Goal: Feedback & Contribution: Contribute content

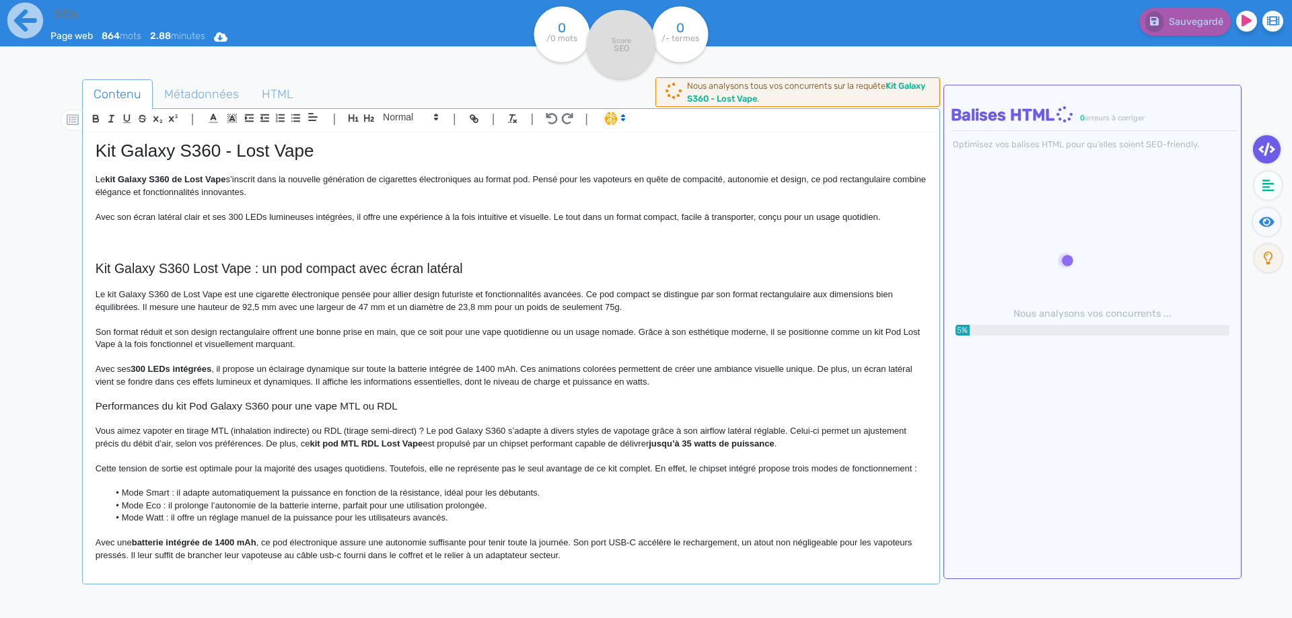
type input "Kit Galaxy S360 - Lost Vape"
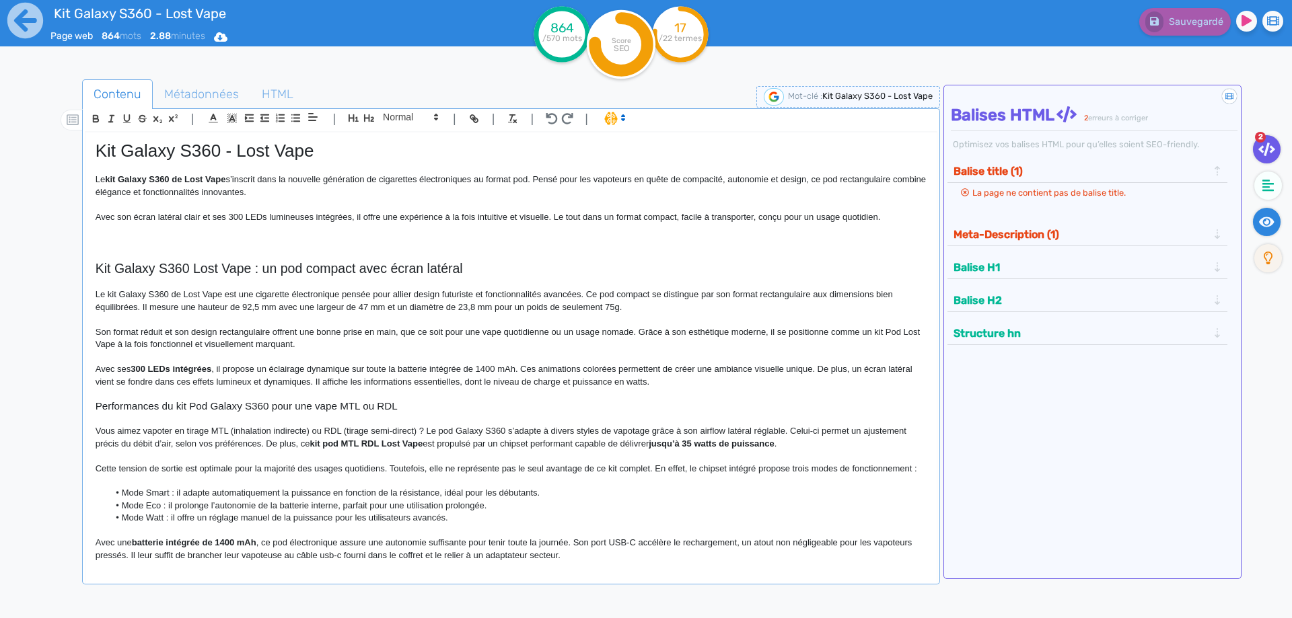
click at [1263, 220] on icon at bounding box center [1266, 222] width 15 height 10
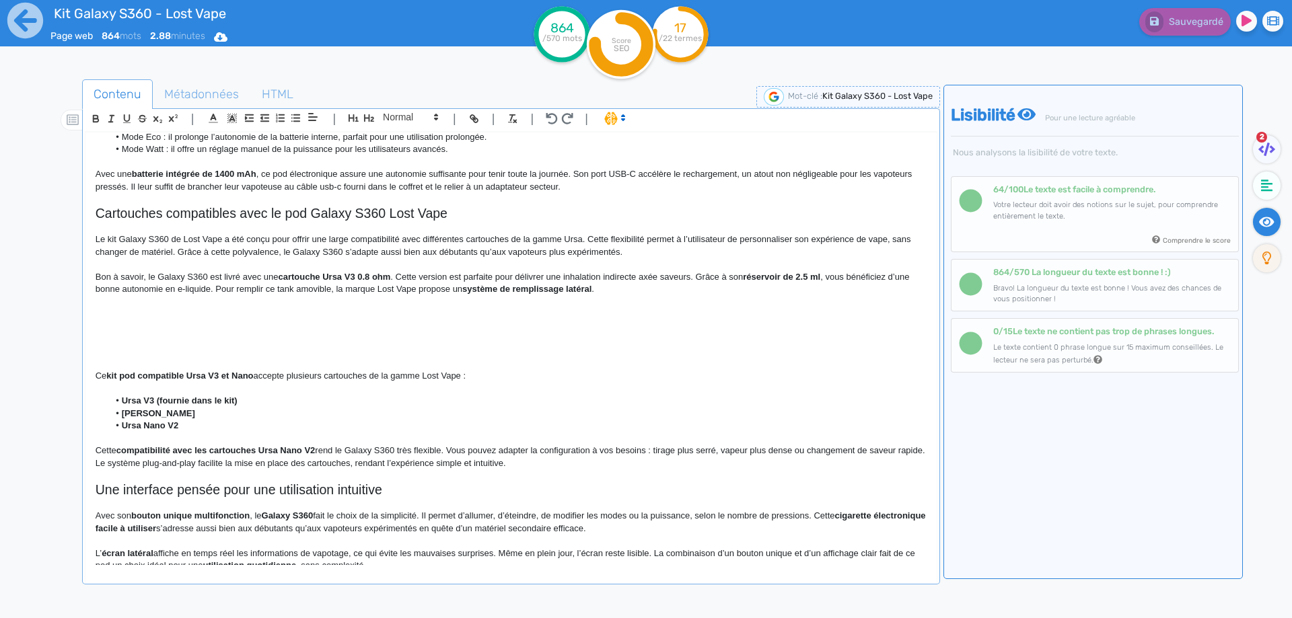
scroll to position [402, 0]
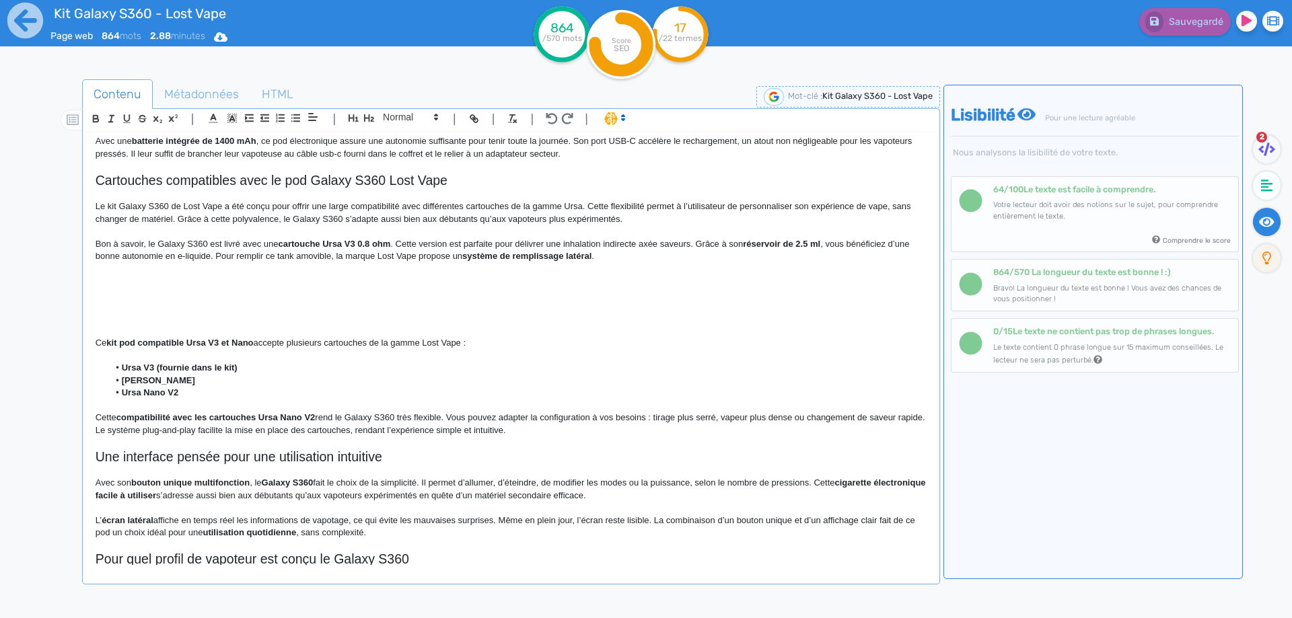
click at [155, 253] on p "Bon à savoir, le Galaxy S360 est livré avec une cartouche Ursa V3 0.8 ohm . Cet…" at bounding box center [511, 250] width 831 height 25
click at [253, 275] on p at bounding box center [511, 269] width 831 height 12
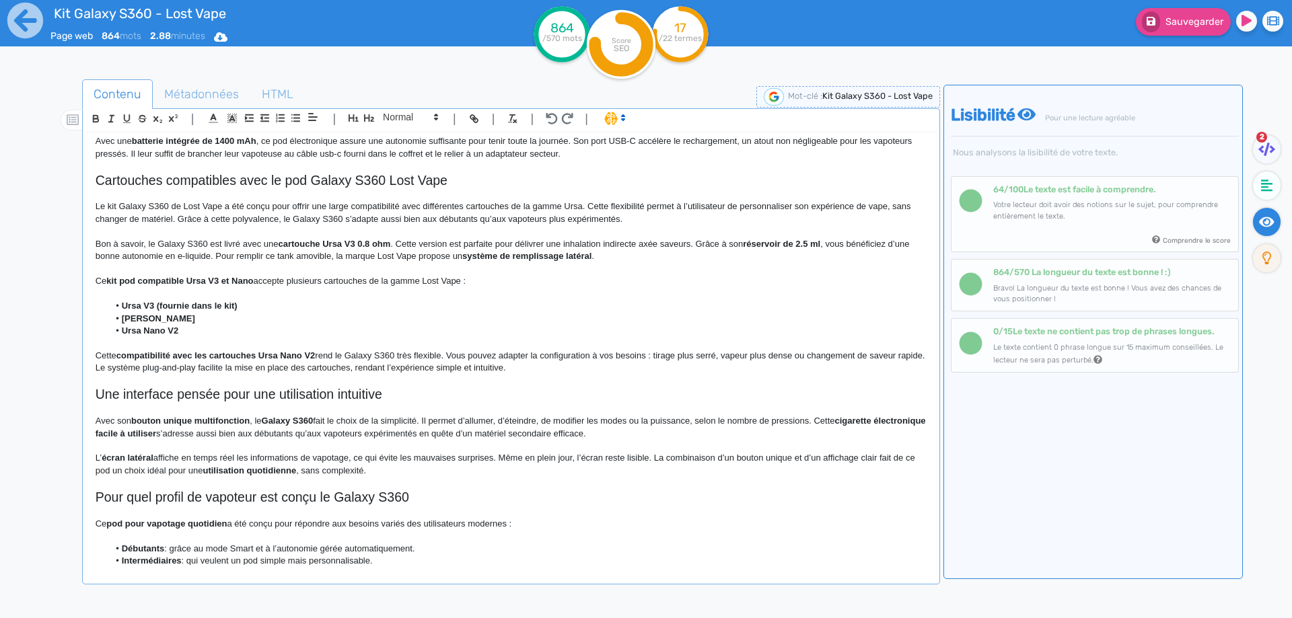
click at [132, 286] on strong "kit pod compatible Ursa V3 et Nano" at bounding box center [179, 281] width 147 height 10
click at [149, 286] on strong "kit pod compatible Ursa V3 et Nano" at bounding box center [179, 281] width 147 height 10
drag, startPoint x: 149, startPoint y: 293, endPoint x: 245, endPoint y: 290, distance: 96.3
click at [245, 286] on strong "kit pod compatible Ursa V3 et Nano" at bounding box center [179, 281] width 147 height 10
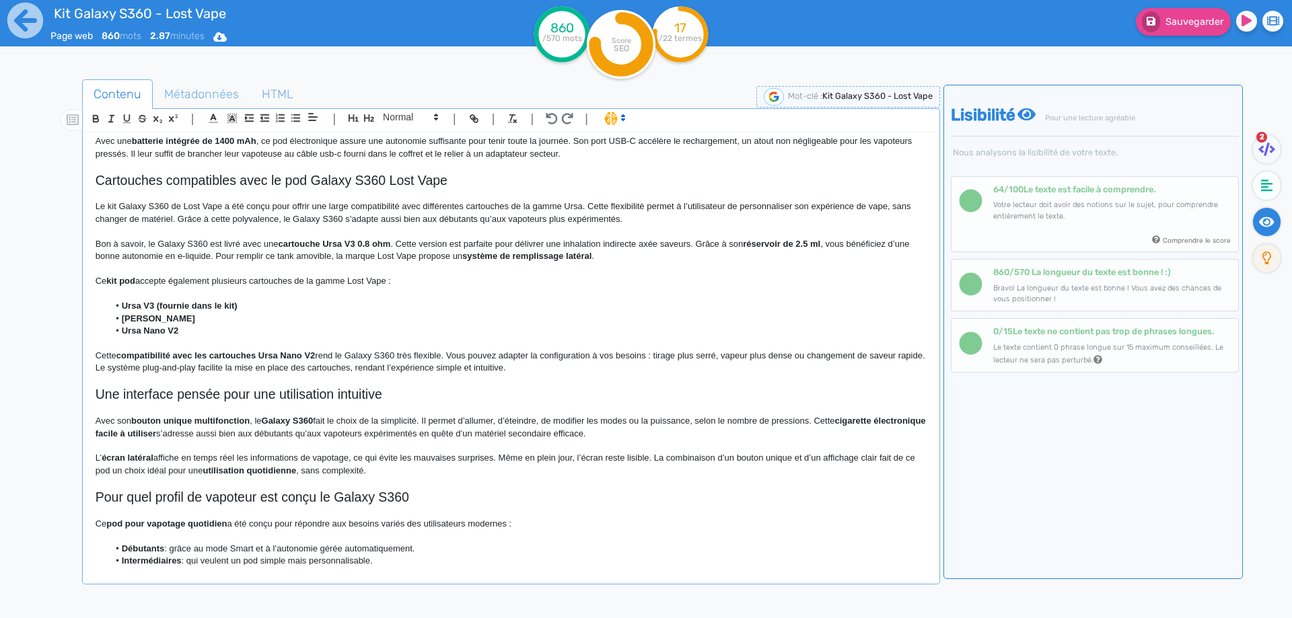
click at [332, 287] on p "Ce kit pod accepte également plusieurs cartouches de la gamme Lost Vape :" at bounding box center [511, 281] width 831 height 12
click at [131, 311] on strong "Ursa V3 (fournie dans le kit)" at bounding box center [180, 306] width 116 height 10
drag, startPoint x: 131, startPoint y: 320, endPoint x: 194, endPoint y: 346, distance: 69.1
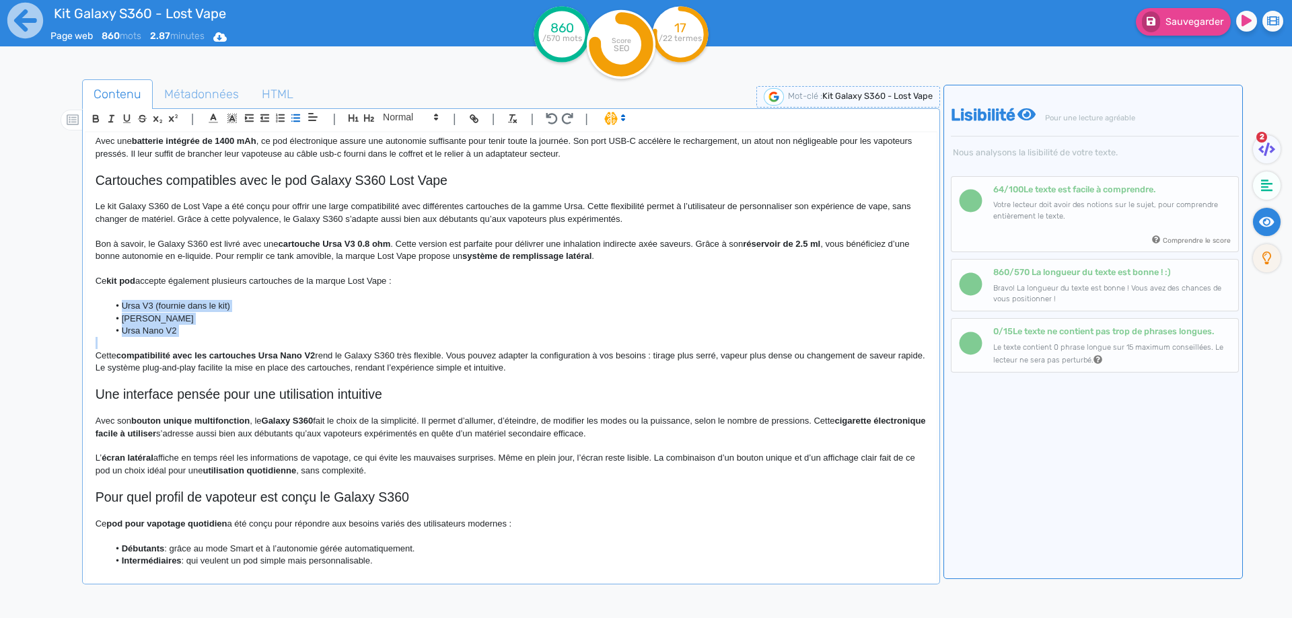
click at [168, 312] on li "Ursa V3 (fournie dans le kit)" at bounding box center [516, 306] width 817 height 12
drag, startPoint x: 168, startPoint y: 319, endPoint x: 223, endPoint y: 317, distance: 54.5
click at [223, 312] on li "Ursa V3 (fournie dans le kit)" at bounding box center [516, 306] width 817 height 12
click at [129, 312] on li "Ursa V3" at bounding box center [516, 306] width 817 height 12
click at [112, 300] on p at bounding box center [511, 294] width 831 height 12
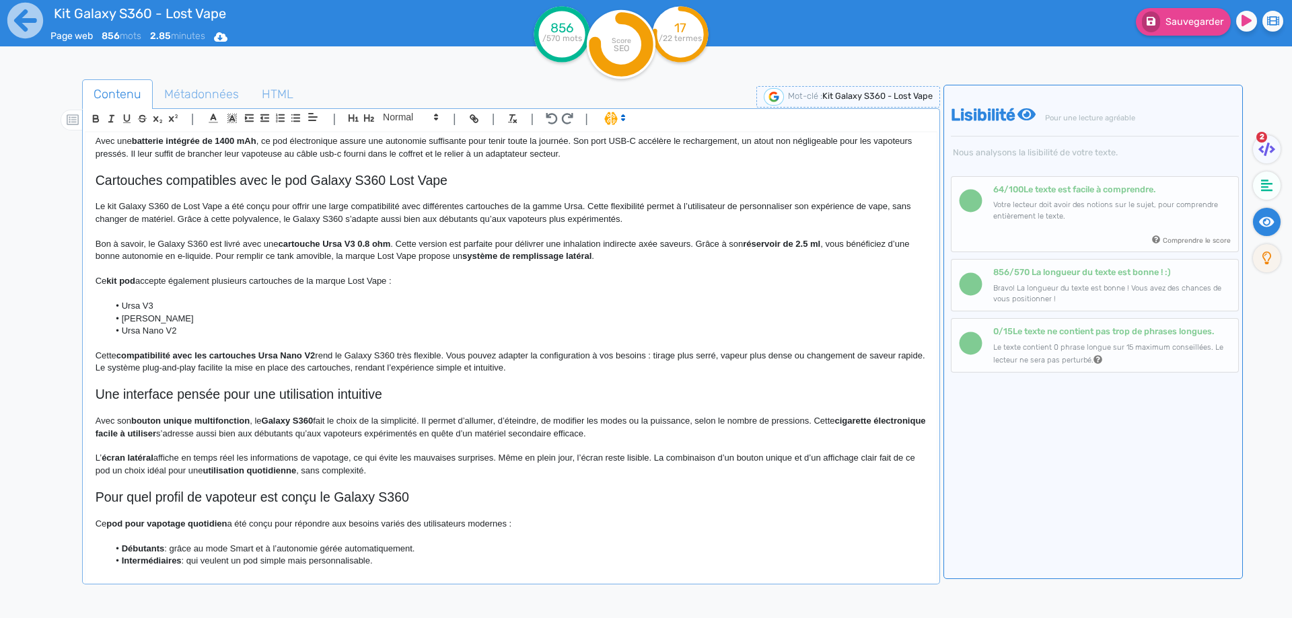
click at [122, 312] on li "Ursa V3" at bounding box center [516, 306] width 817 height 12
click at [143, 312] on li "Cartouche Ursa V3" at bounding box center [516, 306] width 817 height 12
copy li "Cartouche Ursa V3"
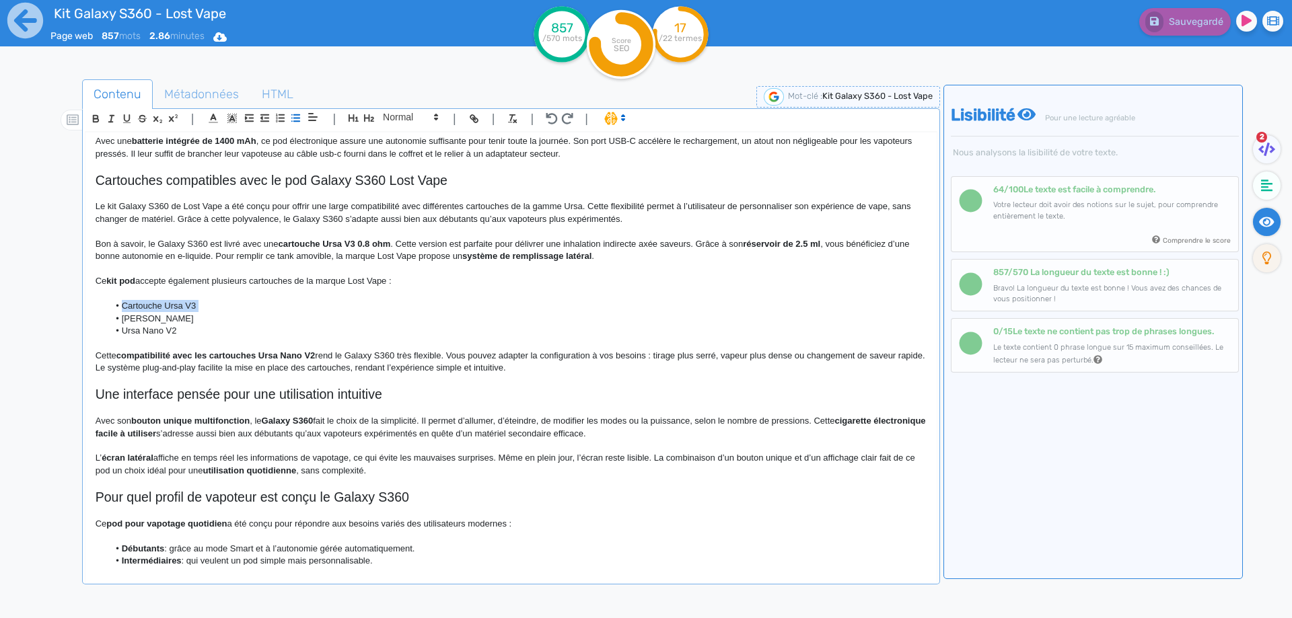
click at [146, 312] on li "Cartouche Ursa V3" at bounding box center [516, 306] width 817 height 12
click at [161, 312] on li "Cartouche Ursa V3" at bounding box center [516, 306] width 817 height 12
click at [123, 325] on li "[PERSON_NAME]" at bounding box center [516, 319] width 817 height 12
click at [250, 287] on p "Ce kit pod accepte également plusieurs cartouches de la marque Lost Vape :" at bounding box center [511, 281] width 831 height 12
click at [274, 287] on p "Ce kit pod accepte également plusieurs série de cartouches de la marque Lost Va…" at bounding box center [511, 281] width 831 height 12
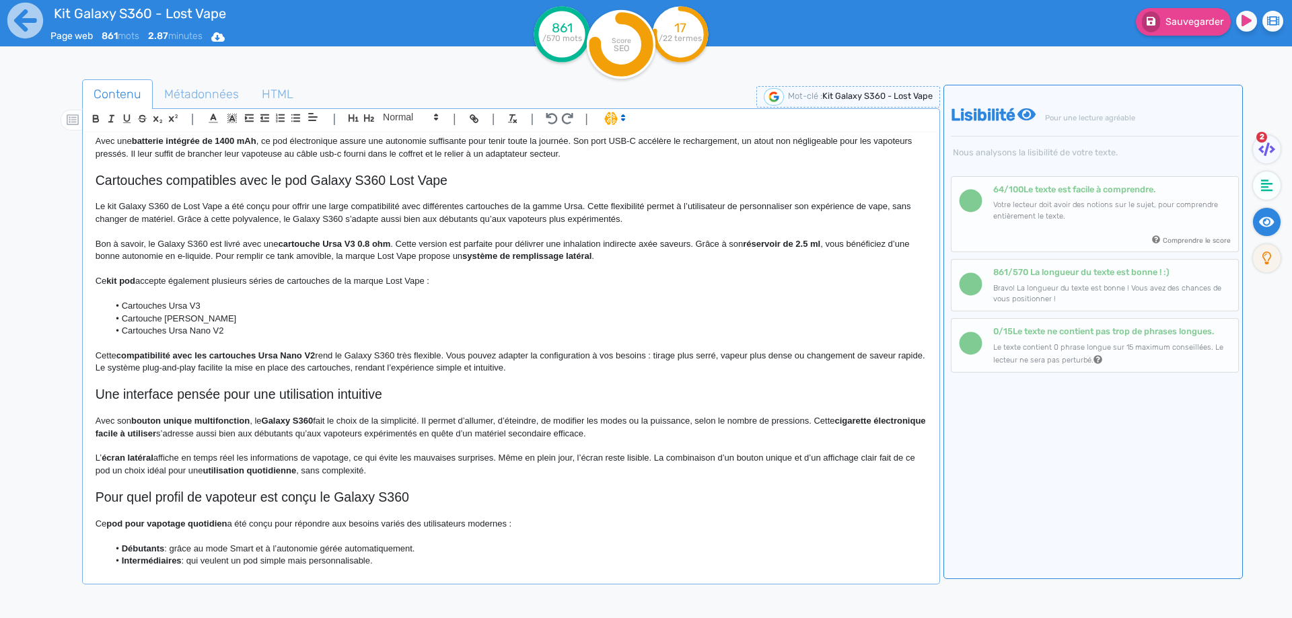
click at [1194, 36] on div "Sauvegarder" at bounding box center [1033, 33] width 517 height 66
click at [1191, 28] on button "Sauvegarder" at bounding box center [1183, 22] width 95 height 28
click at [131, 361] on strong "compatibilité avec les cartouches Ursa Nano V2" at bounding box center [215, 356] width 199 height 10
drag, startPoint x: 131, startPoint y: 367, endPoint x: 317, endPoint y: 367, distance: 186.4
click at [316, 361] on strong "compatibilité avec les cartouches Ursa Nano V2" at bounding box center [215, 356] width 199 height 10
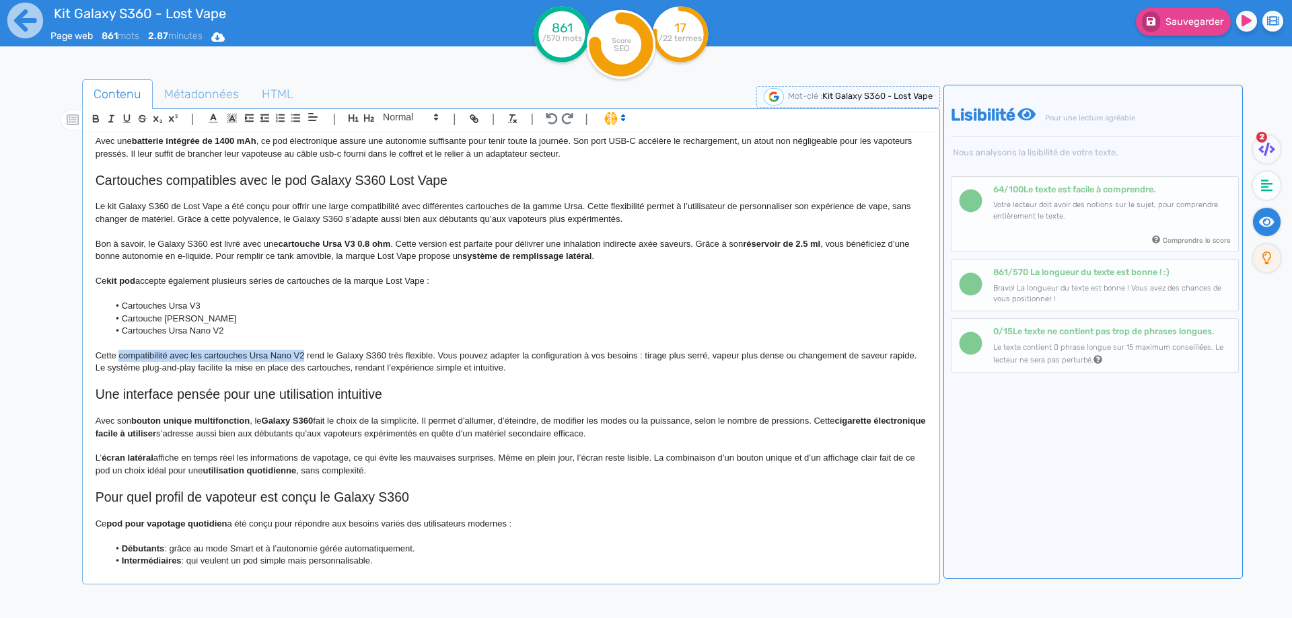
click at [254, 369] on p "Cette compatibilité avec les cartouches Ursa Nano V2 rend le Galaxy S360 très f…" at bounding box center [511, 362] width 831 height 25
click at [278, 367] on p "Cette compatibilité avec les cartouches Ursa Nano V2 rend le Galaxy S360 très f…" at bounding box center [511, 362] width 831 height 25
drag, startPoint x: 278, startPoint y: 367, endPoint x: 298, endPoint y: 371, distance: 20.6
click at [298, 371] on p "Cette compatibilité avec les cartouches Ursa Nano V2 rend le Galaxy S360 très f…" at bounding box center [511, 362] width 831 height 25
click at [207, 368] on p "Cette compatibilité avec les cartouches Ursa rend le Galaxy S360 très flexible.…" at bounding box center [511, 362] width 831 height 25
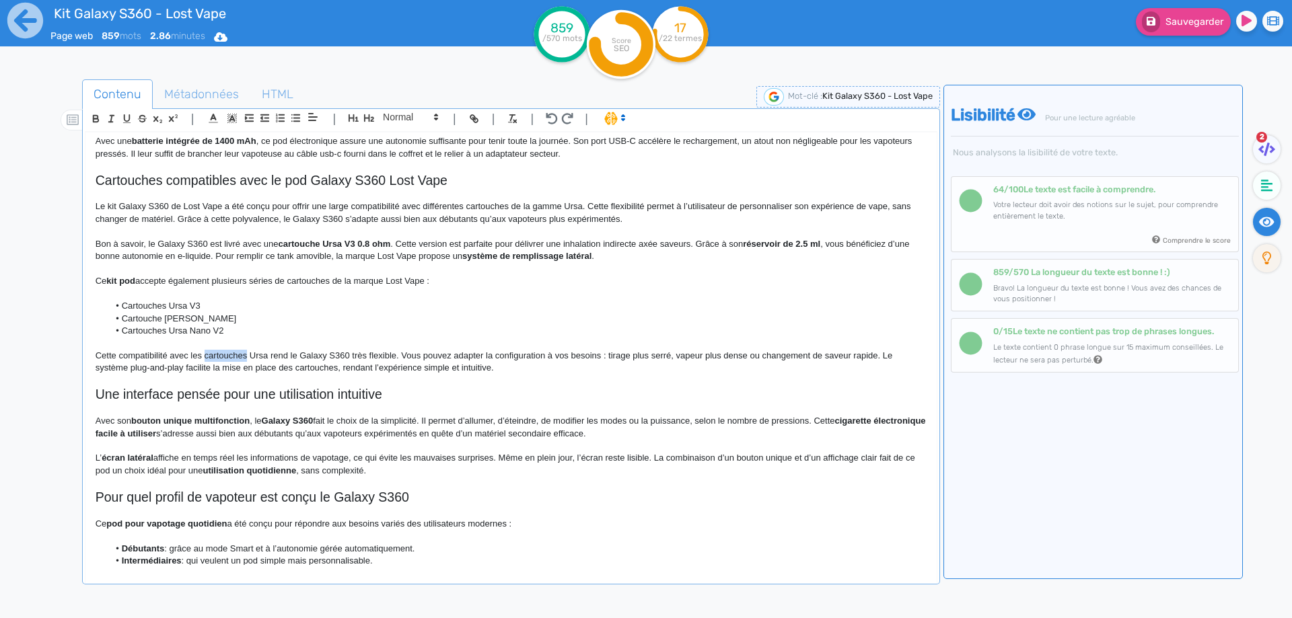
drag, startPoint x: 207, startPoint y: 368, endPoint x: 221, endPoint y: 367, distance: 14.1
click at [221, 367] on p "Cette compatibilité avec les cartouches Ursa rend le Galaxy S360 très flexible.…" at bounding box center [511, 362] width 831 height 25
click at [182, 373] on p "Cette compatibilité avec les cartouches Ursa rend le Galaxy S360 très flexible.…" at bounding box center [511, 362] width 831 height 25
drag, startPoint x: 182, startPoint y: 373, endPoint x: 249, endPoint y: 363, distance: 67.9
click at [249, 363] on p "Cette compatibilité avec les cartouches Ursa rend le Galaxy S360 très flexible.…" at bounding box center [511, 362] width 831 height 25
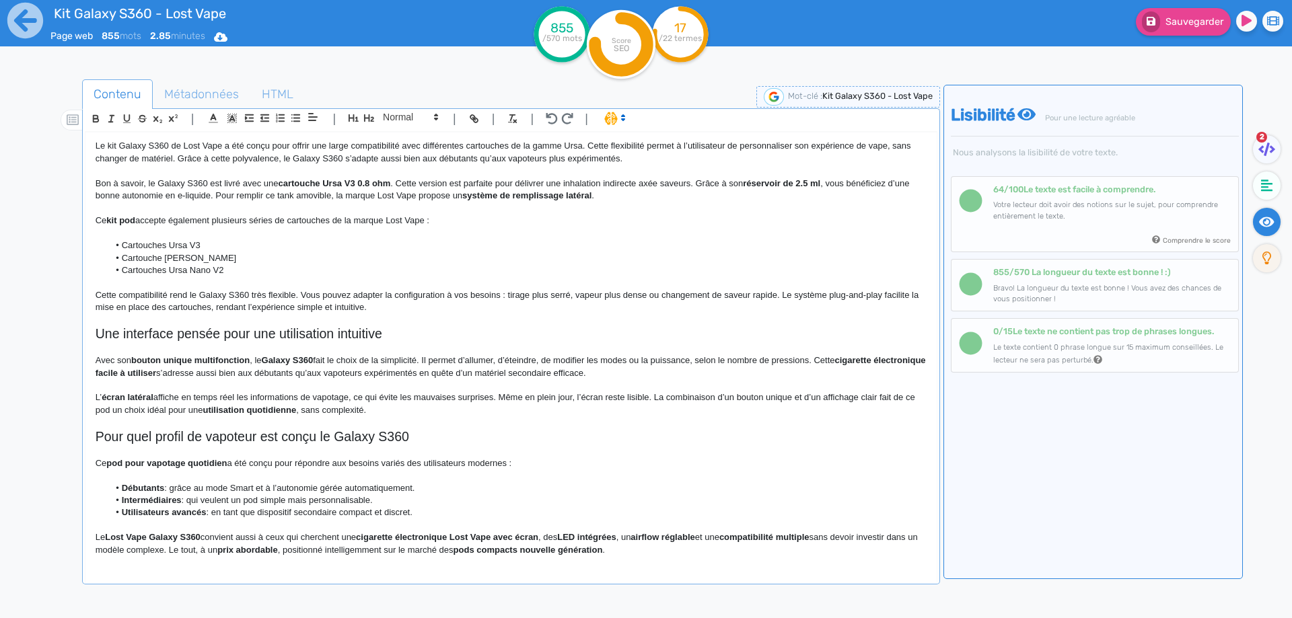
scroll to position [469, 0]
click at [832, 301] on p "Cette compatibilité rend le Galaxy S360 très flexible. Vous pouvez adapter la c…" at bounding box center [511, 301] width 831 height 25
drag, startPoint x: 832, startPoint y: 301, endPoint x: 875, endPoint y: 301, distance: 43.7
click at [875, 301] on p "Cette compatibilité rend le Galaxy S360 très flexible. Vous pouvez adapter la c…" at bounding box center [511, 301] width 831 height 25
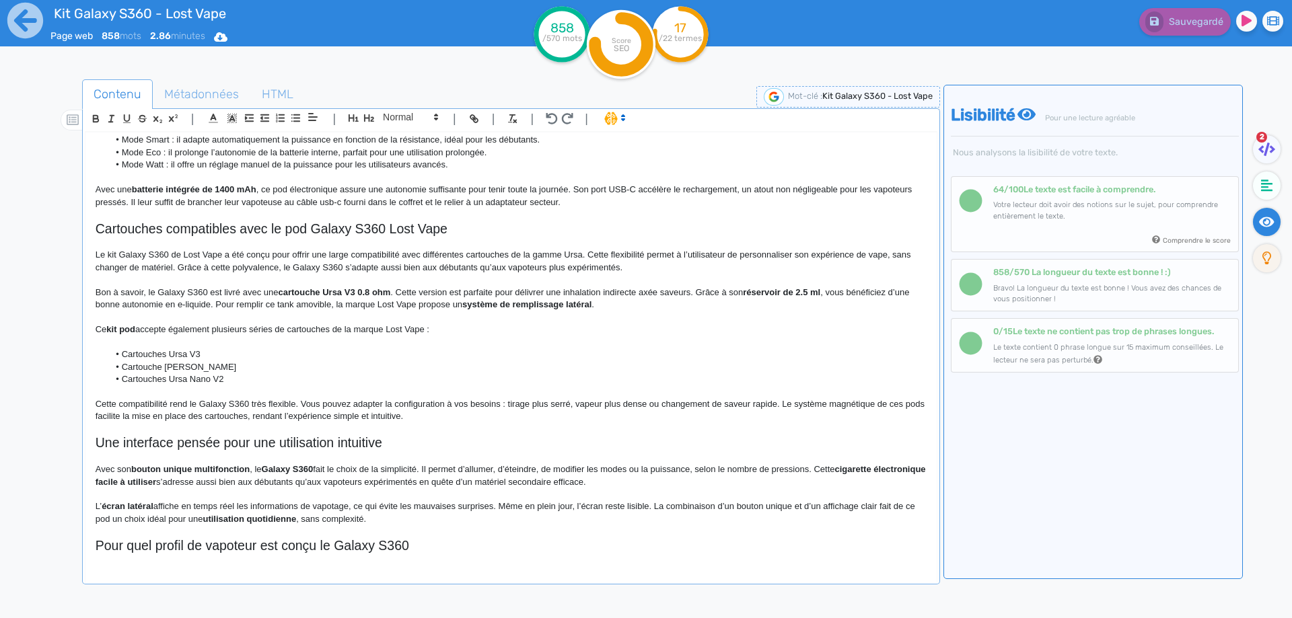
scroll to position [471, 0]
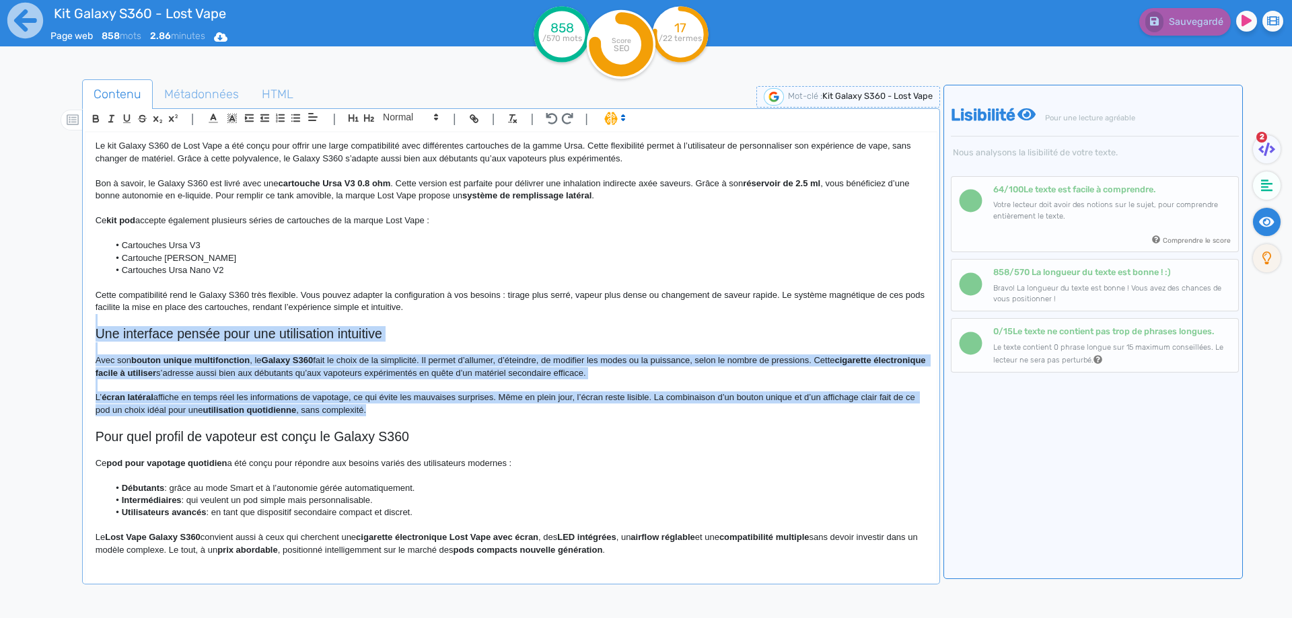
drag, startPoint x: 410, startPoint y: 409, endPoint x: 36, endPoint y: 328, distance: 382.8
click at [36, 328] on div "Contenu Métadonnées HTML | | H3 H4 H5 H6 Normal | | | | Kit Galaxy S360 - Lost …" at bounding box center [661, 384] width 1259 height 637
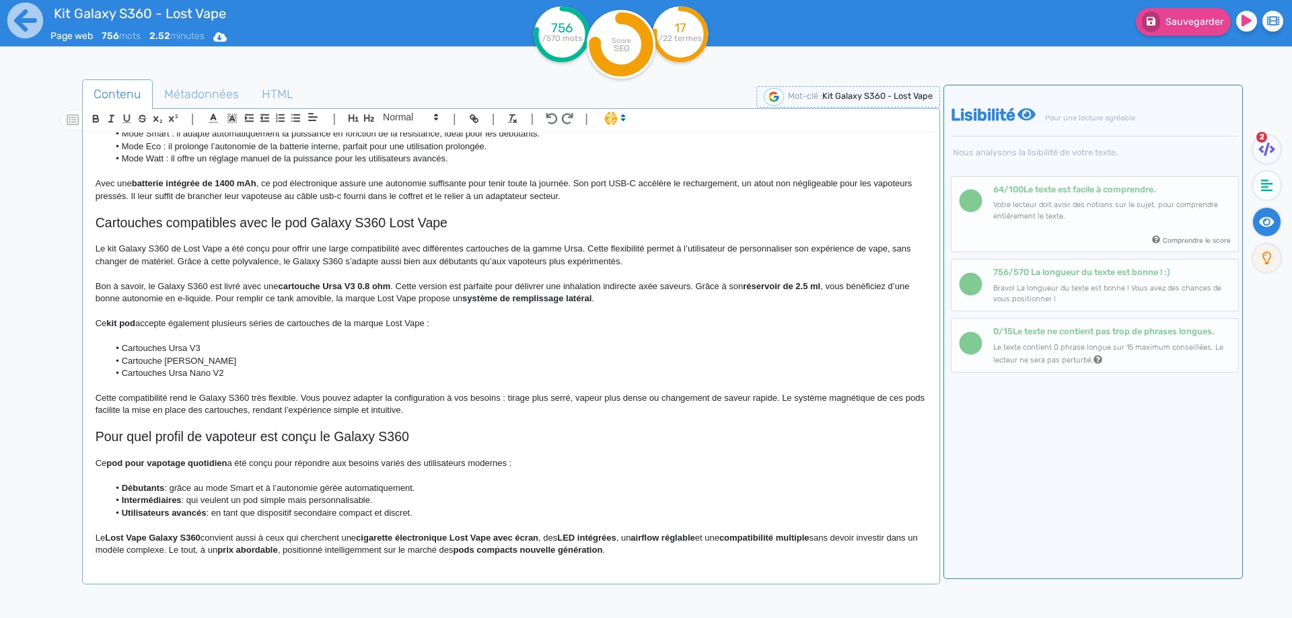
scroll to position [304, 0]
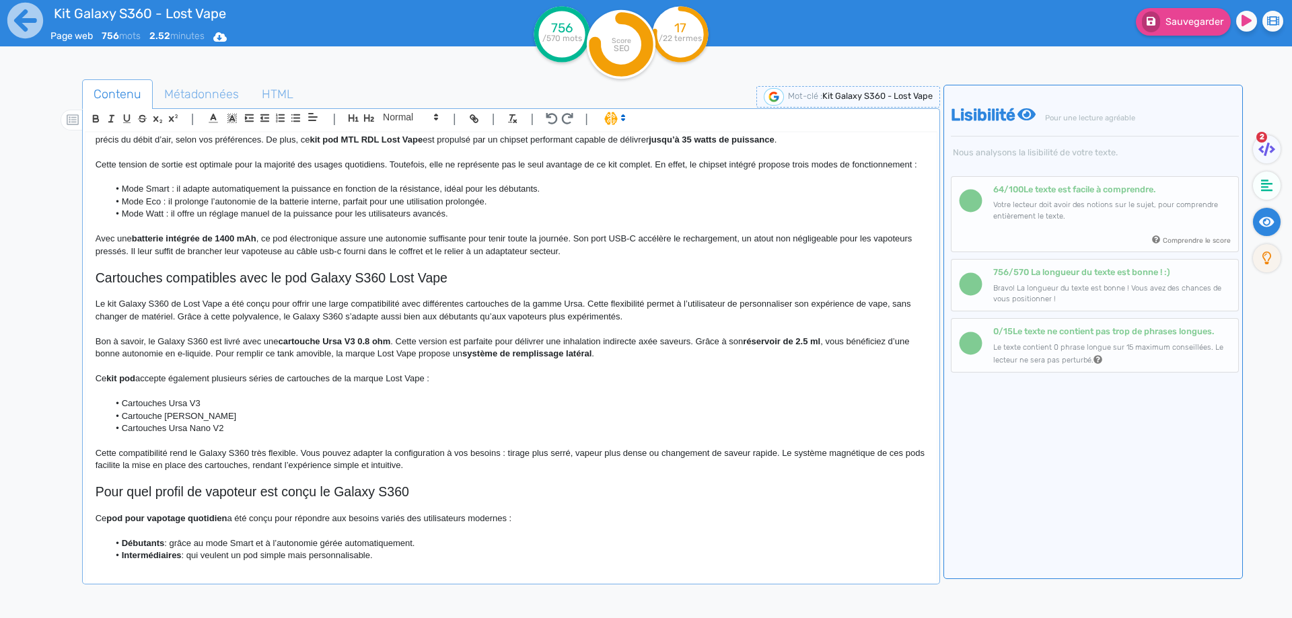
click at [575, 258] on p "Avec une batterie intégrée de 1400 mAh , ce pod électronique assure une autonom…" at bounding box center [511, 245] width 831 height 25
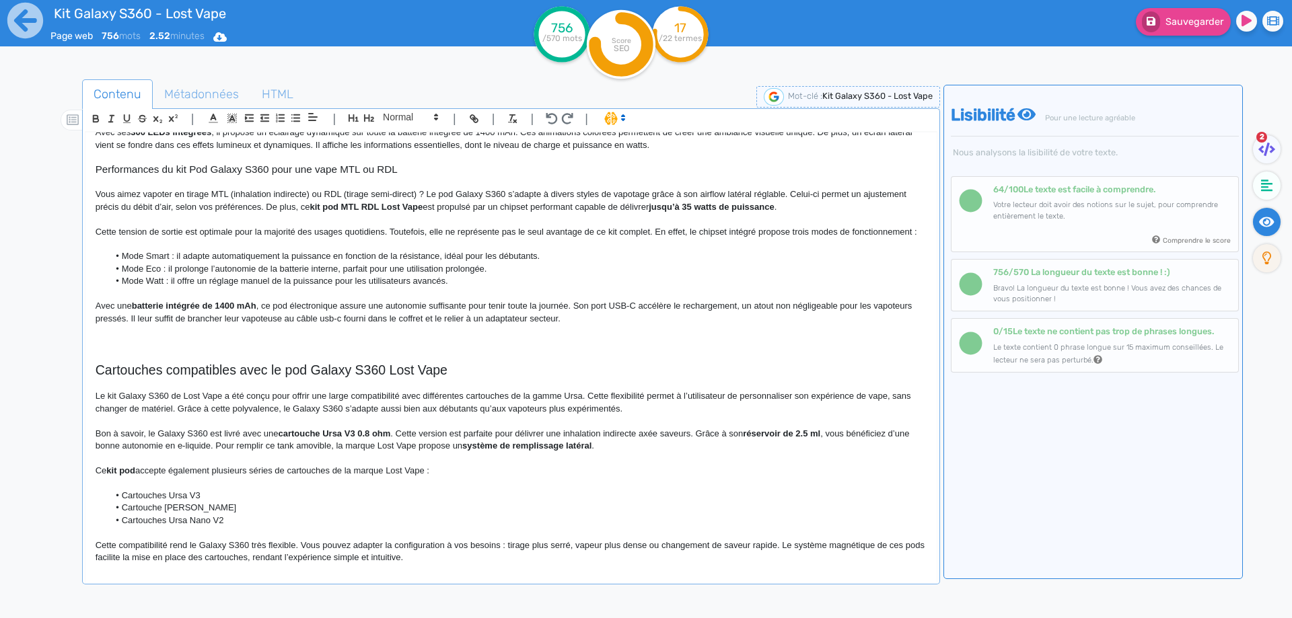
scroll to position [237, 0]
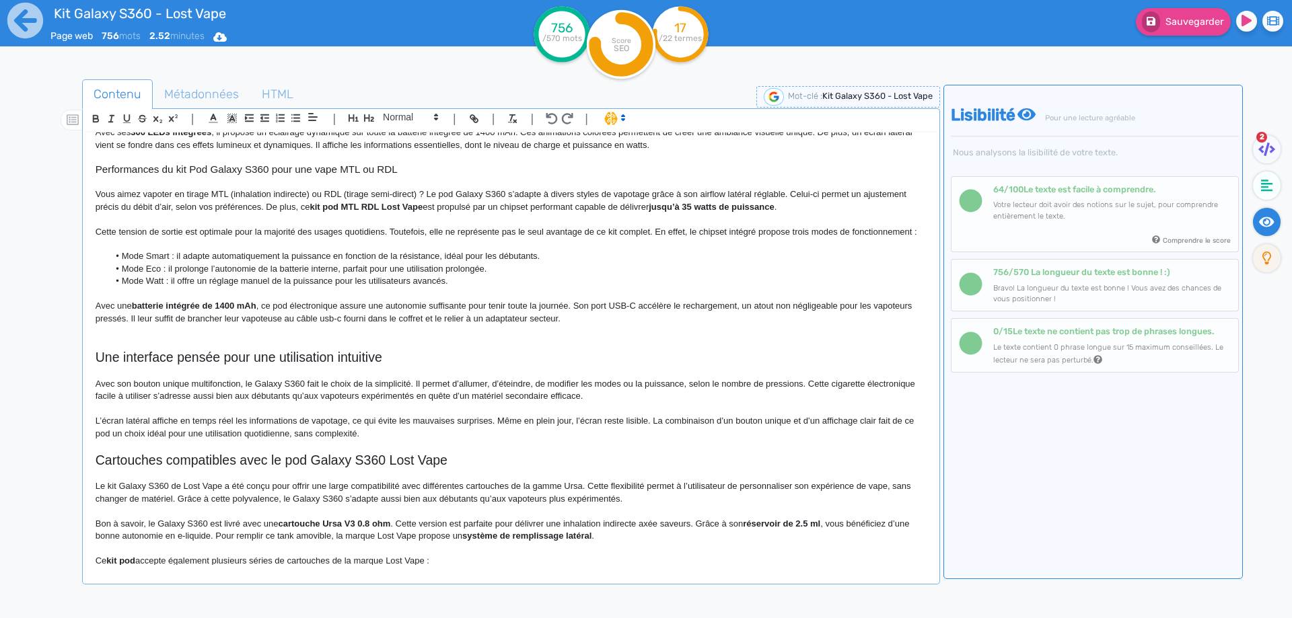
click at [207, 350] on p at bounding box center [511, 344] width 831 height 12
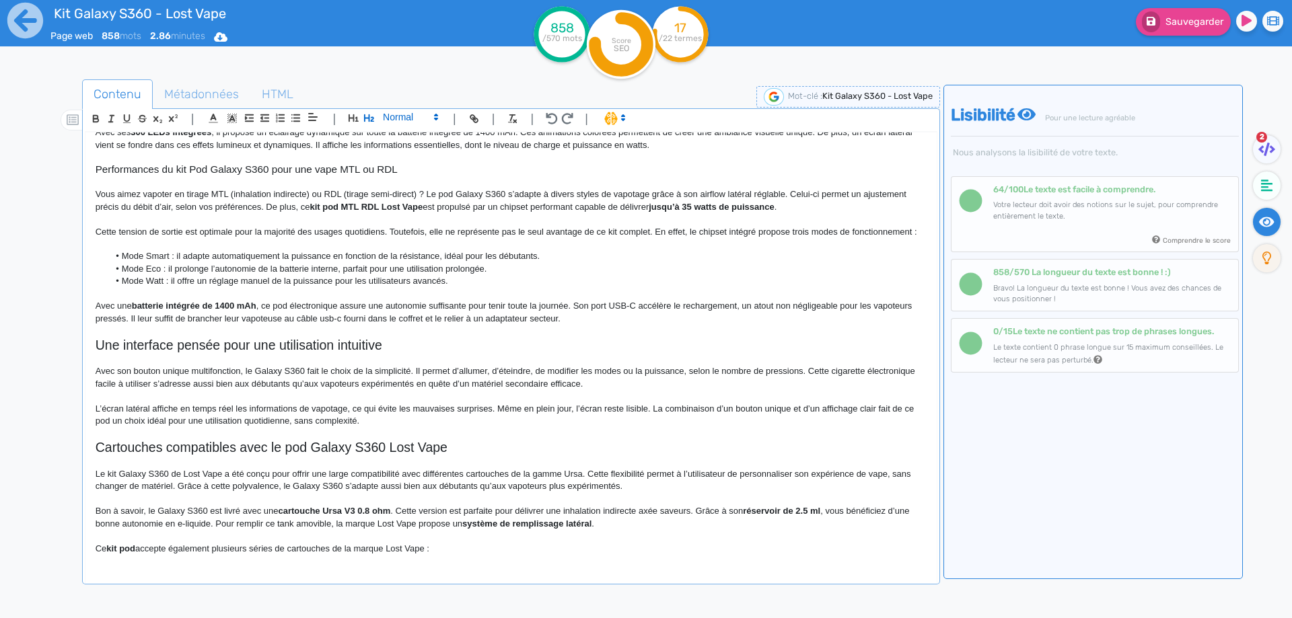
click at [402, 117] on span at bounding box center [410, 117] width 66 height 16
click at [396, 141] on span at bounding box center [410, 141] width 54 height 24
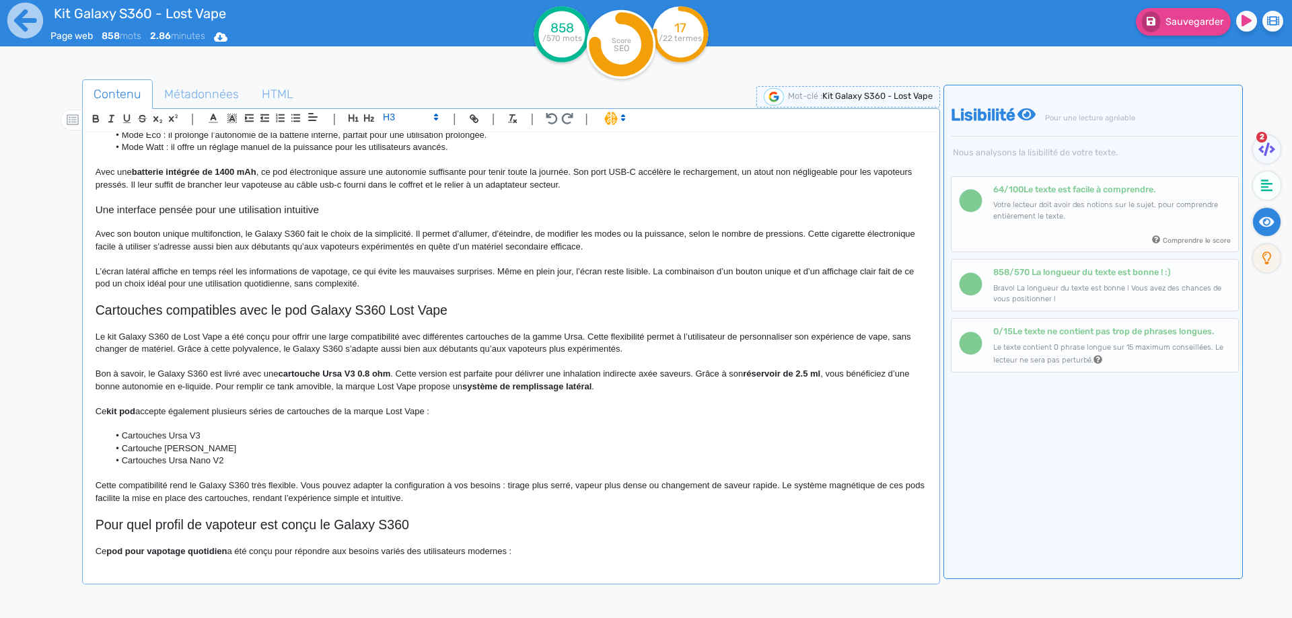
scroll to position [371, 0]
click at [141, 241] on p "Avec son bouton unique multifonction, le Galaxy S360 fait le choix de la simpli…" at bounding box center [511, 239] width 831 height 25
click at [202, 245] on p "Avec son bouton unique multifonction, le Galaxy S360 fait le choix de la simpli…" at bounding box center [511, 239] width 831 height 25
click at [263, 252] on p "Avec son bouton unique multifonction , le Galaxy S360 fait le choix de la simpl…" at bounding box center [511, 239] width 831 height 25
click at [273, 244] on p "Avec son bouton unique multifonction , le Galaxy S360 fait le choix de la simpl…" at bounding box center [511, 239] width 831 height 25
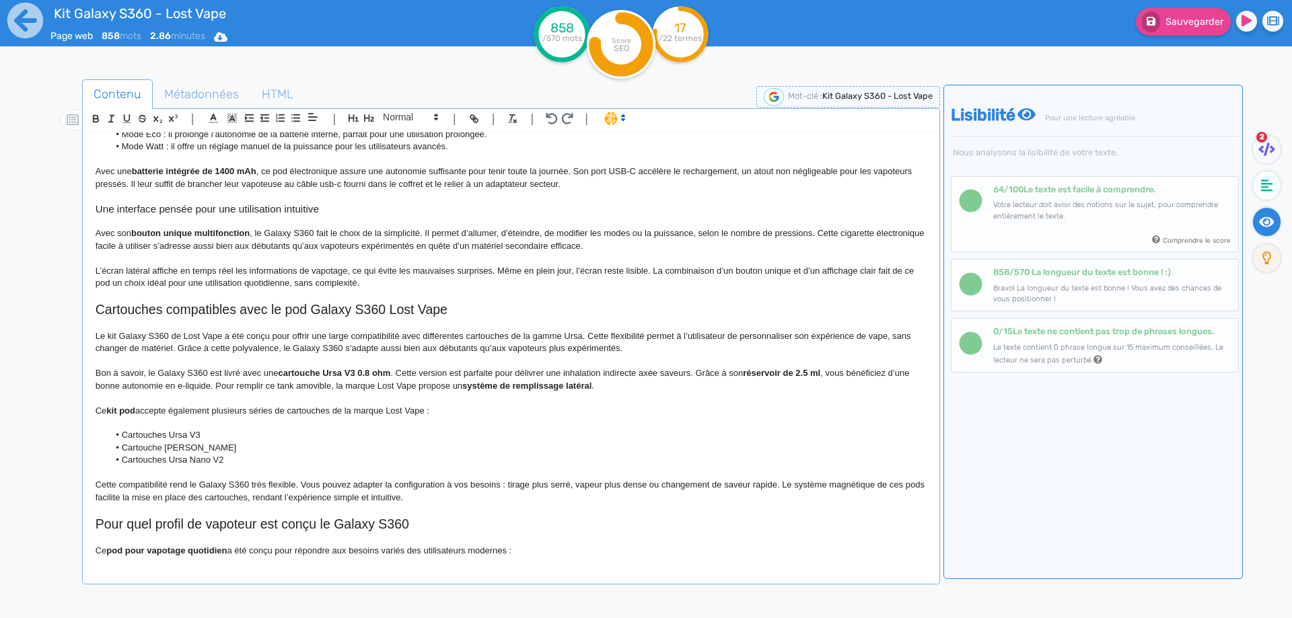
click at [263, 252] on p "Avec son bouton unique multifonction , le Galaxy S360 fait le choix de la simpl…" at bounding box center [511, 239] width 831 height 25
click at [268, 246] on p "Avec son bouton unique multifonction , le Galaxy S360 fait le choix de la simpl…" at bounding box center [511, 239] width 831 height 25
click at [273, 246] on p "Avec son bouton unique multifonction , le kit Galaxy S360 fait le choix de la s…" at bounding box center [511, 239] width 831 height 25
click at [268, 246] on p "Avec son bouton unique multifonction , le kit Galaxy S360 fait le choix de la s…" at bounding box center [511, 239] width 831 height 25
drag, startPoint x: 268, startPoint y: 246, endPoint x: 328, endPoint y: 241, distance: 60.1
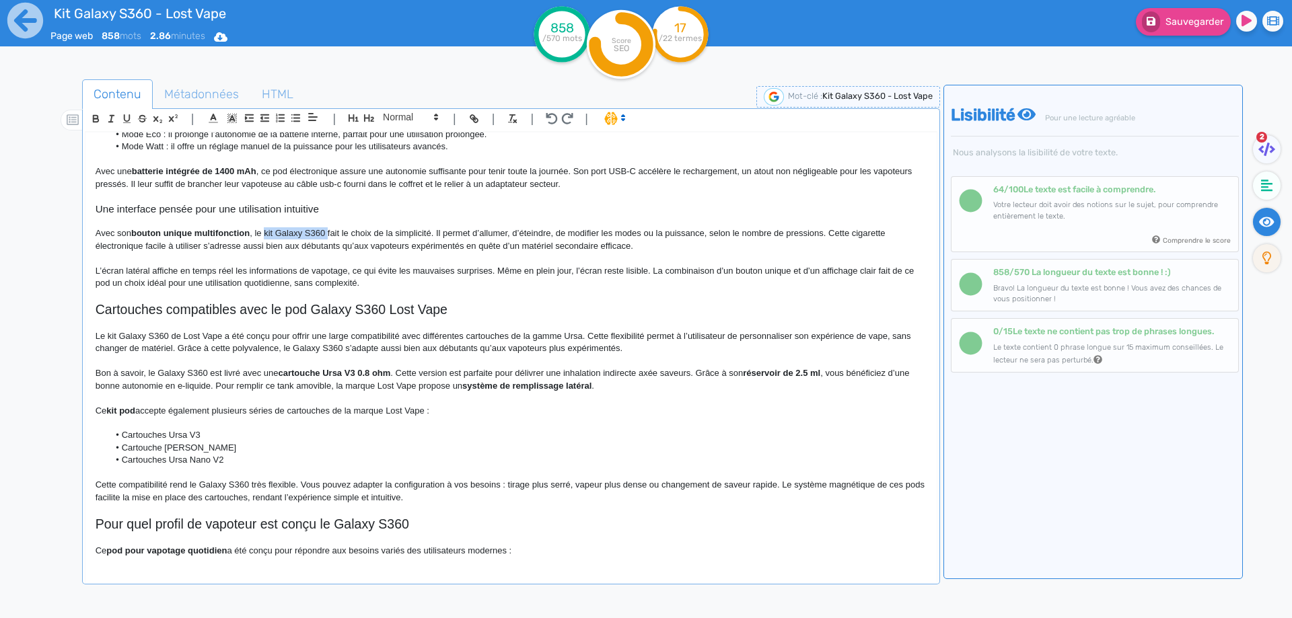
click at [328, 241] on p "Avec son bouton unique multifonction , le kit Galaxy S360 fait le choix de la s…" at bounding box center [511, 239] width 831 height 25
click at [568, 252] on p "Avec son bouton unique multifonction , le kit Galaxy S360 fait le choix de la s…" at bounding box center [511, 239] width 831 height 25
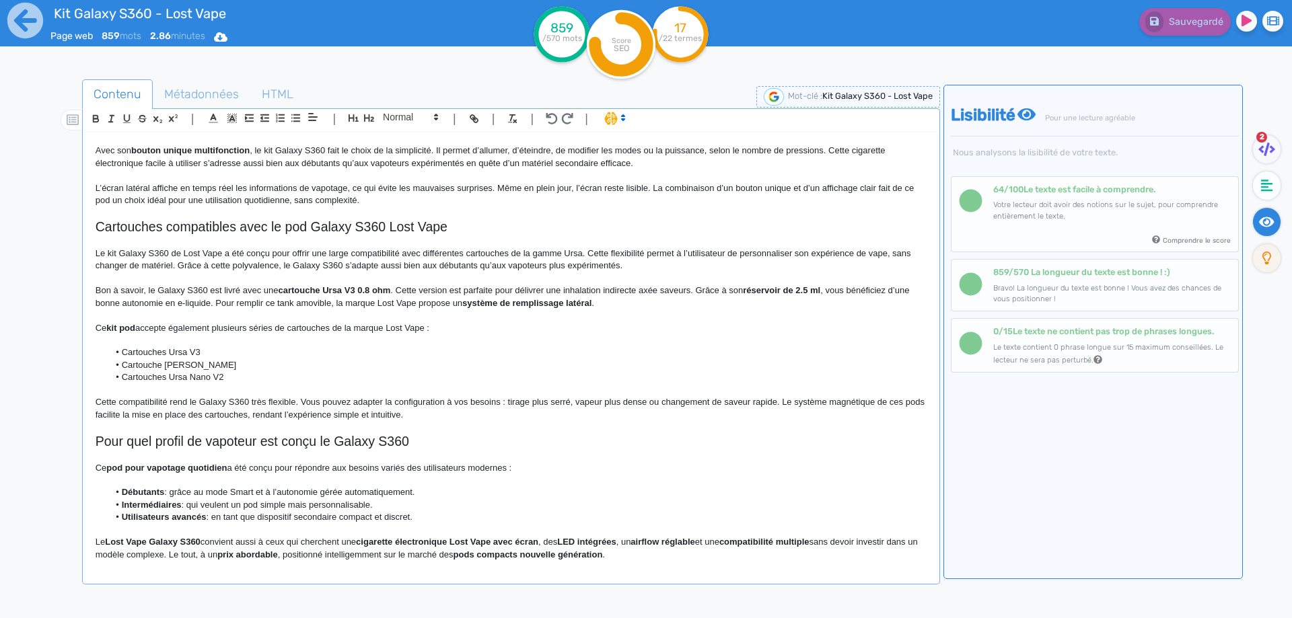
scroll to position [471, 0]
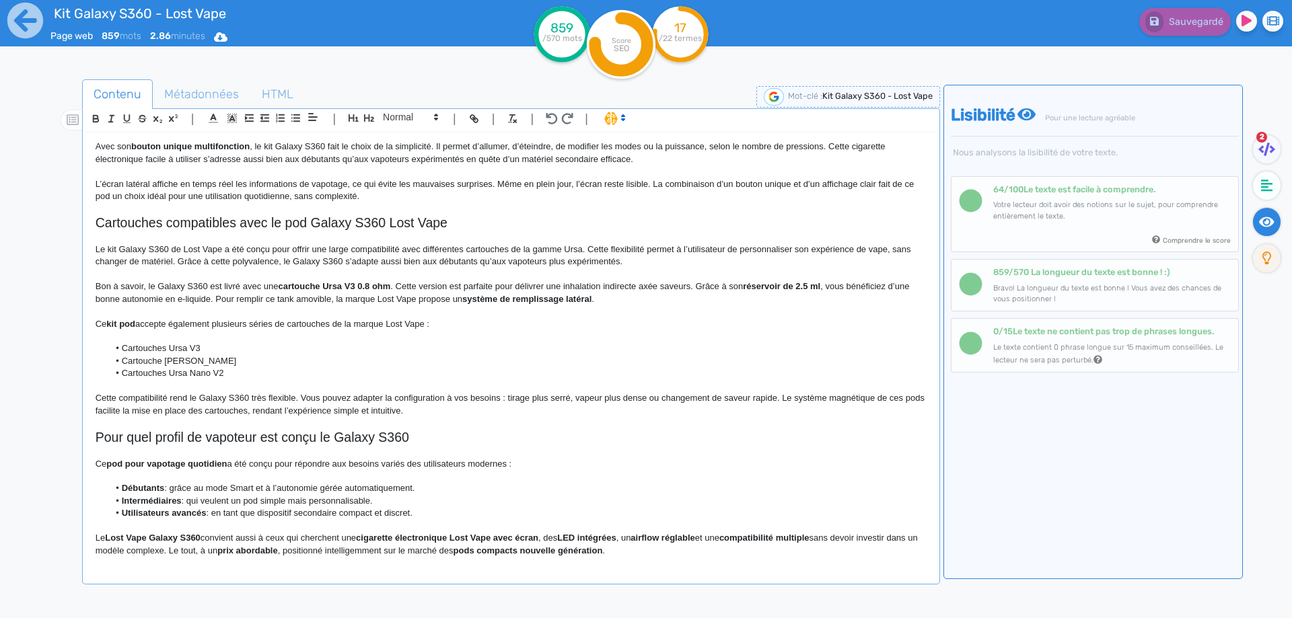
click at [113, 460] on strong "pod pour vapotage quotidien" at bounding box center [166, 464] width 120 height 10
click at [124, 464] on strong "pod pour vapotage quotidien" at bounding box center [166, 464] width 120 height 10
click at [281, 463] on p "Ce pod est destiné à un vapotage quotidien a été conçu pour répondre aux besoin…" at bounding box center [511, 464] width 831 height 12
drag, startPoint x: 281, startPoint y: 463, endPoint x: 332, endPoint y: 464, distance: 51.1
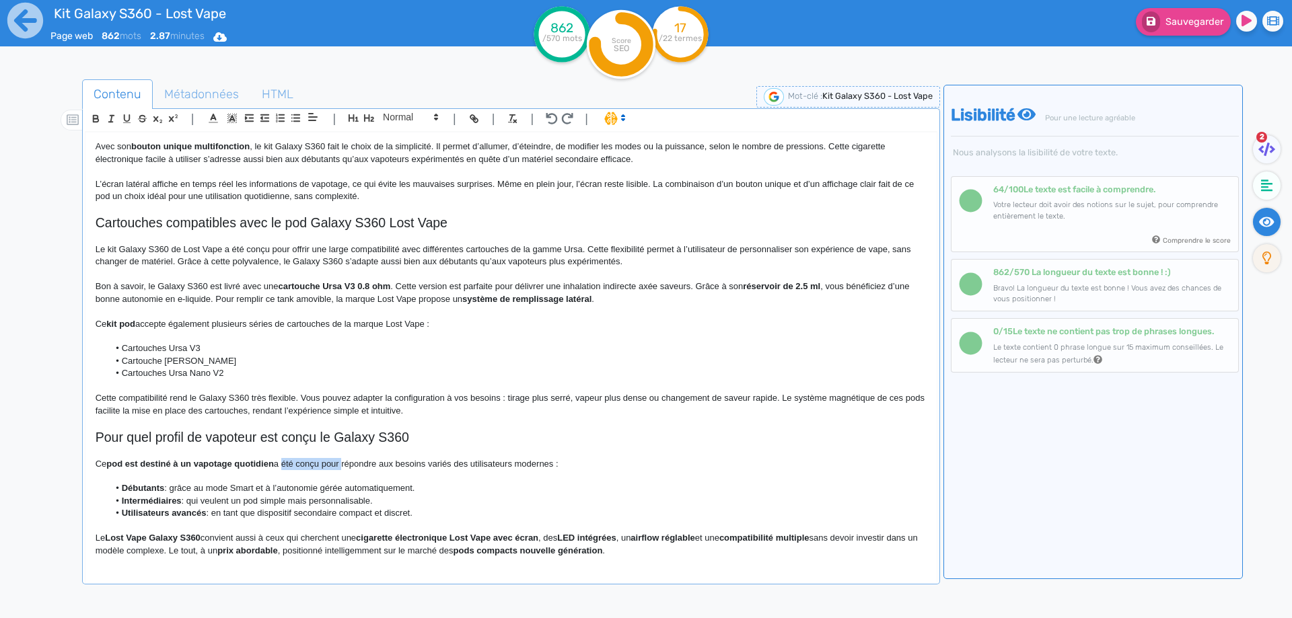
click at [334, 465] on p "Ce pod est destiné à un vapotage quotidien a été conçu pour répondre aux besoin…" at bounding box center [511, 464] width 831 height 12
click at [123, 320] on strong "kit pod" at bounding box center [120, 324] width 29 height 10
drag, startPoint x: 123, startPoint y: 320, endPoint x: 114, endPoint y: 318, distance: 9.2
click at [147, 309] on p at bounding box center [511, 311] width 831 height 12
click at [124, 488] on strong "Débutants" at bounding box center [143, 488] width 43 height 10
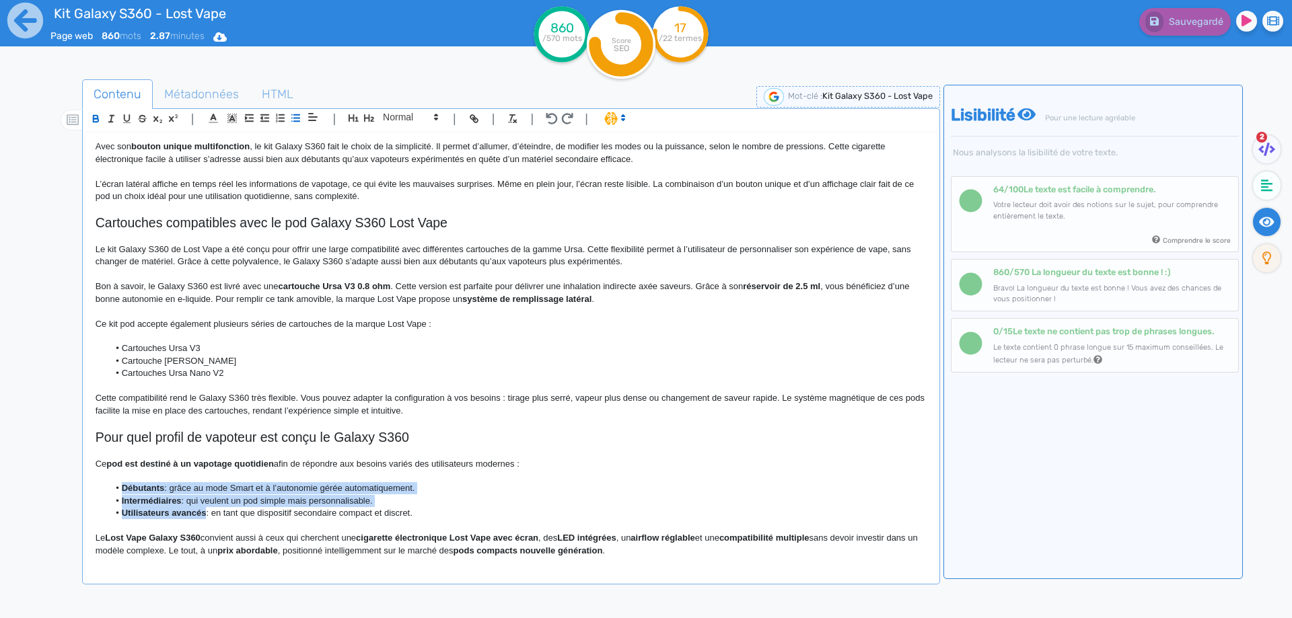
drag, startPoint x: 124, startPoint y: 488, endPoint x: 203, endPoint y: 518, distance: 84.7
click at [203, 518] on ul "Débutants : grâce au mode Smart et à l’autonomie gérée automatiquement. Intermé…" at bounding box center [511, 500] width 831 height 37
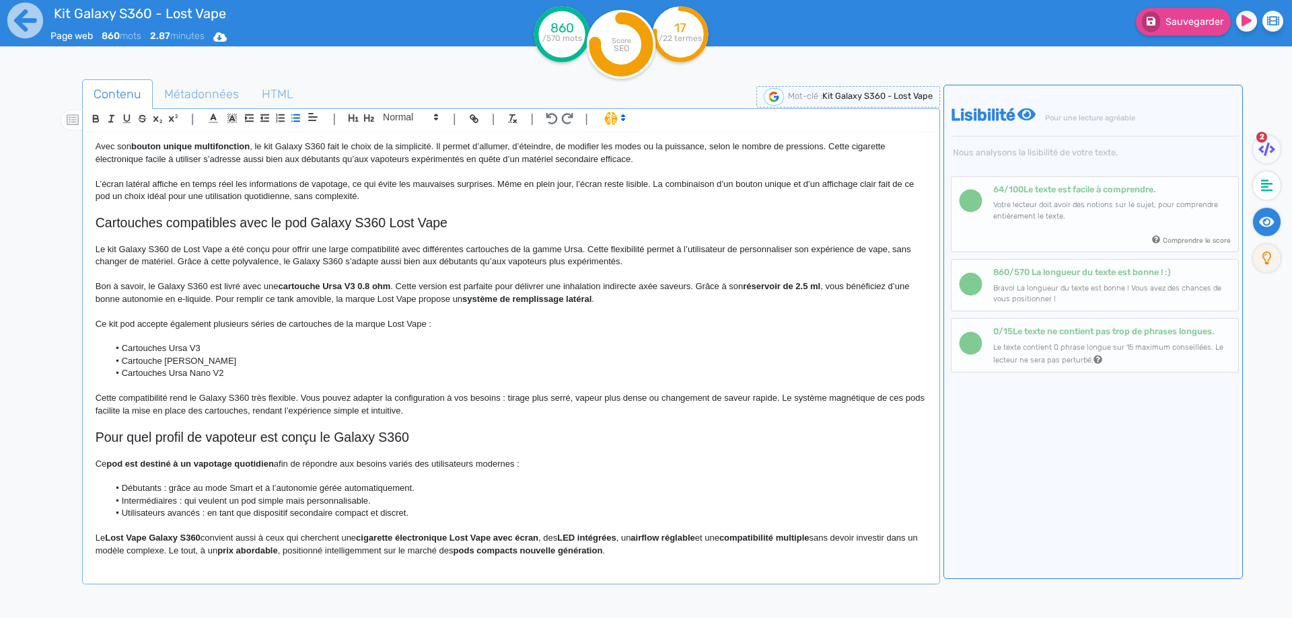
click at [217, 521] on p at bounding box center [511, 526] width 831 height 12
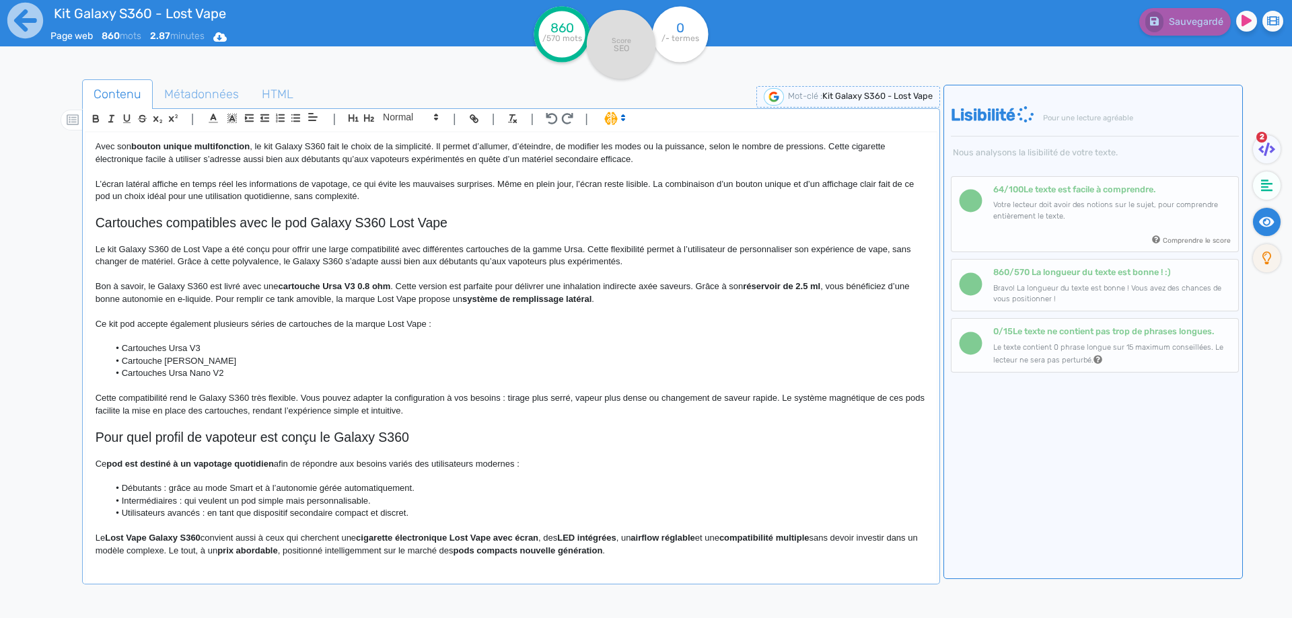
click at [285, 501] on li "Intermédiaires : qui veulent un pod simple mais personnalisable." at bounding box center [516, 501] width 817 height 12
click at [289, 501] on li "Intermédiaires : qui veulent un pod simple mais personnalisable." at bounding box center [516, 501] width 817 height 12
click at [281, 505] on li "Intermédiaires : qui veulent un pod simple mais personnalisable." at bounding box center [516, 501] width 817 height 12
click at [285, 503] on li "Intermédiaires : qui veulent un pod simple mais personnalisable." at bounding box center [516, 501] width 817 height 12
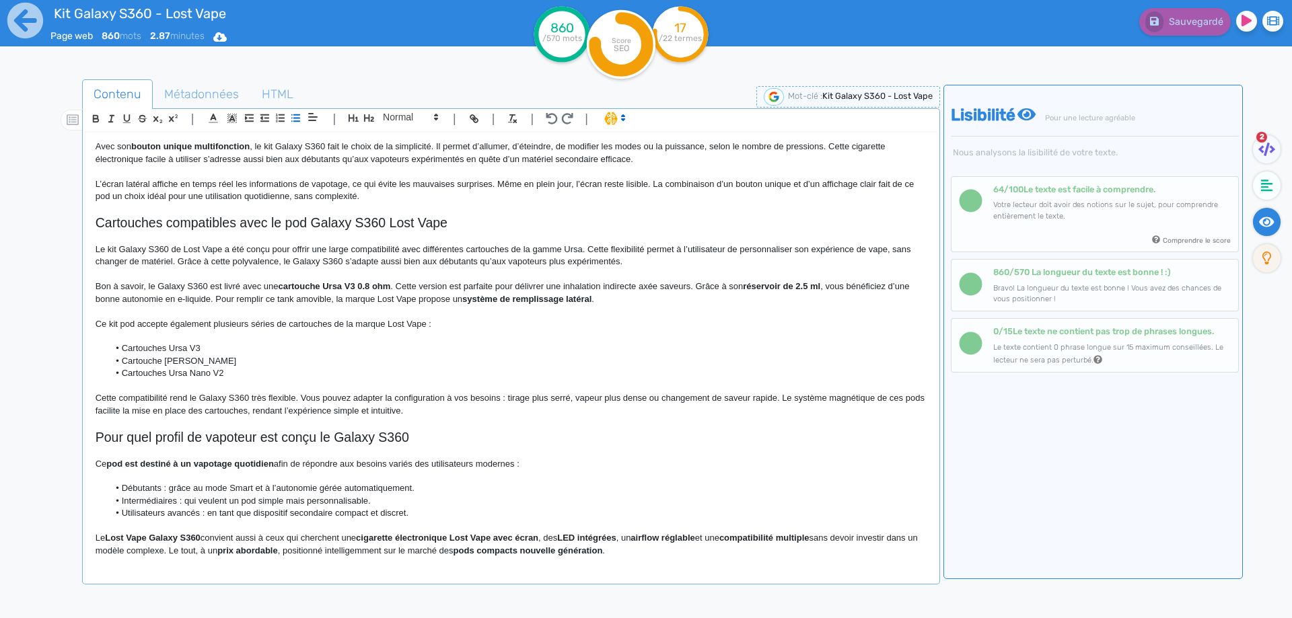
click at [283, 501] on li "Intermédiaires : qui veulent un pod simple mais personnalisable." at bounding box center [516, 501] width 817 height 12
click at [161, 508] on li "Utilisateurs avancés : en tant que dispositif secondaire compact et discret." at bounding box center [516, 513] width 817 height 12
click at [451, 466] on p "Ce pod est destiné à un vapotage quotidien afin de répondre aux besoins variés …" at bounding box center [511, 464] width 831 height 12
click at [106, 540] on p "Le Lost Vape Galaxy S360 convient aussi à ceux qui cherchent une cigarette élec…" at bounding box center [511, 544] width 831 height 25
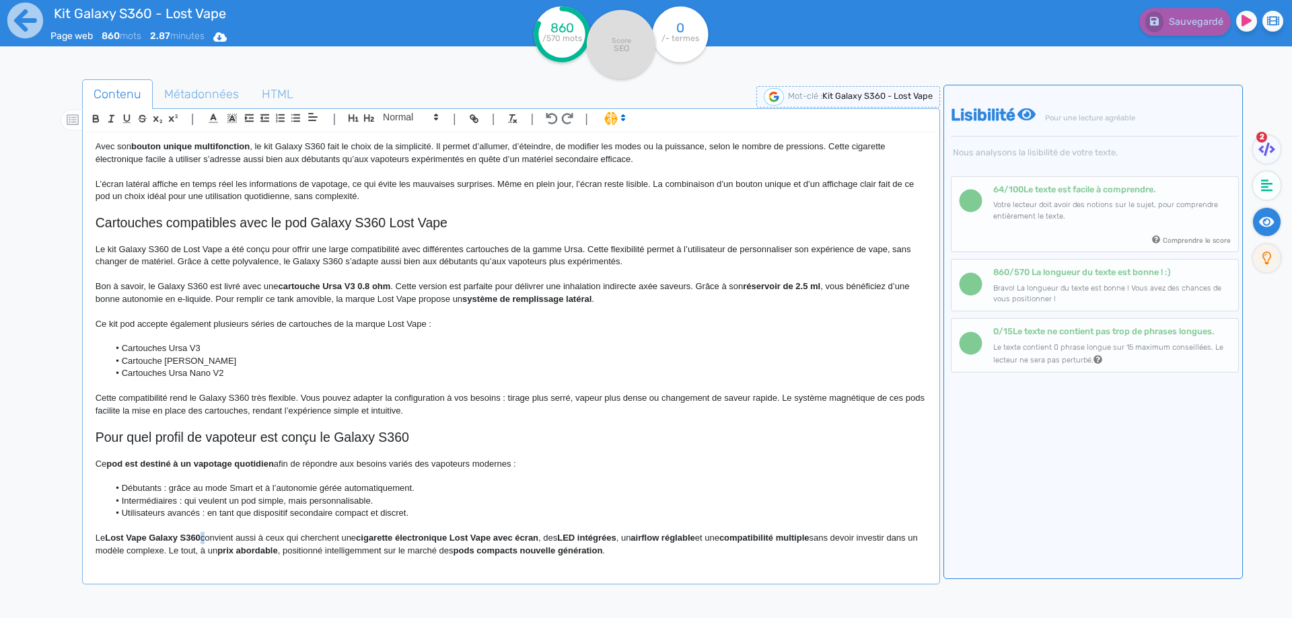
click at [205, 540] on p "Le Lost Vape Galaxy S360 convient aussi à ceux qui cherchent une cigarette élec…" at bounding box center [511, 544] width 831 height 25
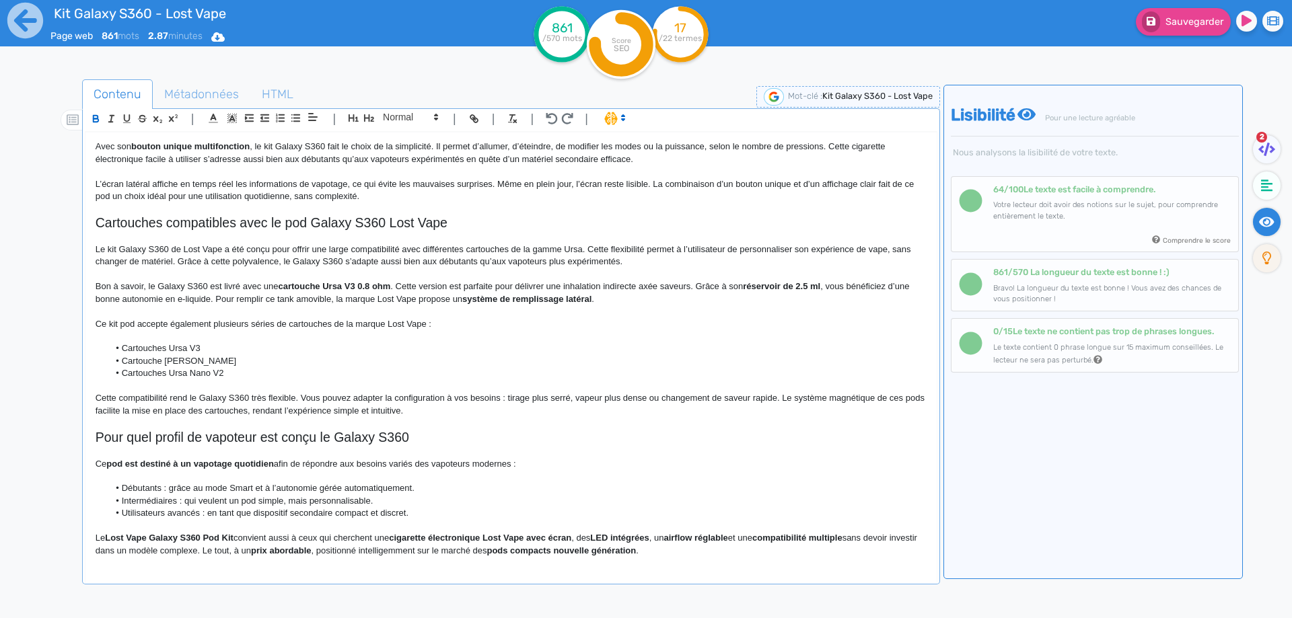
click at [402, 536] on strong "cigarette électronique Lost Vape avec écran" at bounding box center [480, 538] width 182 height 10
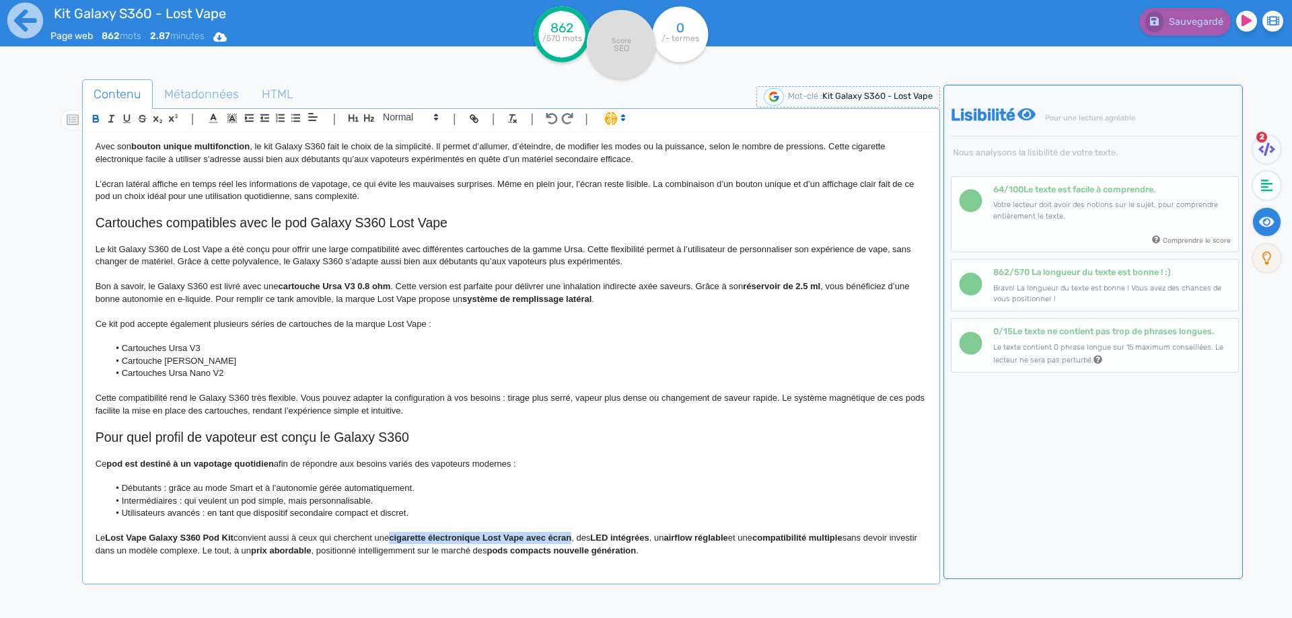
drag, startPoint x: 402, startPoint y: 535, endPoint x: 562, endPoint y: 540, distance: 160.2
click at [562, 540] on strong "cigarette électronique Lost Vape avec écran" at bounding box center [480, 538] width 182 height 10
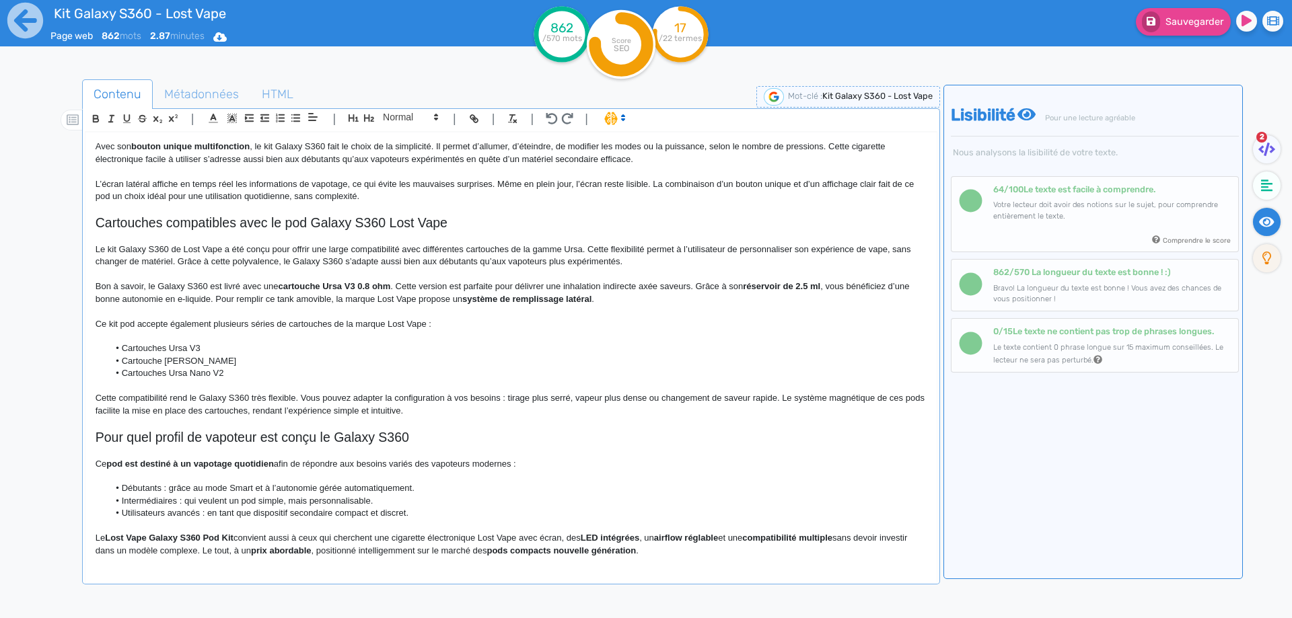
click at [612, 541] on strong "LED intégrées" at bounding box center [610, 538] width 59 height 10
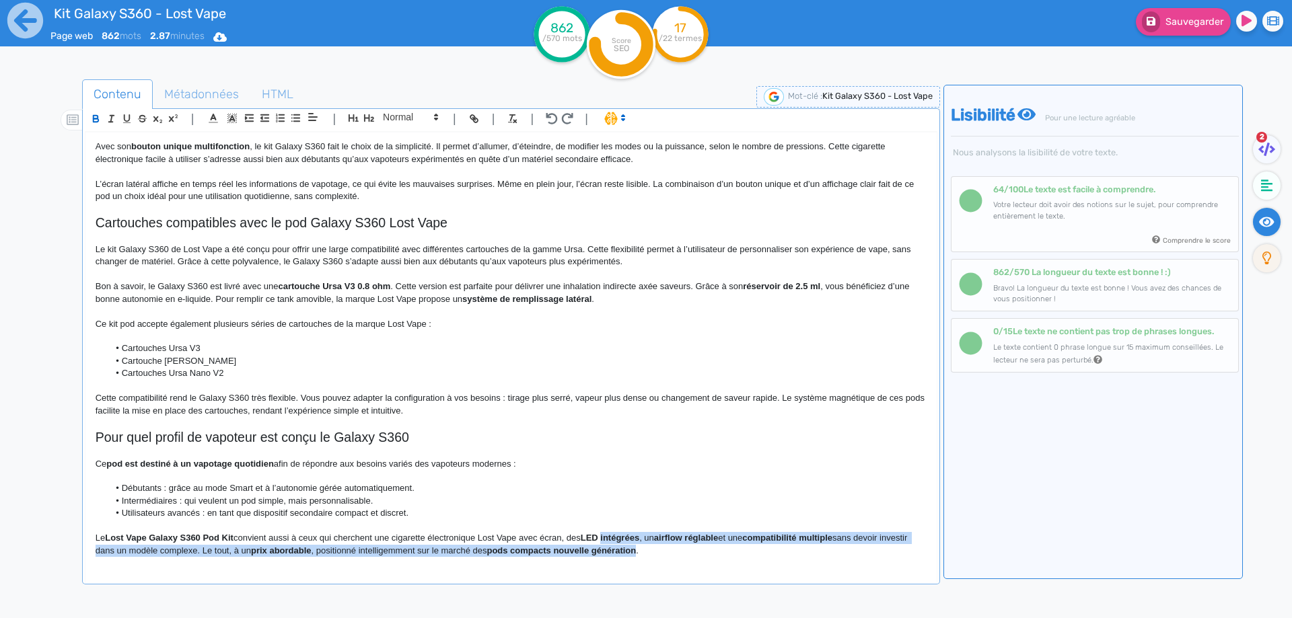
drag, startPoint x: 618, startPoint y: 546, endPoint x: 631, endPoint y: 548, distance: 12.9
click at [649, 556] on p "Le Lost Vape Galaxy S360 Pod Kit convient aussi à ceux qui cherchent une cigare…" at bounding box center [511, 544] width 831 height 25
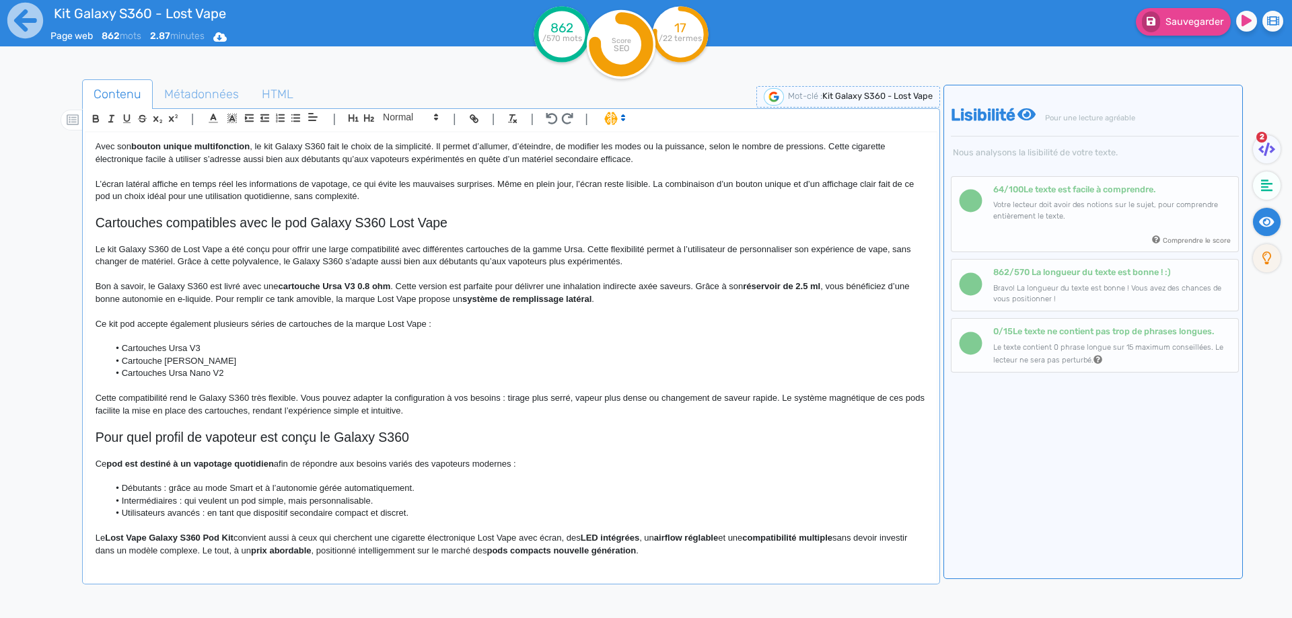
click at [588, 534] on strong "LED intégrées" at bounding box center [610, 538] width 59 height 10
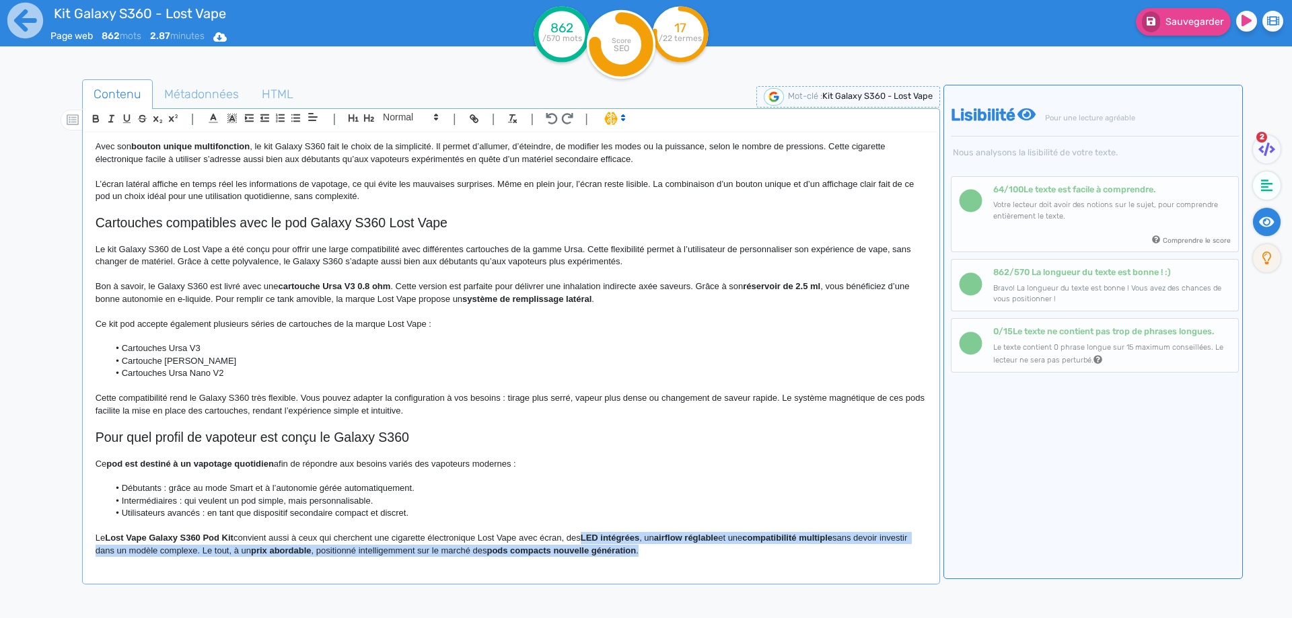
drag, startPoint x: 588, startPoint y: 534, endPoint x: 692, endPoint y: 554, distance: 106.3
click at [639, 543] on strong "LED intégrées" at bounding box center [610, 538] width 59 height 10
click at [642, 549] on p "Le Lost Vape Galaxy S360 Pod Kit convient aussi à ceux qui cherchent une cigare…" at bounding box center [511, 544] width 831 height 25
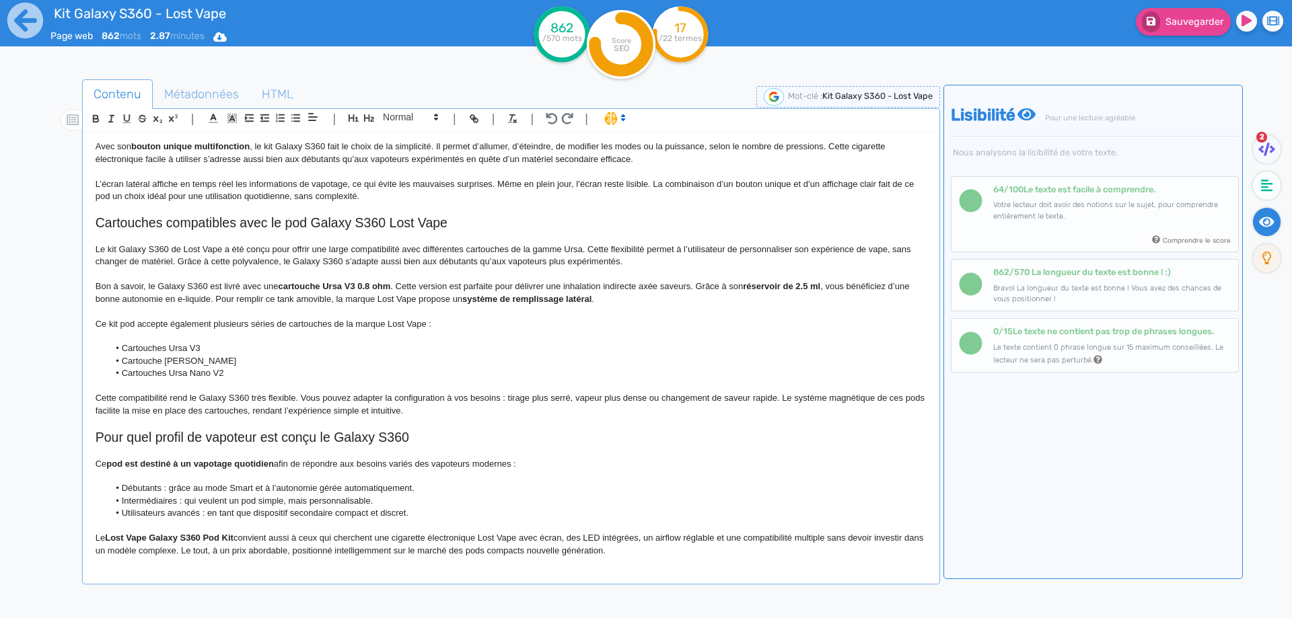
click at [604, 538] on p "Le Lost Vape Galaxy S360 Pod Kit convient aussi à ceux qui cherchent une cigare…" at bounding box center [511, 544] width 831 height 25
click at [144, 554] on p "Le Lost Vape Galaxy S360 Pod Kit convient aussi à ceux qui cherchent une cigare…" at bounding box center [511, 544] width 831 height 25
click at [143, 554] on p "Le Lost Vape Galaxy S360 Pod Kit convient aussi à ceux qui cherchent une cigare…" at bounding box center [511, 544] width 831 height 25
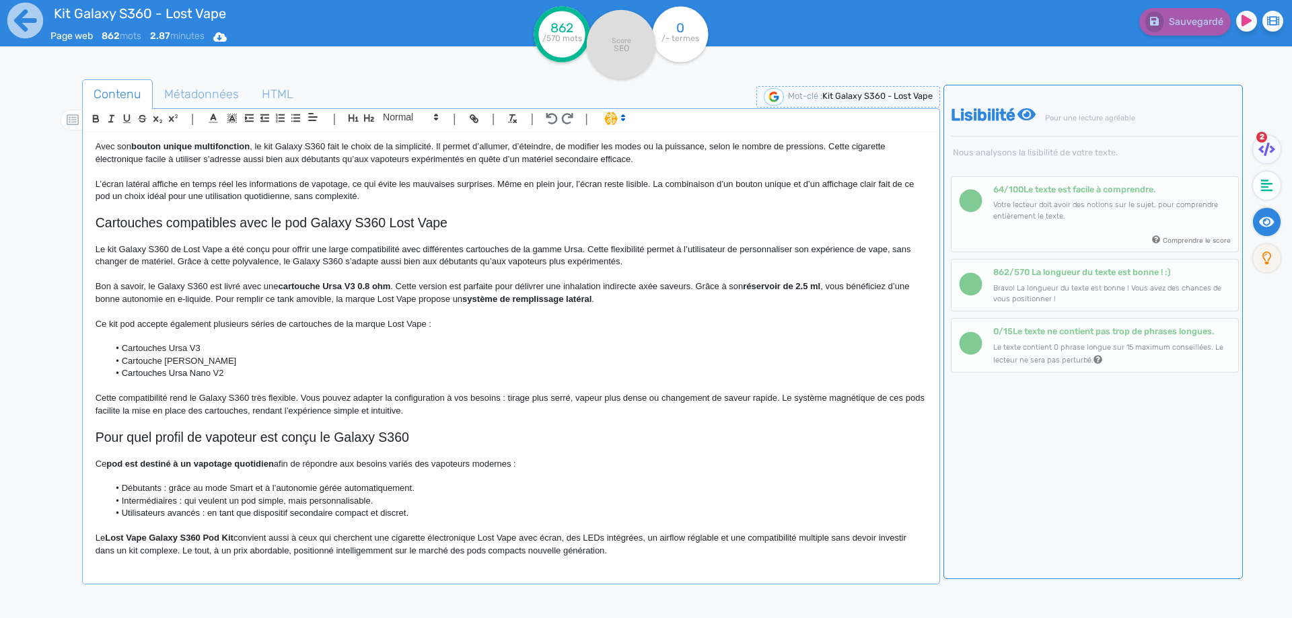
click at [185, 552] on p "Le Lost Vape Galaxy S360 Pod Kit convient aussi à ceux qui cherchent une cigare…" at bounding box center [511, 544] width 831 height 25
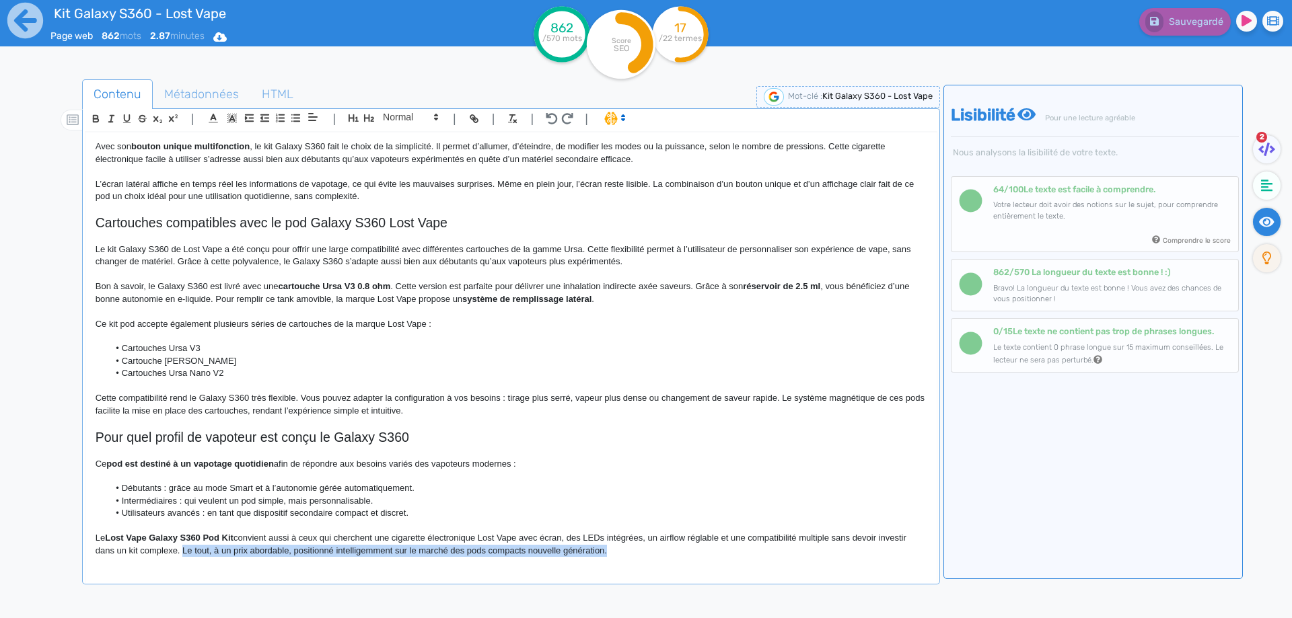
drag, startPoint x: 185, startPoint y: 552, endPoint x: 776, endPoint y: 562, distance: 590.8
click at [776, 562] on div "Kit Galaxy S360 - Lost Vape Le kit Galaxy S360 de Lost Vape s’inscrit dans la n…" at bounding box center [510, 349] width 851 height 433
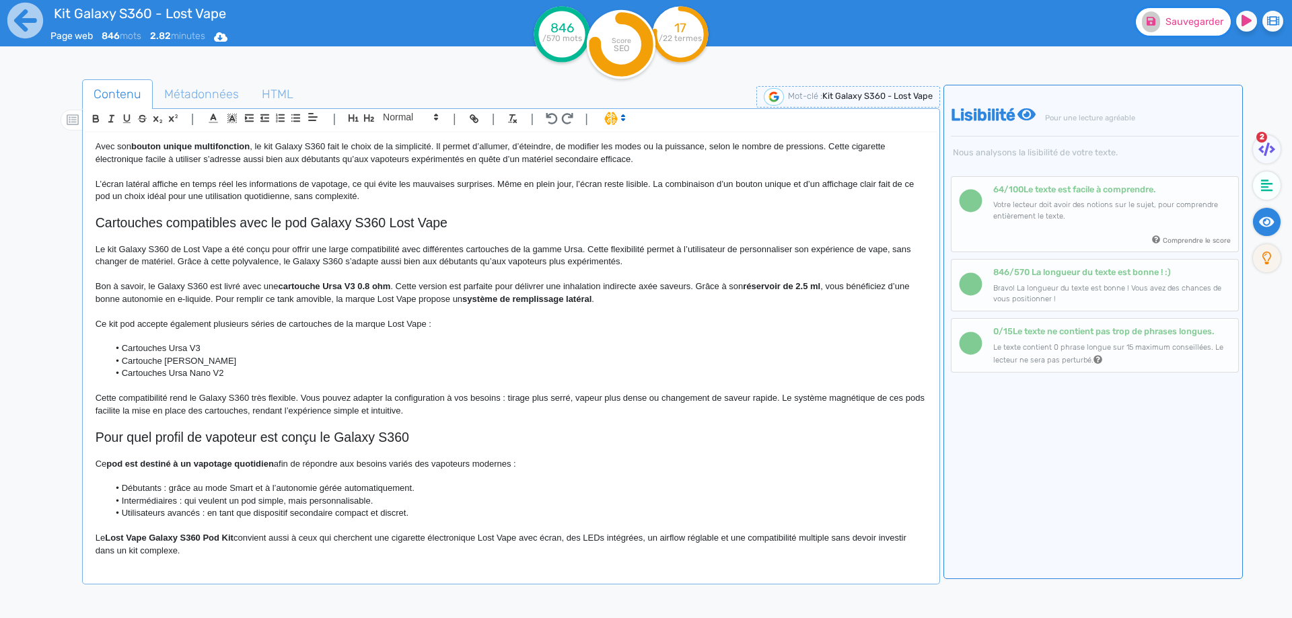
click at [1171, 22] on span "Sauvegarder" at bounding box center [1194, 21] width 58 height 11
click at [317, 554] on p "Le Lost Vape Galaxy S360 Pod Kit convient aussi à ceux qui cherchent une cigare…" at bounding box center [511, 544] width 831 height 25
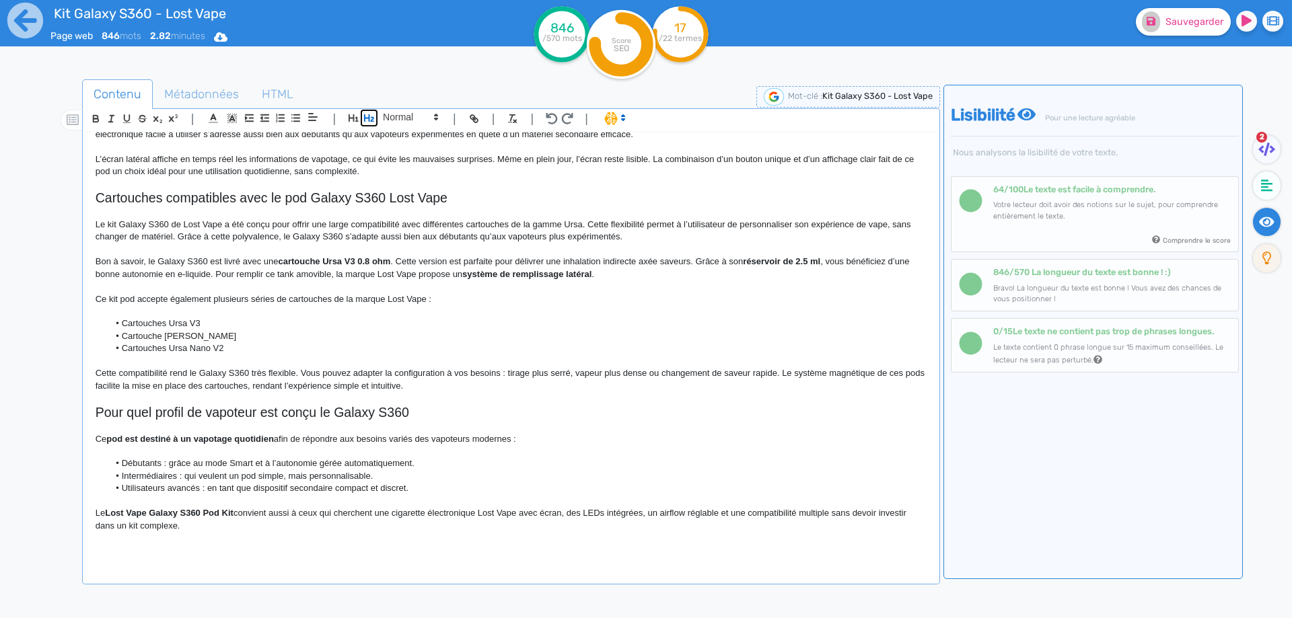
click at [370, 118] on icon "button" at bounding box center [368, 117] width 11 height 11
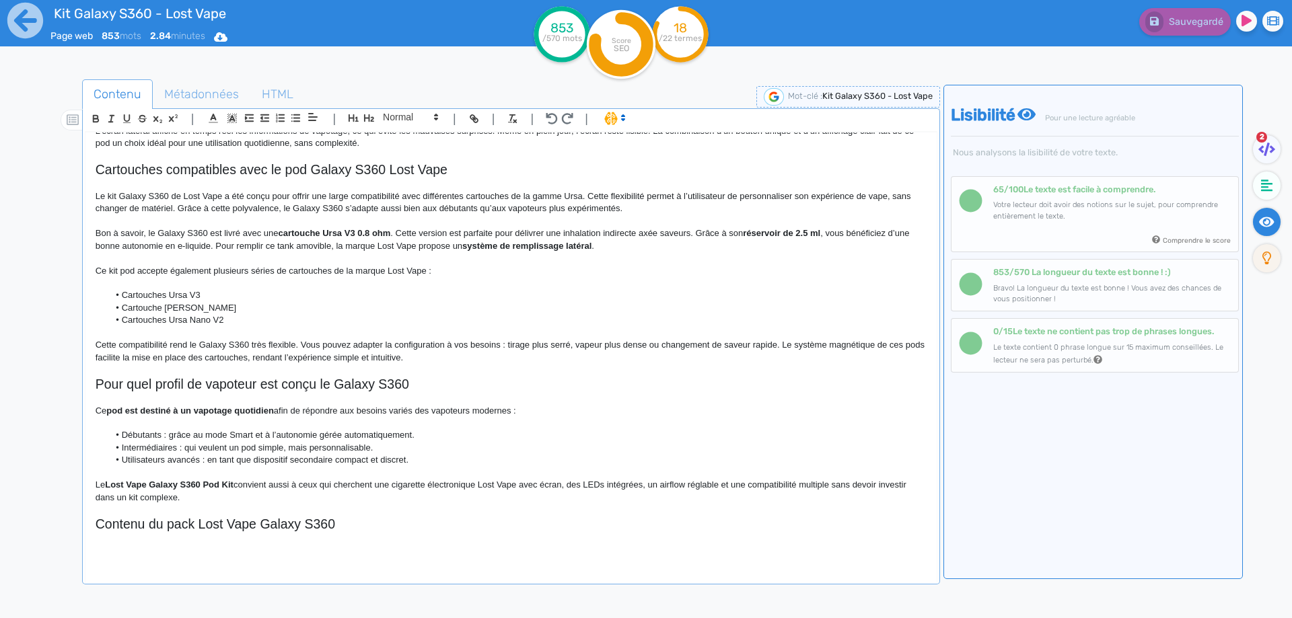
scroll to position [564, 0]
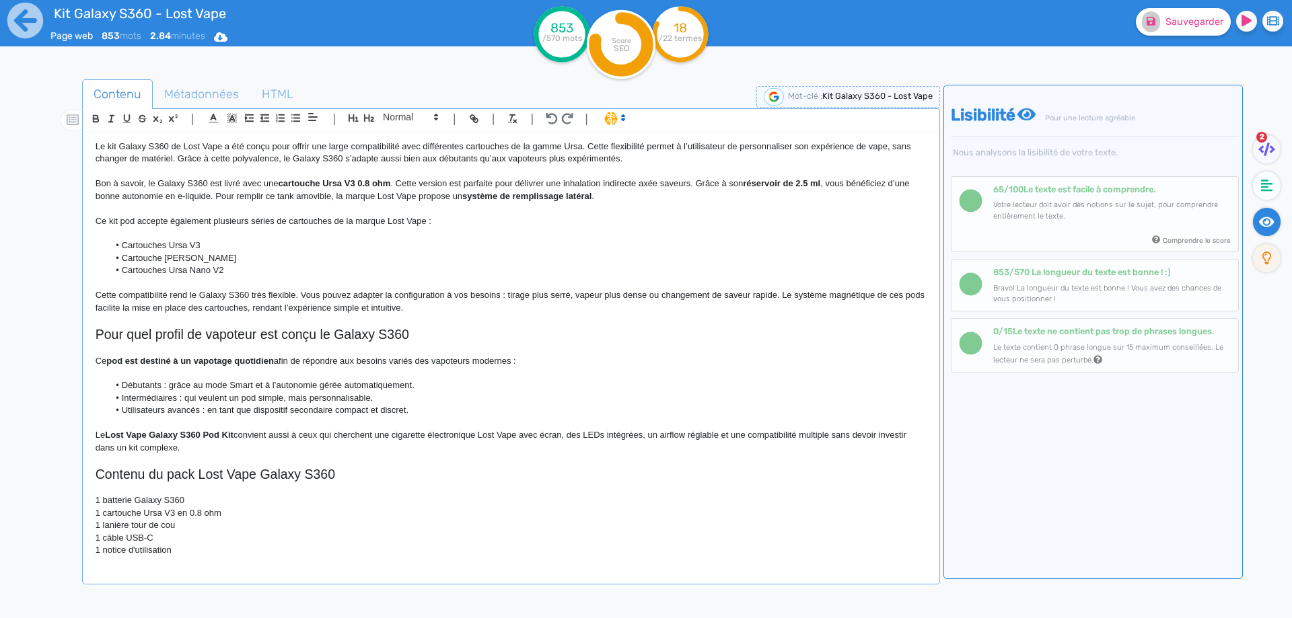
click at [106, 507] on p "1 batterie Galaxy S360" at bounding box center [511, 500] width 831 height 12
click at [104, 519] on p "1 cartouche Ursa V3 en 0.8 ohm" at bounding box center [511, 513] width 831 height 12
click at [184, 519] on p "1 Cartouche Ursa V3 en 0.8 ohm" at bounding box center [511, 513] width 831 height 12
click at [104, 531] on p "1 lanière tour de cou" at bounding box center [511, 525] width 831 height 12
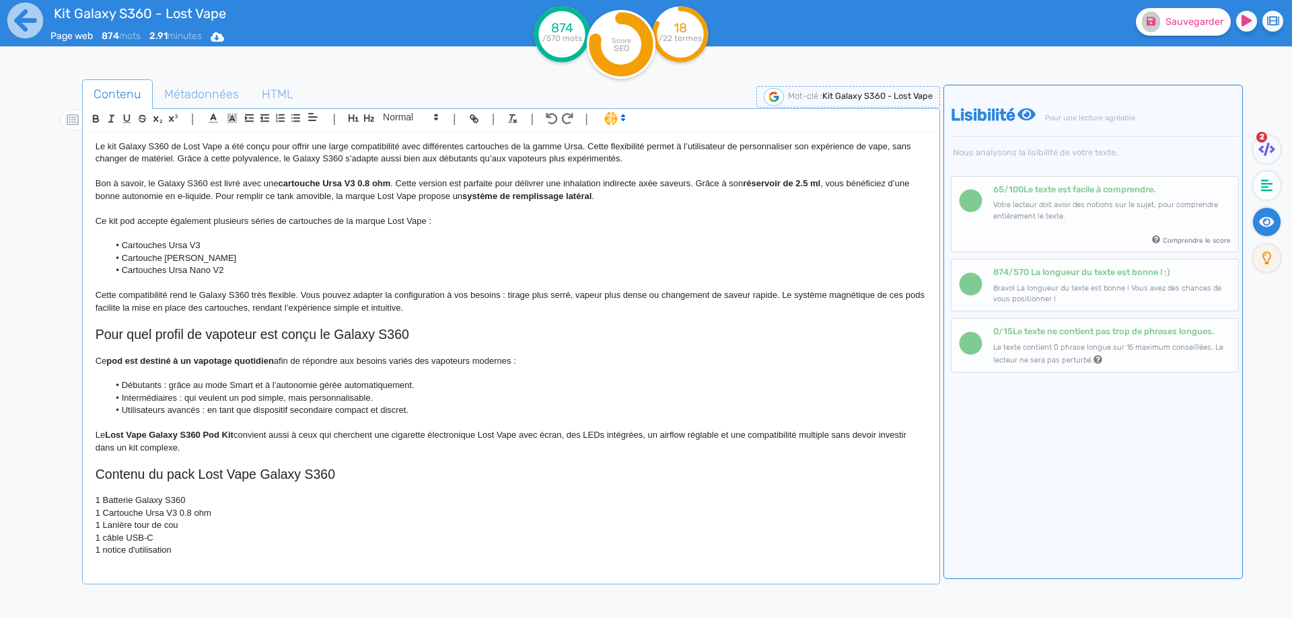
click at [106, 544] on p "1 câble USB-C" at bounding box center [511, 538] width 831 height 12
click at [106, 556] on p "1 notice d'utilisation" at bounding box center [511, 550] width 831 height 12
click at [258, 562] on div "Kit Galaxy S360 - Lost Vape Le kit Galaxy S360 de Lost Vape s’inscrit dans la n…" at bounding box center [510, 349] width 851 height 433
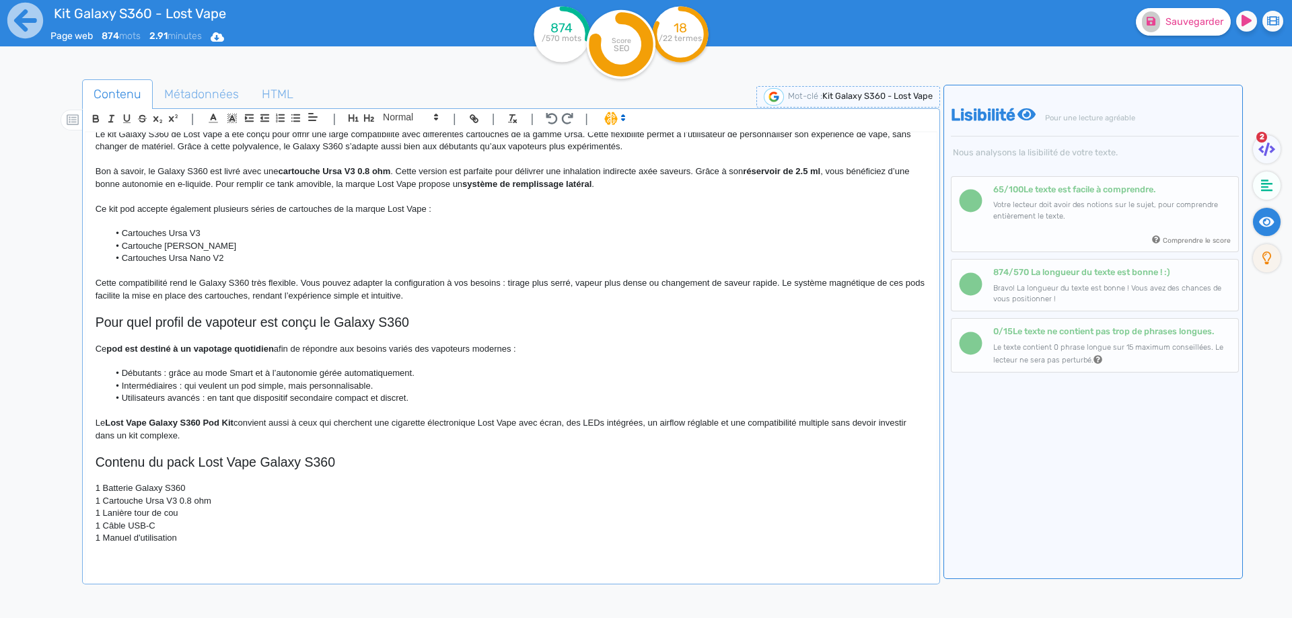
scroll to position [589, 0]
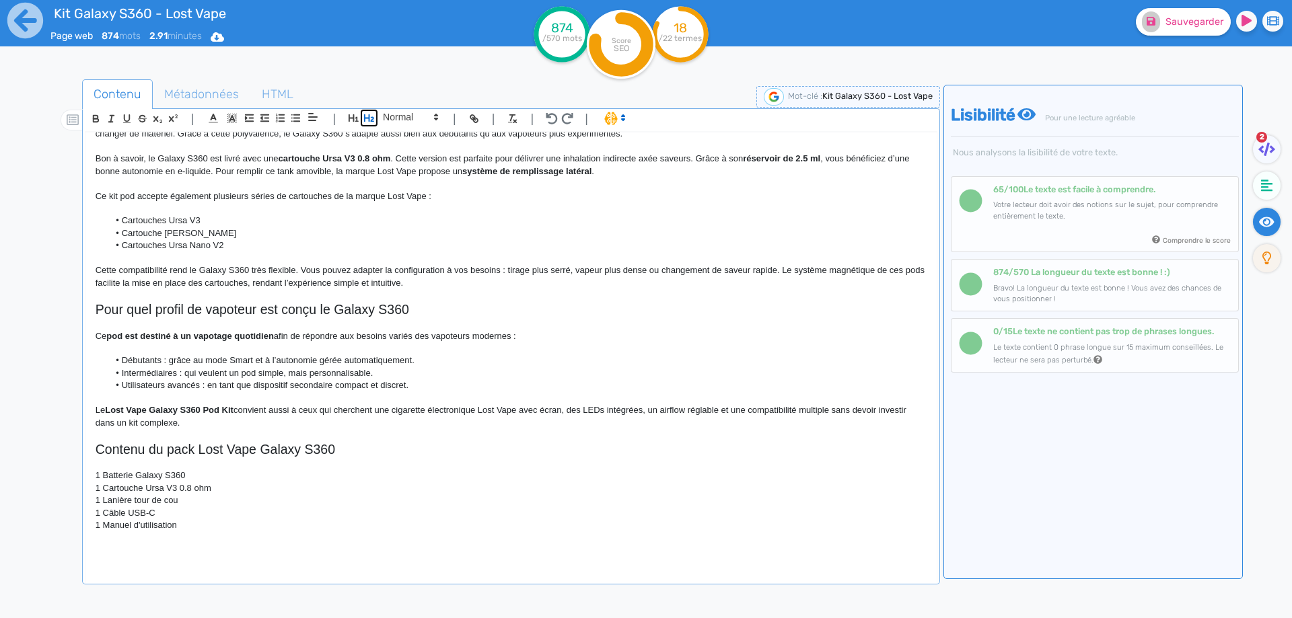
click at [365, 118] on icon "button" at bounding box center [369, 117] width 10 height 7
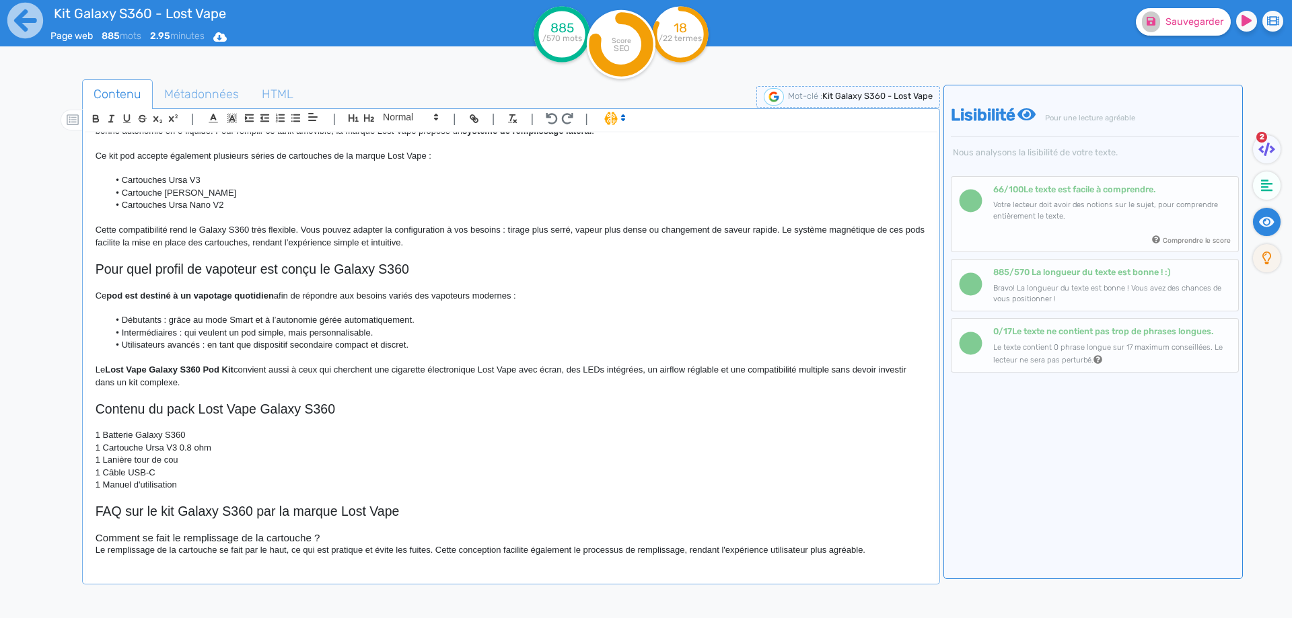
scroll to position [641, 0]
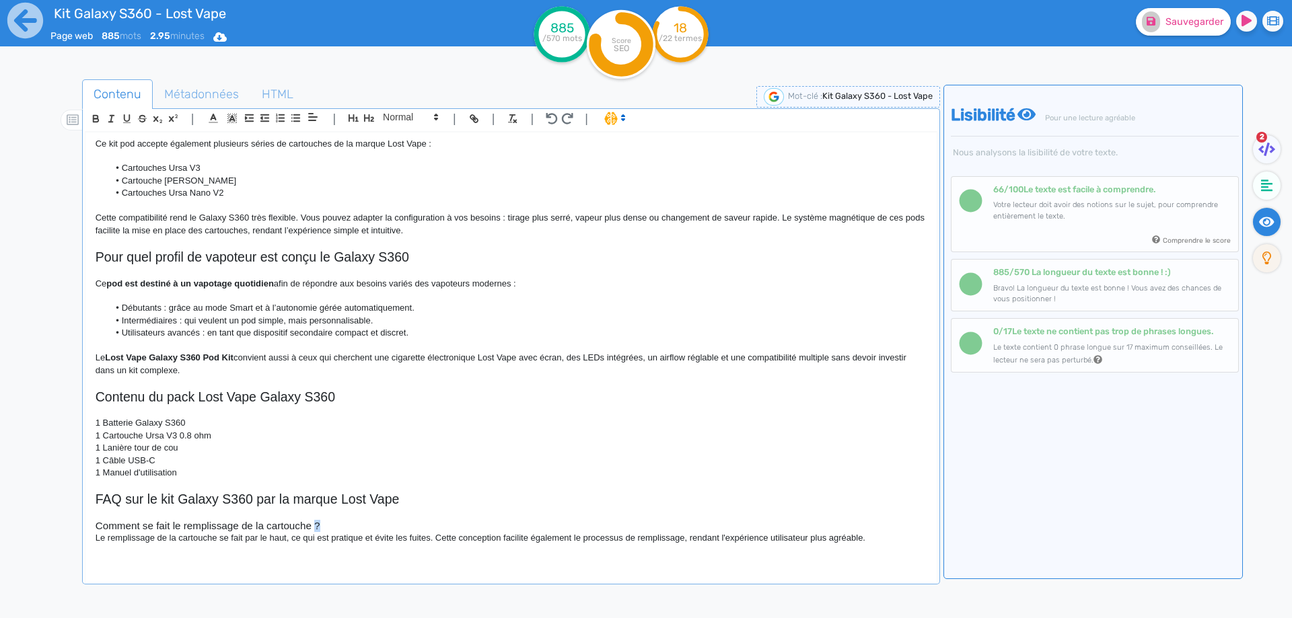
click at [320, 532] on h3 "Comment se fait le remplissage de la cartouche ?" at bounding box center [511, 526] width 831 height 12
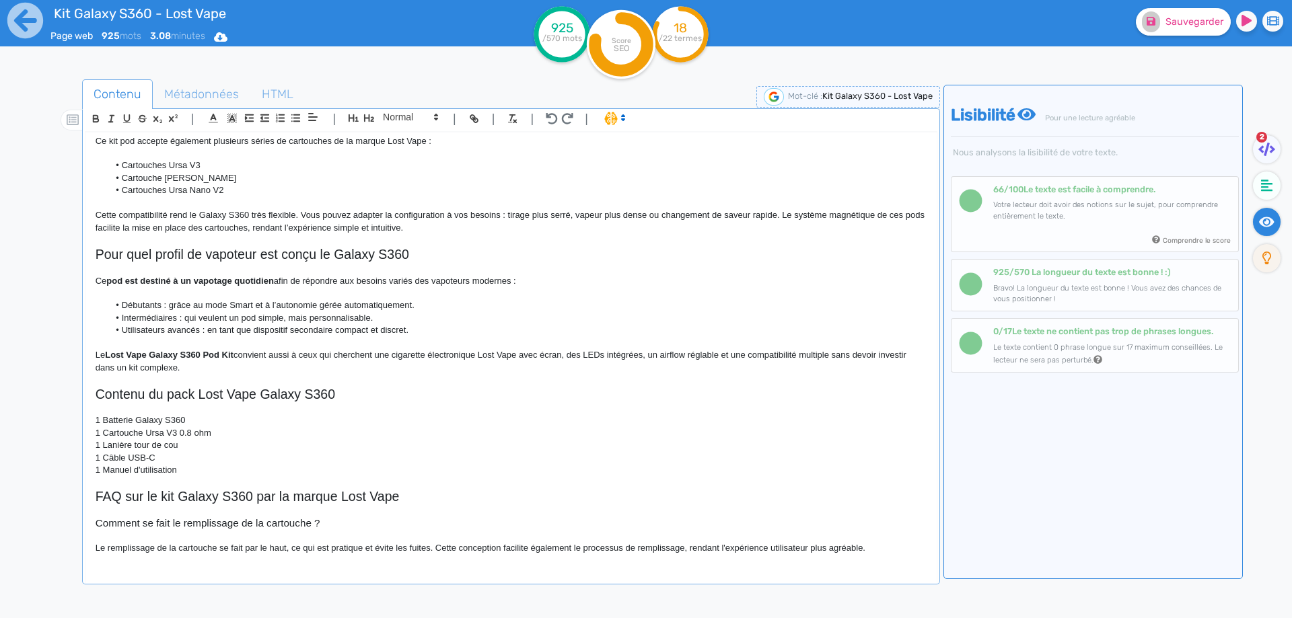
click at [301, 529] on h3 "Comment se fait le remplissage de la cartouche ?" at bounding box center [511, 523] width 831 height 12
click at [309, 529] on h3 "Comment se fait le remplissage de la cartouche ?" at bounding box center [511, 523] width 831 height 12
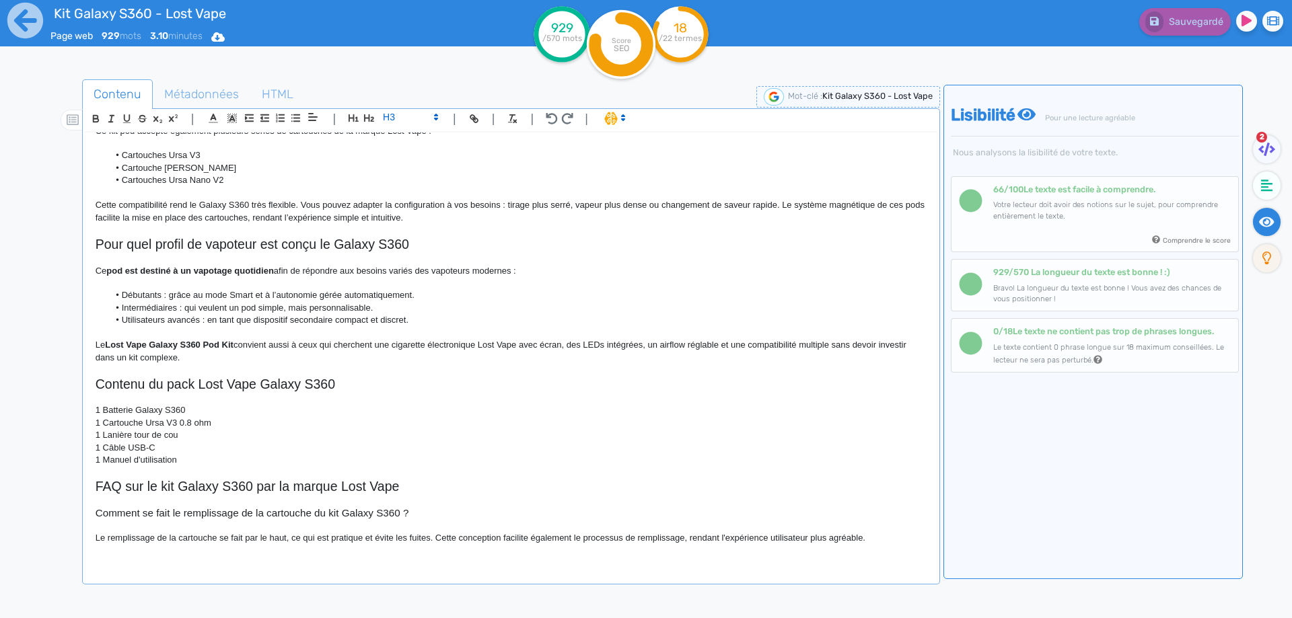
scroll to position [663, 0]
click at [156, 513] on h3 "Comment se fait le remplissage de la cartouche du kit Galaxy S360 ?" at bounding box center [511, 513] width 831 height 12
click at [11, 27] on icon at bounding box center [25, 21] width 36 height 36
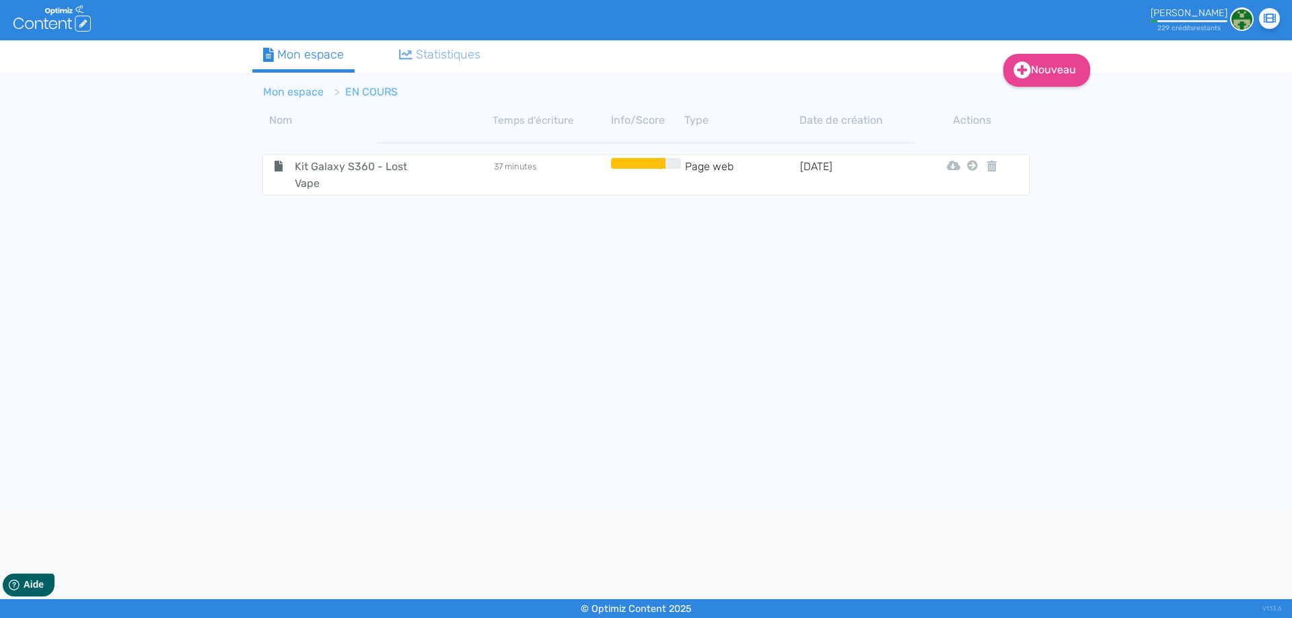
click at [268, 85] on li "Mon espace" at bounding box center [293, 92] width 61 height 16
click at [284, 92] on link "Mon espace" at bounding box center [293, 91] width 61 height 13
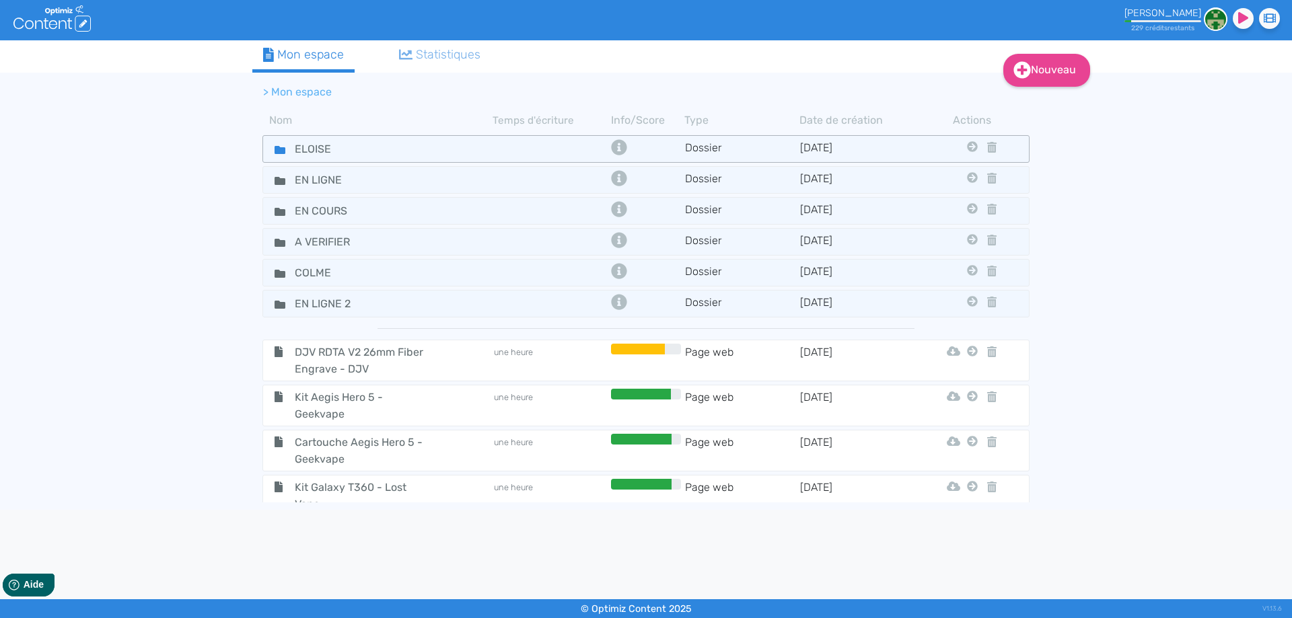
click at [276, 150] on icon at bounding box center [279, 150] width 11 height 8
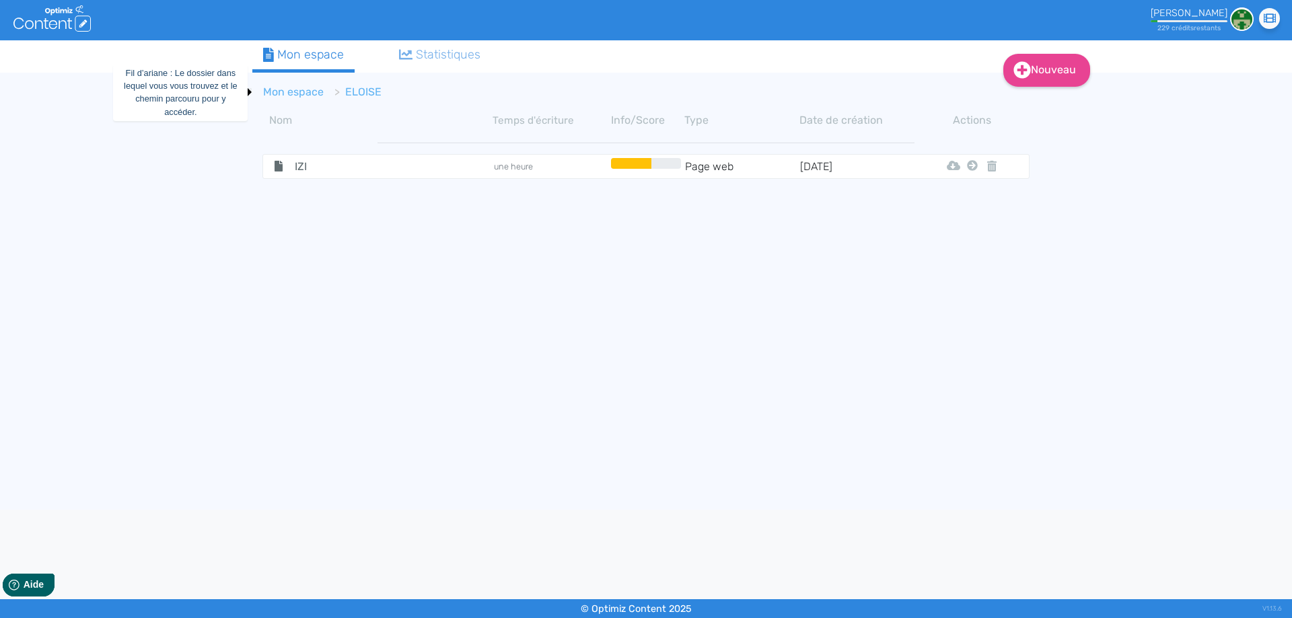
click at [299, 88] on link "Mon espace" at bounding box center [293, 91] width 61 height 13
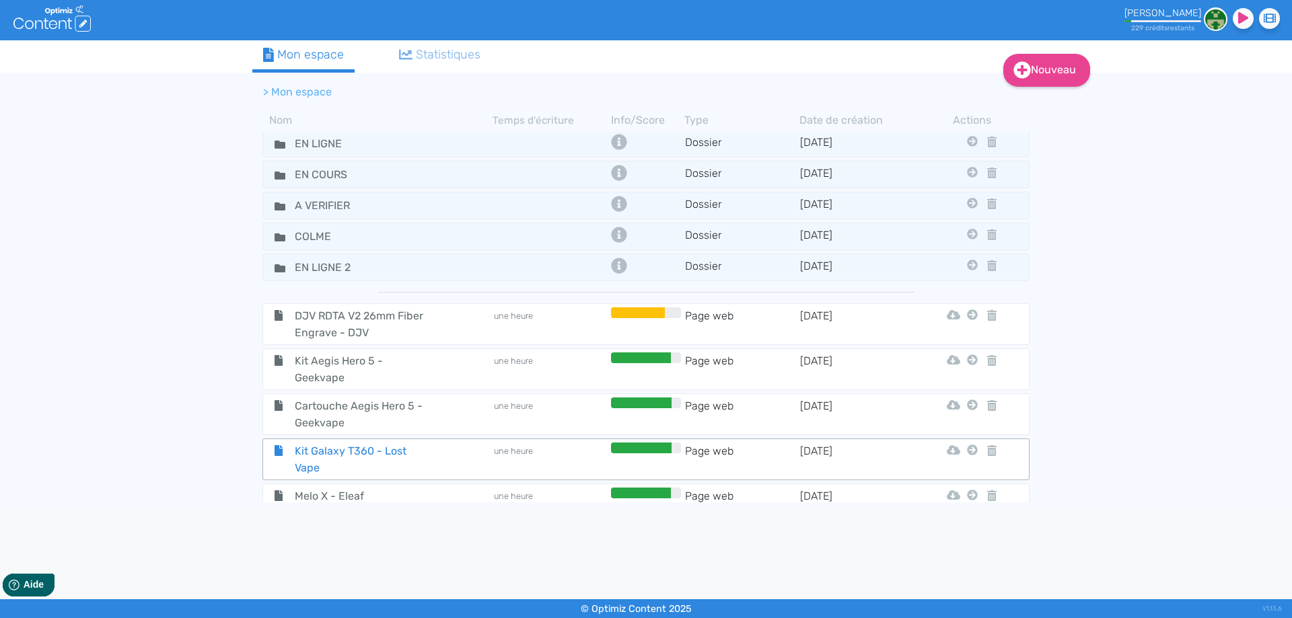
scroll to position [45, 0]
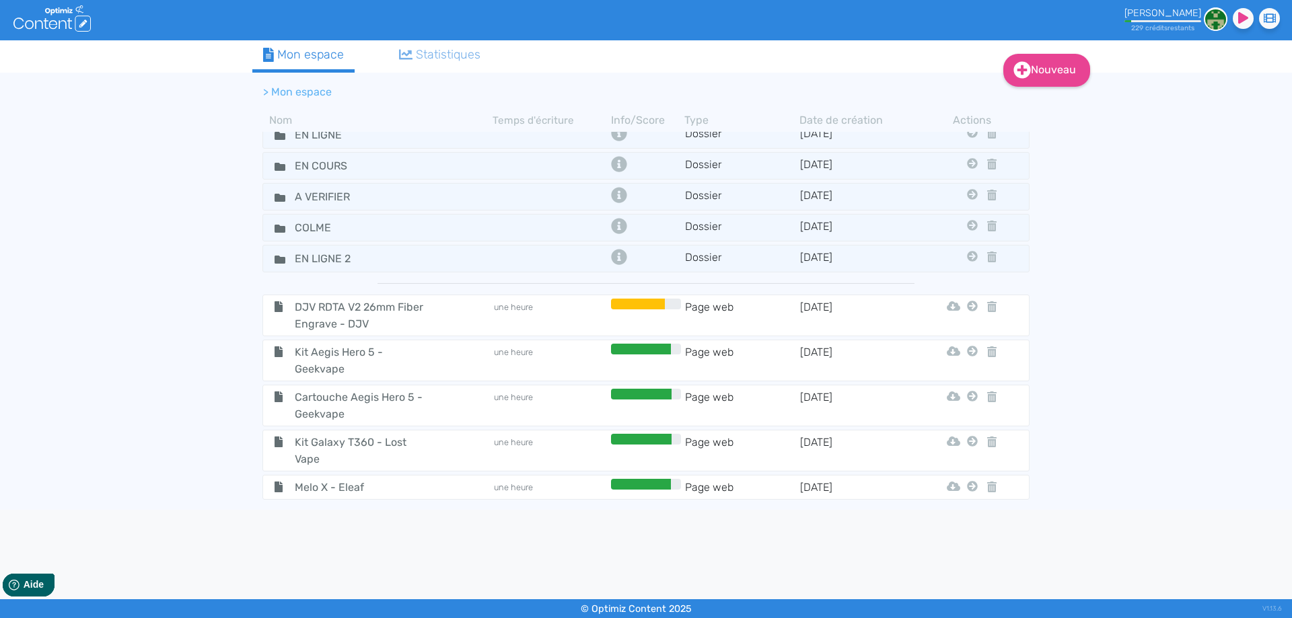
click at [337, 446] on span "Kit Galaxy T360 - Lost Vape" at bounding box center [360, 451] width 151 height 34
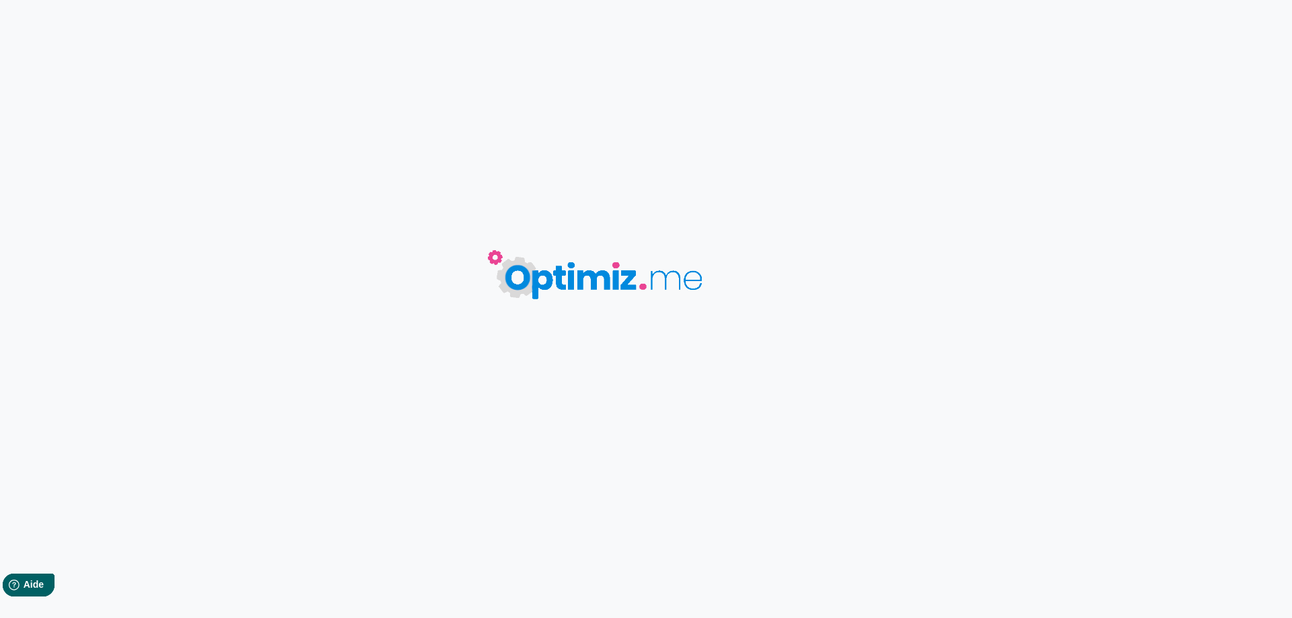
type input "Kit Galaxy T360 - Lost Vape"
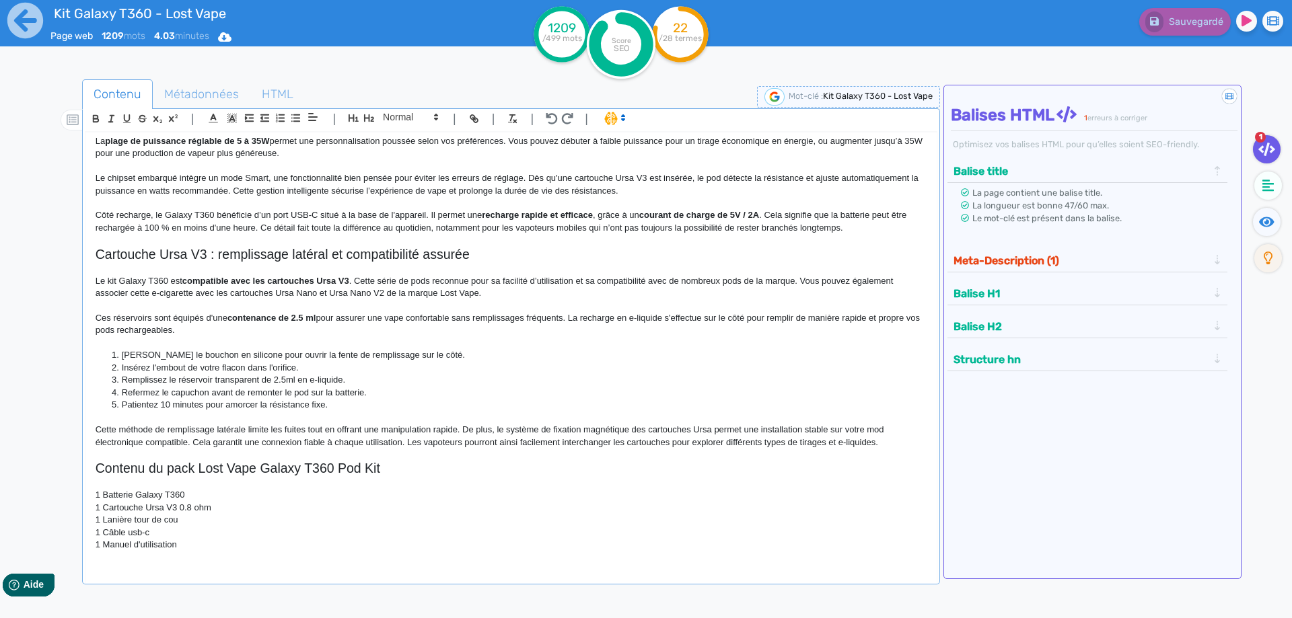
scroll to position [768, 0]
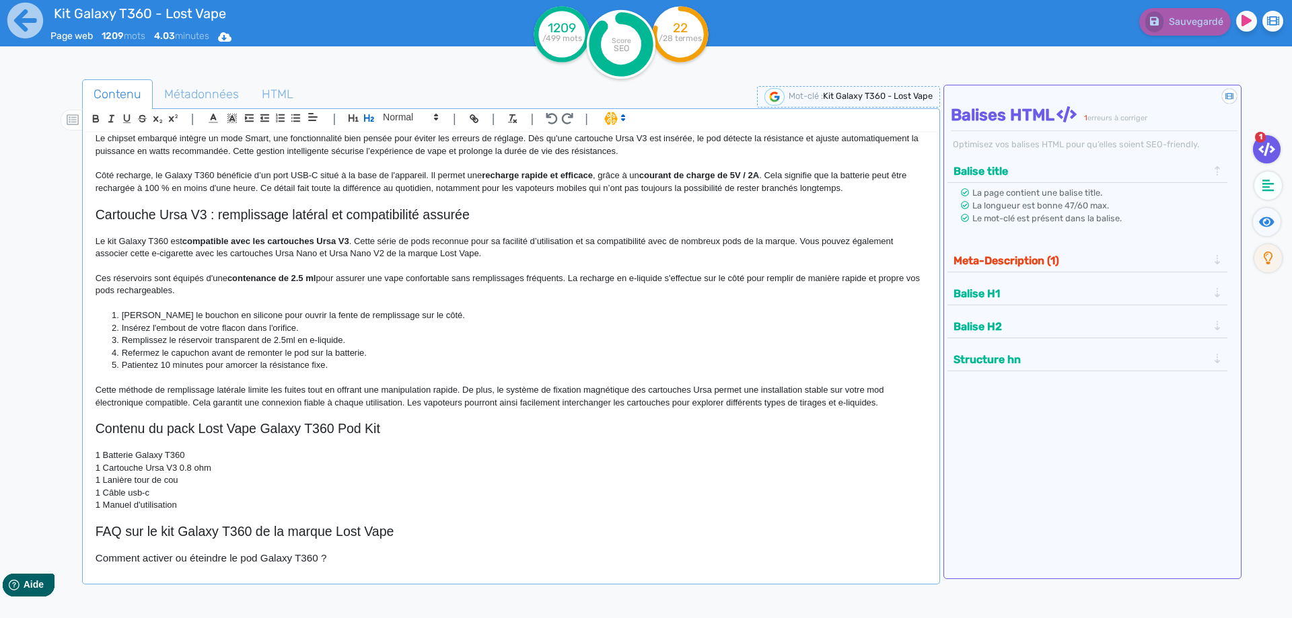
click at [314, 281] on strong "contenance de 2.5 ml" at bounding box center [271, 278] width 89 height 10
click at [17, 20] on icon at bounding box center [25, 20] width 37 height 37
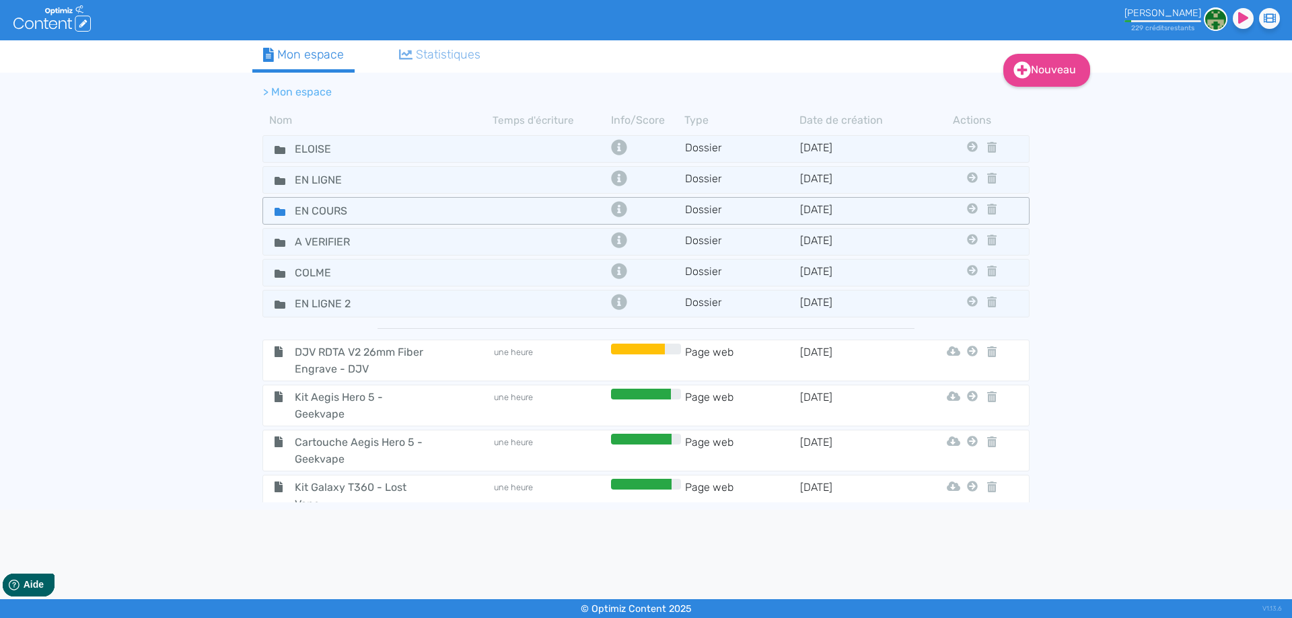
click at [275, 211] on icon at bounding box center [279, 212] width 11 height 8
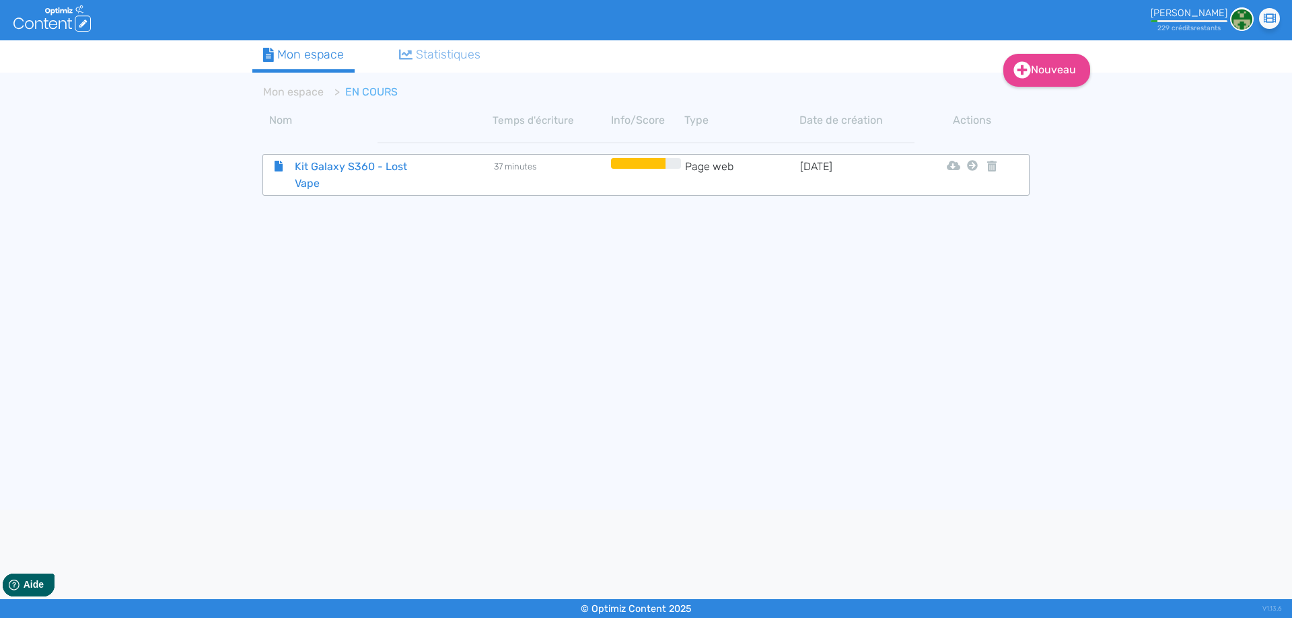
click at [316, 176] on span "Kit Galaxy S360 - Lost Vape" at bounding box center [360, 175] width 151 height 34
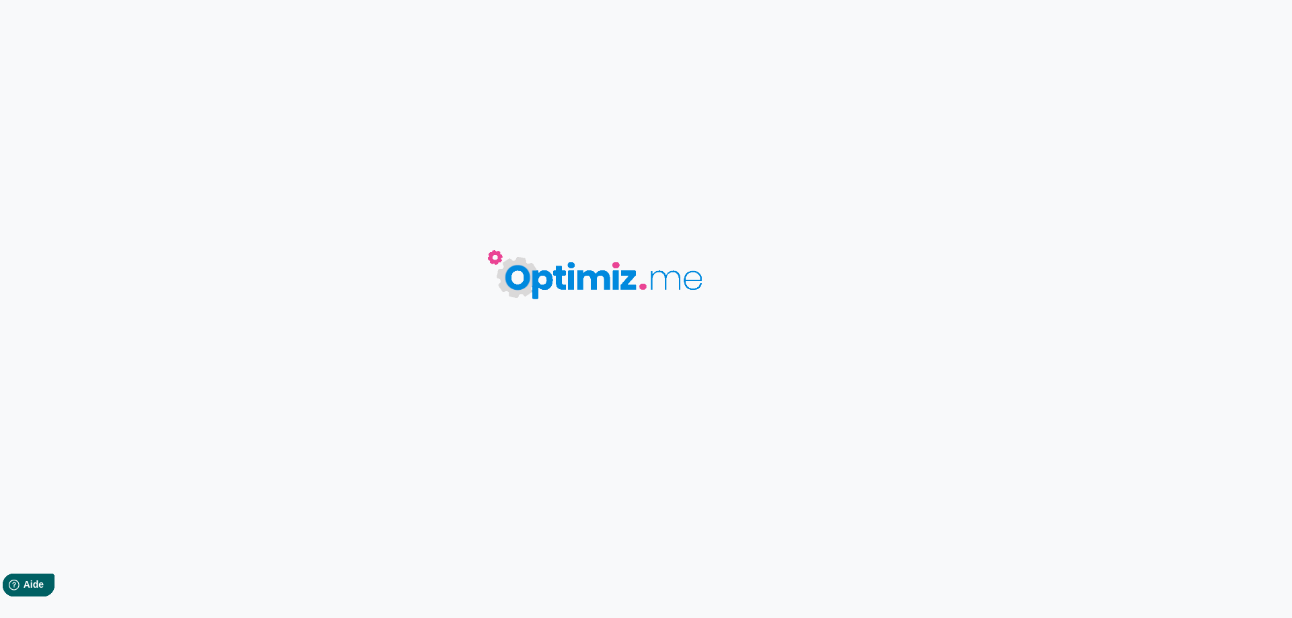
type input "Kit Galaxy S360 - Lost Vape"
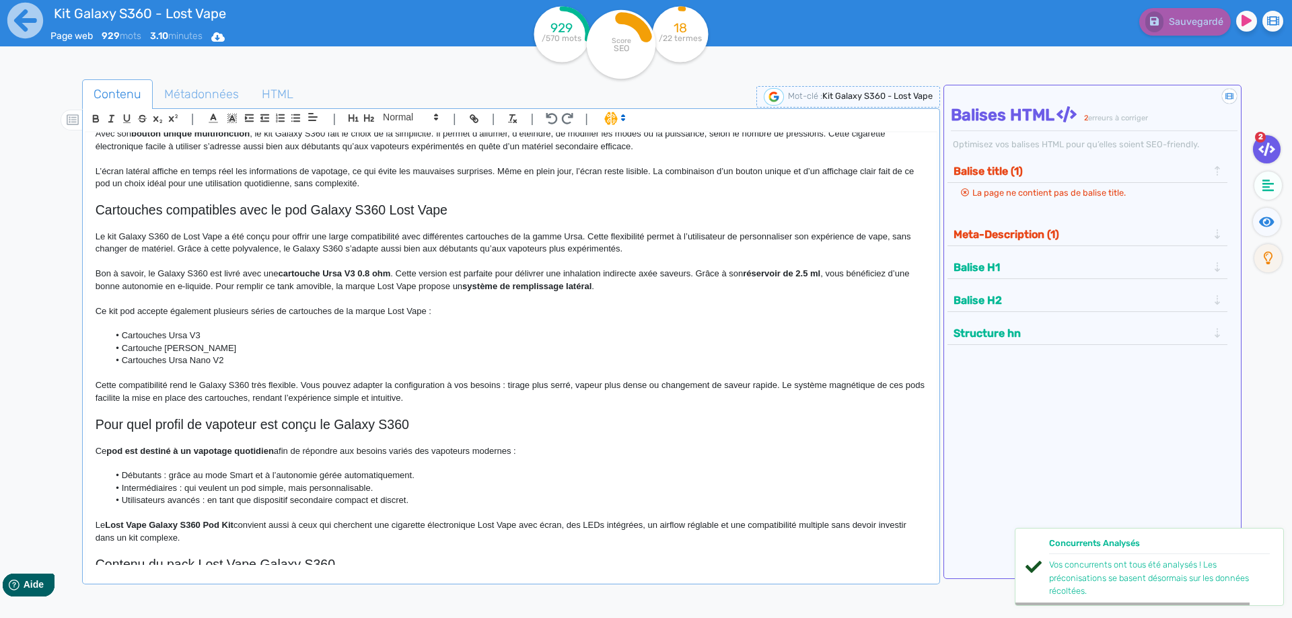
scroll to position [651, 0]
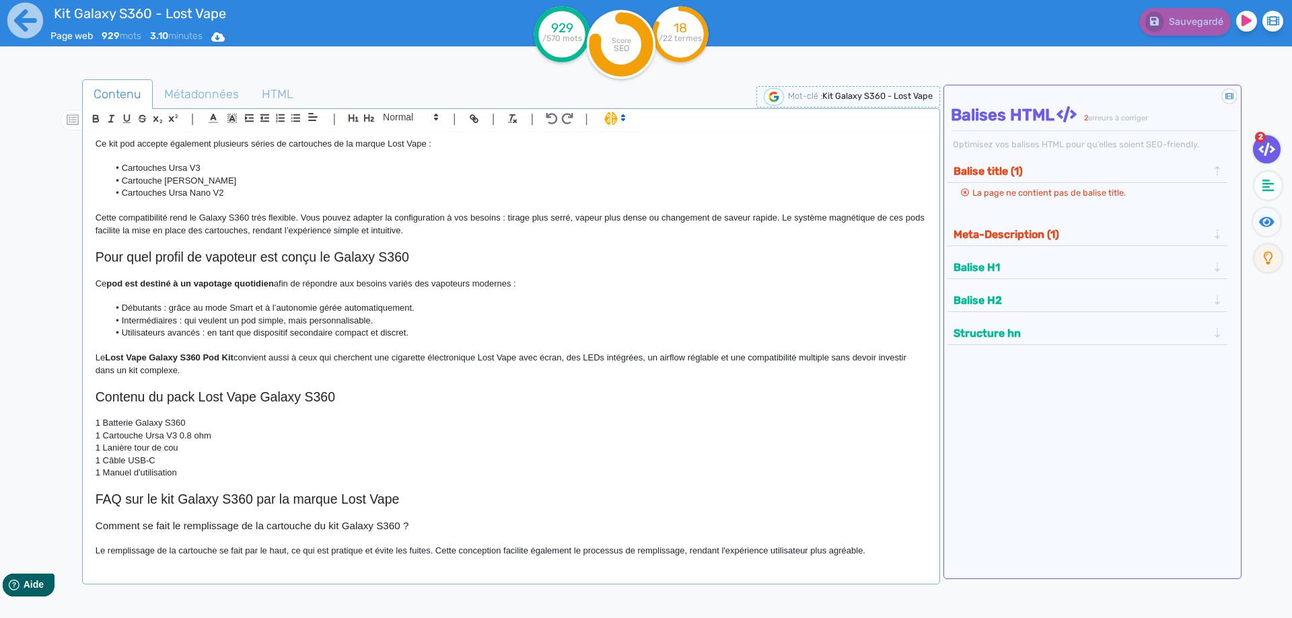
click at [439, 548] on p "Le remplissage de la cartouche se fait par le haut, ce qui est pratique et évit…" at bounding box center [511, 551] width 831 height 12
click at [433, 545] on p "Le remplissage de la cartouche se fait par le haut, ce qui est pratique et évit…" at bounding box center [511, 551] width 831 height 12
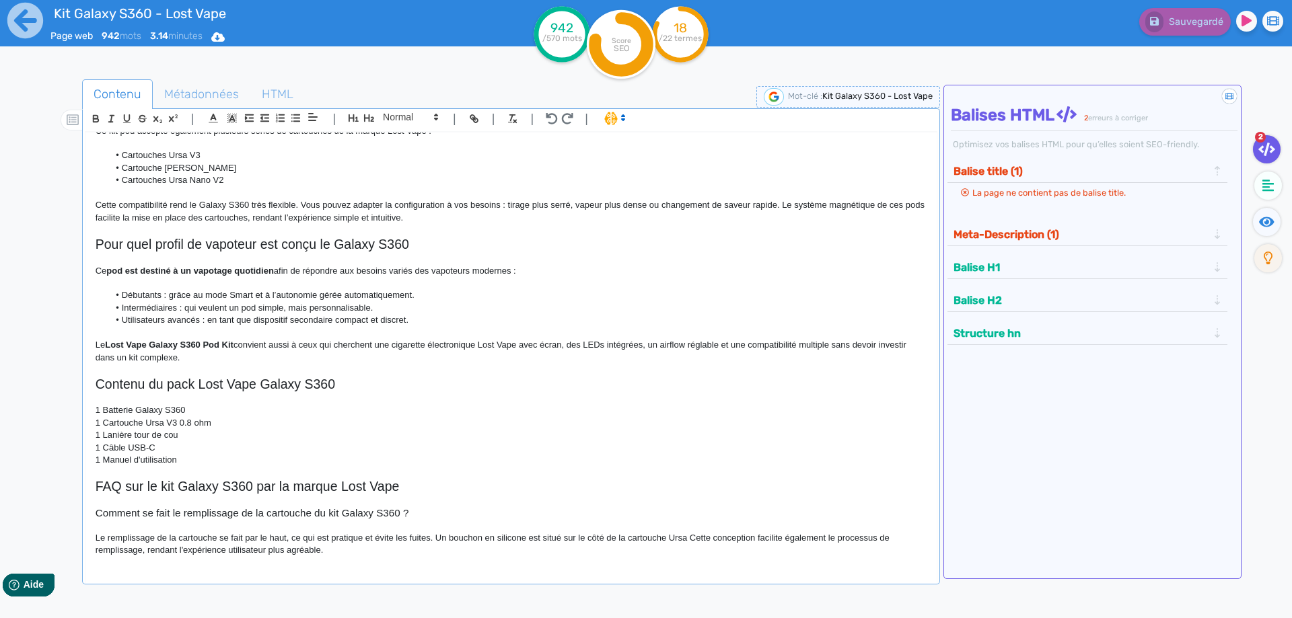
scroll to position [663, 0]
click at [262, 554] on p "Le remplissage de la cartouche se fait par le haut, ce qui est pratique et évit…" at bounding box center [511, 544] width 831 height 25
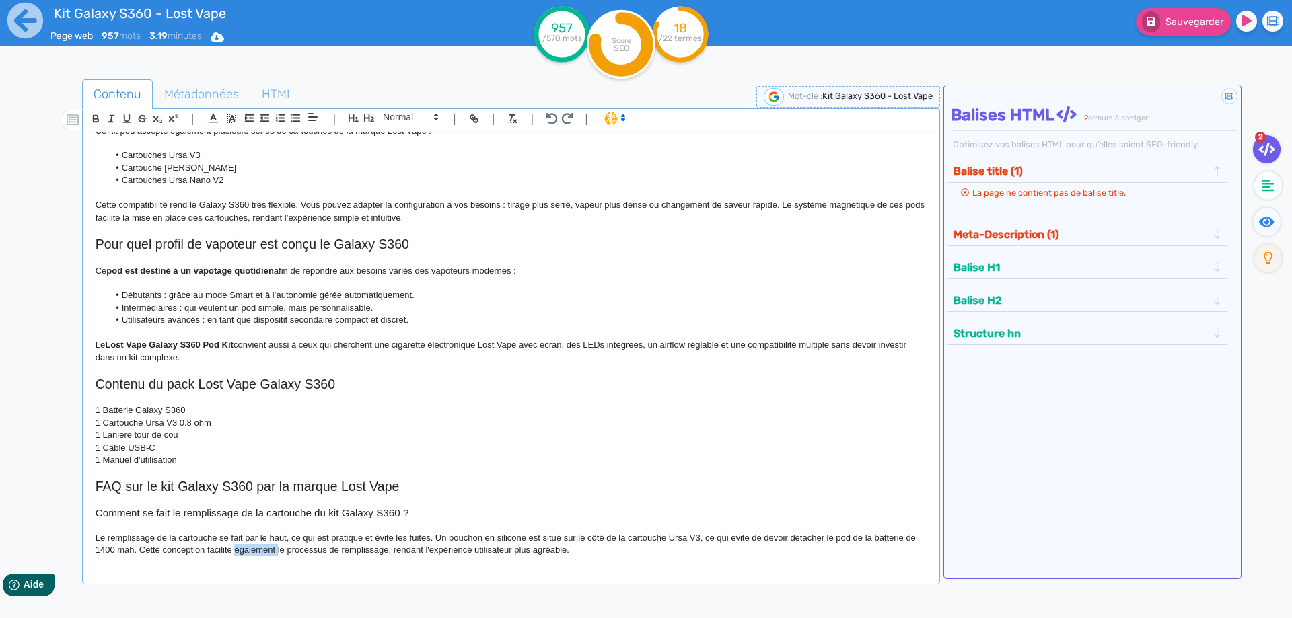
click at [262, 554] on p "Le remplissage de la cartouche se fait par le haut, ce qui est pratique et évit…" at bounding box center [511, 544] width 831 height 25
click at [310, 552] on p "Le remplissage de la cartouche se fait par le haut, ce qui est pratique et évit…" at bounding box center [511, 544] width 831 height 25
click at [386, 549] on p "Le remplissage de la cartouche se fait par le haut, ce qui est pratique et évit…" at bounding box center [511, 544] width 831 height 25
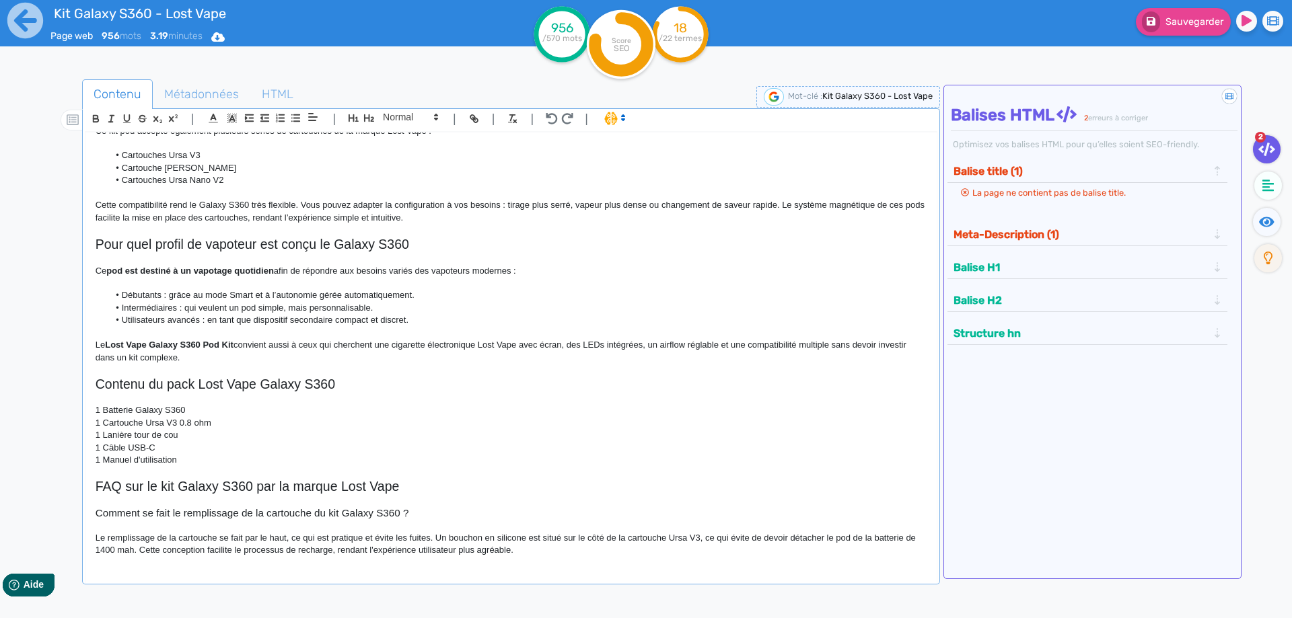
click at [523, 542] on p "Le remplissage de la cartouche se fait par le haut, ce qui est pratique et évit…" at bounding box center [511, 544] width 831 height 25
click at [523, 545] on p "Le remplissage de la cartouche se fait par le haut, ce qui est pratique et évit…" at bounding box center [511, 544] width 831 height 25
click at [1261, 219] on icon at bounding box center [1266, 221] width 15 height 13
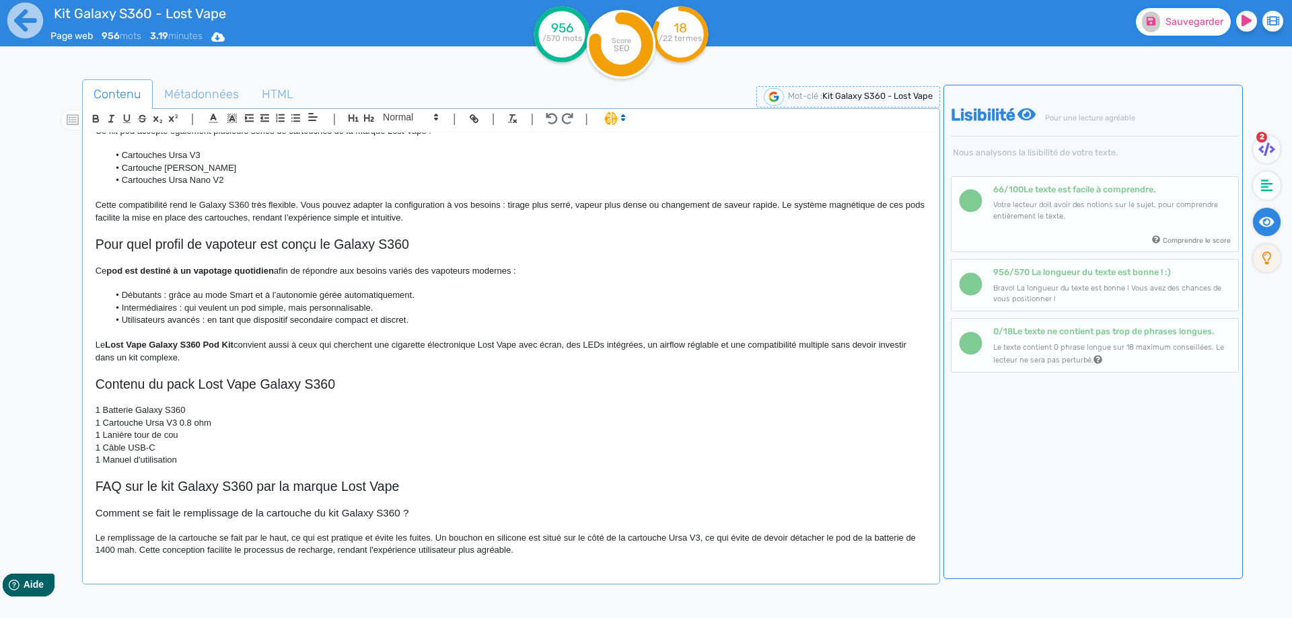
click at [1178, 10] on button "Sauvegarder" at bounding box center [1183, 22] width 95 height 28
click at [99, 509] on h3 "Comment se fait le remplissage de la cartouche du kit Galaxy S360 ?" at bounding box center [511, 513] width 831 height 12
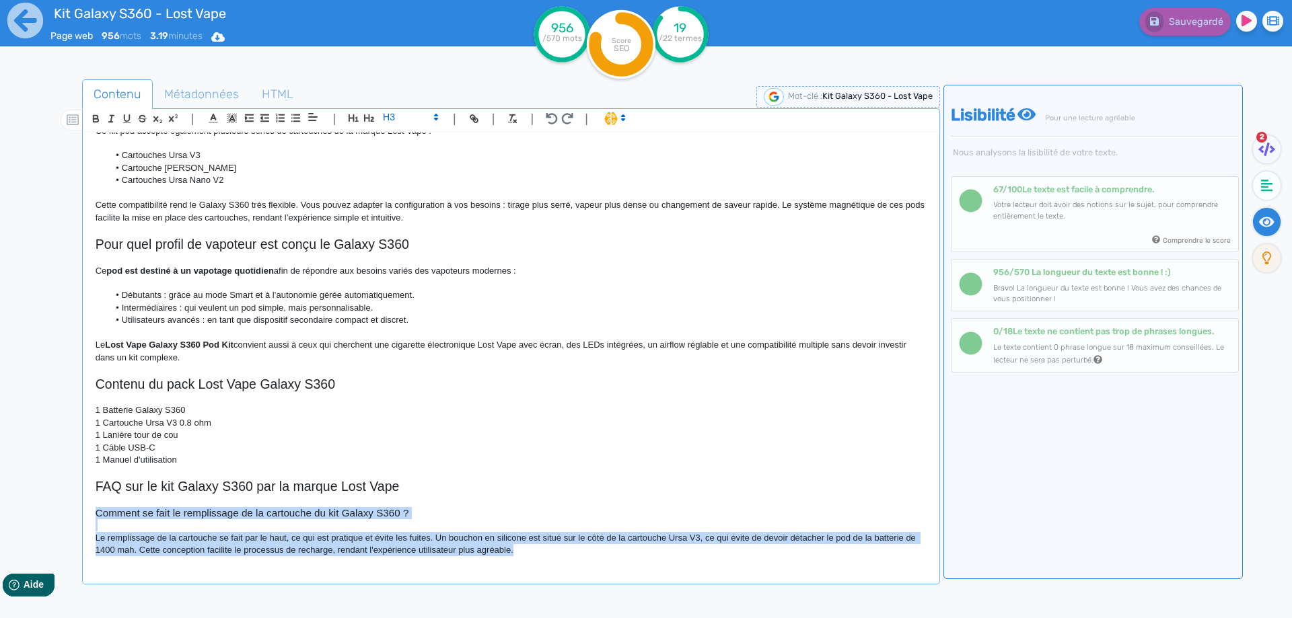
drag, startPoint x: 99, startPoint y: 509, endPoint x: 653, endPoint y: 593, distance: 559.9
click at [653, 593] on div "Contenu Métadonnées HTML | | H3 H4 H5 H6 Normal | | | | Kit Galaxy S360 - Lost …" at bounding box center [511, 391] width 858 height 624
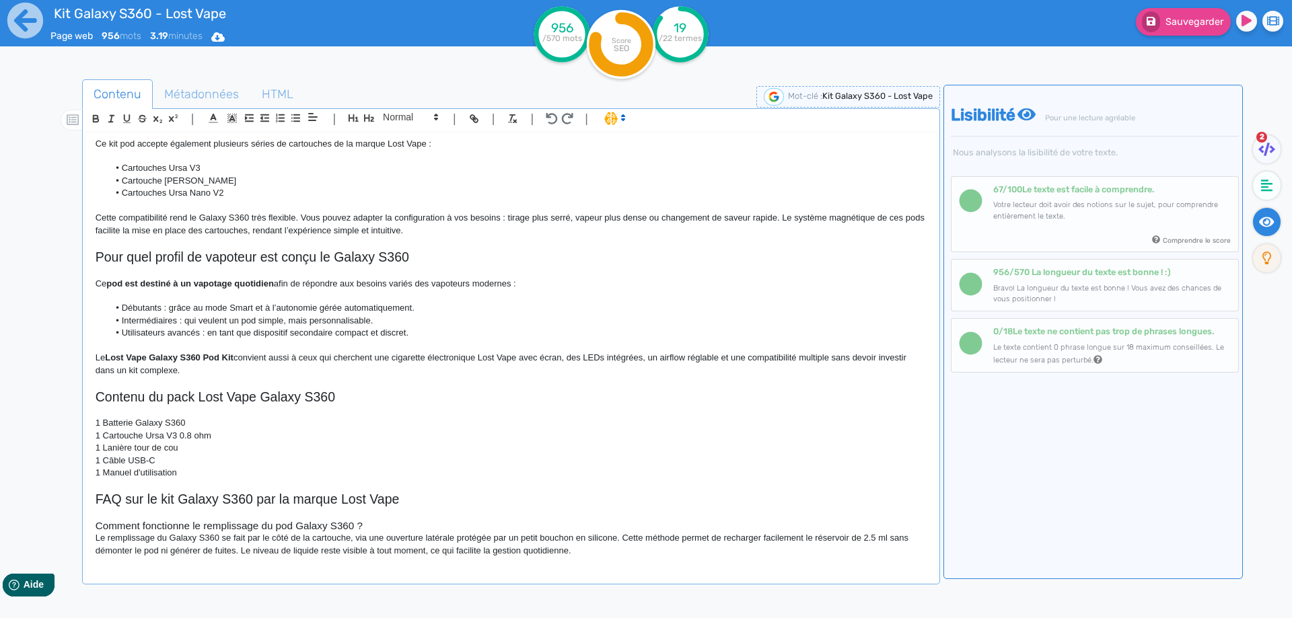
scroll to position [651, 0]
click at [1179, 31] on button "Sauvegarder" at bounding box center [1183, 22] width 95 height 28
click at [630, 560] on div "Kit Galaxy S360 - Lost Vape Le kit Galaxy S360 de Lost Vape s’inscrit dans la n…" at bounding box center [510, 349] width 851 height 433
click at [396, 520] on h3 "Comment fonctionne le remplissage du pod Galaxy S360 ?" at bounding box center [511, 526] width 831 height 12
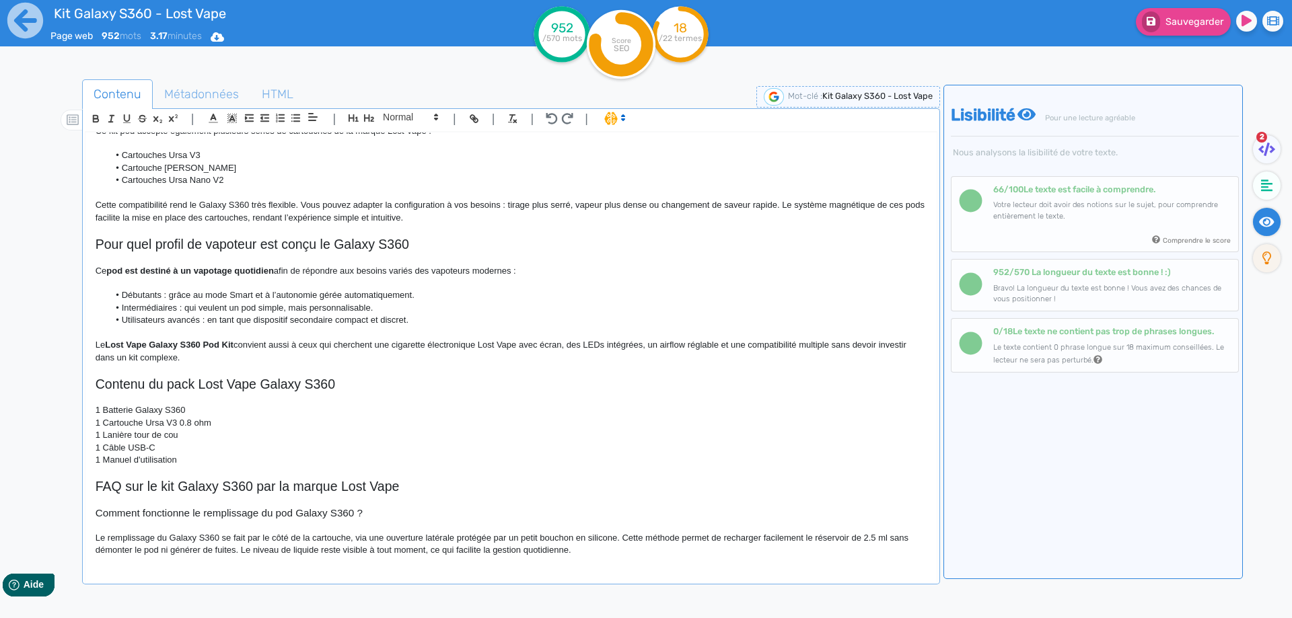
click at [646, 557] on p "Le remplissage du Galaxy S360 se fait par le côté de la cartouche, via une ouve…" at bounding box center [511, 544] width 831 height 25
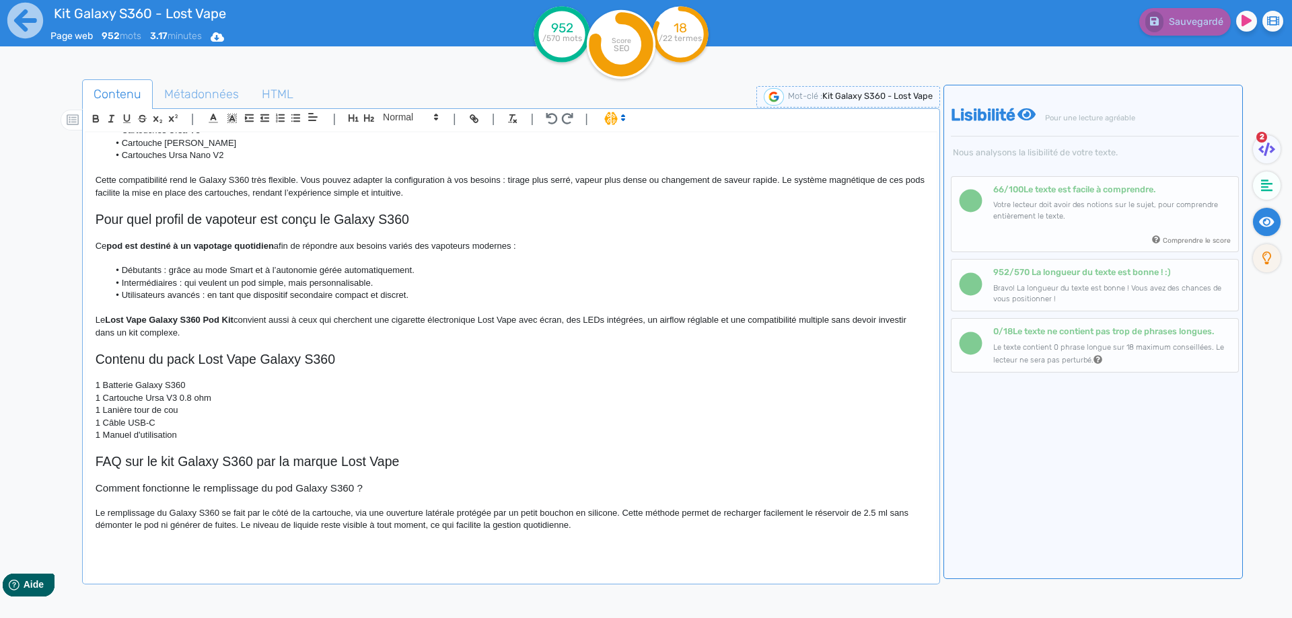
scroll to position [688, 0]
click at [151, 551] on p at bounding box center [511, 550] width 831 height 12
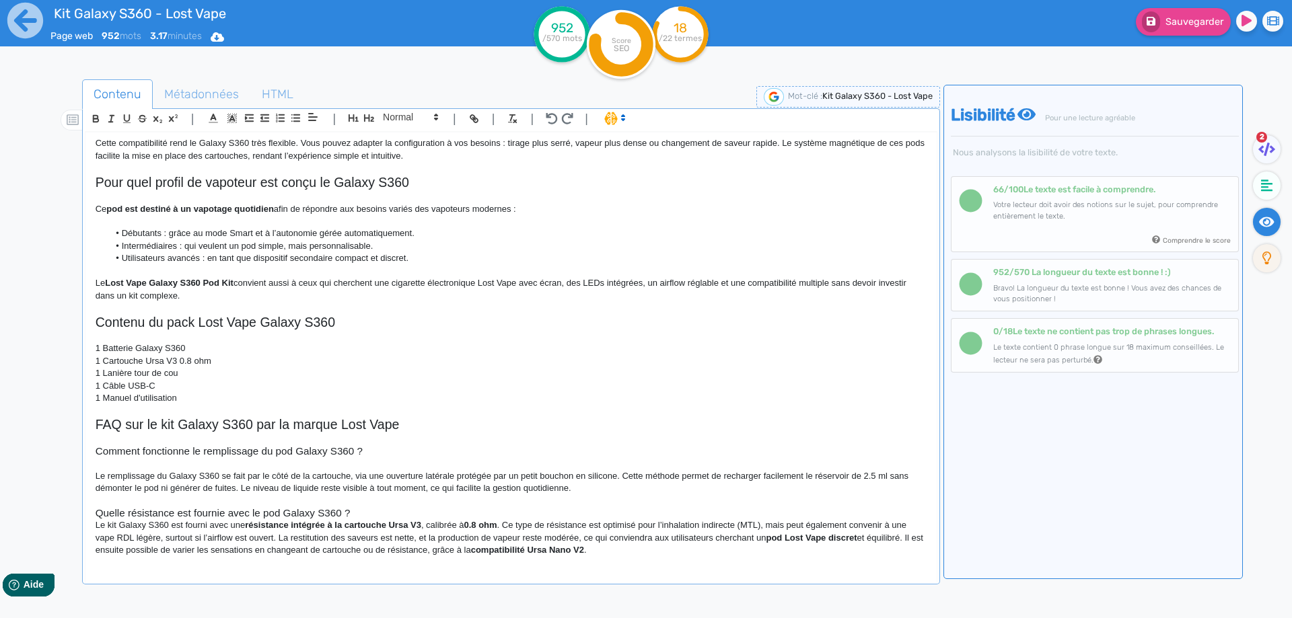
scroll to position [725, 0]
click at [358, 515] on h3 "Quelle résistance est fournie avec le pod Galaxy S360 ?" at bounding box center [511, 513] width 831 height 12
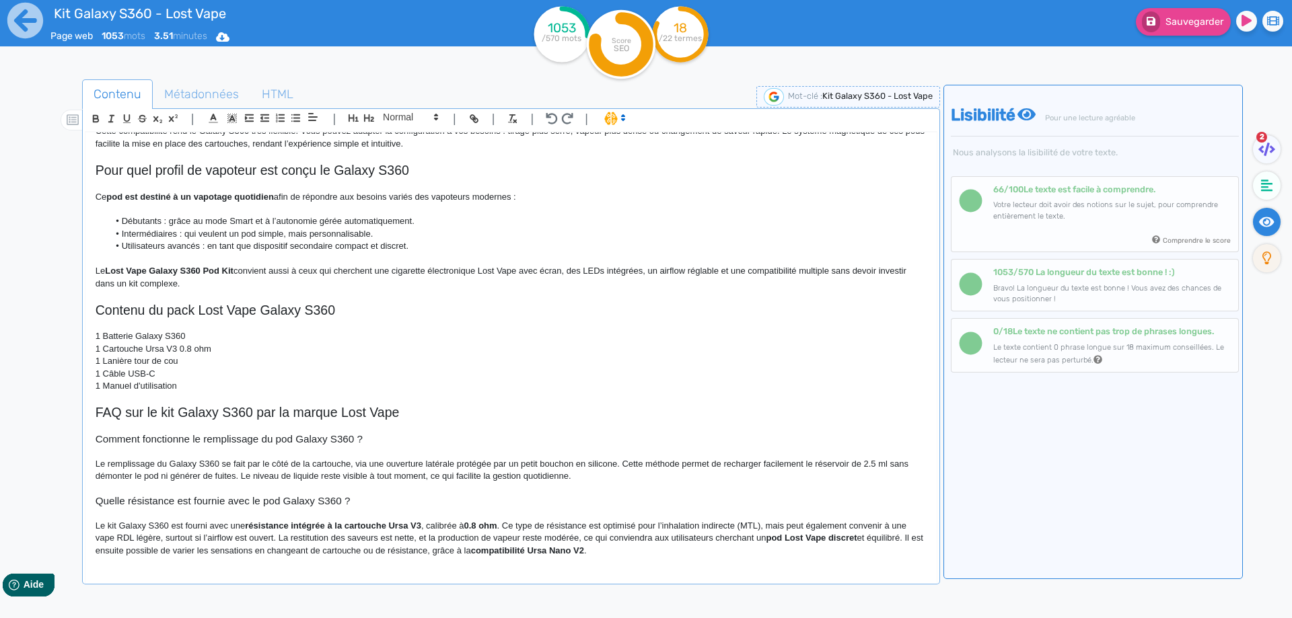
scroll to position [738, 0]
click at [280, 526] on strong "résistance intégrée à la cartouche Ursa V3" at bounding box center [333, 526] width 176 height 10
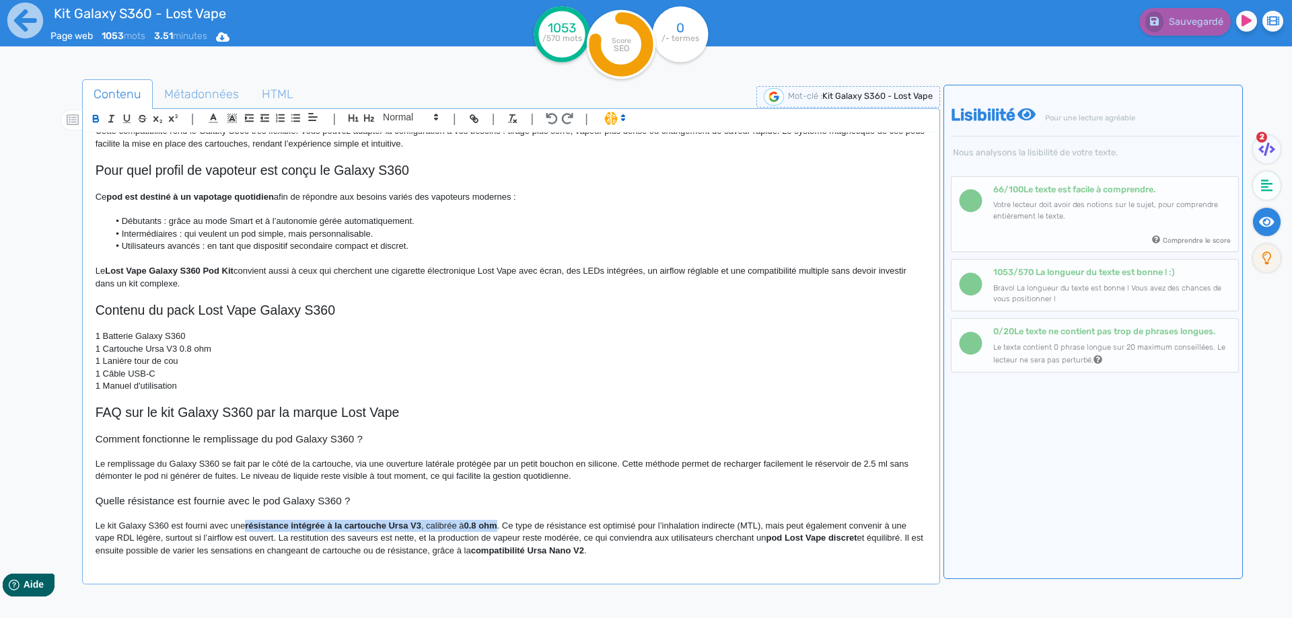
drag, startPoint x: 280, startPoint y: 526, endPoint x: 486, endPoint y: 525, distance: 206.5
click at [486, 525] on p "Le kit Galaxy S360 est fourni avec une résistance intégrée à la cartouche Ursa …" at bounding box center [511, 538] width 831 height 37
click at [490, 535] on p "Le kit Galaxy S360 est fourni avec une résistance intégrée à la cartouche Ursa …" at bounding box center [511, 538] width 831 height 37
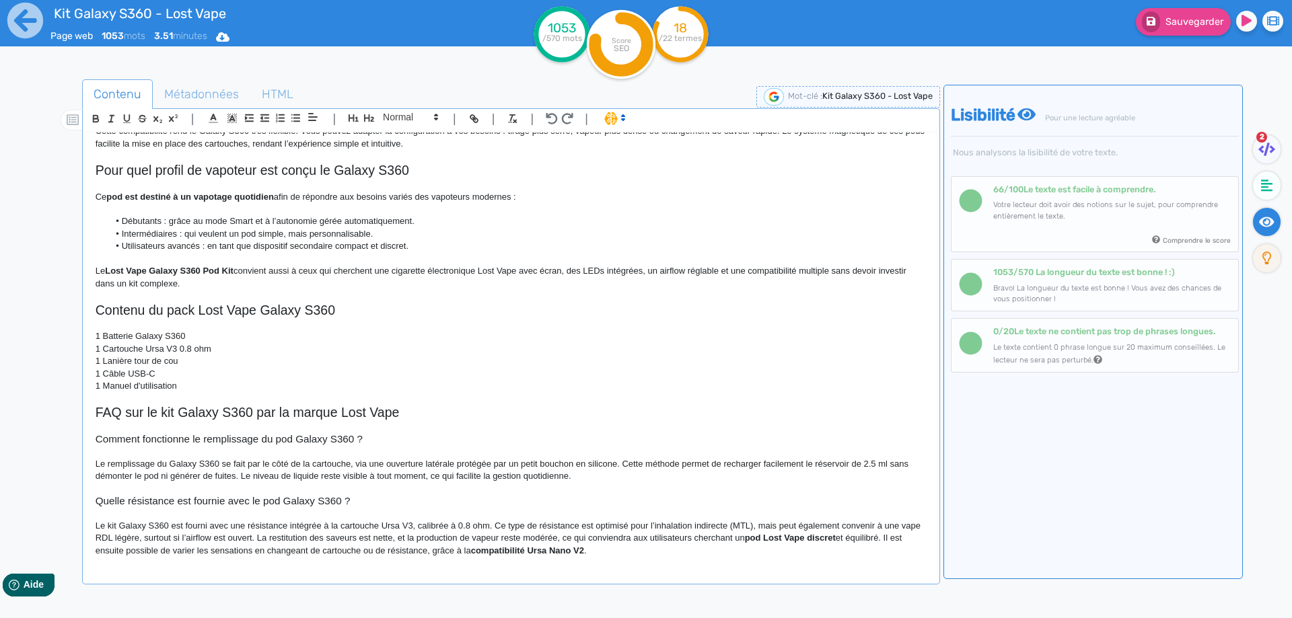
click at [558, 525] on p "Le kit Galaxy S360 est fourni avec une résistance intégrée à la cartouche Ursa …" at bounding box center [511, 538] width 831 height 37
click at [702, 527] on p "Le kit Galaxy S360 est fourni avec une résistance intégrée à la cartouche Ursa …" at bounding box center [511, 538] width 831 height 37
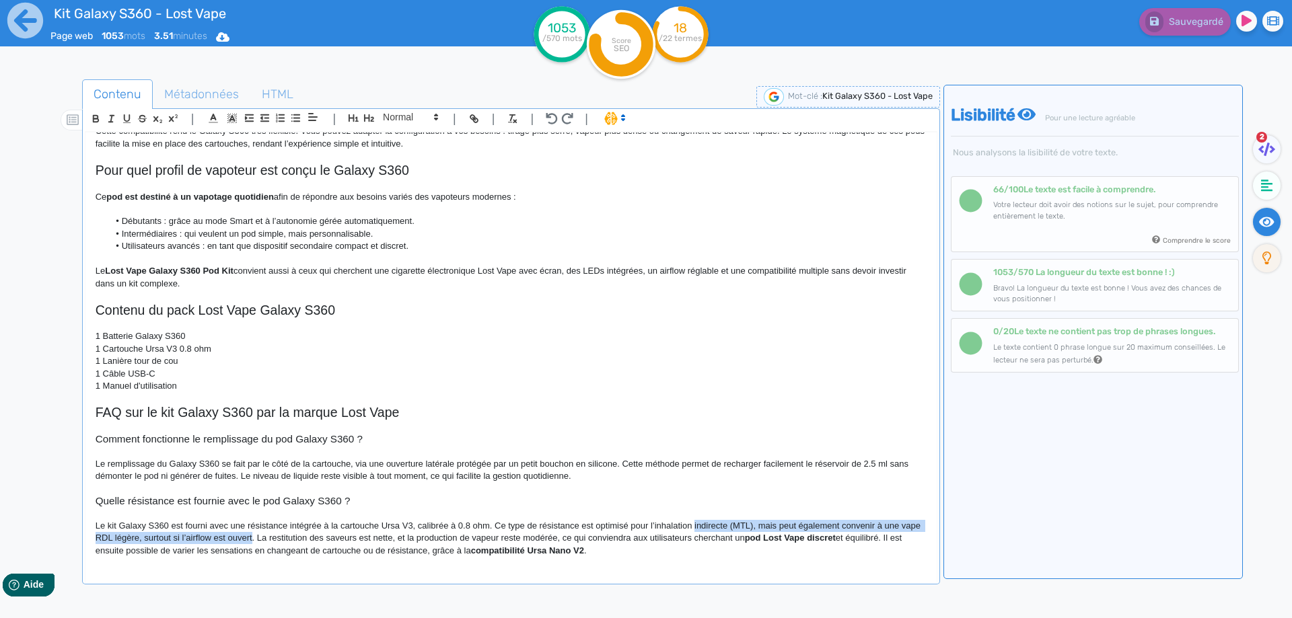
drag, startPoint x: 702, startPoint y: 527, endPoint x: 261, endPoint y: 537, distance: 440.8
click at [261, 537] on p "Le kit Galaxy S360 est fourni avec une résistance intégrée à la cartouche Ursa …" at bounding box center [511, 538] width 831 height 37
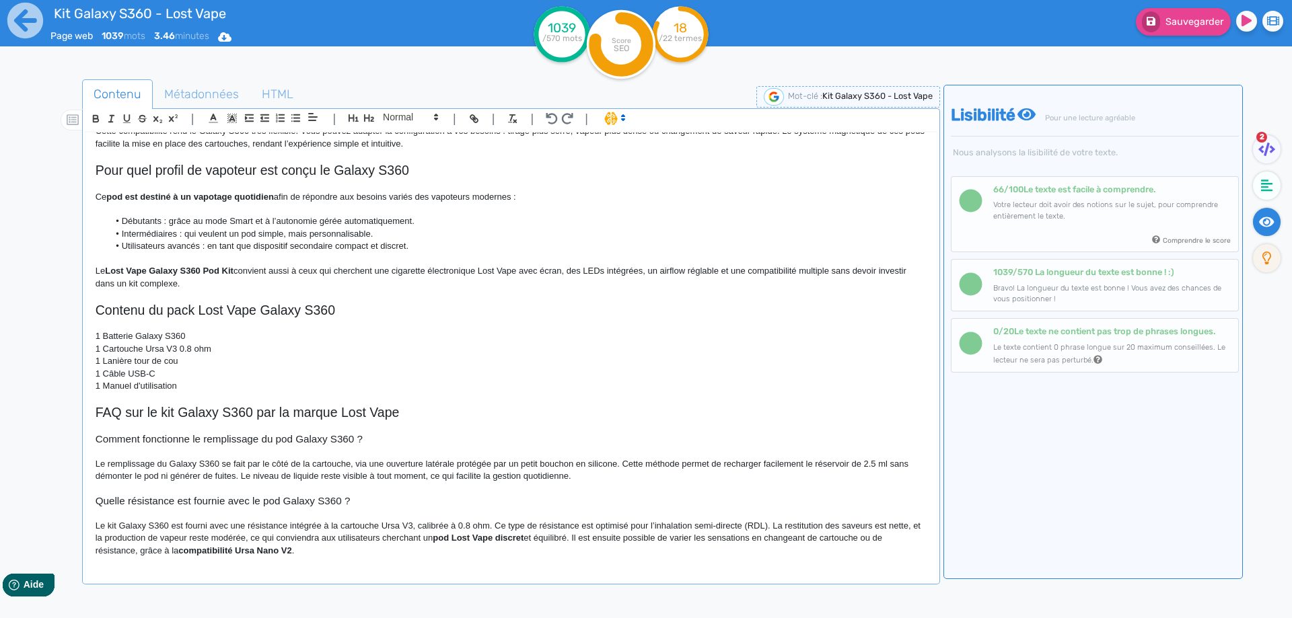
click at [260, 539] on p "Le kit Galaxy S360 est fourni avec une résistance intégrée à la cartouche Ursa …" at bounding box center [511, 538] width 831 height 37
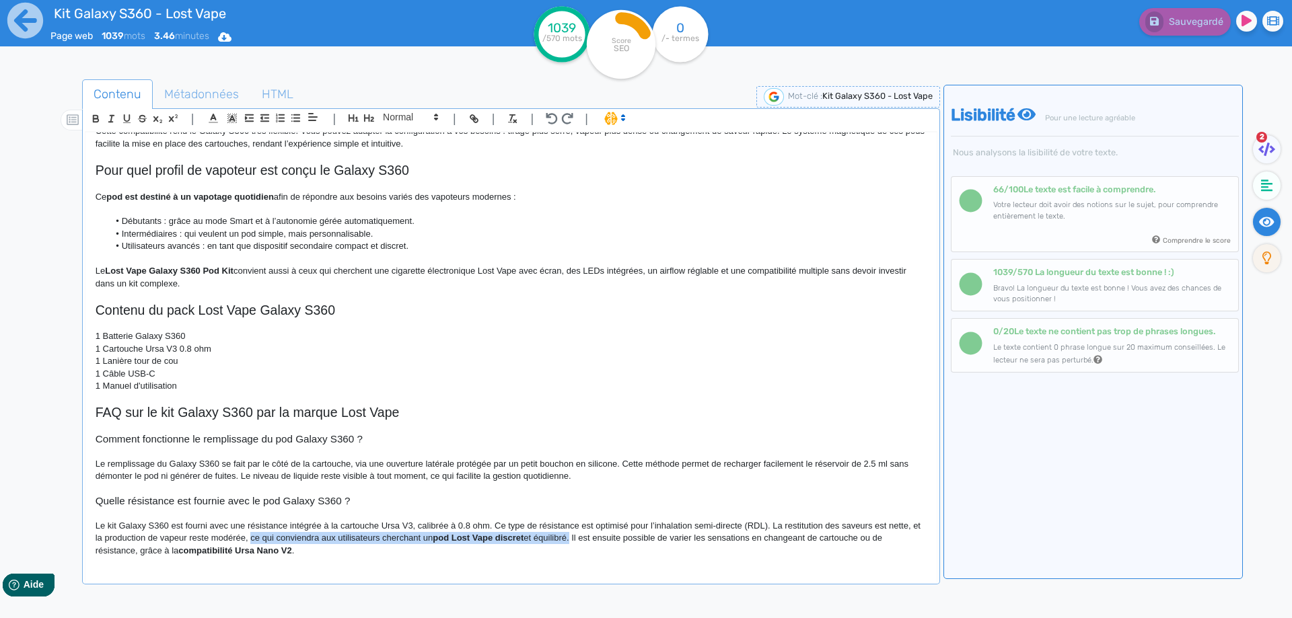
drag, startPoint x: 260, startPoint y: 539, endPoint x: 575, endPoint y: 536, distance: 314.9
click at [575, 536] on p "Le kit Galaxy S360 est fourni avec une résistance intégrée à la cartouche Ursa …" at bounding box center [511, 538] width 831 height 37
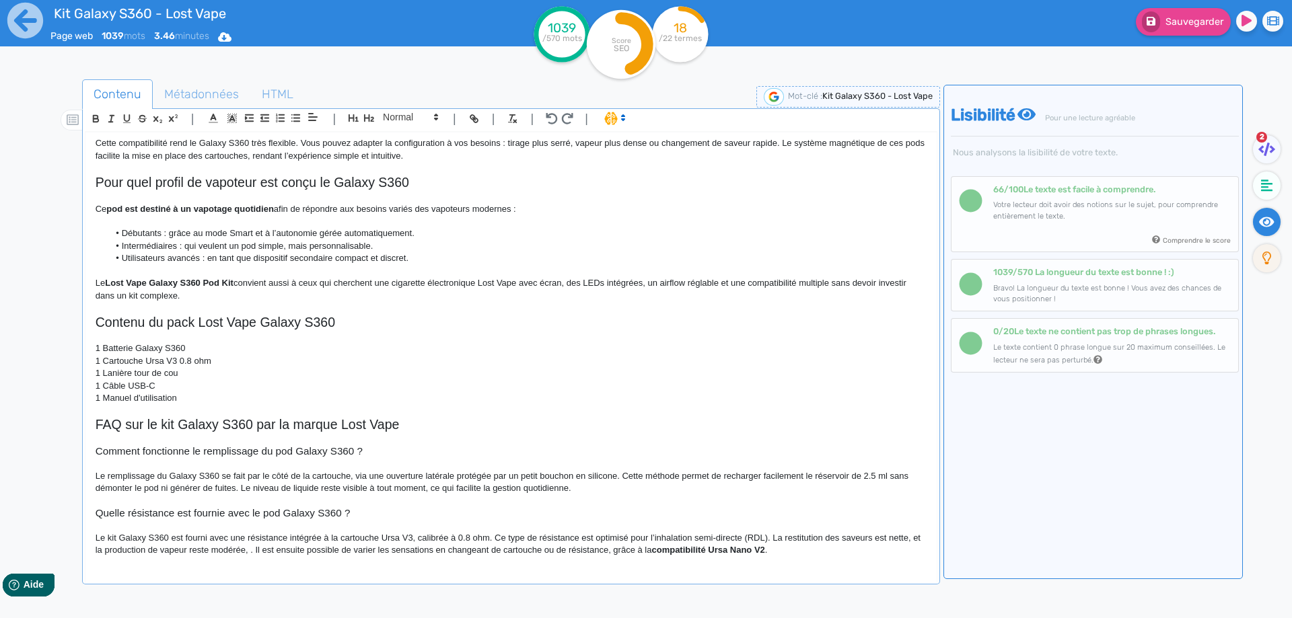
scroll to position [725, 0]
click at [1187, 20] on span "Sauvegarder" at bounding box center [1194, 21] width 58 height 11
click at [760, 554] on strong "compatibilité Ursa Nano V2" at bounding box center [703, 550] width 113 height 10
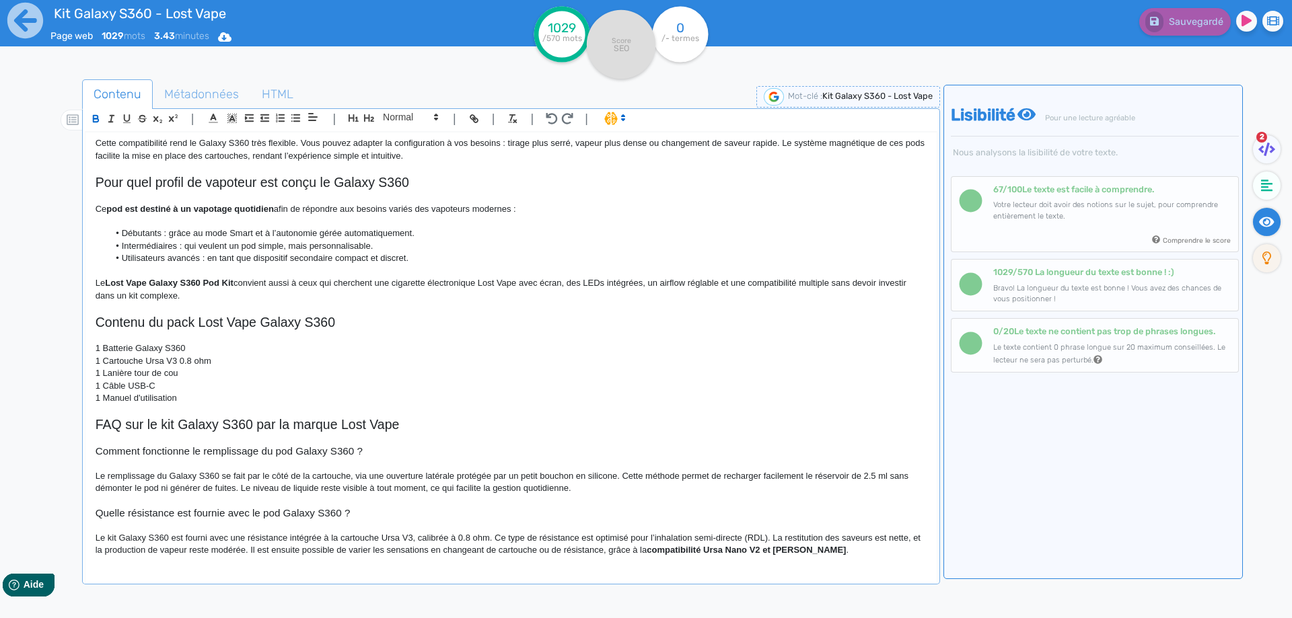
click at [1161, 37] on div "Sauvegardé" at bounding box center [1033, 33] width 517 height 66
click at [853, 558] on div "Kit Galaxy S360 - Lost Vape Le kit Galaxy S360 de Lost Vape s’inscrit dans la n…" at bounding box center [510, 349] width 851 height 433
click at [813, 546] on strong "compatibilité Ursa Nano V2 et [PERSON_NAME]" at bounding box center [746, 550] width 199 height 10
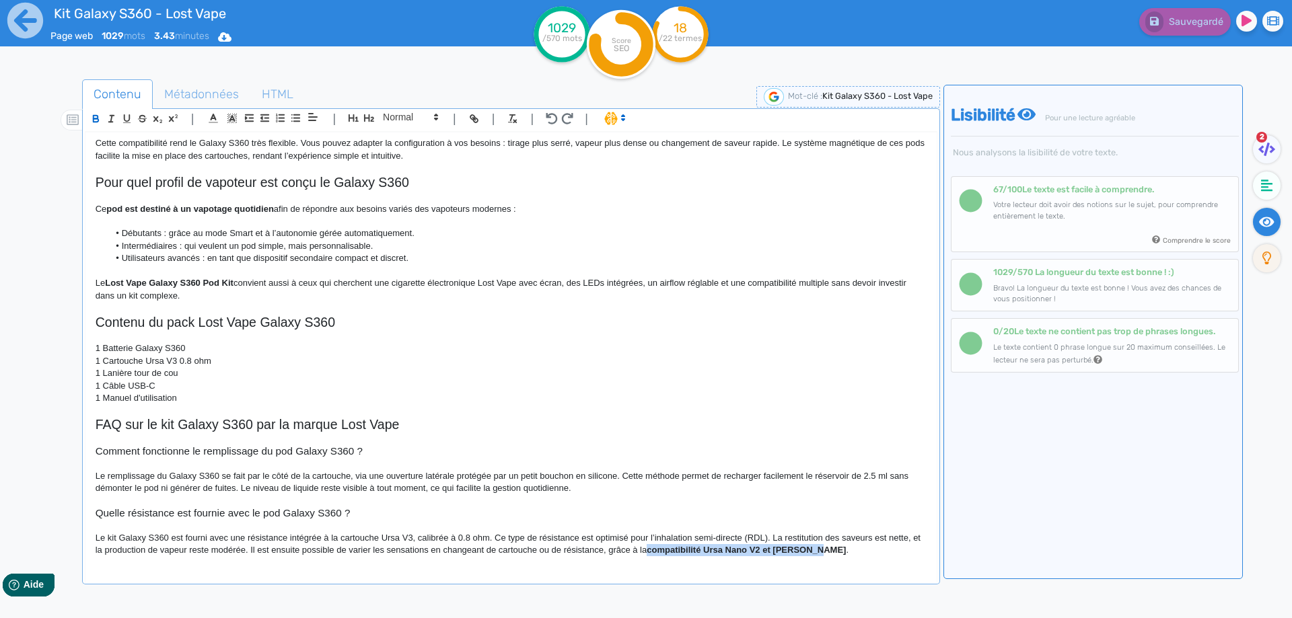
drag, startPoint x: 813, startPoint y: 546, endPoint x: 678, endPoint y: 547, distance: 134.6
click at [678, 547] on strong "compatibilité Ursa Nano V2 et [PERSON_NAME]" at bounding box center [746, 550] width 199 height 10
click at [677, 546] on p "Le kit Galaxy S360 est fourni avec une résistance intégrée à la cartouche Ursa …" at bounding box center [511, 544] width 831 height 25
click at [865, 552] on p "Le kit Galaxy S360 est fourni avec une résistance intégrée à la cartouche Ursa …" at bounding box center [511, 544] width 831 height 25
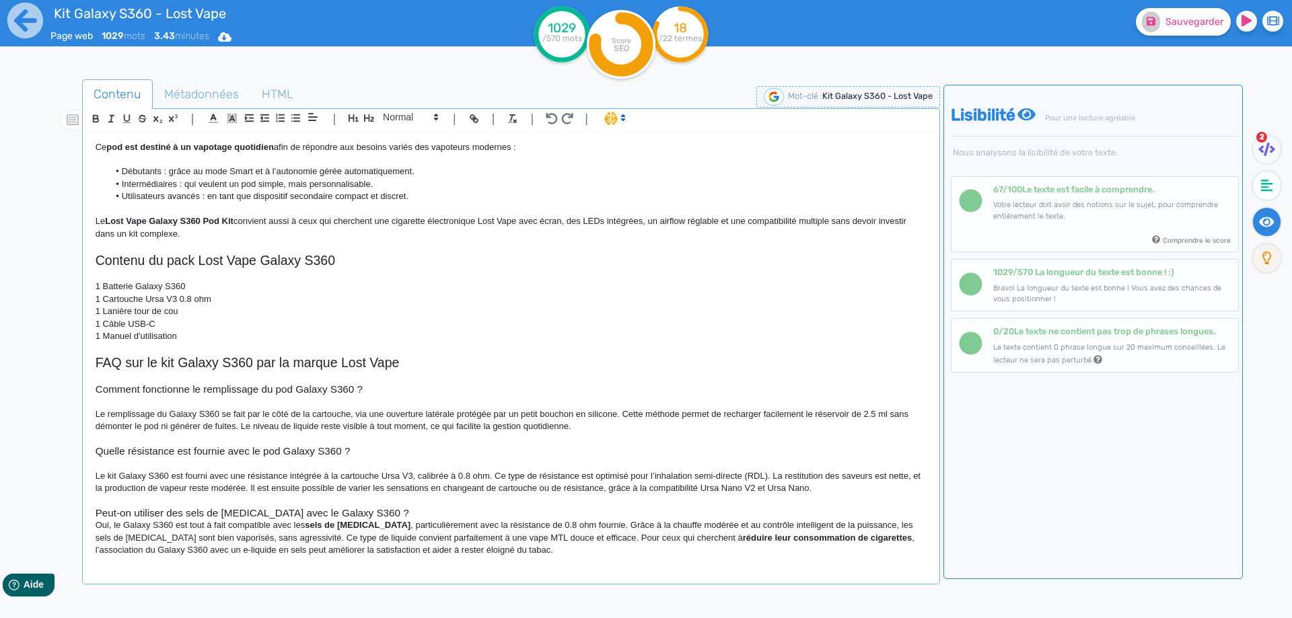
scroll to position [787, 0]
click at [389, 513] on h3 "Peut-on utiliser des sels de [MEDICAL_DATA] avec le Galaxy S360 ?" at bounding box center [511, 513] width 831 height 12
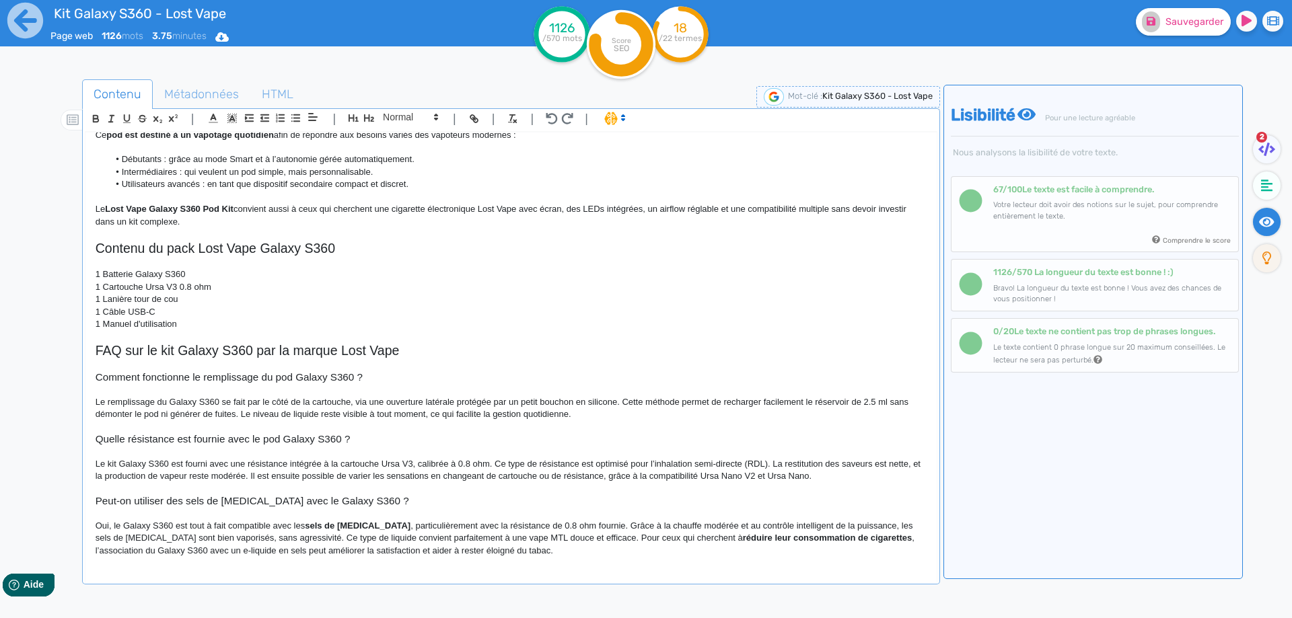
click at [296, 507] on h3 "Peut-on utiliser des sels de [MEDICAL_DATA] avec le Galaxy S360 ?" at bounding box center [511, 501] width 831 height 12
click at [120, 523] on p "Oui, le Galaxy S360 est tout à fait compatible avec les sels de [MEDICAL_DATA] …" at bounding box center [511, 538] width 831 height 37
click at [324, 523] on strong "sels de [MEDICAL_DATA]" at bounding box center [369, 526] width 106 height 10
drag, startPoint x: 324, startPoint y: 523, endPoint x: 362, endPoint y: 525, distance: 38.4
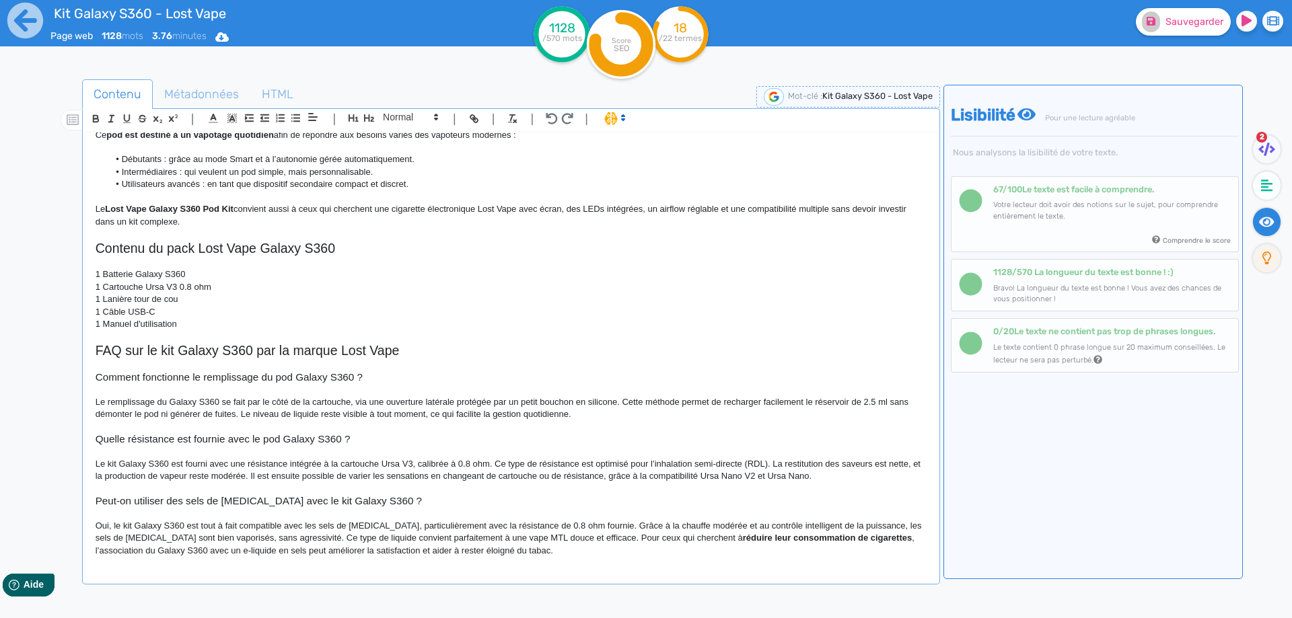
click at [299, 526] on p "Oui, le kit Galaxy S360 est tout à fait compatible avec les sels de [MEDICAL_DA…" at bounding box center [511, 538] width 831 height 37
click at [323, 525] on p "Oui, le kit Galaxy S360 est tout à fait compatible avec les sels de [MEDICAL_DA…" at bounding box center [511, 538] width 831 height 37
click at [317, 526] on p "Oui, le kit Galaxy S360 est tout à fait compatible avec les sels de [MEDICAL_DA…" at bounding box center [511, 538] width 831 height 37
click at [1202, 16] on span "Sauvegarder" at bounding box center [1194, 21] width 58 height 11
click at [498, 517] on p at bounding box center [511, 513] width 831 height 12
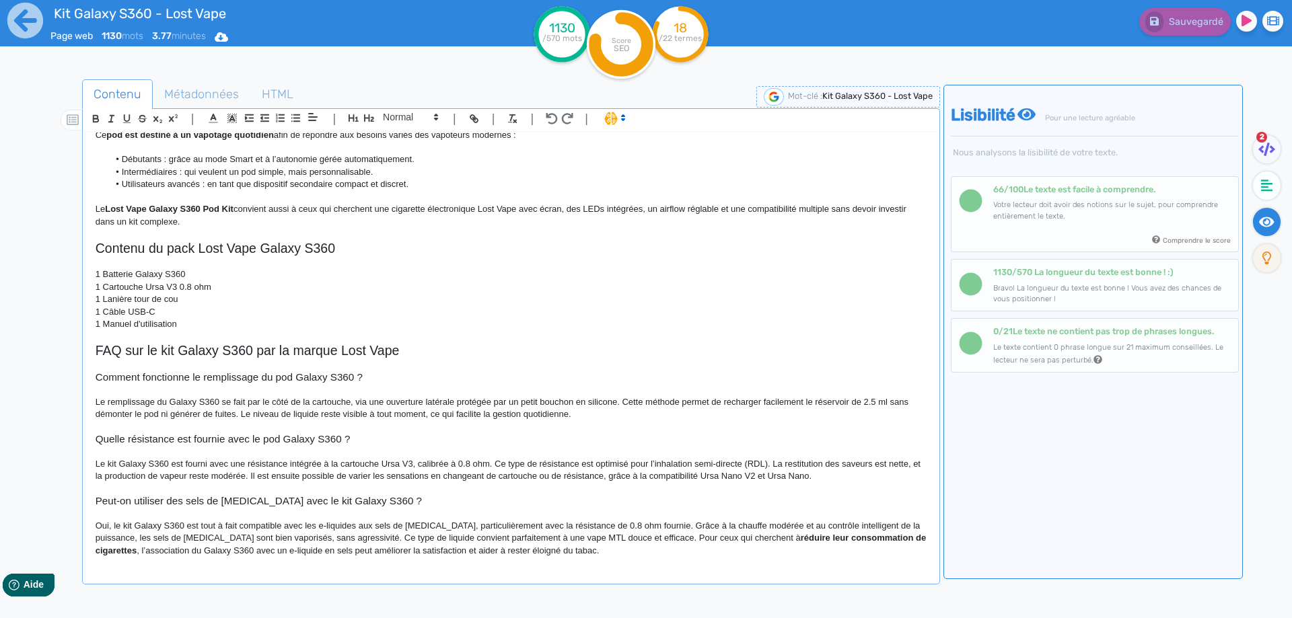
click at [494, 523] on p "Oui, le kit Galaxy S360 est tout à fait compatible avec les e-liquides aux sels…" at bounding box center [511, 538] width 831 height 37
click at [301, 541] on p "Oui, le kit Galaxy S360 est tout à fait compatible avec les e-liquides aux sels…" at bounding box center [511, 538] width 831 height 37
drag, startPoint x: 301, startPoint y: 541, endPoint x: 327, endPoint y: 540, distance: 25.6
click at [327, 540] on p "Oui, le kit Galaxy S360 est tout à fait compatible avec les e-liquides aux sels…" at bounding box center [511, 538] width 831 height 37
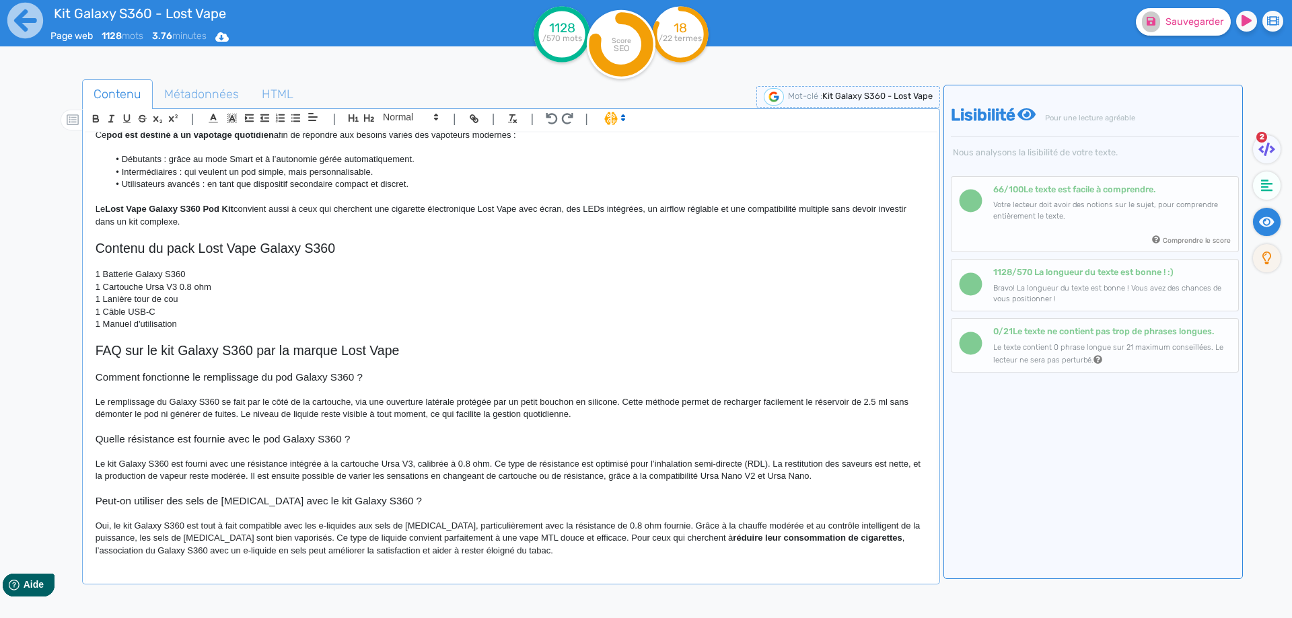
click at [340, 536] on p "Oui, le kit Galaxy S360 est tout à fait compatible avec les e-liquides aux sels…" at bounding box center [511, 538] width 831 height 37
click at [526, 534] on p "Oui, le kit Galaxy S360 est tout à fait compatible avec les e-liquides aux sels…" at bounding box center [511, 538] width 831 height 37
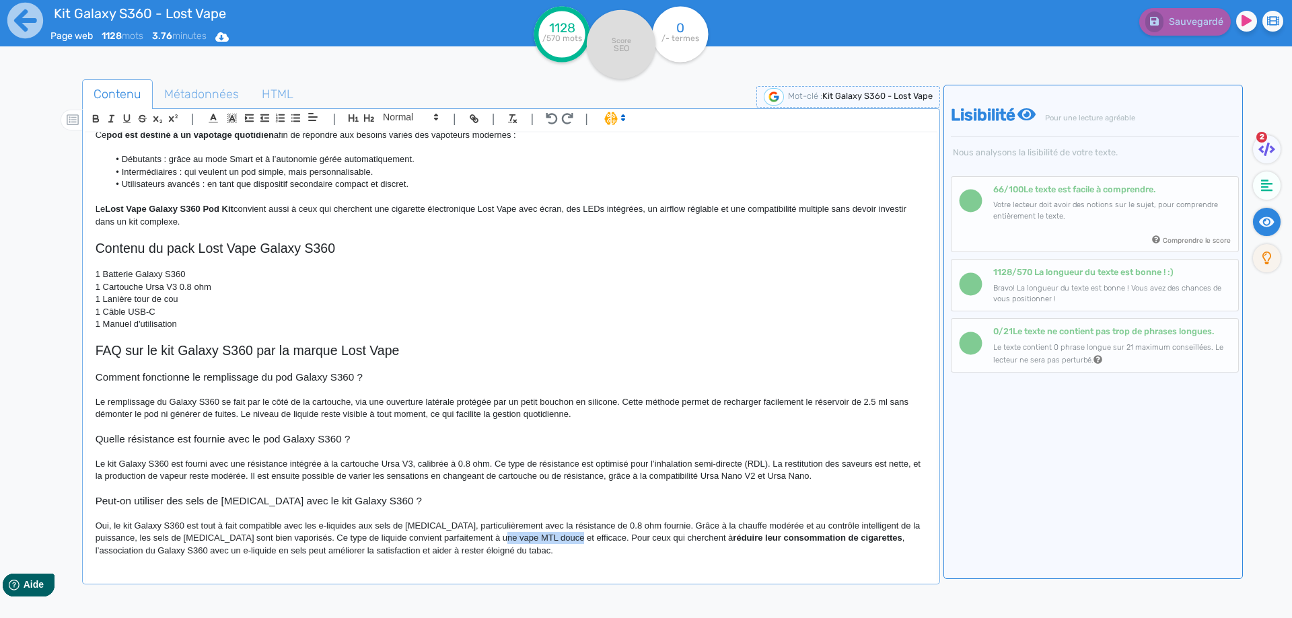
drag, startPoint x: 526, startPoint y: 534, endPoint x: 564, endPoint y: 536, distance: 38.4
click at [566, 536] on p "Oui, le kit Galaxy S360 est tout à fait compatible avec les e-liquides aux sels…" at bounding box center [511, 538] width 831 height 37
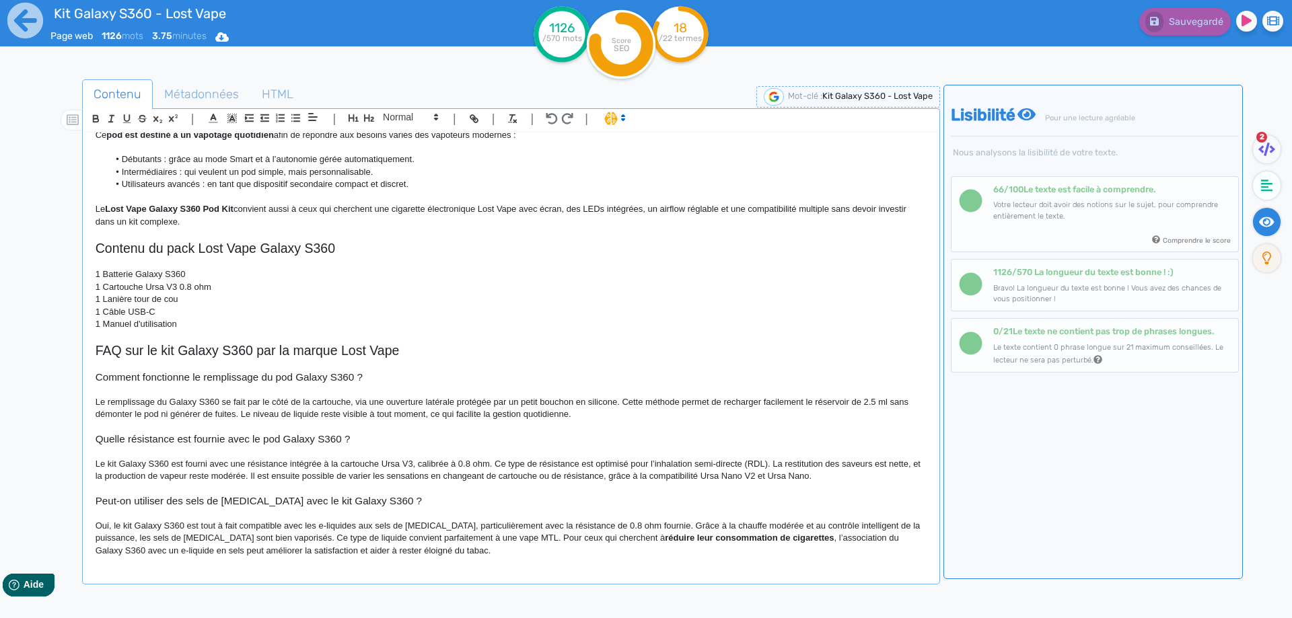
click at [340, 538] on p "Oui, le kit Galaxy S360 est tout à fait compatible avec les e-liquides aux sels…" at bounding box center [511, 538] width 831 height 37
click at [534, 538] on p "Oui, le kit Galaxy S360 est tout à fait compatible avec les e-liquides aux sels…" at bounding box center [511, 538] width 831 height 37
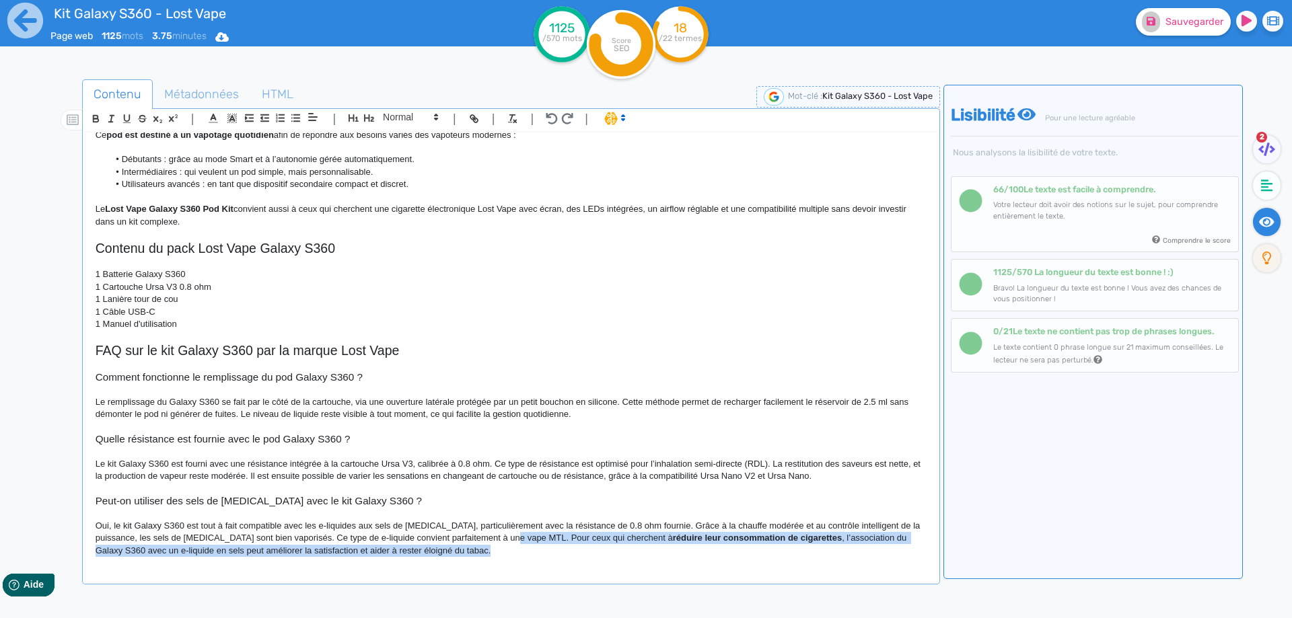
drag, startPoint x: 534, startPoint y: 538, endPoint x: 550, endPoint y: 581, distance: 46.2
click at [550, 581] on div "Kit Galaxy S360 - Lost Vape Le kit Galaxy S360 de Lost Vape s’inscrit dans la n…" at bounding box center [511, 360] width 852 height 457
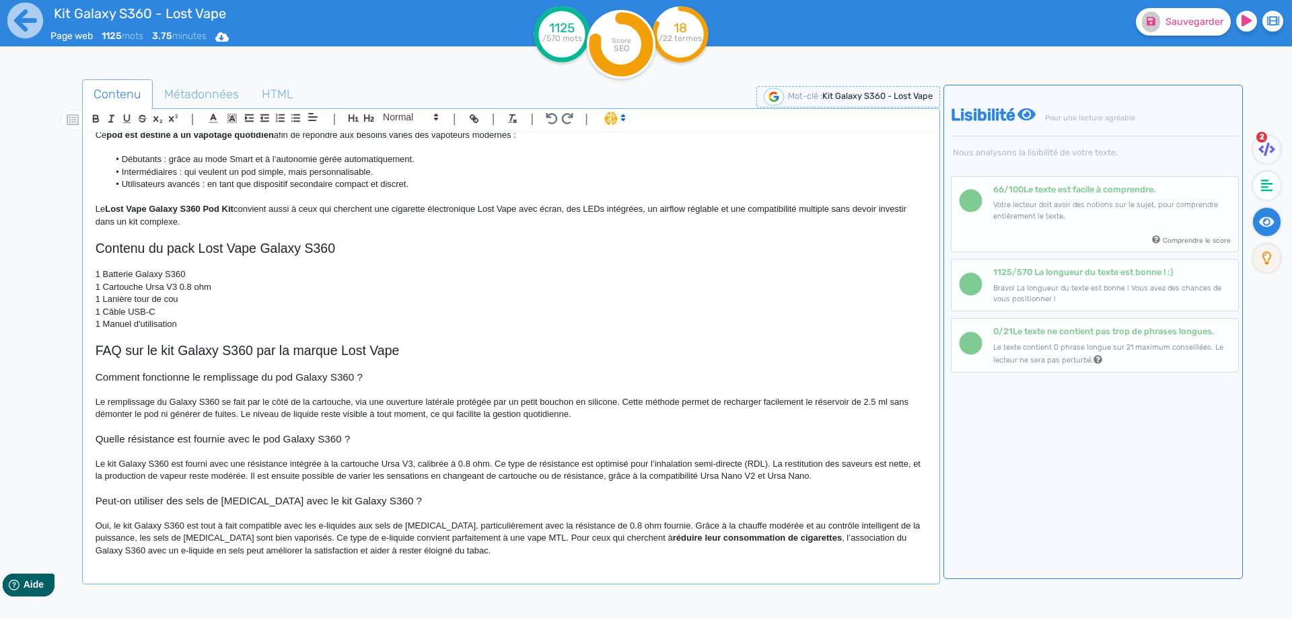
scroll to position [787, 0]
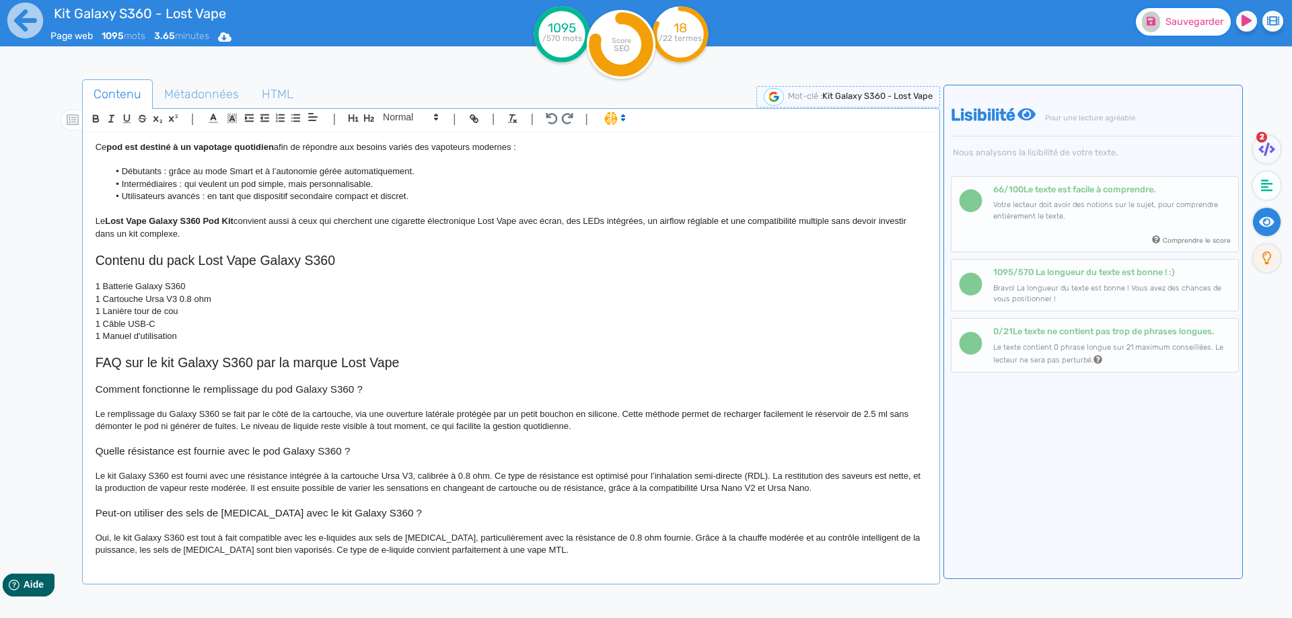
click at [1167, 32] on button "Sauvegarder" at bounding box center [1183, 22] width 95 height 28
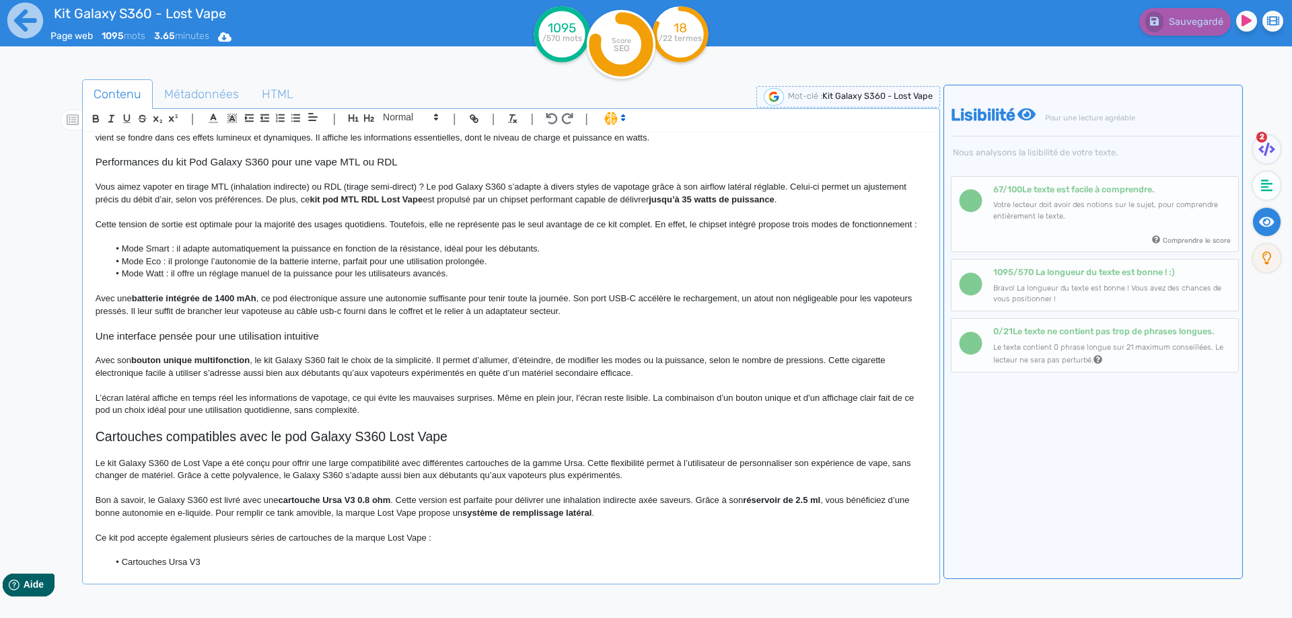
scroll to position [47, 0]
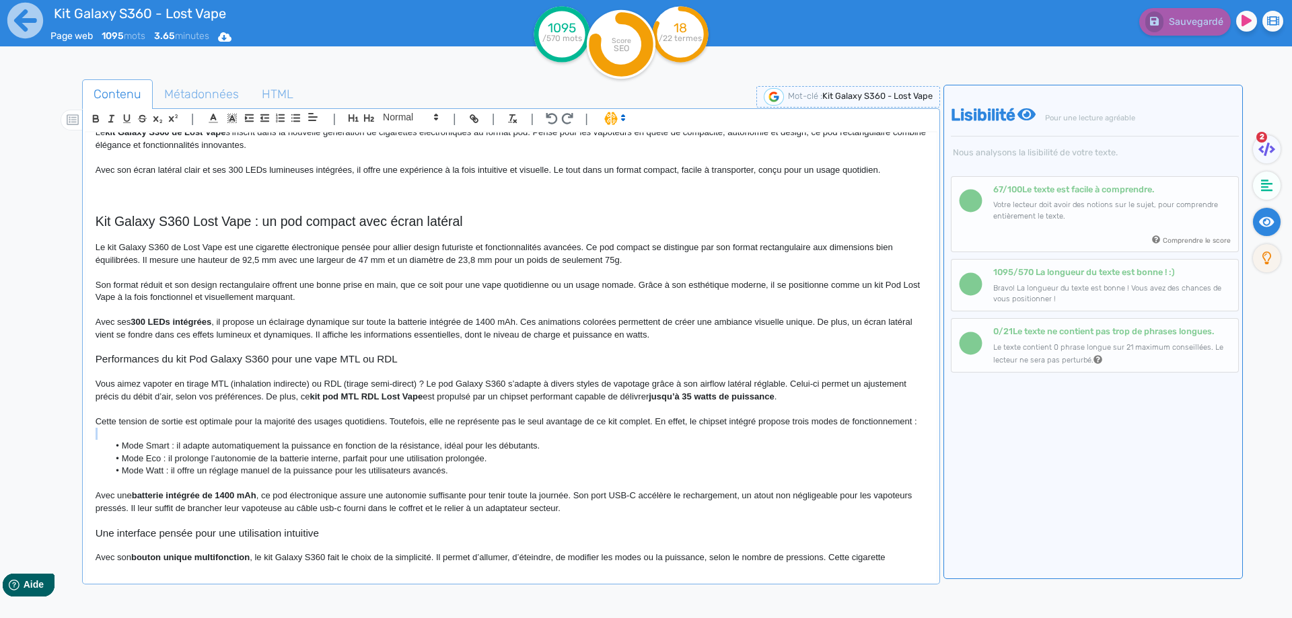
click at [153, 440] on div "Kit Galaxy S360 - Lost Vape Le kit Galaxy S360 de Lost Vape s’inscrit dans la n…" at bounding box center [510, 349] width 851 height 433
click at [149, 440] on p at bounding box center [511, 434] width 831 height 12
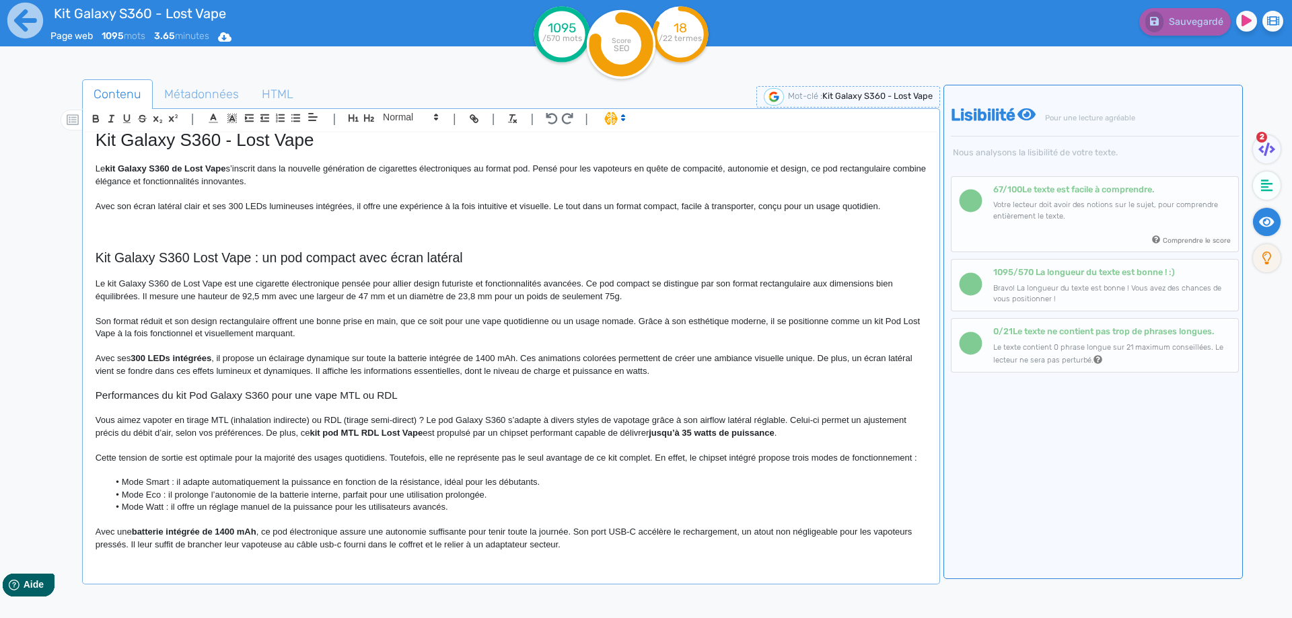
scroll to position [0, 0]
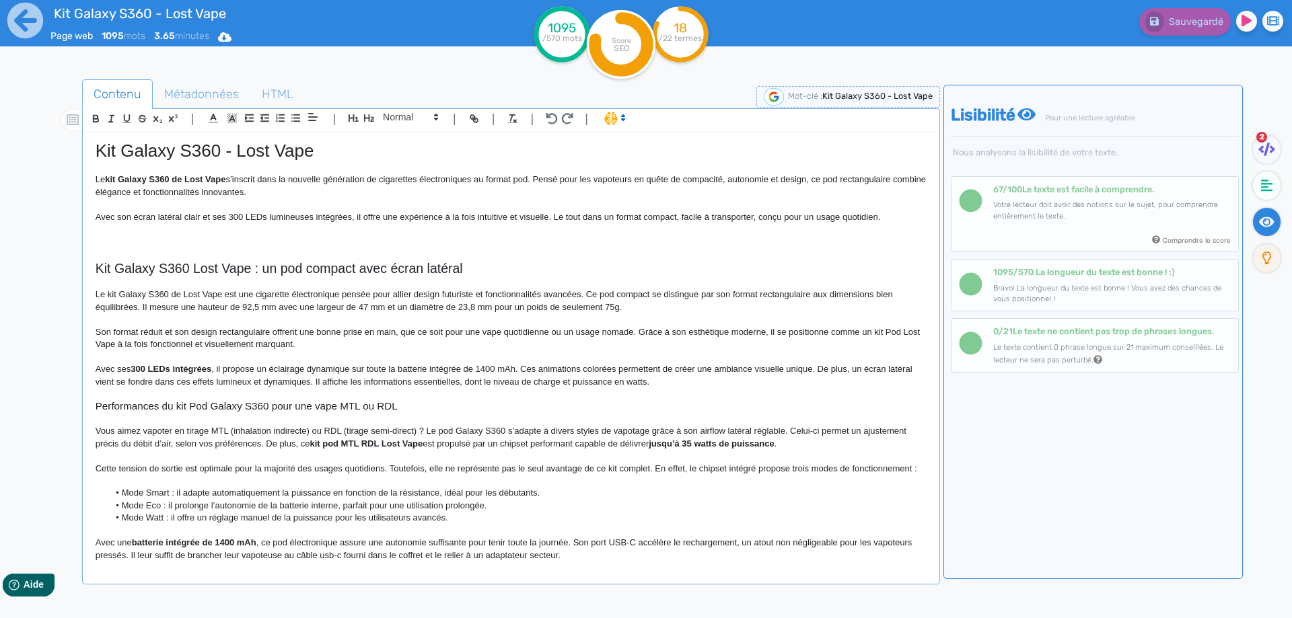
click at [902, 217] on p "Avec son écran latéral clair et ses 300 LEDs lumineuses intégrées, il offre une…" at bounding box center [511, 217] width 831 height 12
click at [786, 237] on p at bounding box center [511, 242] width 831 height 12
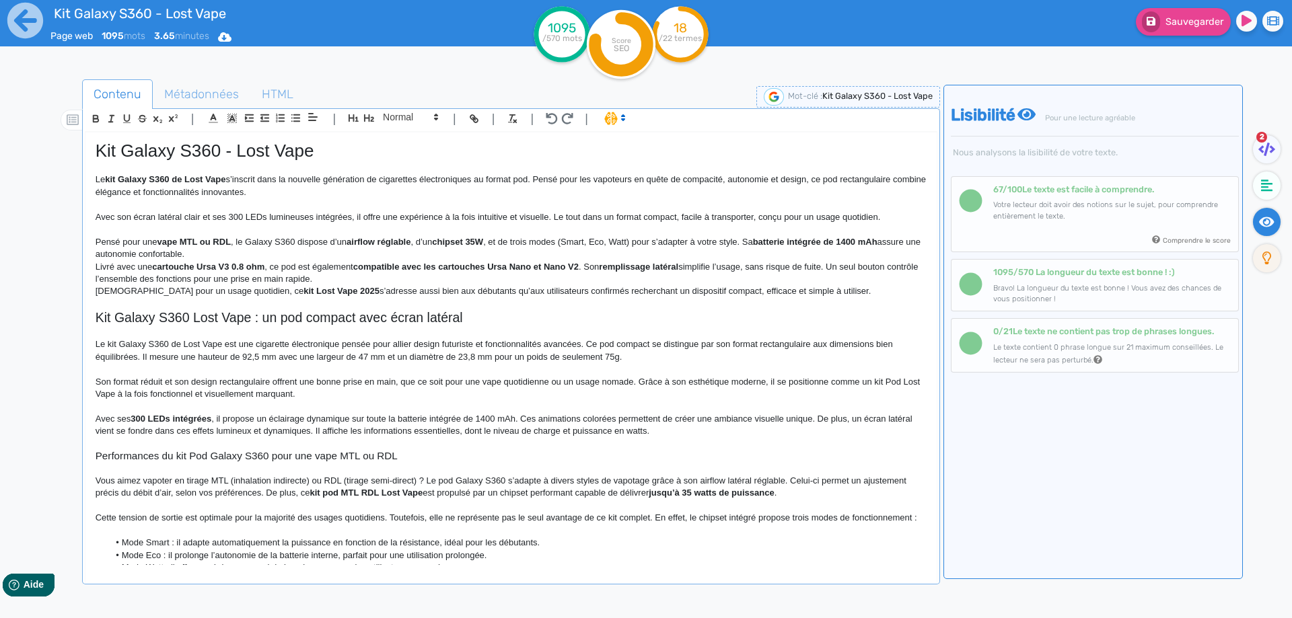
click at [276, 255] on p "Pensé pour une vape MTL ou RDL , le Galaxy S360 dispose d’un airflow réglable ,…" at bounding box center [511, 248] width 831 height 25
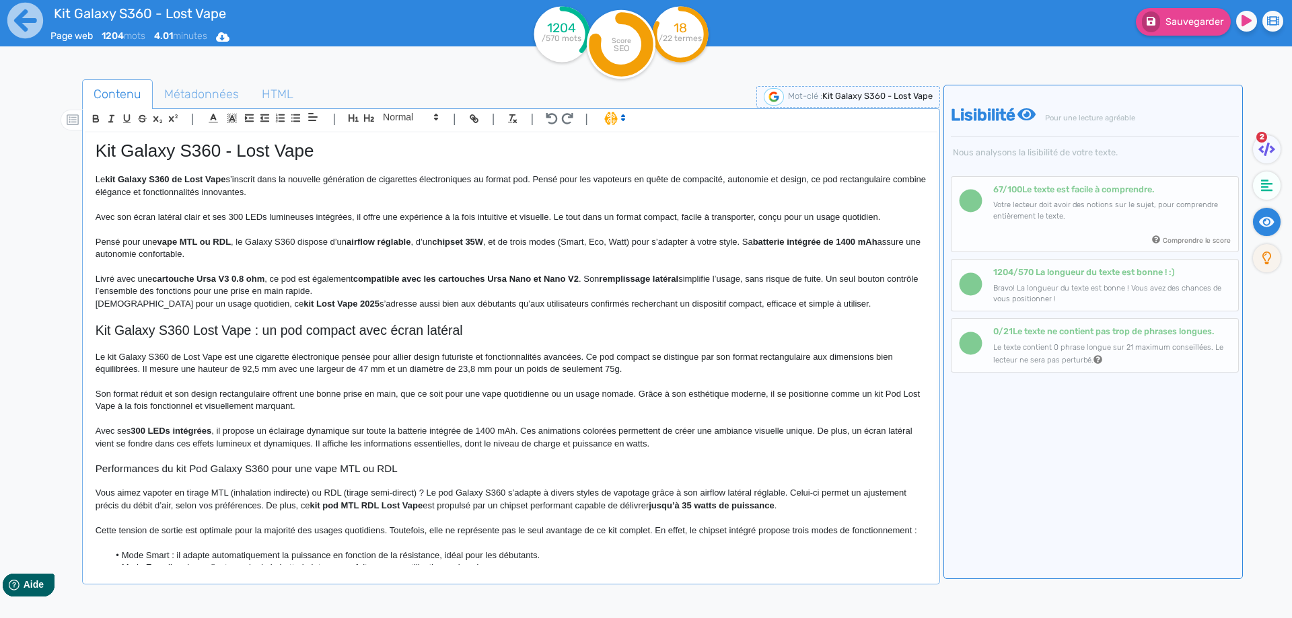
click at [375, 287] on p "Livré avec une cartouche Ursa V3 0.8 ohm , ce pod est également compatible avec…" at bounding box center [511, 285] width 831 height 25
click at [371, 293] on p "Livré avec une cartouche Ursa V3 0.8 ohm , ce pod est également compatible avec…" at bounding box center [511, 285] width 831 height 25
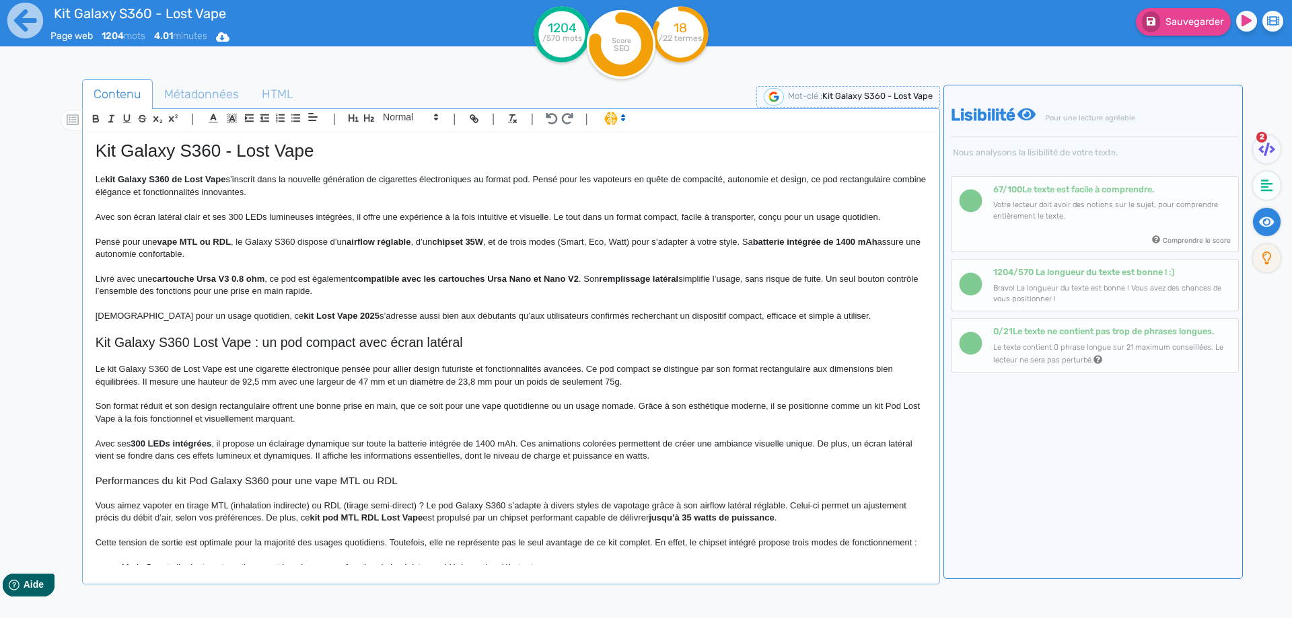
click at [165, 238] on strong "vape MTL ou RDL" at bounding box center [194, 242] width 74 height 10
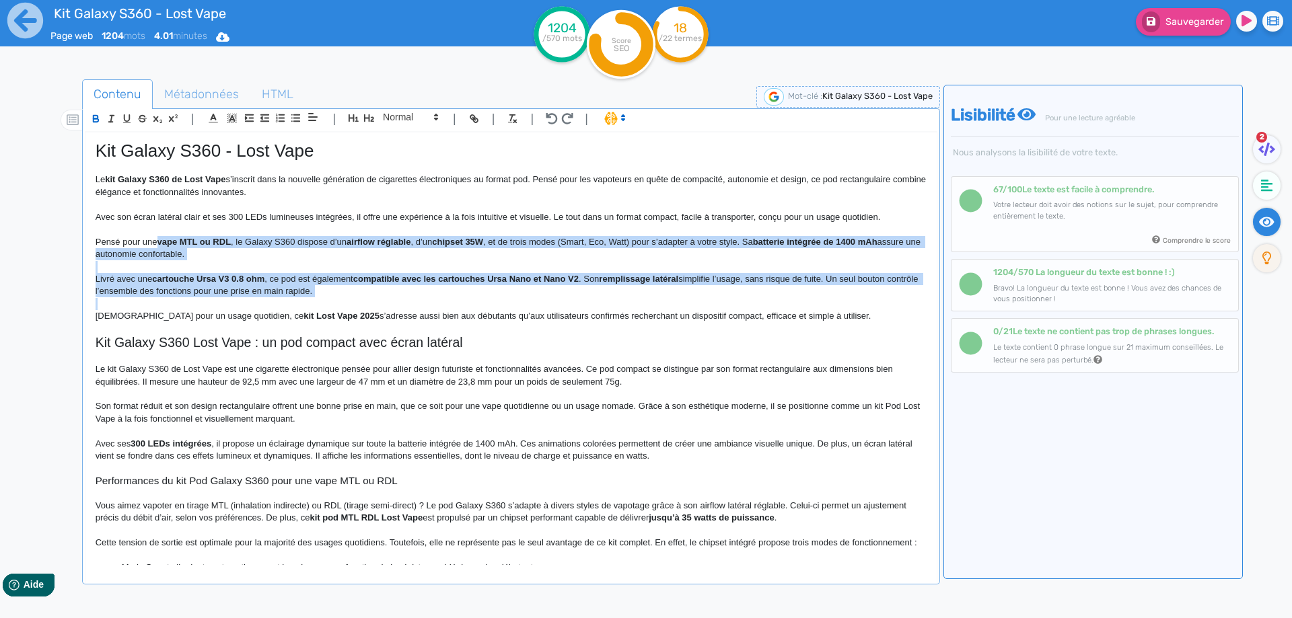
drag, startPoint x: 165, startPoint y: 238, endPoint x: 562, endPoint y: 307, distance: 402.8
click at [562, 307] on div "Kit Galaxy S360 - Lost Vape Le kit Galaxy S360 de Lost Vape s’inscrit dans la n…" at bounding box center [510, 349] width 851 height 433
click at [550, 307] on p at bounding box center [511, 304] width 831 height 12
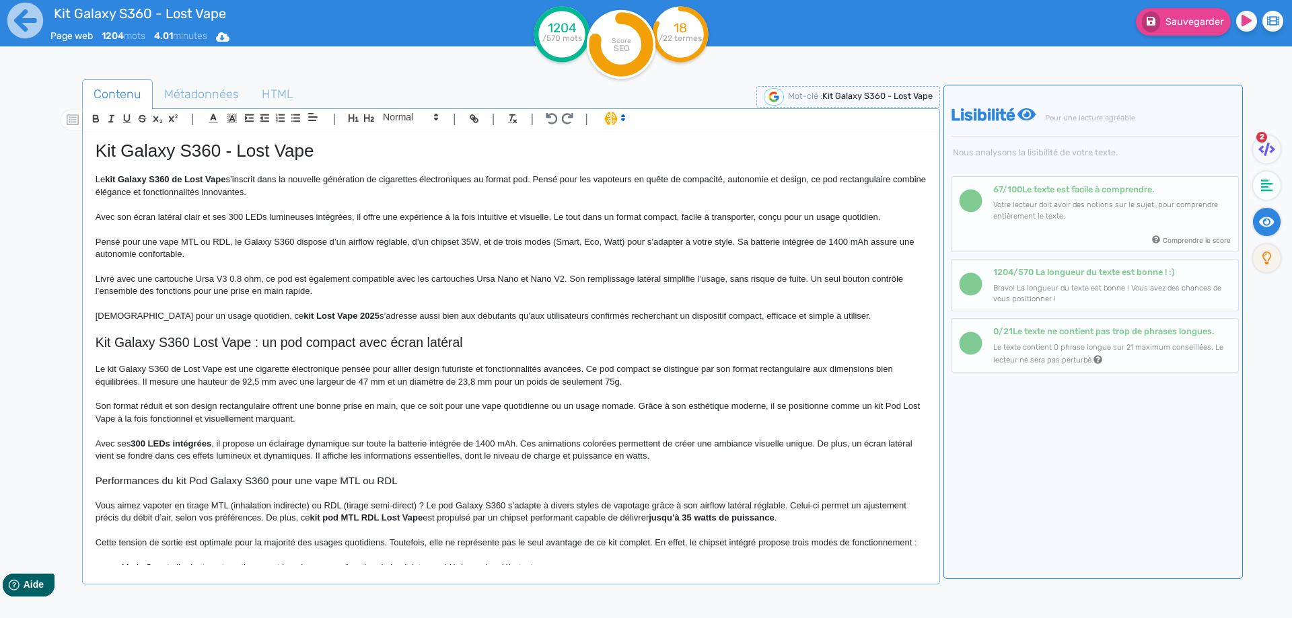
drag, startPoint x: 243, startPoint y: 242, endPoint x: 244, endPoint y: 248, distance: 6.9
click at [244, 242] on p "Pensé pour une vape MTL ou RDL, le Galaxy S360 dispose d’un airflow réglable, d…" at bounding box center [511, 248] width 831 height 25
click at [480, 240] on p "Pensé pour une vape MTL ou RDL, le pod Galaxy S360 dispose d’un airflow réglabl…" at bounding box center [511, 248] width 831 height 25
drag, startPoint x: 480, startPoint y: 243, endPoint x: 490, endPoint y: 244, distance: 10.8
click at [490, 244] on p "Pensé pour une vape MTL ou RDL, le pod Galaxy S360 dispose d’un airflow réglabl…" at bounding box center [511, 248] width 831 height 25
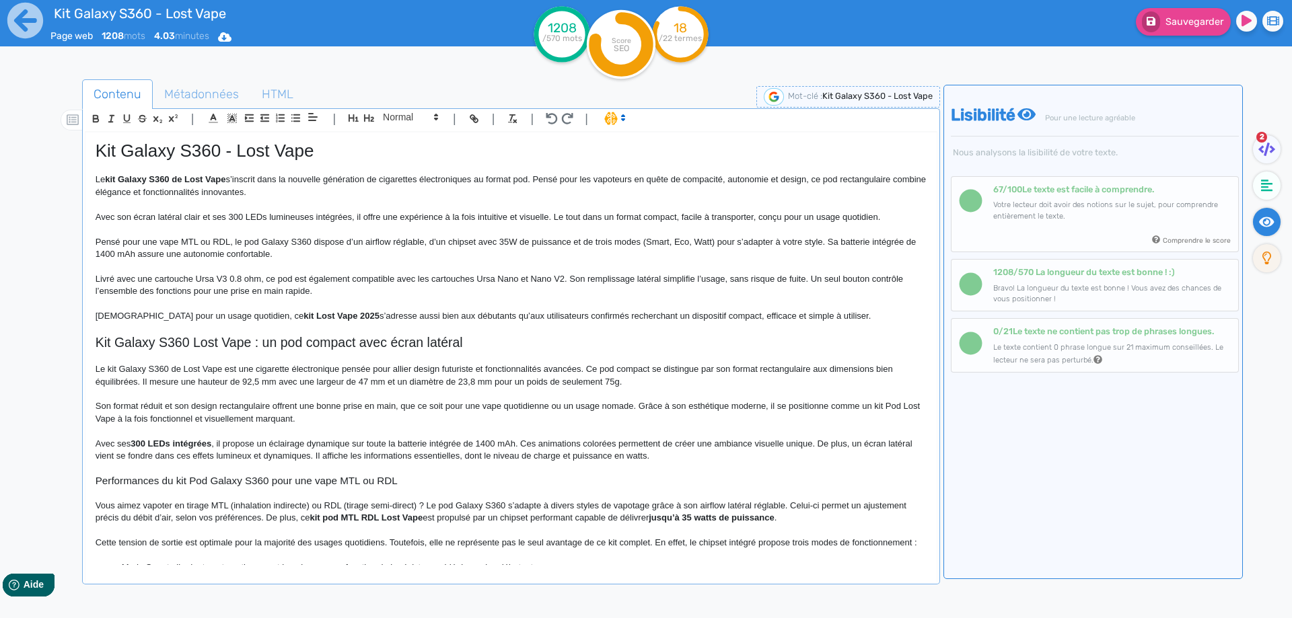
click at [716, 242] on p "Pensé pour une vape MTL ou RDL, le pod Galaxy S360 dispose d’un airflow réglabl…" at bounding box center [511, 248] width 831 height 25
click at [724, 242] on p "Pensé pour une vape MTL ou RDL, le pod Galaxy S360 dispose d’un airflow réglabl…" at bounding box center [511, 248] width 831 height 25
drag, startPoint x: 724, startPoint y: 242, endPoint x: 814, endPoint y: 242, distance: 90.2
click at [817, 242] on p "Pensé pour une vape MTL ou RDL, le pod Galaxy S360 dispose d’un airflow réglabl…" at bounding box center [511, 248] width 831 height 25
click at [640, 242] on p "Pensé pour une vape MTL ou RDL, le pod Galaxy S360 dispose d’un airflow réglabl…" at bounding box center [511, 248] width 831 height 25
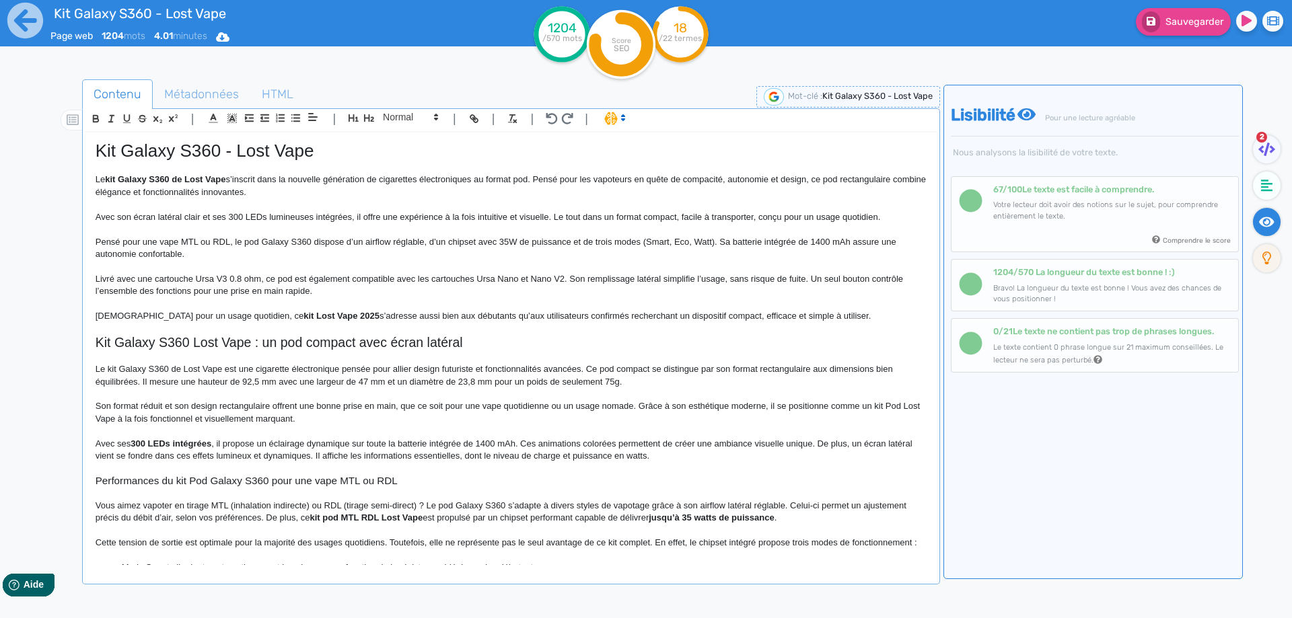
click at [642, 241] on p "Pensé pour une vape MTL ou RDL, le pod Galaxy S360 dispose d’un airflow réglabl…" at bounding box center [511, 248] width 831 height 25
click at [715, 242] on p "Pensé pour une vape MTL ou RDL, le pod Galaxy S360 dispose d’un airflow réglabl…" at bounding box center [511, 248] width 831 height 25
click at [712, 242] on p "Pensé pour une vape MTL ou RDL, le pod Galaxy S360 dispose d’un airflow réglabl…" at bounding box center [511, 248] width 831 height 25
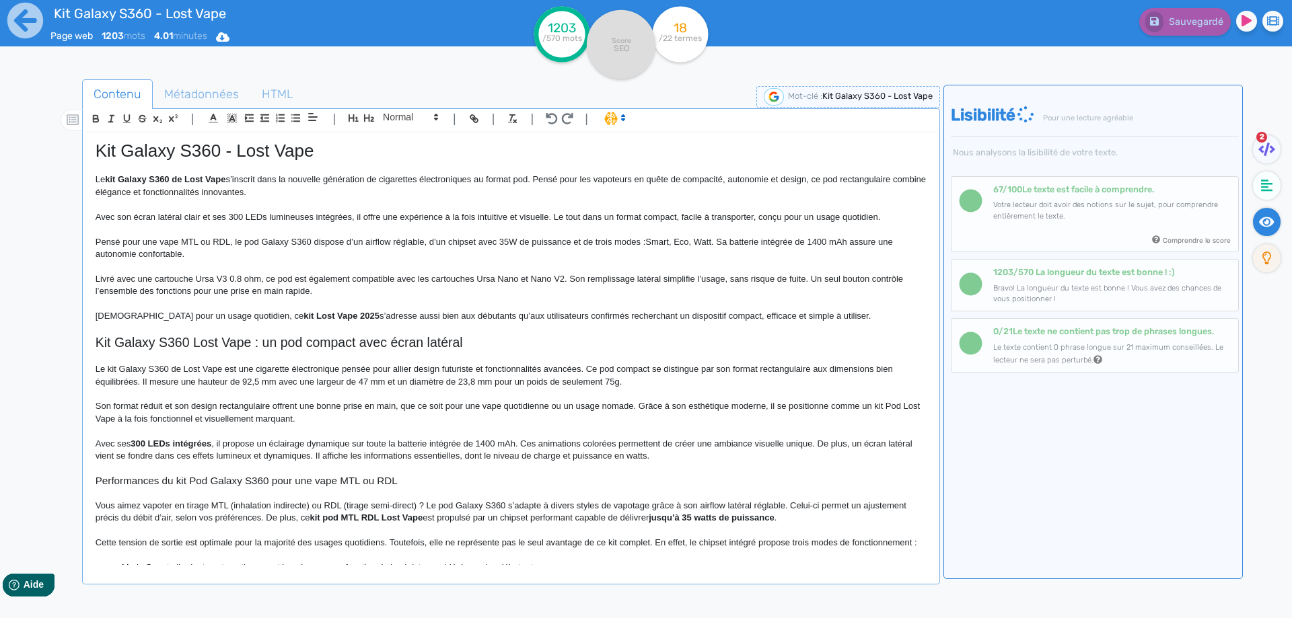
click at [283, 278] on p "Livré avec une cartouche Ursa V3 0.8 ohm, ce pod est également compatible avec …" at bounding box center [511, 285] width 831 height 25
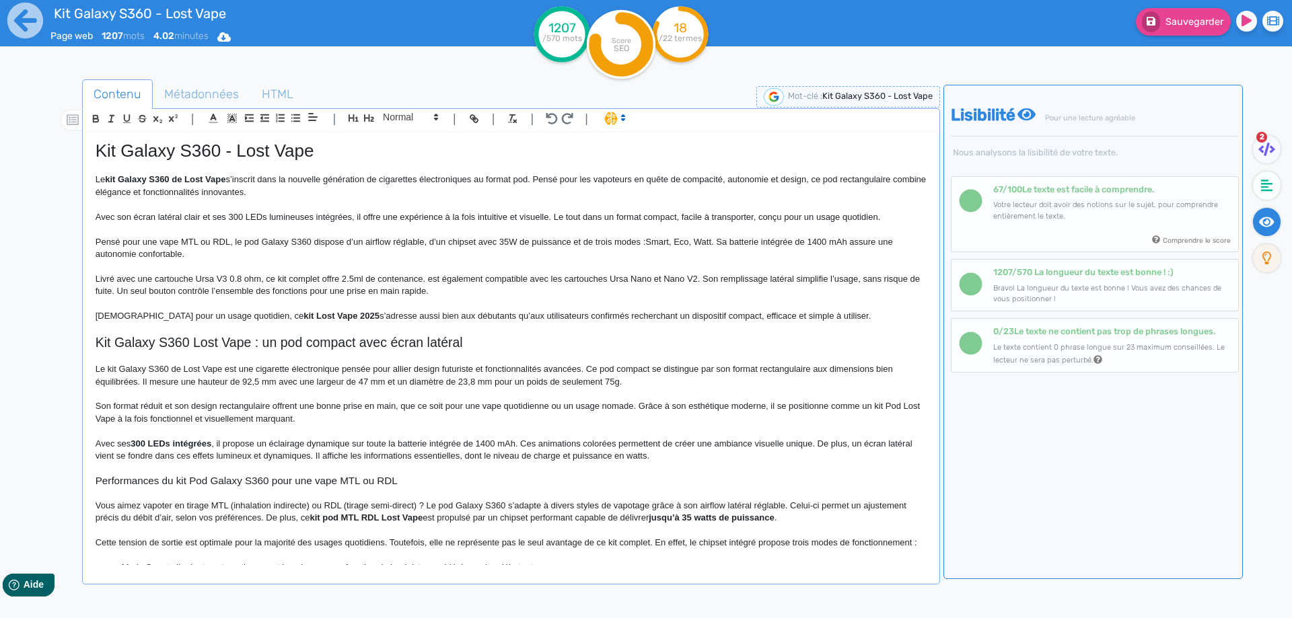
click at [431, 278] on p "Livré avec une cartouche Ursa V3 0.8 ohm, ce kit complet offre 2.5ml de contena…" at bounding box center [511, 285] width 831 height 25
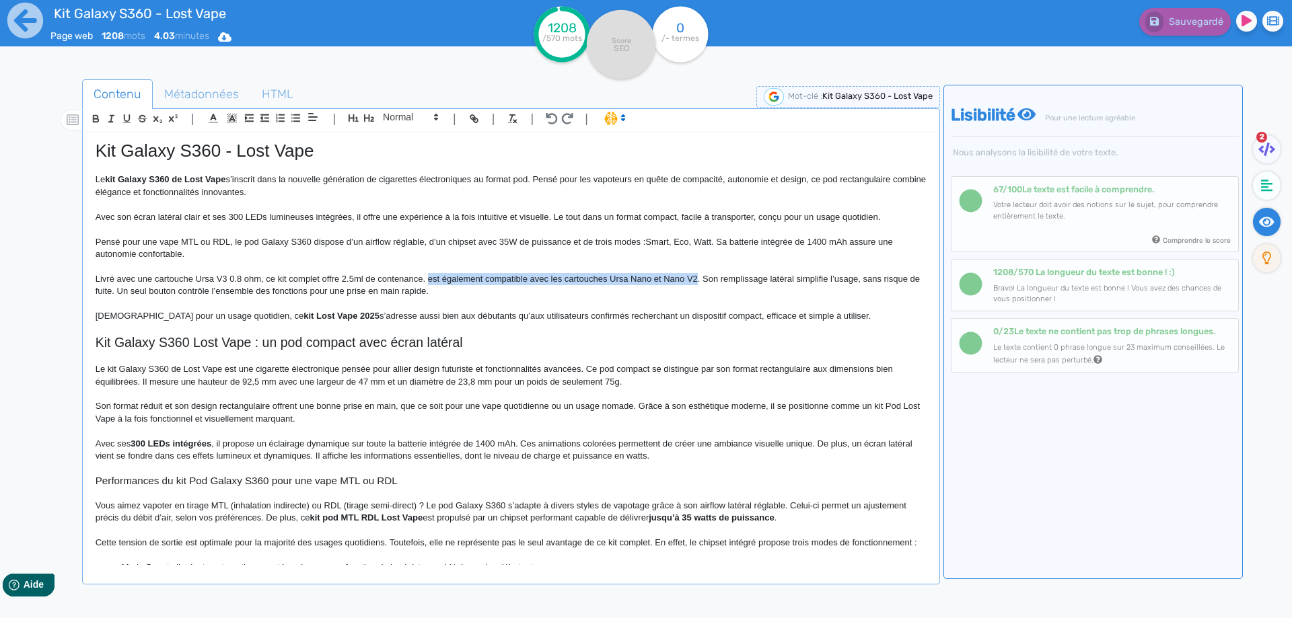
drag, startPoint x: 431, startPoint y: 278, endPoint x: 691, endPoint y: 275, distance: 260.4
click at [691, 275] on p "Livré avec une cartouche Ursa V3 0.8 ohm, ce kit complet offre 2.5ml de contena…" at bounding box center [511, 285] width 831 height 25
click at [563, 275] on p "Livré avec une cartouche Ursa V3 0.8 ohm, ce kit complet offre 2.5ml de contena…" at bounding box center [511, 285] width 831 height 25
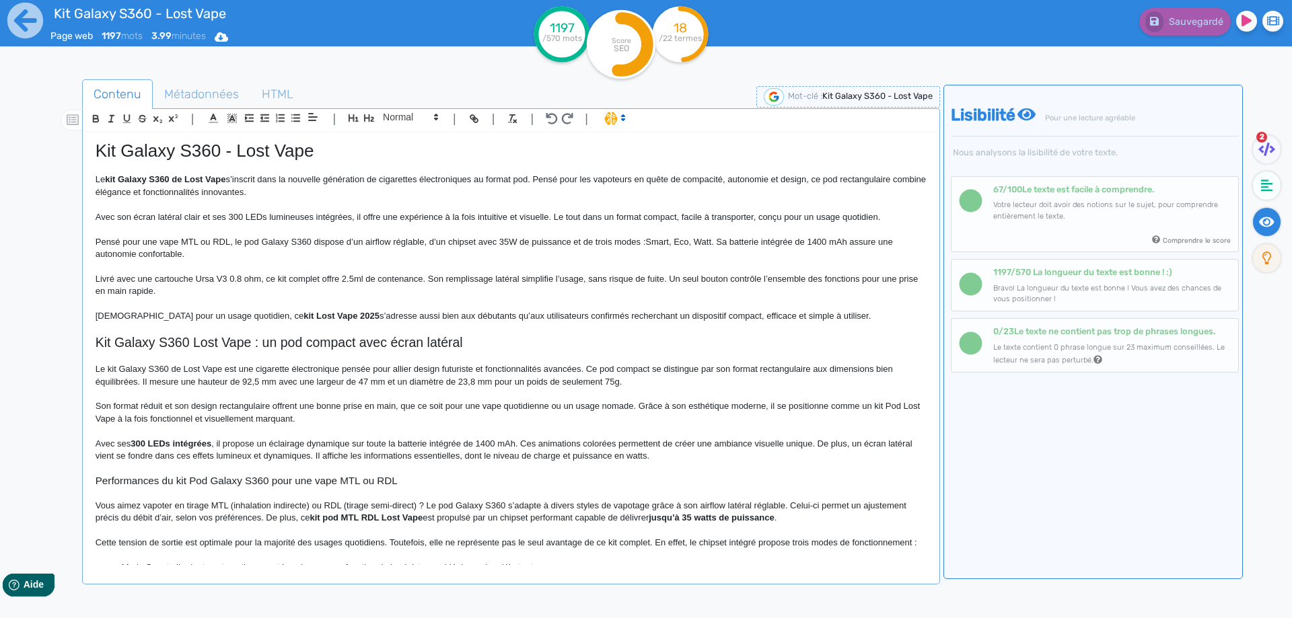
click at [563, 279] on p "Livré avec une cartouche Ursa V3 0.8 ohm, ce kit complet offre 2.5ml de contena…" at bounding box center [511, 285] width 831 height 25
click at [303, 315] on strong "kit Lost Vape 2025" at bounding box center [341, 316] width 76 height 10
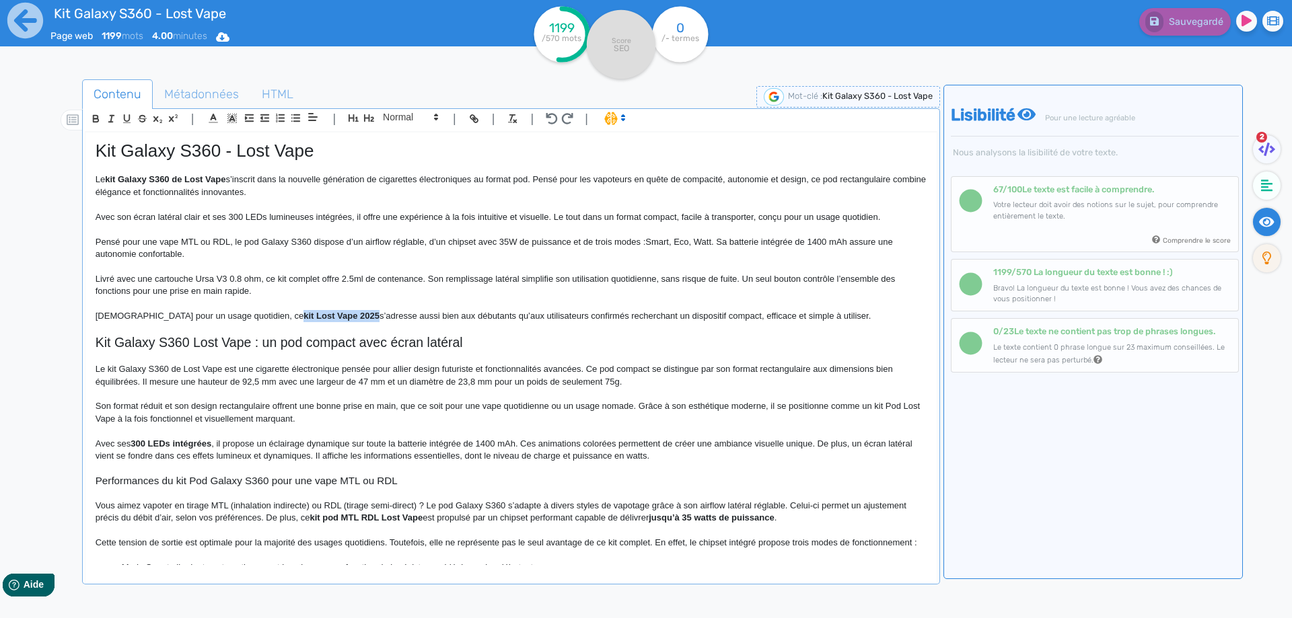
drag, startPoint x: 227, startPoint y: 315, endPoint x: 287, endPoint y: 311, distance: 60.0
click at [285, 320] on p "Idéal pour un usage quotidien, ce kit Lost Vape 2025 s’adresse aussi bien aux d…" at bounding box center [511, 316] width 831 height 12
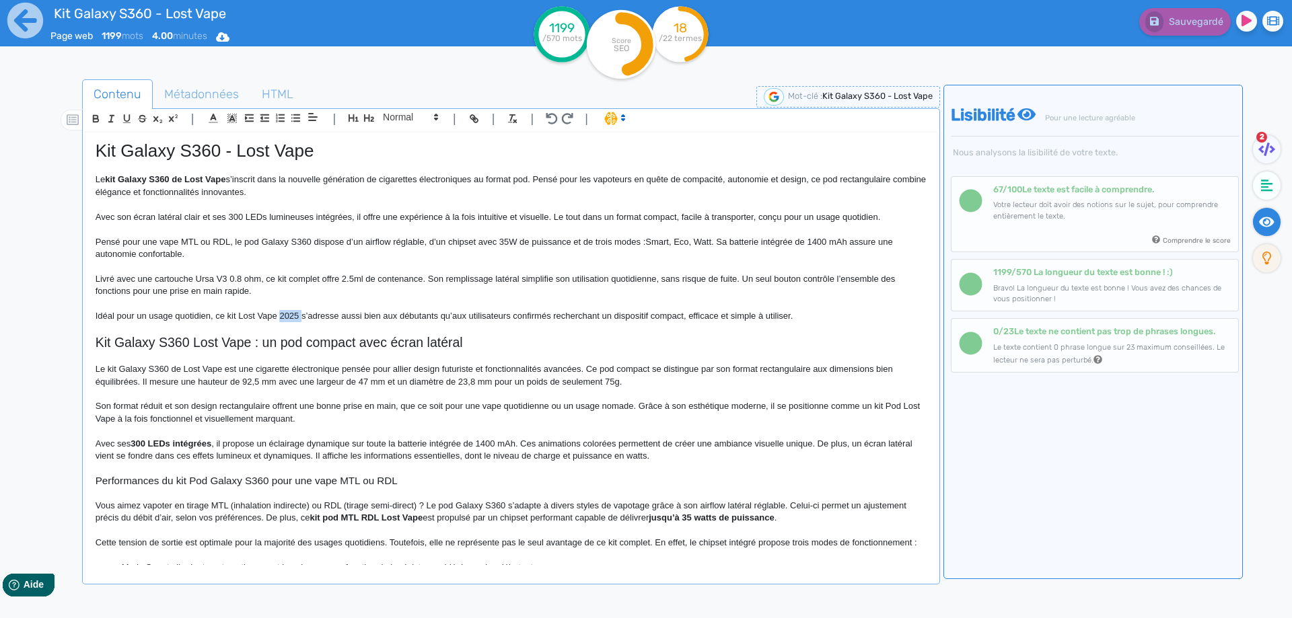
click at [285, 318] on p "Idéal pour un usage quotidien, ce kit Lost Vape 2025 s’adresse aussi bien aux d…" at bounding box center [511, 316] width 831 height 12
click at [240, 316] on p "Idéal pour un usage quotidien, ce kit Lost Vape s’adresse aussi bien aux débuta…" at bounding box center [511, 316] width 831 height 12
click at [348, 316] on p "Idéal pour un usage quotidien, ce kit e-cigarette signé Lost Vape s’adresse aus…" at bounding box center [511, 316] width 831 height 12
click at [610, 313] on p "Idéal pour un usage quotidien, ce kit e-cigarette signé Lost Vape s’adresse aus…" at bounding box center [511, 316] width 831 height 12
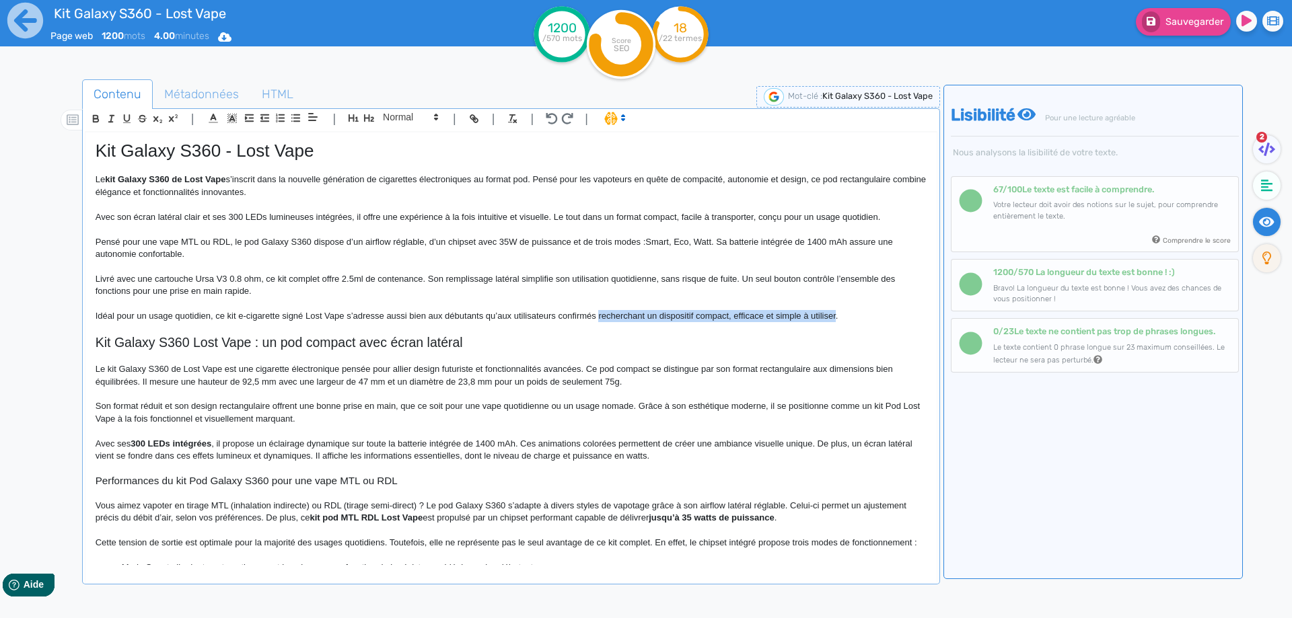
drag, startPoint x: 610, startPoint y: 313, endPoint x: 819, endPoint y: 314, distance: 208.6
click at [819, 314] on p "Idéal pour un usage quotidien, ce kit e-cigarette signé Lost Vape s’adresse aus…" at bounding box center [511, 316] width 831 height 12
click at [1161, 28] on button "Sauvegarder" at bounding box center [1183, 22] width 95 height 28
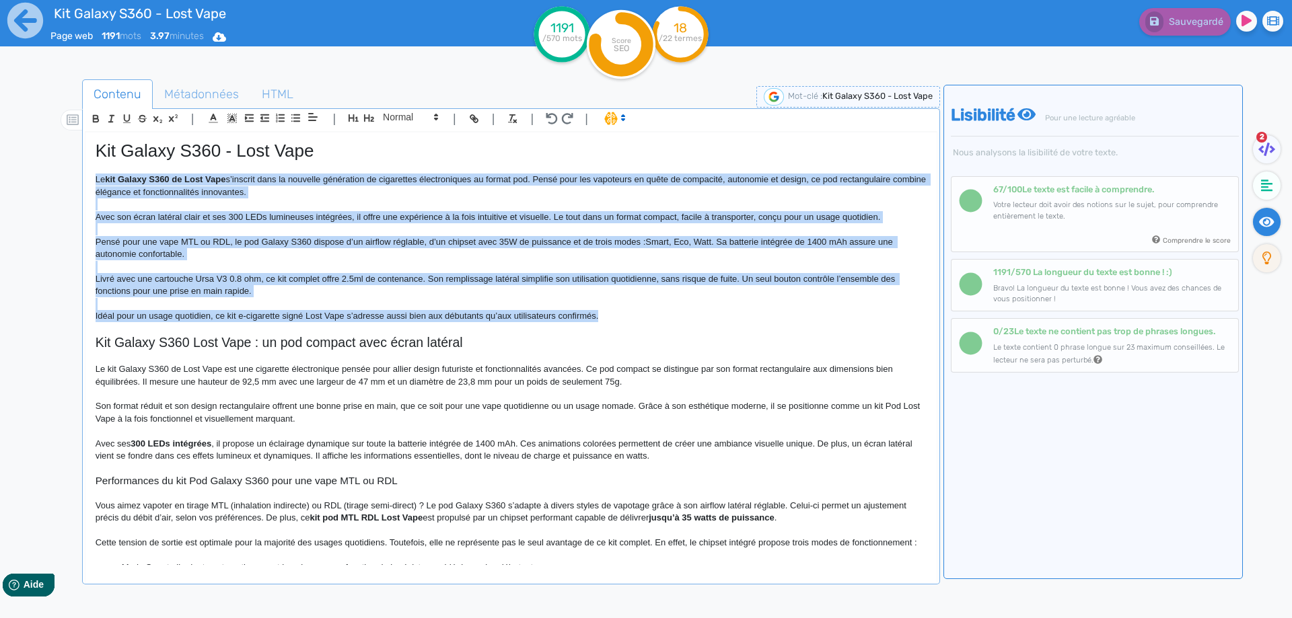
drag, startPoint x: 513, startPoint y: 300, endPoint x: 83, endPoint y: 178, distance: 446.4
click at [83, 178] on div "| | H3 H4 H5 H6 Normal | | | | Kit Galaxy S360 - Lost Vape Le kit Galaxy S360 d…" at bounding box center [511, 346] width 858 height 476
copy div "Lo ips Dolors A465 co Adip Elit s’doeiusm temp in utlabore etdolorema al enimad…"
click at [275, 289] on p "Livré avec une cartouche Ursa V3 0.8 ohm, ce kit complet offre 2.5ml de contena…" at bounding box center [511, 285] width 831 height 25
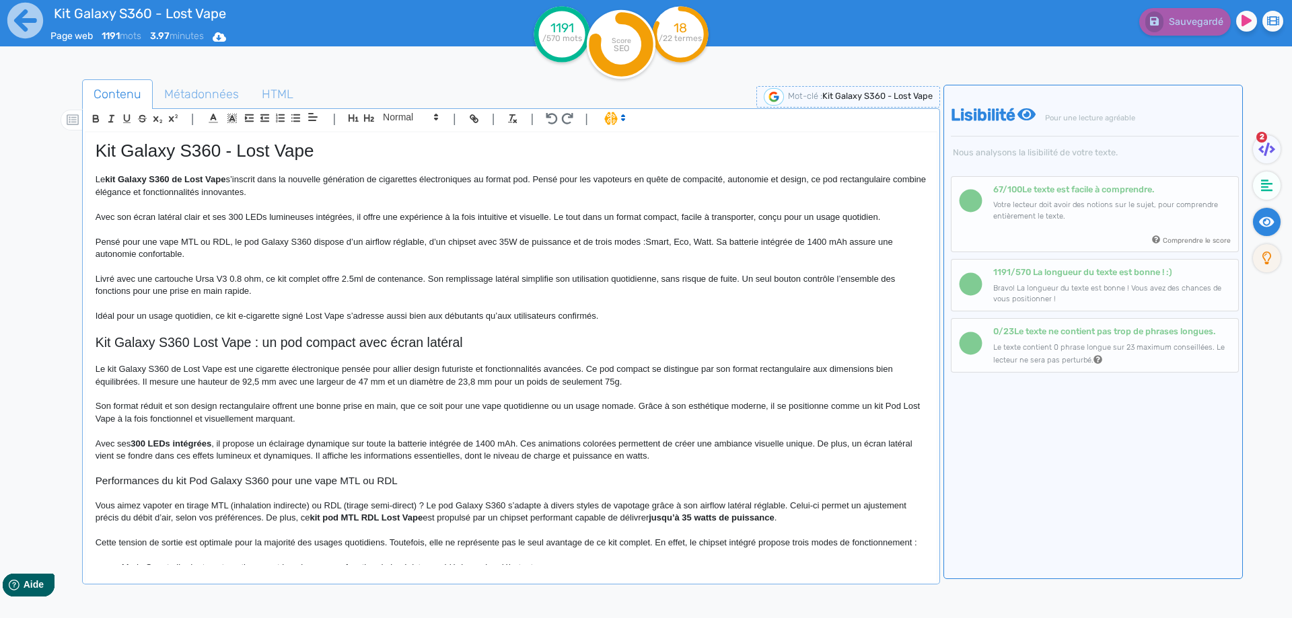
click at [146, 215] on p "Avec son écran latéral clair et ses 300 LEDs lumineuses intégrées, il offre une…" at bounding box center [511, 217] width 831 height 12
click at [321, 219] on p "Avec son écran latéral clair et ses 300 LEDs lumineuses intégrées, il offre une…" at bounding box center [511, 217] width 831 height 12
click at [330, 259] on p "Pensé pour une vape MTL ou RDL, le pod Galaxy S360 dispose d’un airflow réglabl…" at bounding box center [511, 248] width 831 height 25
click at [1195, 28] on button "Sauvegarder" at bounding box center [1183, 22] width 95 height 28
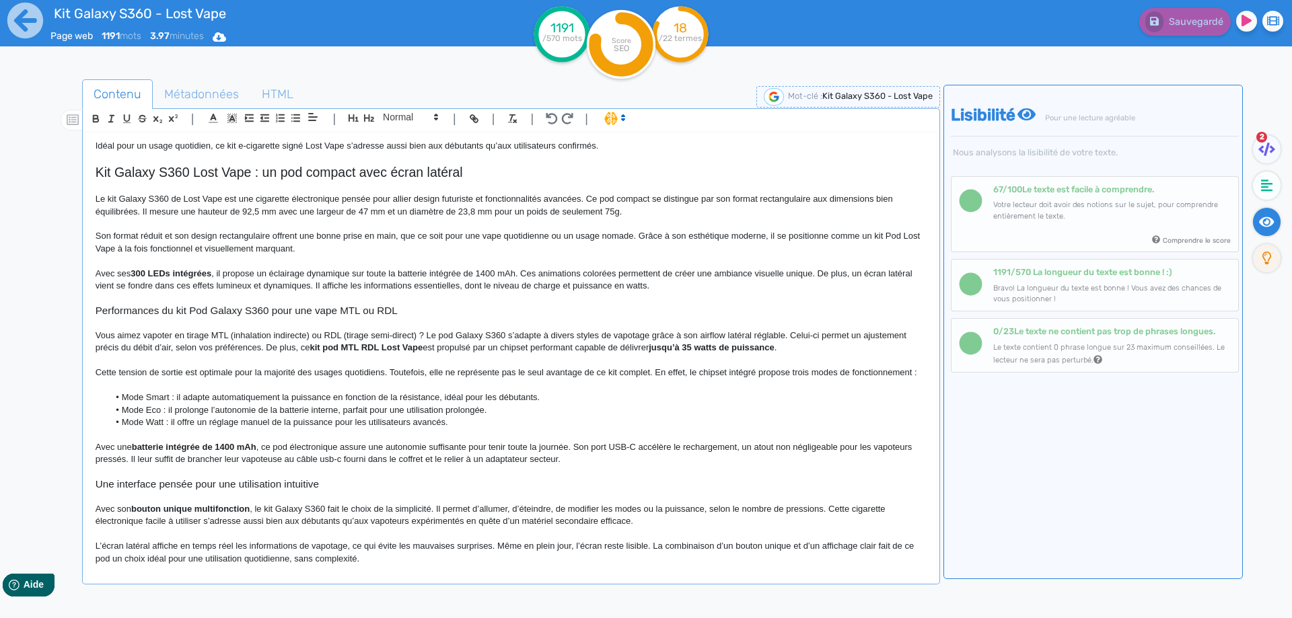
scroll to position [202, 0]
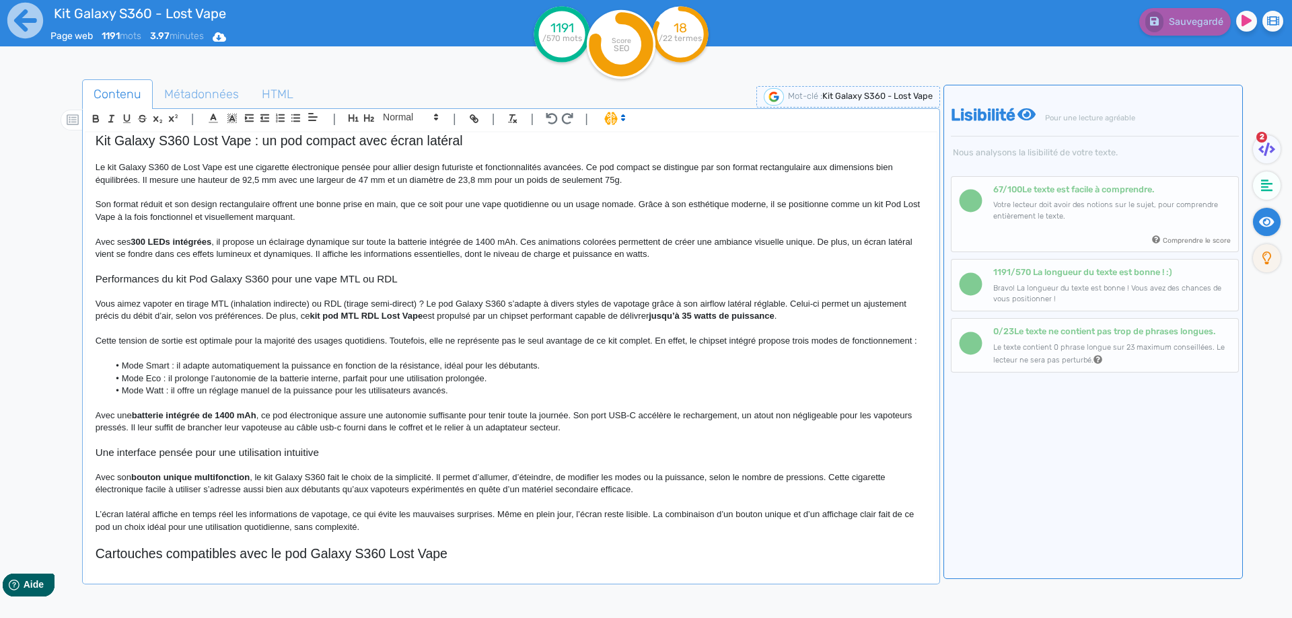
click at [399, 163] on p "Le kit Galaxy S360 de Lost Vape est une cigarette électronique pensée pour alli…" at bounding box center [511, 173] width 831 height 25
click at [547, 167] on p "Le kit Galaxy S360 de Lost Vape est une cigarette électronique pensée pour alli…" at bounding box center [511, 173] width 831 height 25
click at [550, 209] on p "Son format réduit et son design rectangulaire offrent une bonne prise en main, …" at bounding box center [511, 210] width 831 height 25
click at [416, 241] on p "Avec ses 300 LEDs intégrées , il propose un éclairage dynamique sur toute la ba…" at bounding box center [511, 248] width 831 height 25
click at [501, 242] on p "Avec ses 300 LEDs intégrées , il propose un éclairage dynamique sur toute la ba…" at bounding box center [511, 248] width 831 height 25
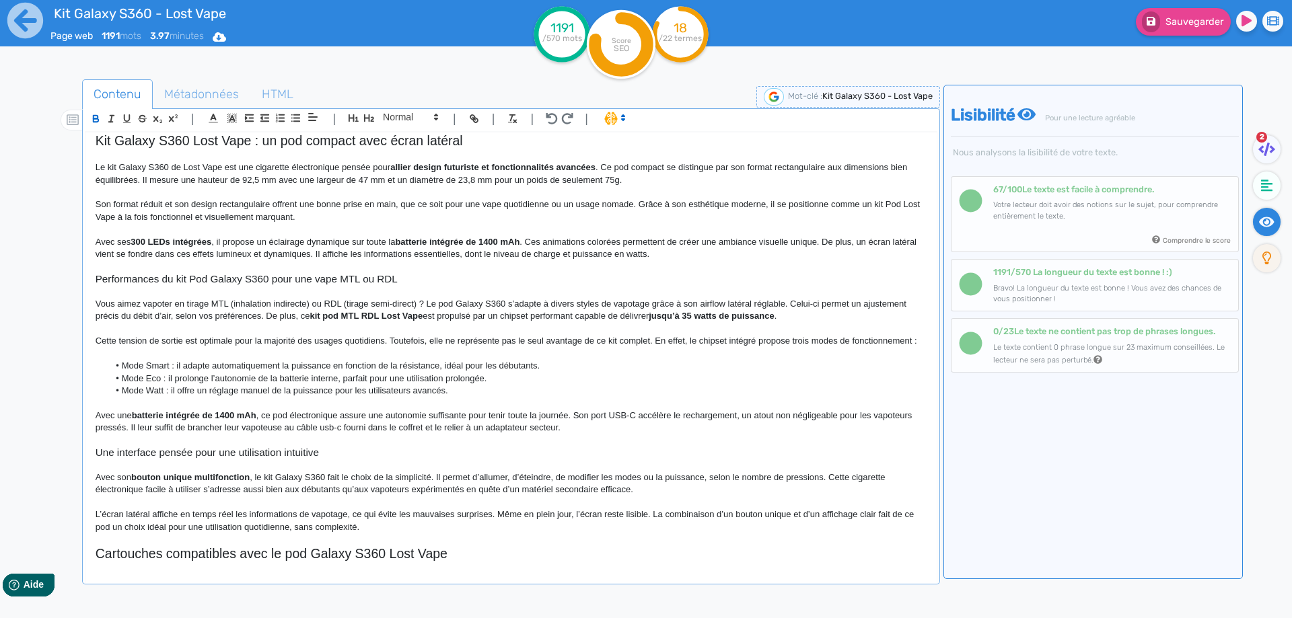
click at [492, 252] on p "Avec ses 300 LEDs intégrées , il propose un éclairage dynamique sur toute la ba…" at bounding box center [511, 248] width 831 height 25
click at [229, 303] on p "Vous aimez vapoter en tirage MTL (inhalation indirecte) ou RDL (tirage semi-dir…" at bounding box center [511, 310] width 831 height 25
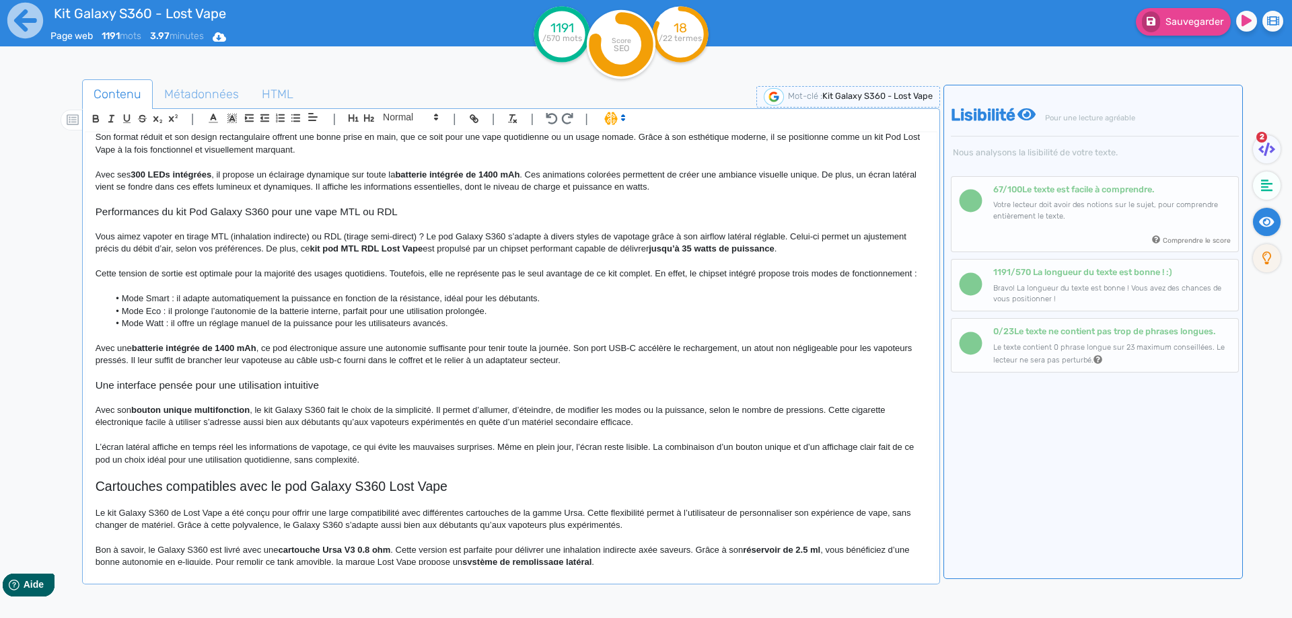
scroll to position [336, 0]
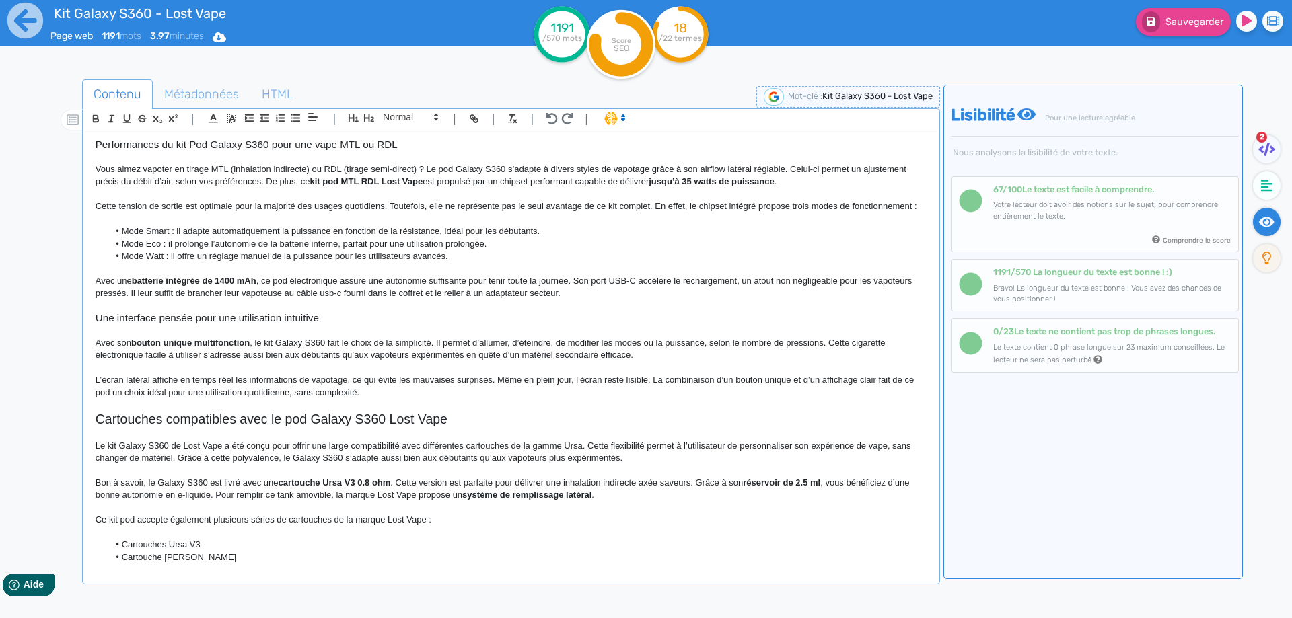
click at [223, 237] on li "Mode Smart : il adapte automatiquement la puissance en fonction de la résistanc…" at bounding box center [516, 231] width 817 height 12
drag, startPoint x: 228, startPoint y: 223, endPoint x: 231, endPoint y: 240, distance: 17.7
click at [231, 240] on div "Kit Galaxy S360 - Lost Vape Le kit Galaxy S360 de Lost Vape s’inscrit dans la n…" at bounding box center [510, 349] width 851 height 433
click at [237, 262] on li "Mode Watt : il offre un réglage manuel de la puissance pour les utilisateurs av…" at bounding box center [516, 256] width 817 height 12
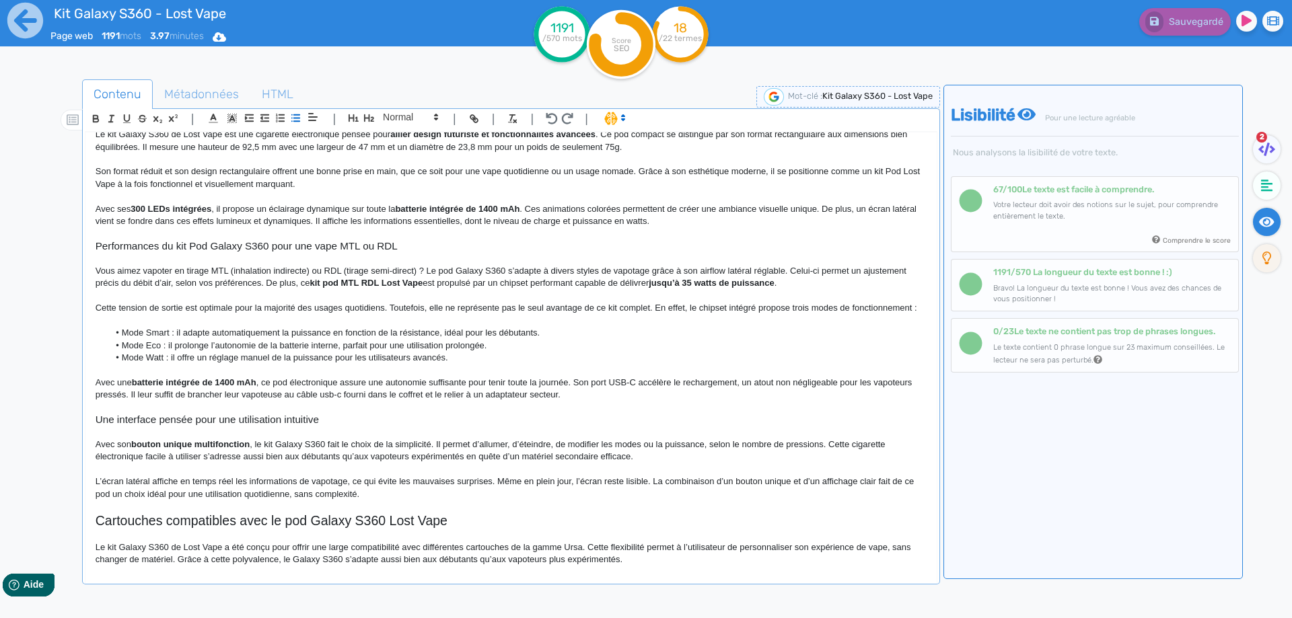
scroll to position [269, 0]
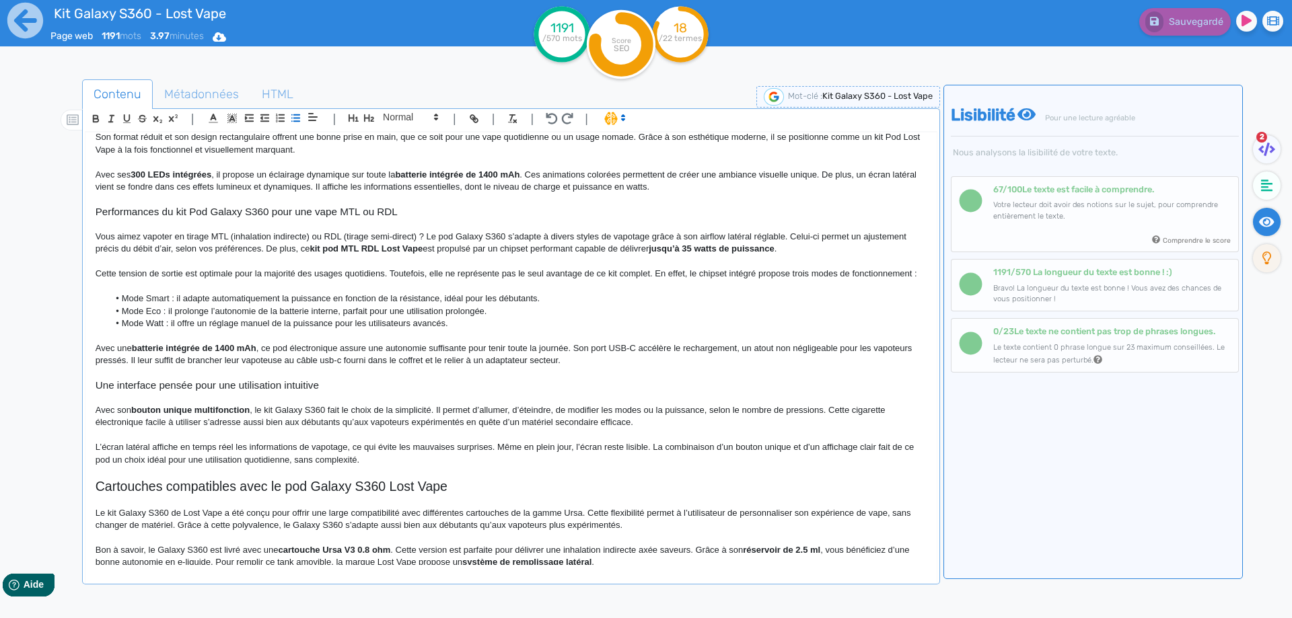
click at [184, 353] on strong "batterie intégrée de 1400 mAh" at bounding box center [194, 348] width 124 height 10
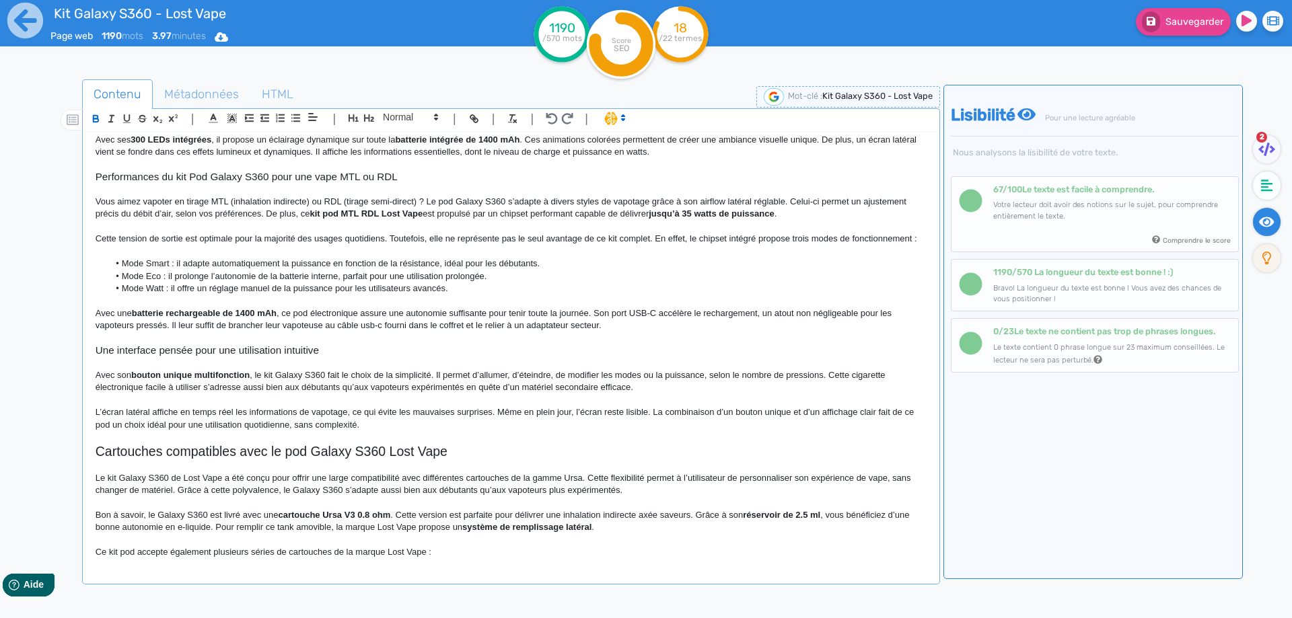
scroll to position [336, 0]
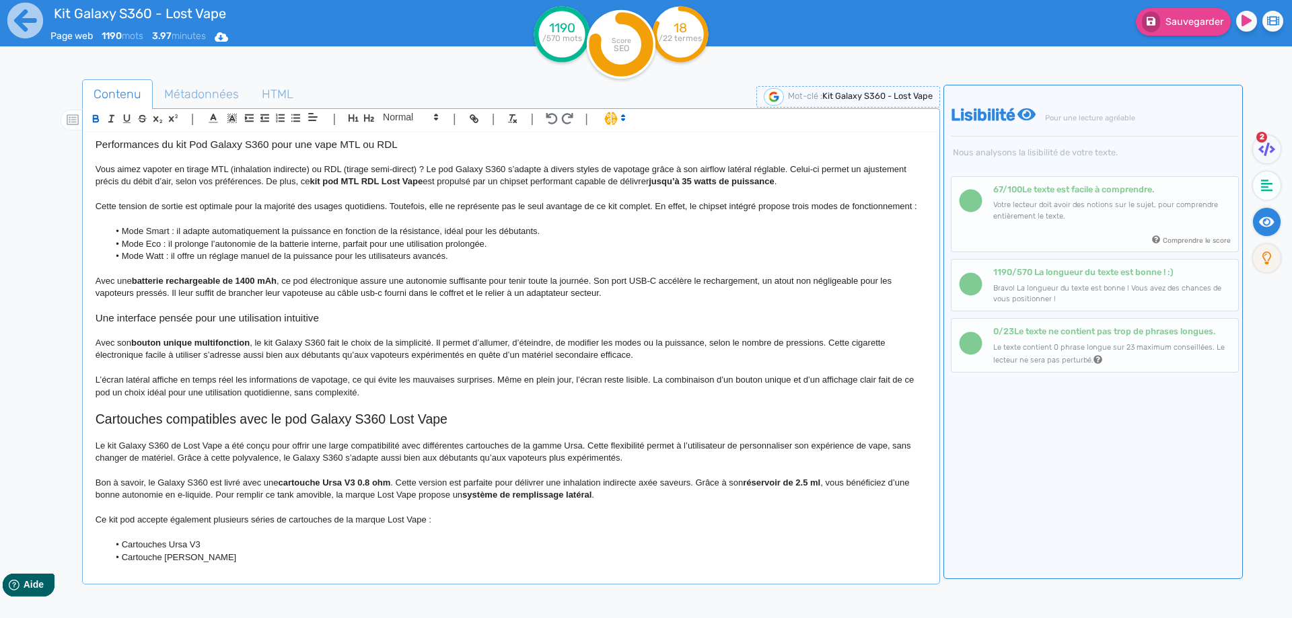
click at [274, 300] on p "Avec une batterie rechargeable de 1400 mAh , ce pod électronique assure une aut…" at bounding box center [511, 287] width 831 height 25
click at [271, 286] on strong "batterie rechargeable de 1400 mAh" at bounding box center [204, 281] width 145 height 10
drag, startPoint x: 271, startPoint y: 291, endPoint x: 161, endPoint y: 291, distance: 109.7
click at [209, 300] on p "Avec une batterie rechargeable de 1400 mAh, ce pod électronique assure une auto…" at bounding box center [511, 287] width 831 height 25
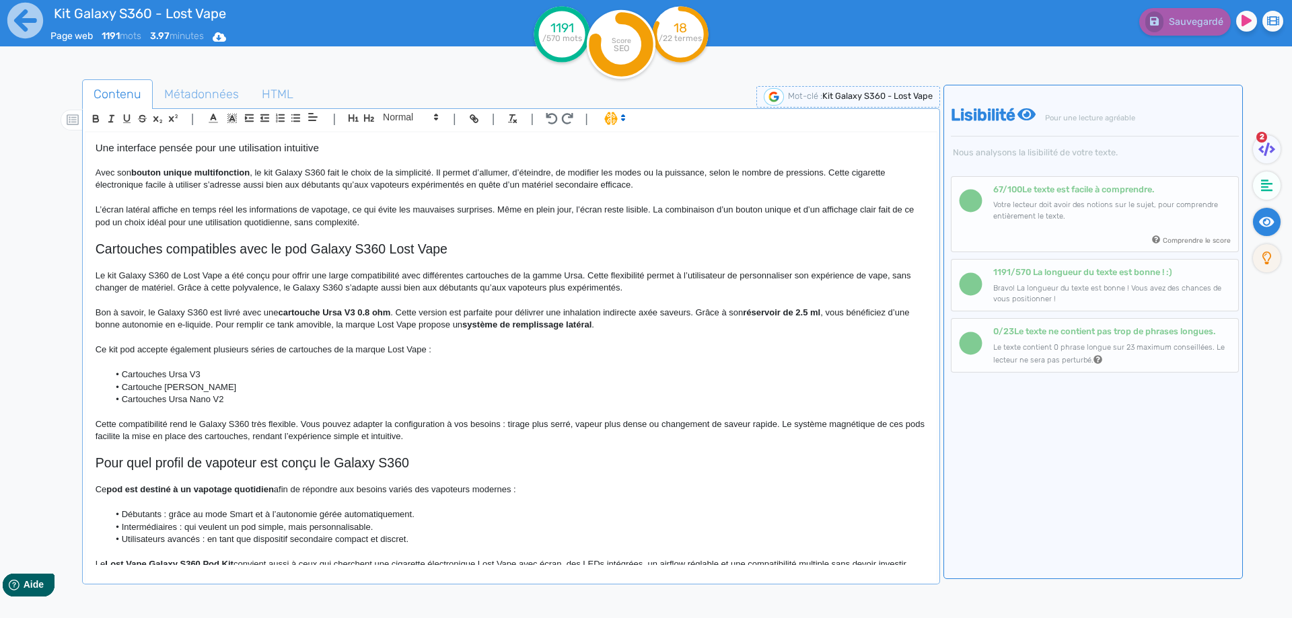
scroll to position [593, 0]
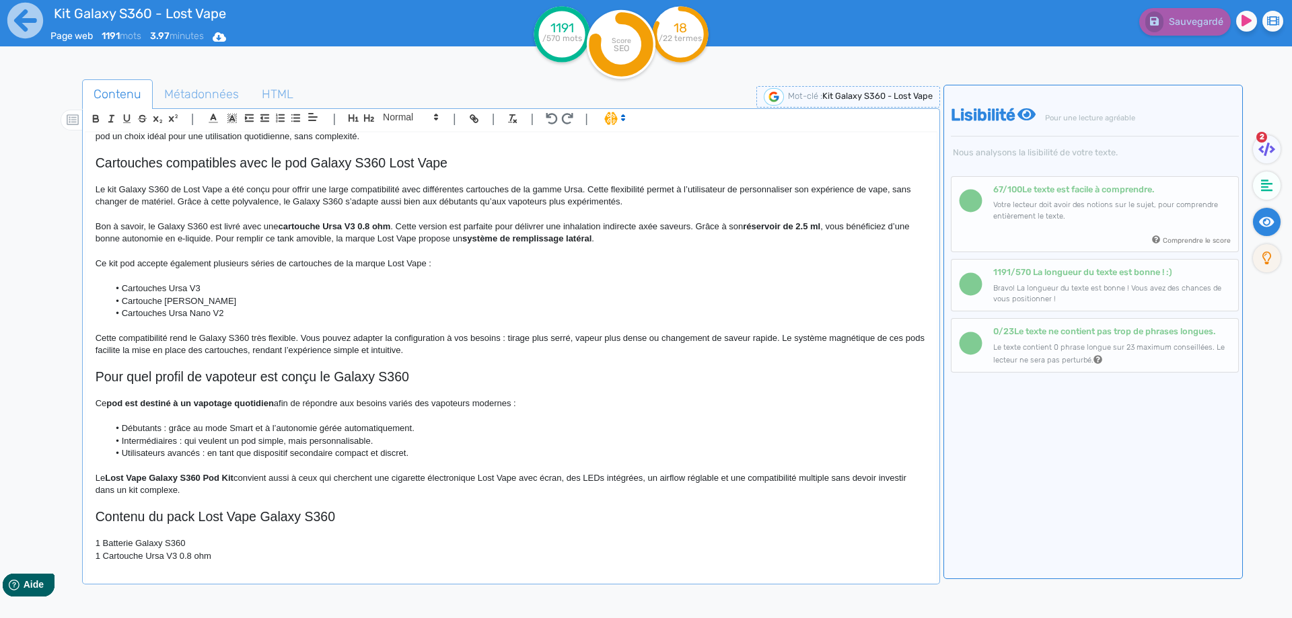
click at [332, 385] on h2 "Pour quel profil de vapoteur est conçu le Galaxy S360" at bounding box center [511, 376] width 831 height 15
click at [455, 385] on h2 "Pour quel profil de vapoteur est conçu le kit Galaxy S360" at bounding box center [511, 376] width 831 height 15
click at [416, 385] on h2 "Pour quel profil de vapoteur est conçu le kit Galaxy S360 2.5ml 1400mAh" at bounding box center [511, 376] width 831 height 15
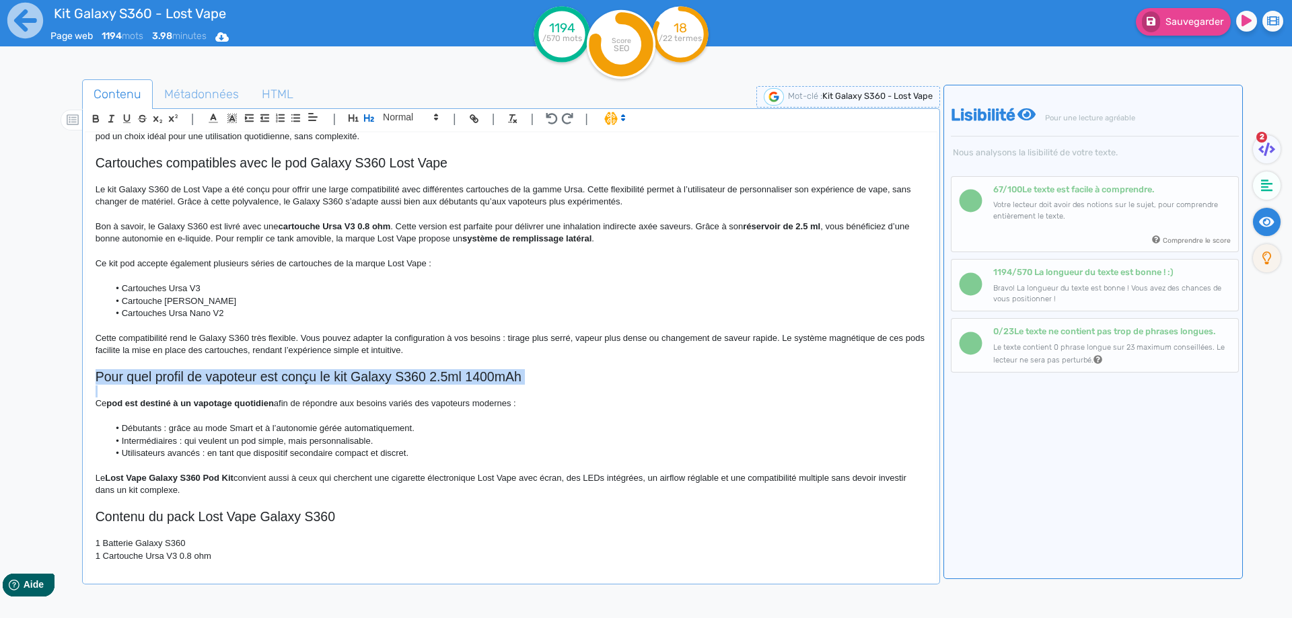
drag, startPoint x: 416, startPoint y: 388, endPoint x: 440, endPoint y: 357, distance: 38.9
click at [416, 385] on h2 "Pour quel profil de vapoteur est conçu le kit Galaxy S360 2.5ml 1400mAh" at bounding box center [511, 376] width 831 height 15
copy h2 "Pour quel profil de vapoteur est conçu le kit Galaxy S360 2.5ml 1400mAh"
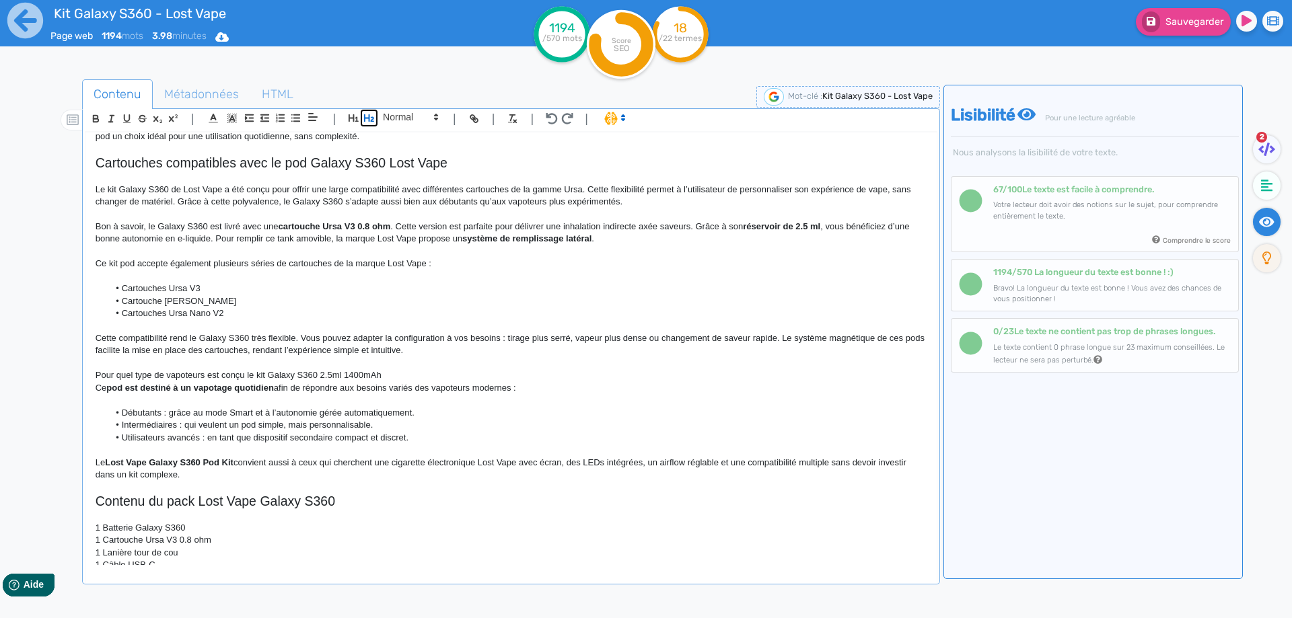
click at [369, 116] on icon "button" at bounding box center [369, 117] width 10 height 7
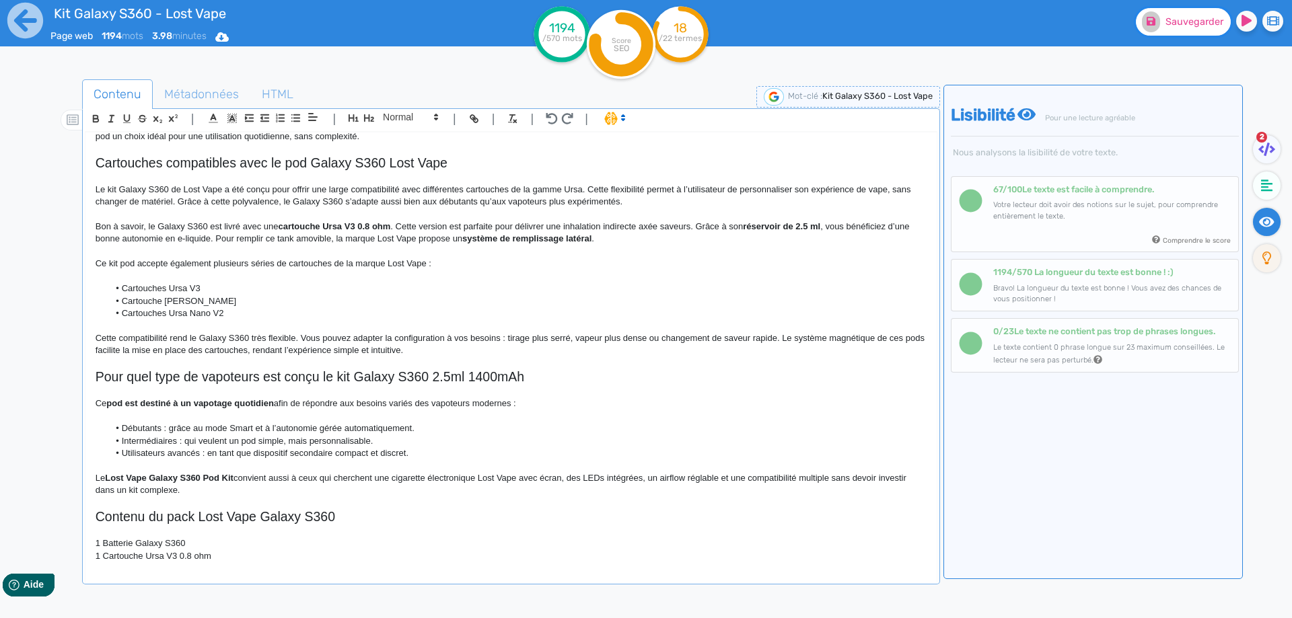
click at [1160, 13] on button "Sauvegarder" at bounding box center [1183, 22] width 95 height 28
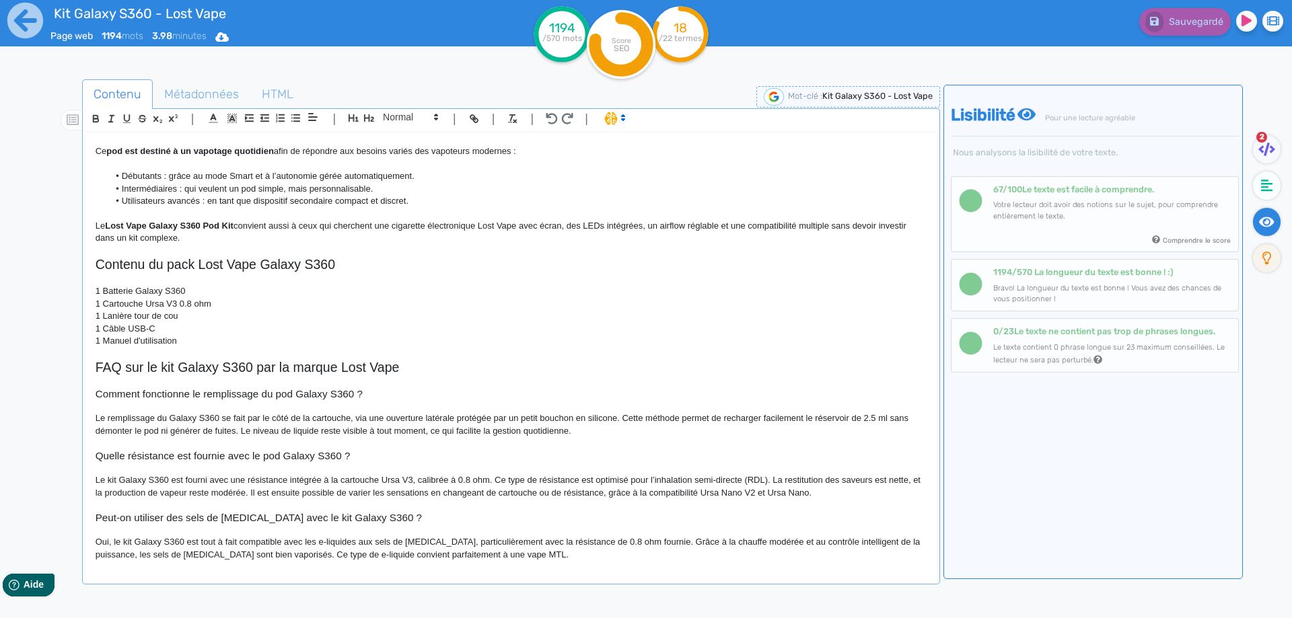
scroll to position [862, 0]
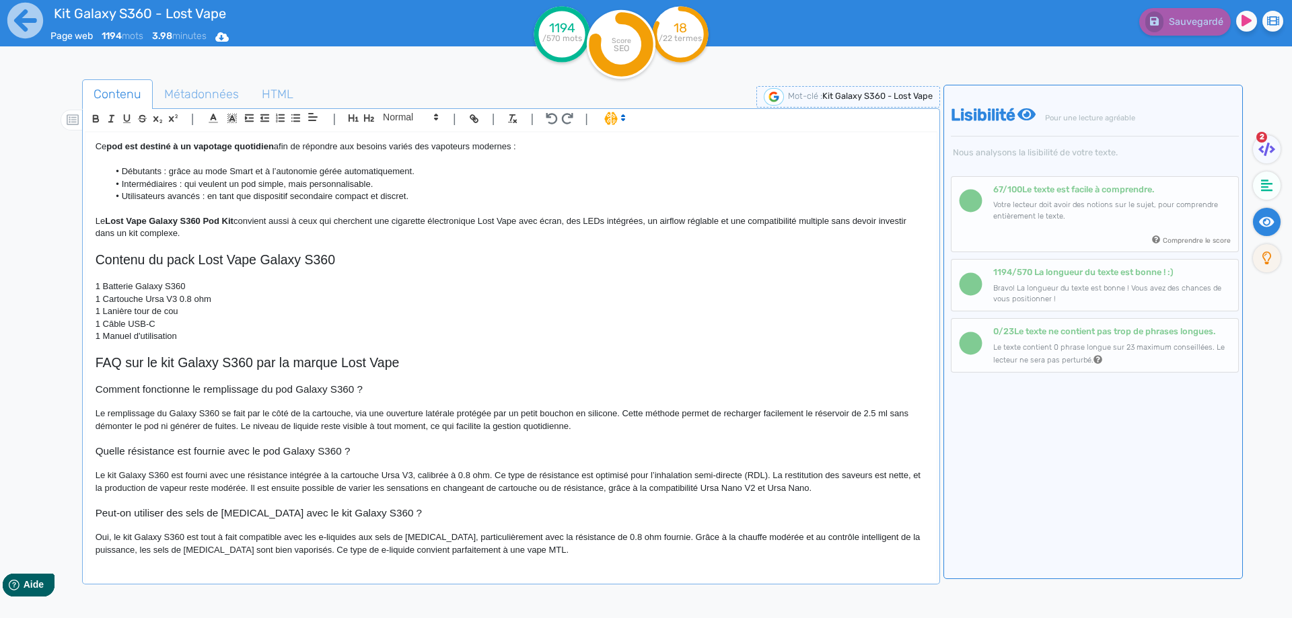
click at [328, 255] on h2 "Contenu du pack Lost Vape Galaxy S360" at bounding box center [511, 259] width 831 height 15
click at [355, 262] on h2 "Contenu du pack Lost Vape Galaxy S360" at bounding box center [511, 259] width 831 height 15
click at [1136, 36] on div "Sauvegarder" at bounding box center [1033, 33] width 517 height 66
click at [1152, 30] on fa-icon at bounding box center [1151, 21] width 18 height 21
click at [1272, 191] on icon at bounding box center [1267, 186] width 12 height 12
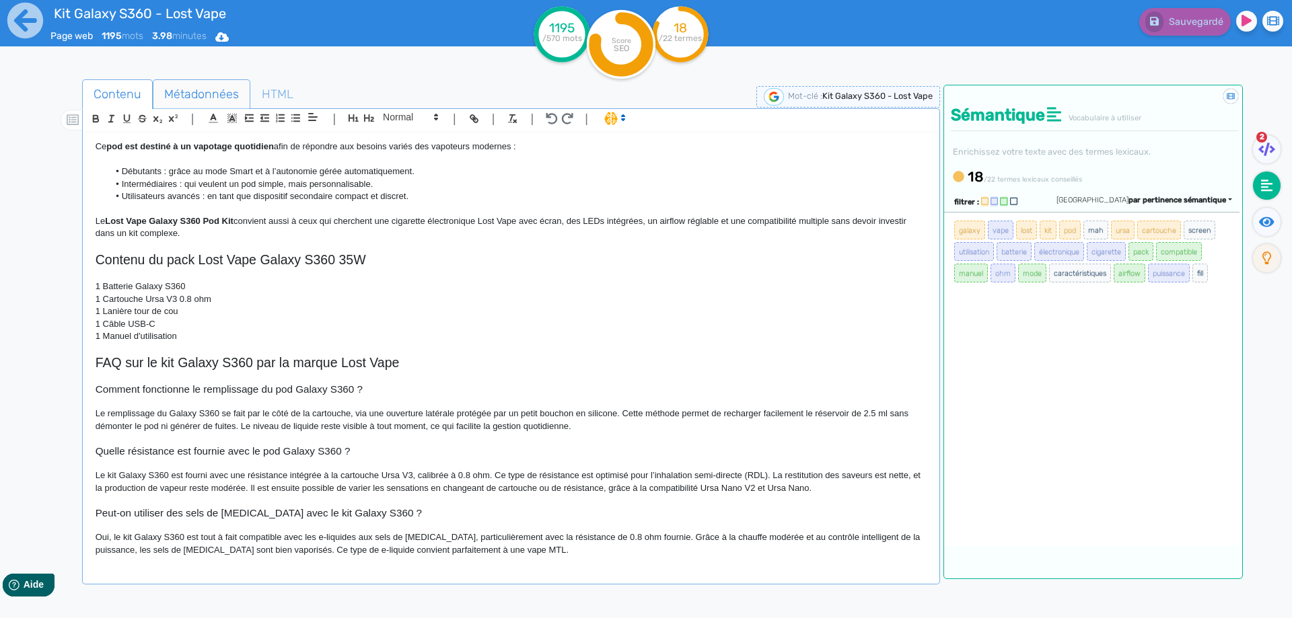
click at [173, 91] on span "Métadonnées" at bounding box center [201, 94] width 96 height 36
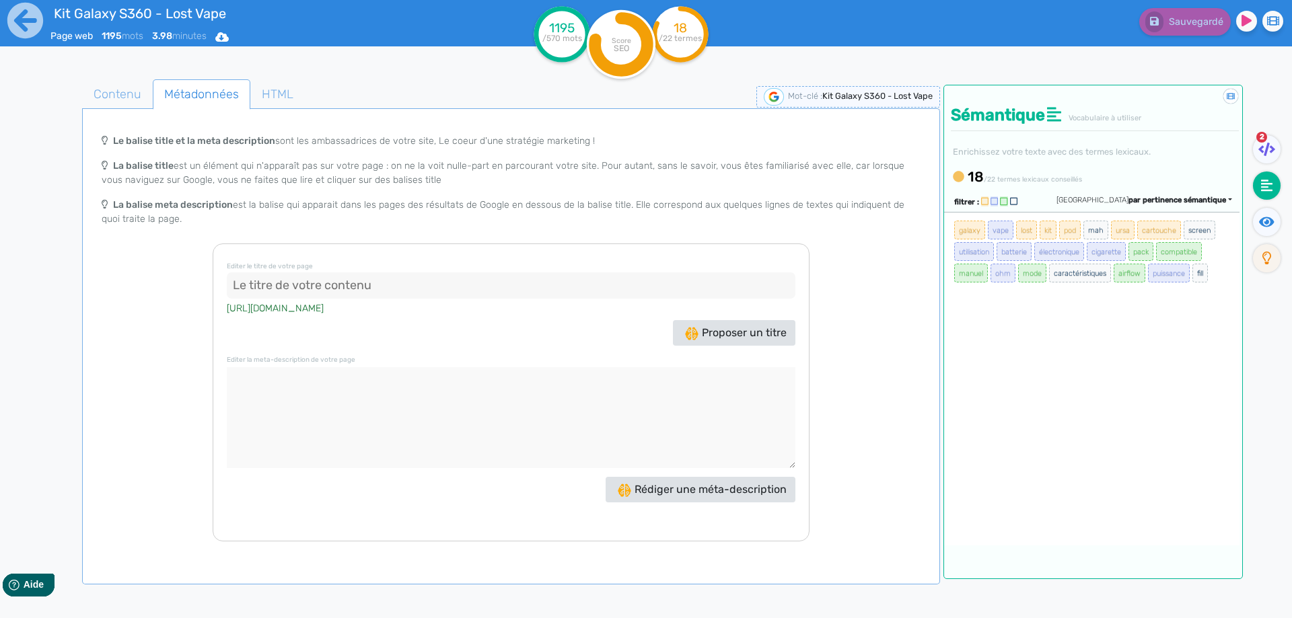
click at [298, 280] on input at bounding box center [511, 285] width 568 height 27
paste input "Kit Galaxy S360 Lost Vape - Pod LED 35W, 1400mAh, 2.5ml"
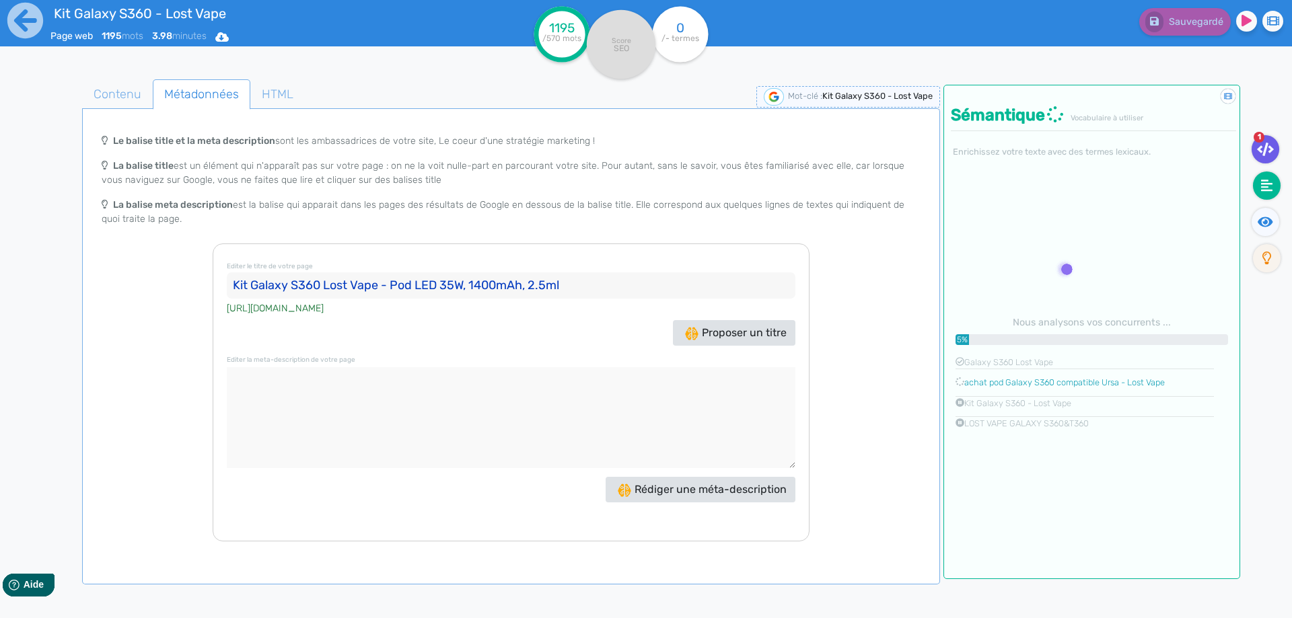
click at [1265, 143] on icon at bounding box center [1265, 149] width 17 height 13
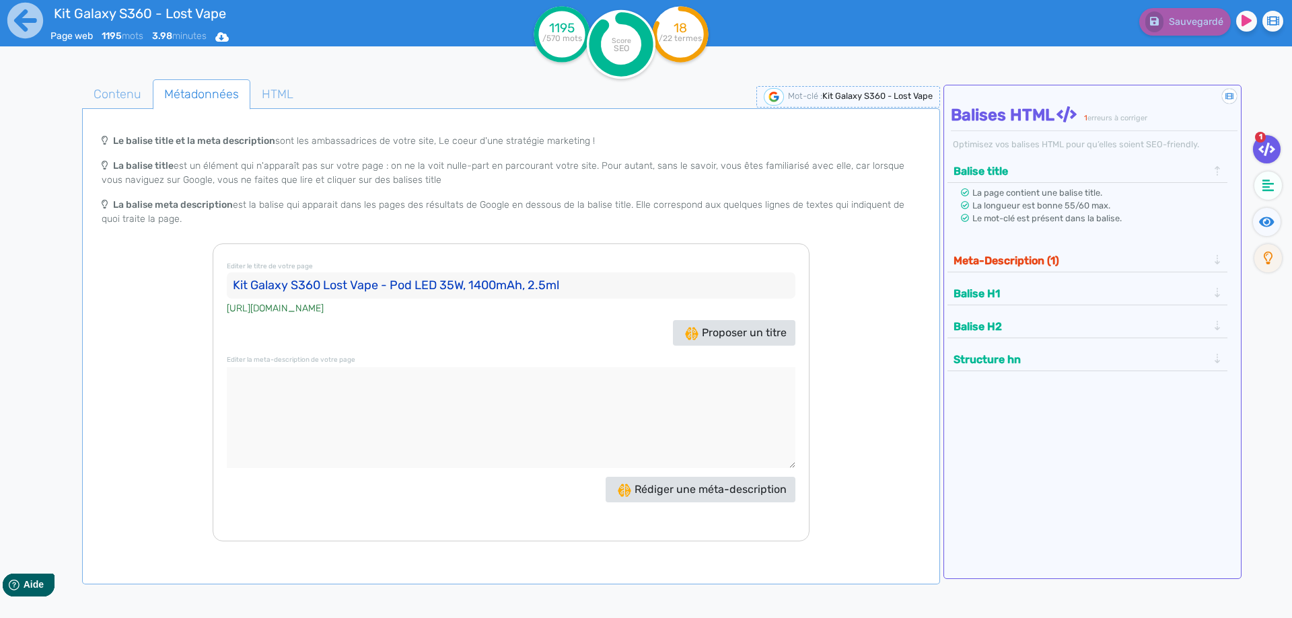
click at [381, 281] on input "Kit Galaxy S360 Lost Vape - Pod LED 35W, 1400mAh, 2.5ml" at bounding box center [511, 285] width 568 height 27
drag, startPoint x: 379, startPoint y: 282, endPoint x: 396, endPoint y: 282, distance: 16.8
click at [396, 282] on input "Kit Galaxy S360 Lost Vape - Pod LED 35W, 1400mAh, 2.5ml" at bounding box center [511, 285] width 568 height 27
click at [599, 294] on input "Kit Galaxy S360 Lost Vape, pod LED 35W, 1400mAh, 2.5ml" at bounding box center [511, 285] width 568 height 27
type input "Kit Galaxy S360 Lost Vape, pod LED 35W, 1400mAh, 2.5ml"
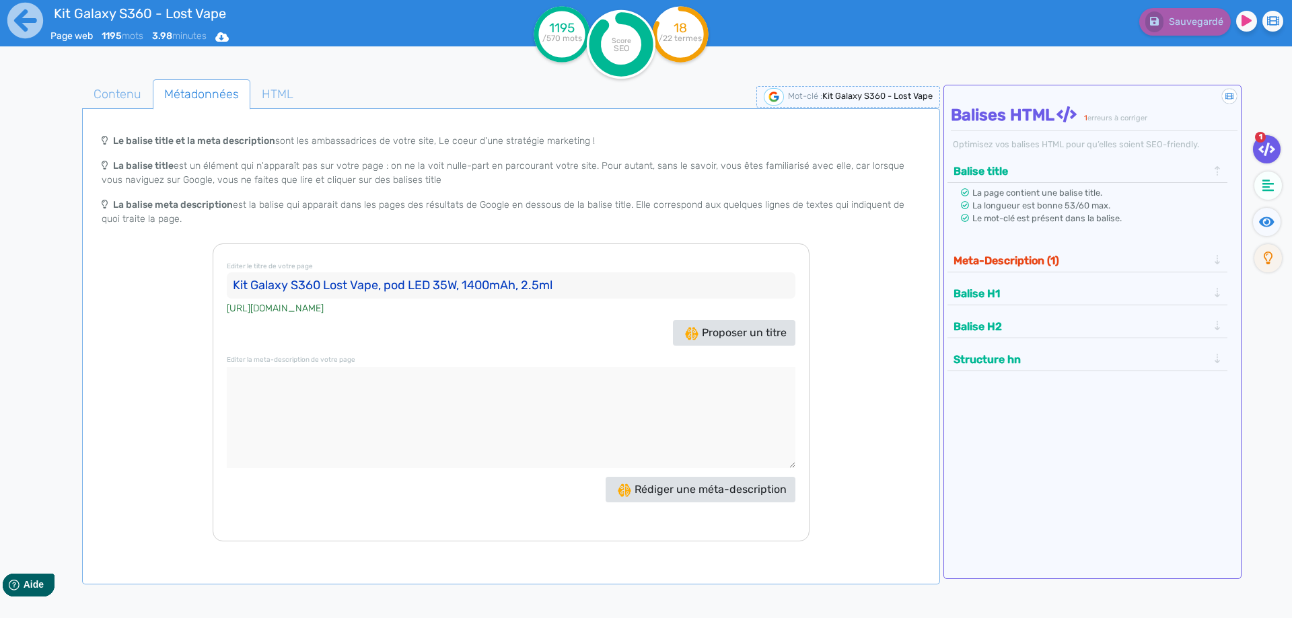
click at [538, 408] on textarea at bounding box center [511, 417] width 568 height 101
click at [109, 98] on span "Contenu" at bounding box center [117, 94] width 69 height 36
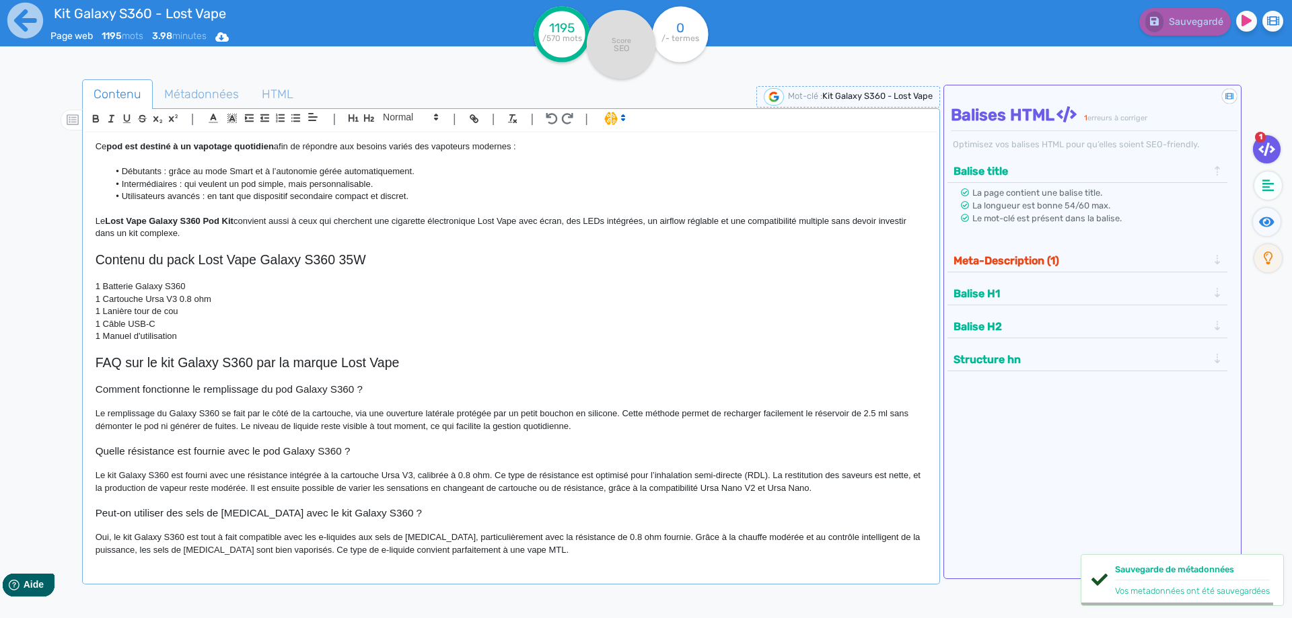
click at [344, 293] on p "1 Cartouche Ursa V3 0.8 ohm" at bounding box center [511, 299] width 831 height 12
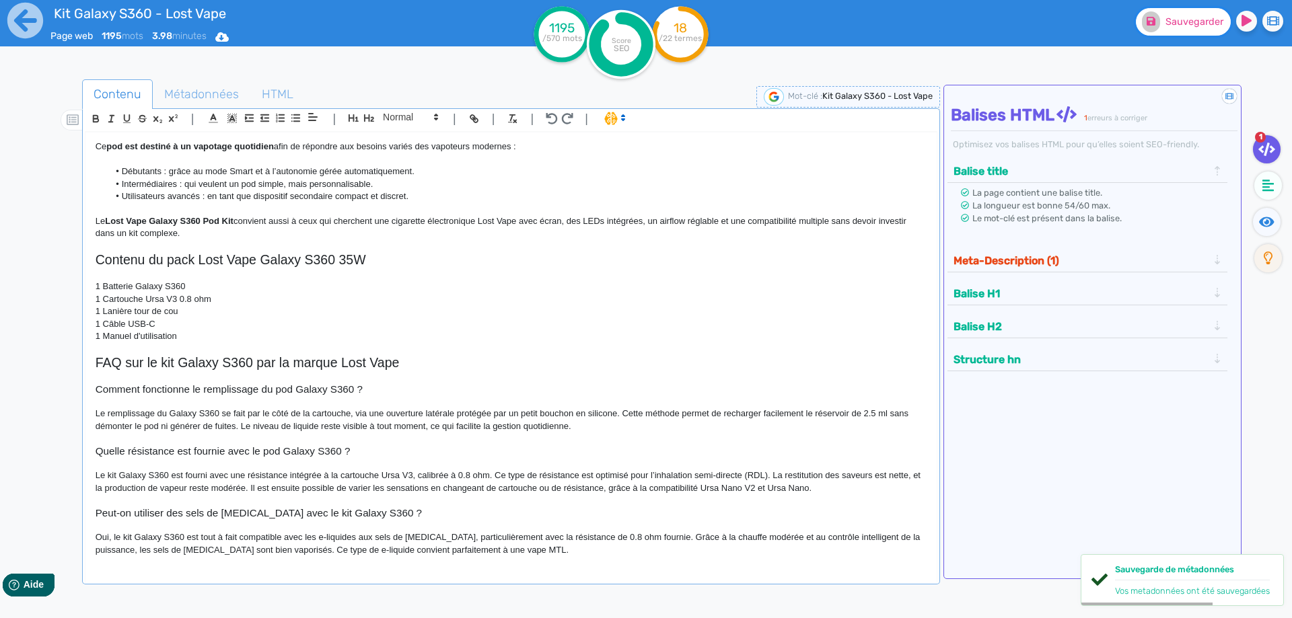
click at [1191, 17] on span "Sauvegarder" at bounding box center [1194, 21] width 58 height 11
click at [20, 14] on icon at bounding box center [25, 20] width 37 height 37
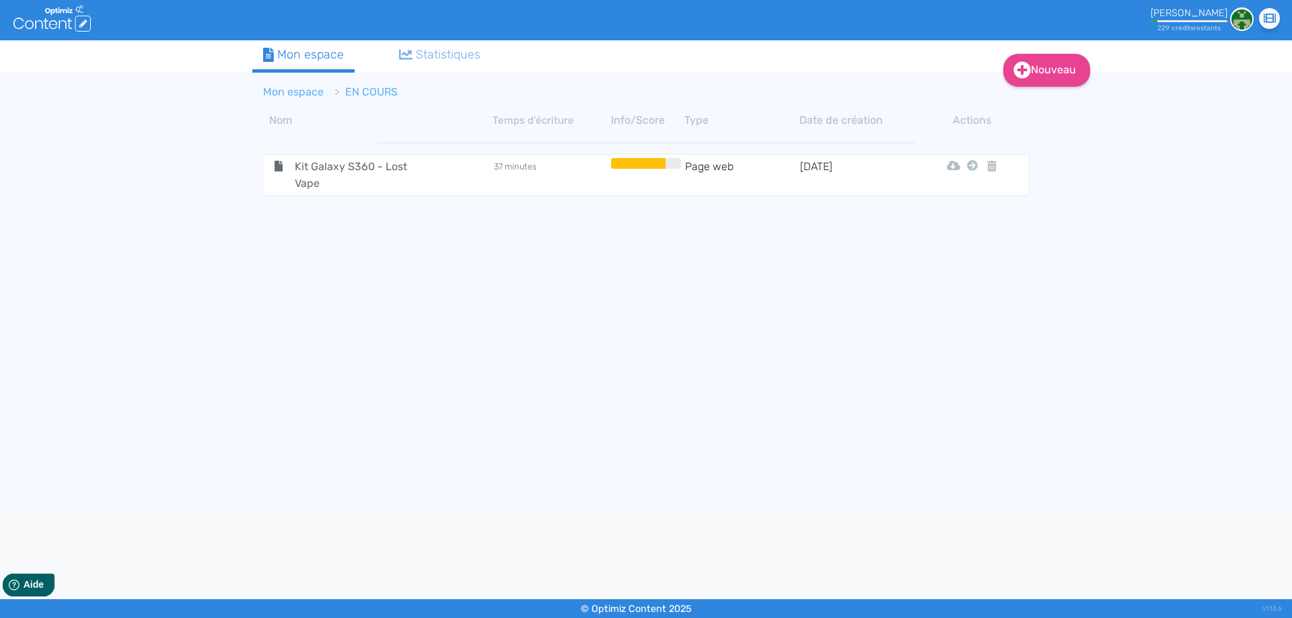
click at [287, 89] on link "Mon espace" at bounding box center [293, 91] width 61 height 13
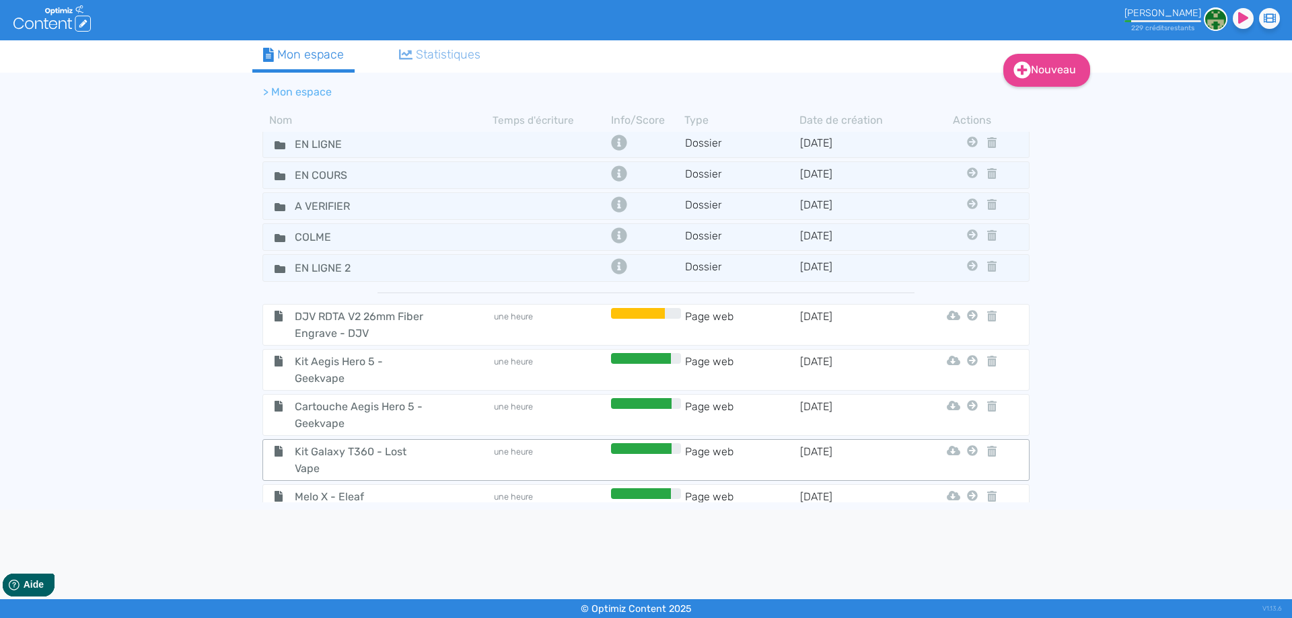
scroll to position [45, 0]
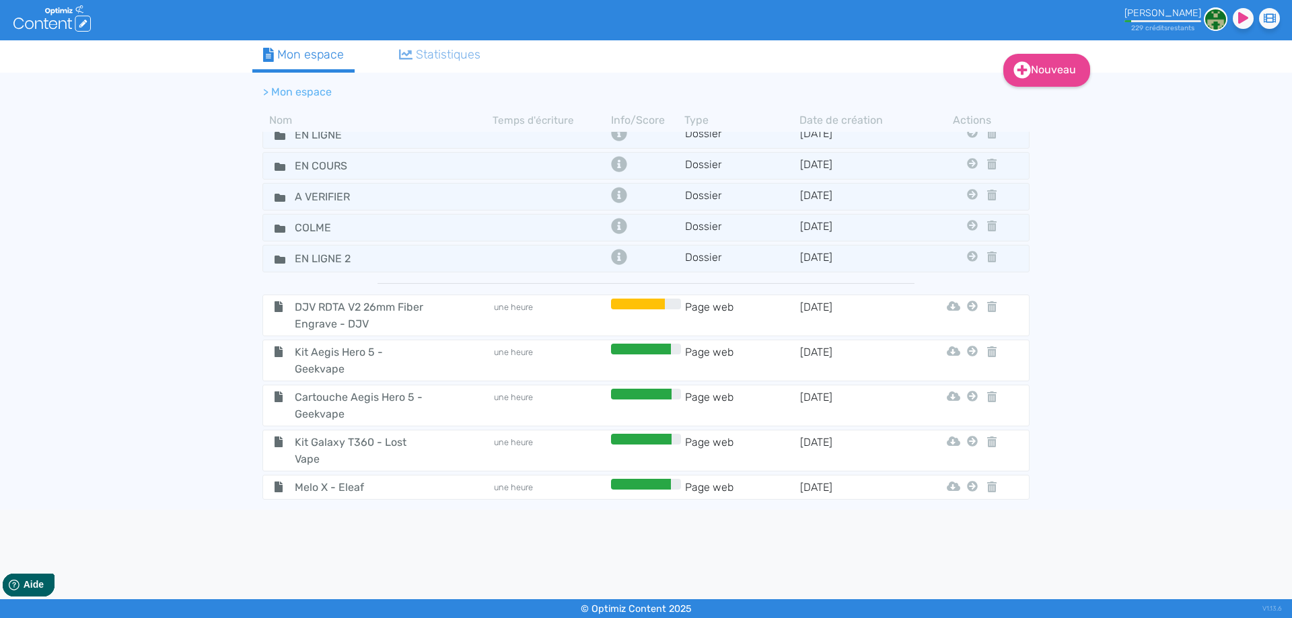
click at [371, 447] on span "Kit Galaxy T360 - Lost Vape" at bounding box center [360, 451] width 151 height 34
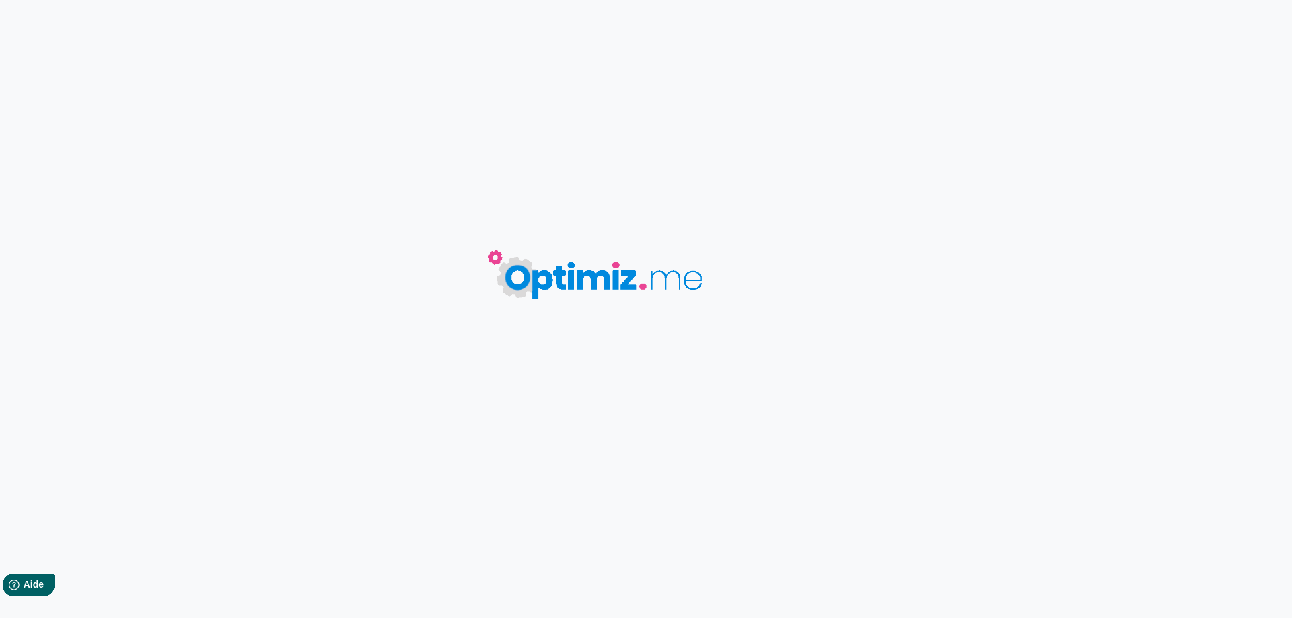
type input "Kit Galaxy T360 - Lost Vape"
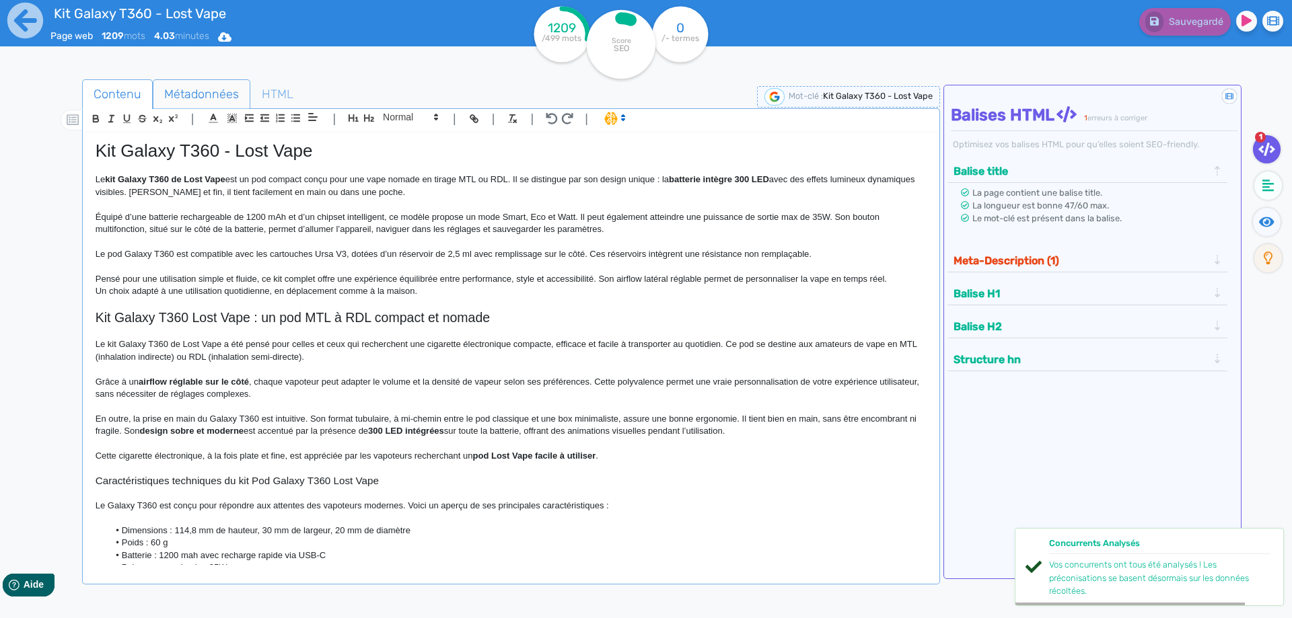
click at [171, 100] on span "Métadonnées" at bounding box center [201, 94] width 96 height 36
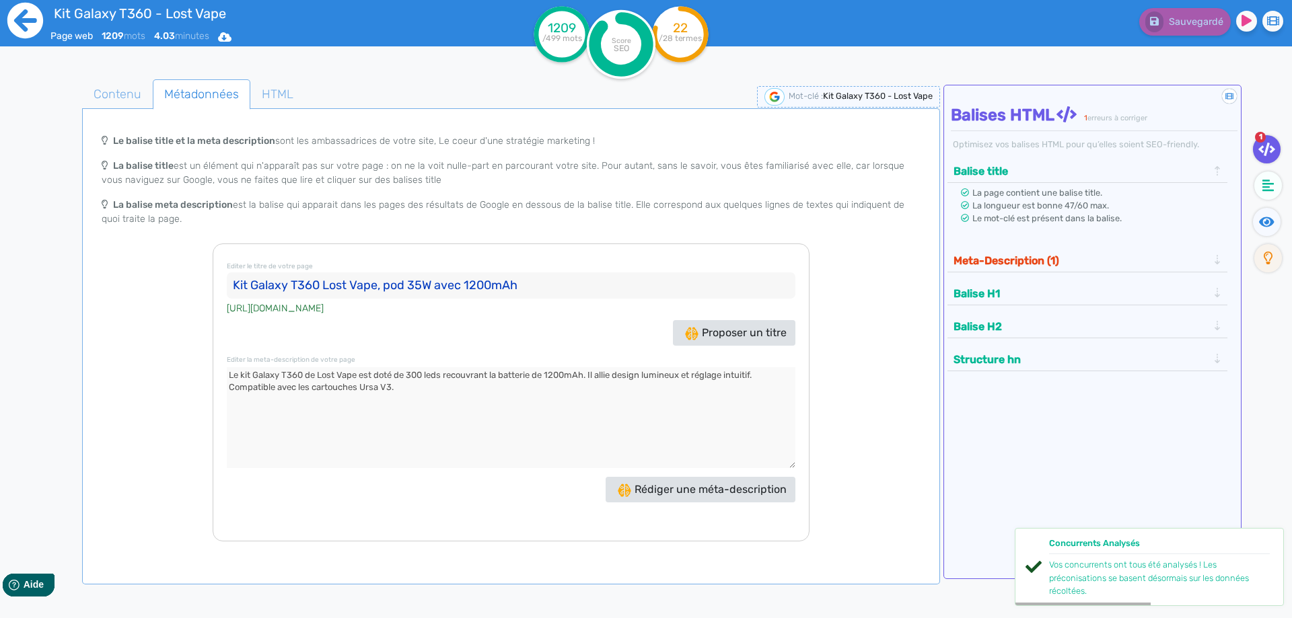
click at [38, 26] on icon at bounding box center [25, 21] width 36 height 36
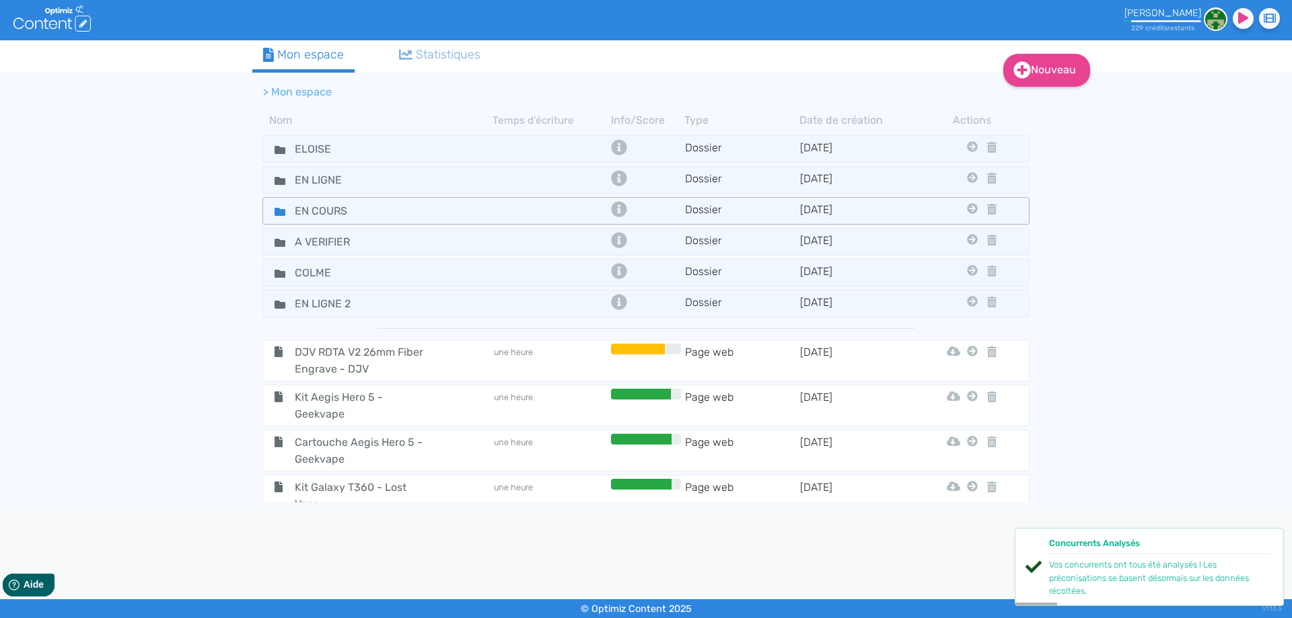
click at [272, 209] on fa-icon at bounding box center [274, 211] width 20 height 20
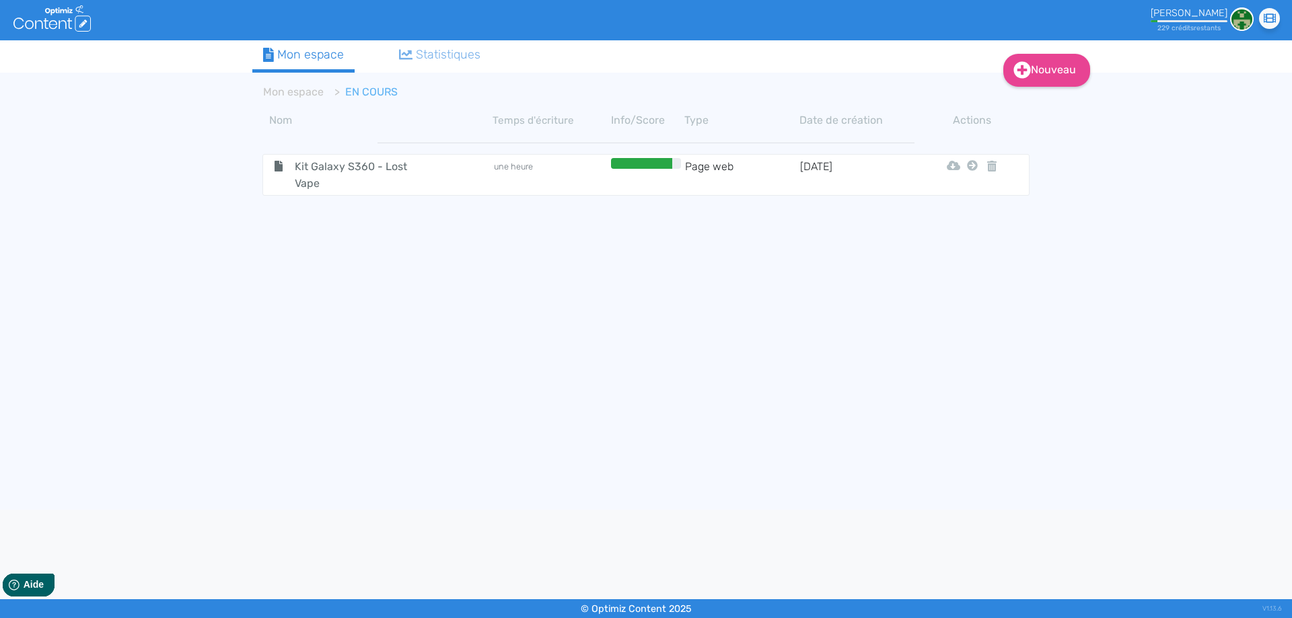
click at [291, 177] on span "Kit Galaxy S360 - Lost Vape" at bounding box center [360, 175] width 151 height 34
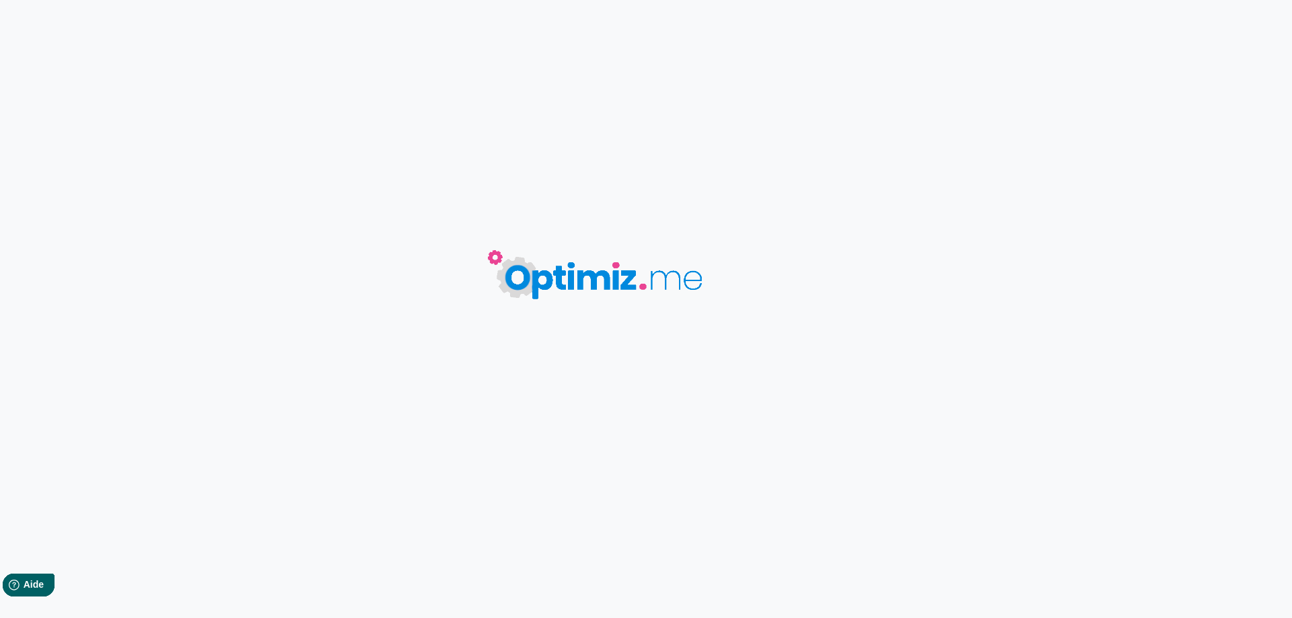
type input "Kit Galaxy S360 - Lost Vape"
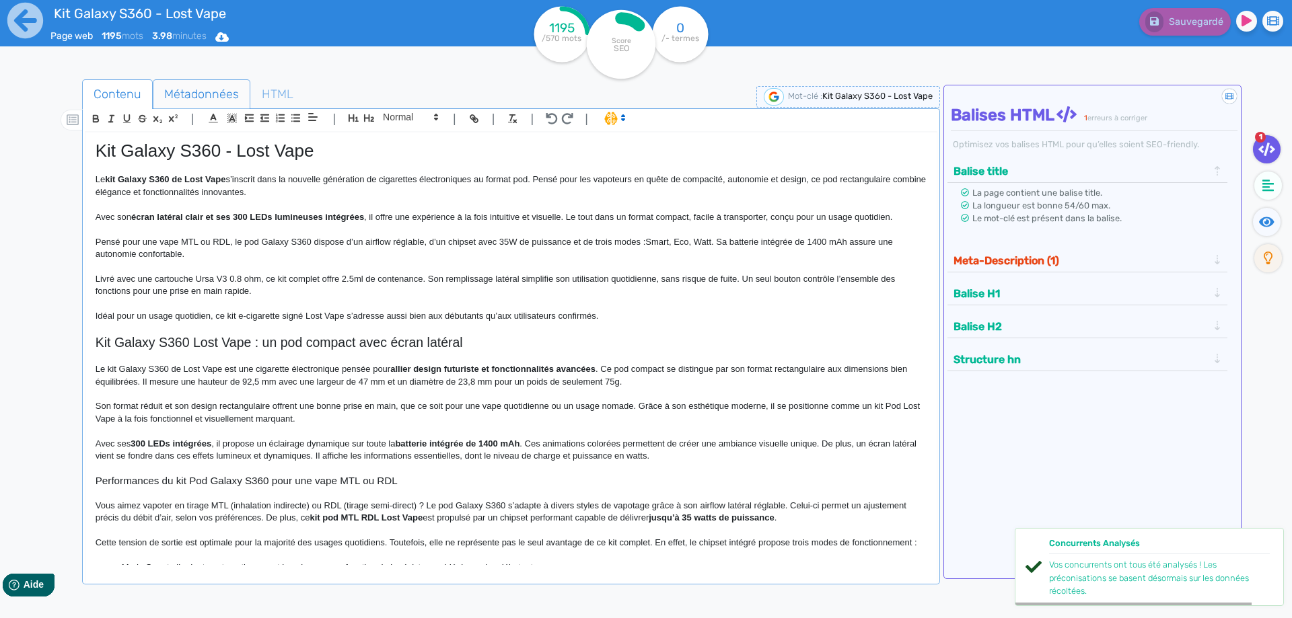
click at [215, 89] on span "Métadonnées" at bounding box center [201, 94] width 96 height 36
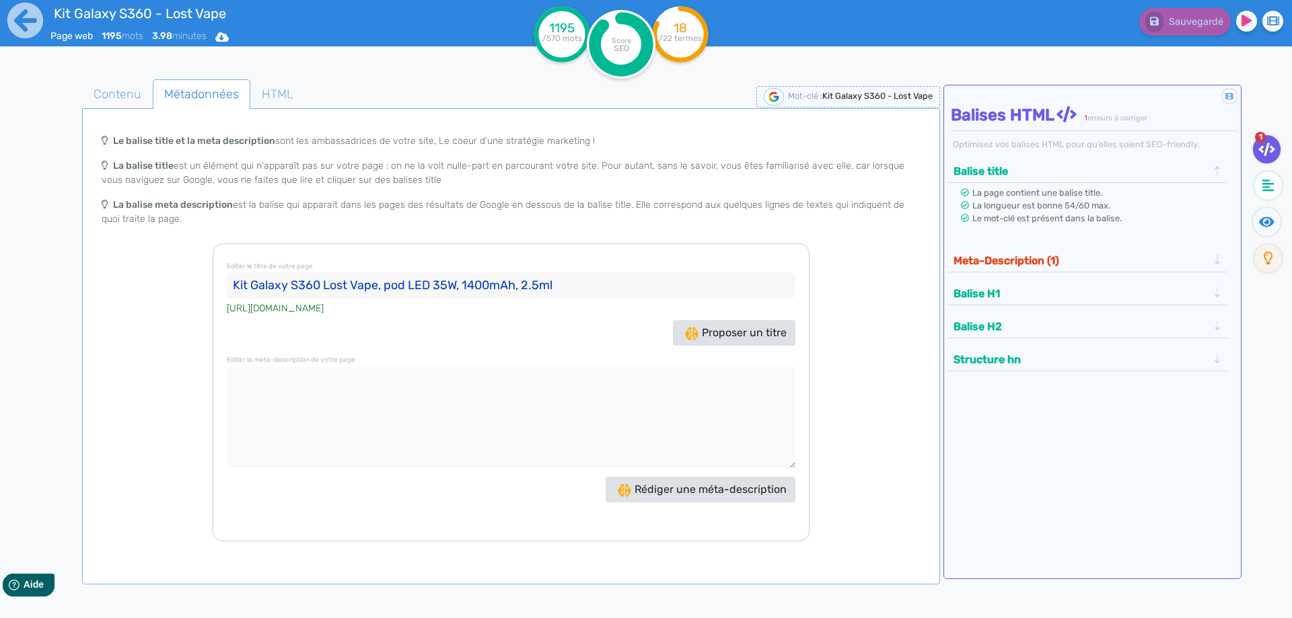
click at [377, 295] on input "Kit Galaxy S360 Lost Vape, pod LED 35W, 1400mAh, 2.5ml" at bounding box center [511, 285] width 568 height 27
paste input "Lost Vape Galaxy S360 - Pod LED idéal pour vape MTL"
click at [557, 284] on input "Lost Vape Galaxy S360 - Pod LED idéal pour vape MTL" at bounding box center [511, 285] width 568 height 27
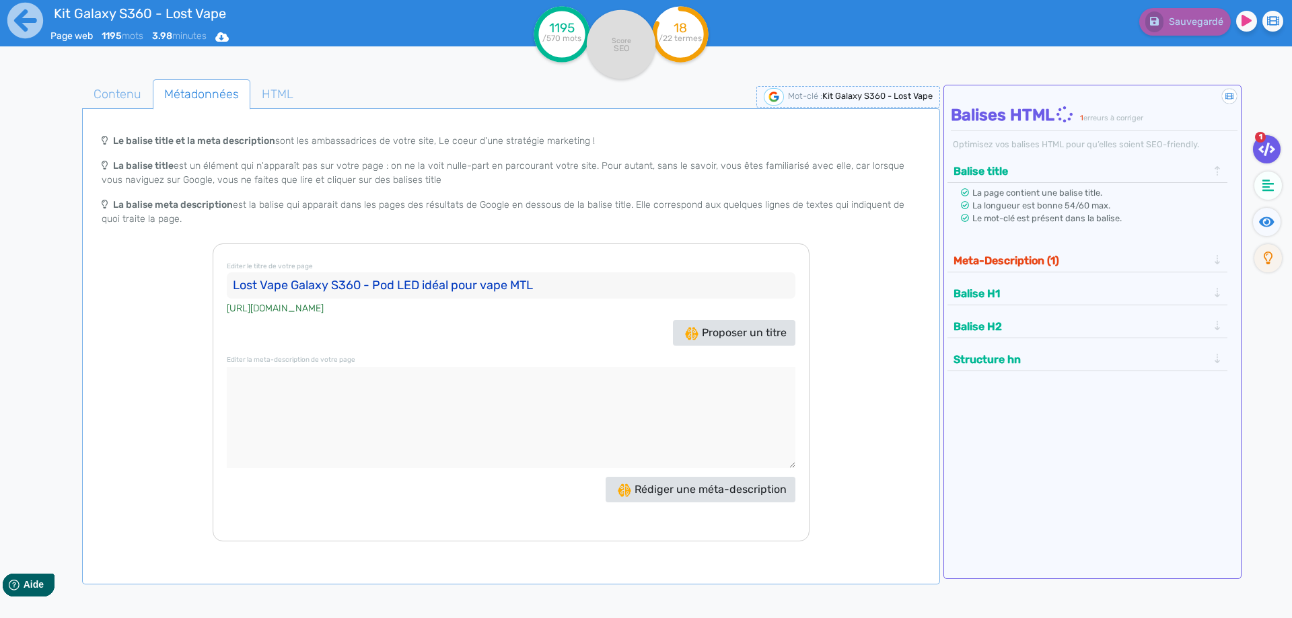
drag, startPoint x: 554, startPoint y: 288, endPoint x: 540, endPoint y: 258, distance: 32.5
click at [552, 288] on input "Lost Vape Galaxy S360 - Pod LED idéal pour vape MTL" at bounding box center [511, 285] width 568 height 27
drag, startPoint x: 359, startPoint y: 289, endPoint x: 374, endPoint y: 287, distance: 14.9
click at [374, 287] on input "Lost Vape Galaxy S360 - Pod LED idéal pour vape MTL/RDL" at bounding box center [511, 285] width 568 height 27
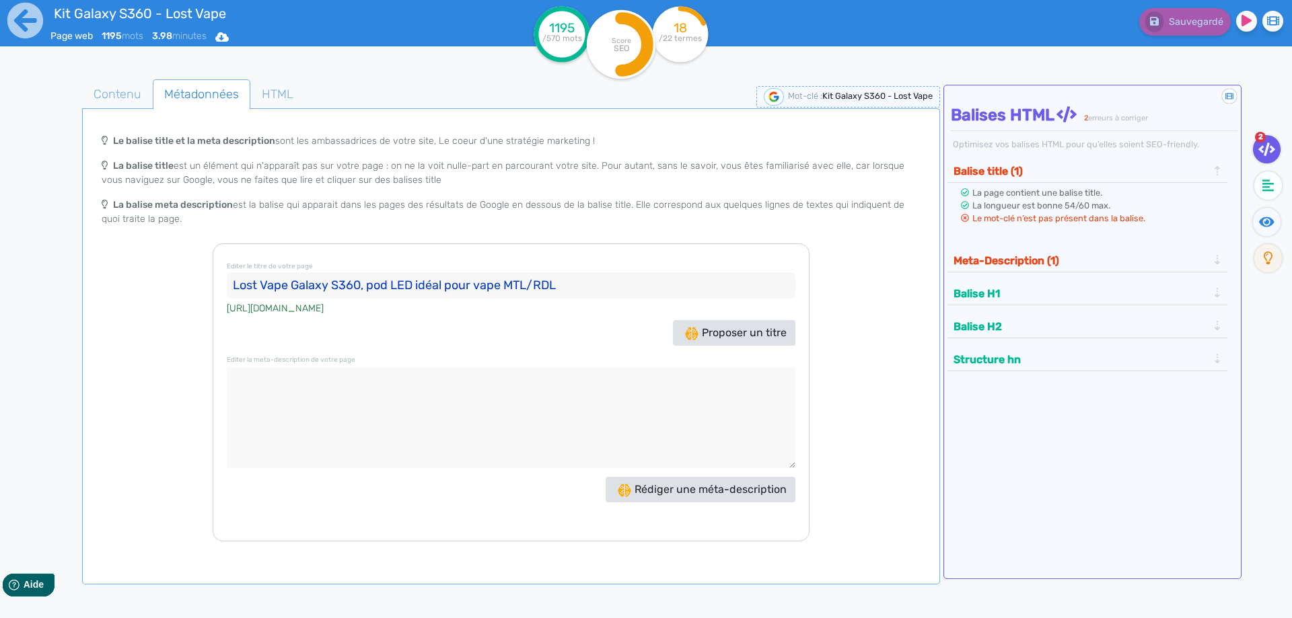
click at [405, 288] on input "Lost Vape Galaxy S360, pod LED idéal pour vape MTL/RDL" at bounding box center [511, 285] width 568 height 27
click at [270, 287] on input "Lost Vape Galaxy S360, pod de 35W idéal pour vape MTL/RDL" at bounding box center [511, 285] width 568 height 27
drag, startPoint x: 270, startPoint y: 287, endPoint x: 196, endPoint y: 283, distance: 73.4
click at [196, 283] on div "Le balise title et la meta description sont les ambassadrices de votre site, Le…" at bounding box center [511, 334] width 852 height 414
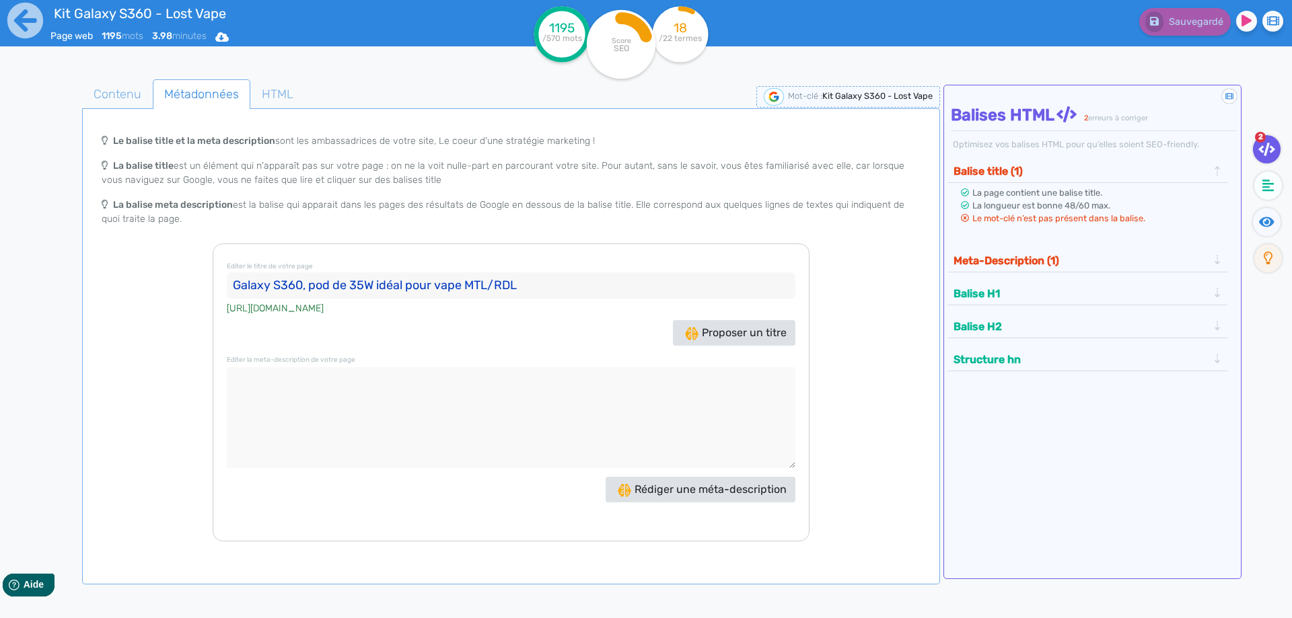
click at [304, 287] on input "Galaxy S360, pod de 35W idéal pour vape MTL/RDL" at bounding box center [511, 285] width 568 height 27
paste input "Lost Vape"
click at [237, 285] on input "Galaxy S360 Lost Vape, pod de 35W idéal pour vape MTL/RDL" at bounding box center [511, 285] width 568 height 27
drag, startPoint x: 233, startPoint y: 284, endPoint x: 175, endPoint y: 285, distance: 57.9
click at [175, 285] on div "Le balise title et la meta description sont les ambassadrices de votre site, Le…" at bounding box center [511, 334] width 852 height 414
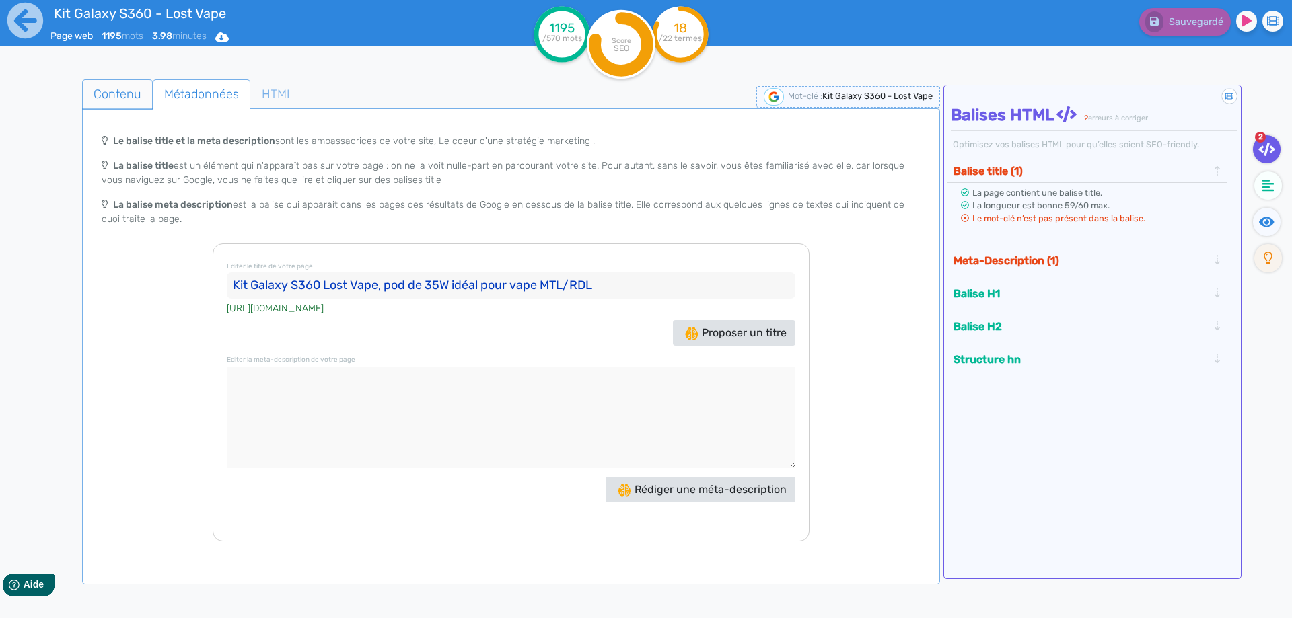
type input "Kit Galaxy S360 Lost Vape, pod de 35W idéal pour vape MTL/RDL"
click at [133, 98] on span "Contenu" at bounding box center [117, 94] width 69 height 36
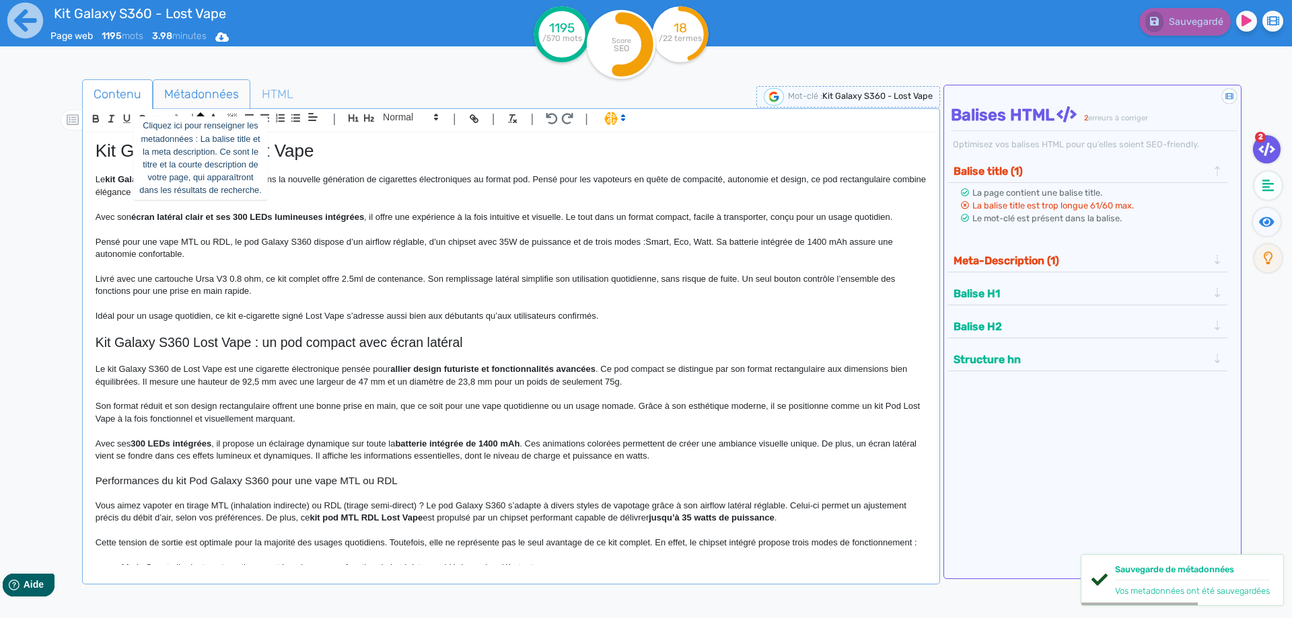
click at [162, 82] on span "Métadonnées" at bounding box center [201, 94] width 96 height 36
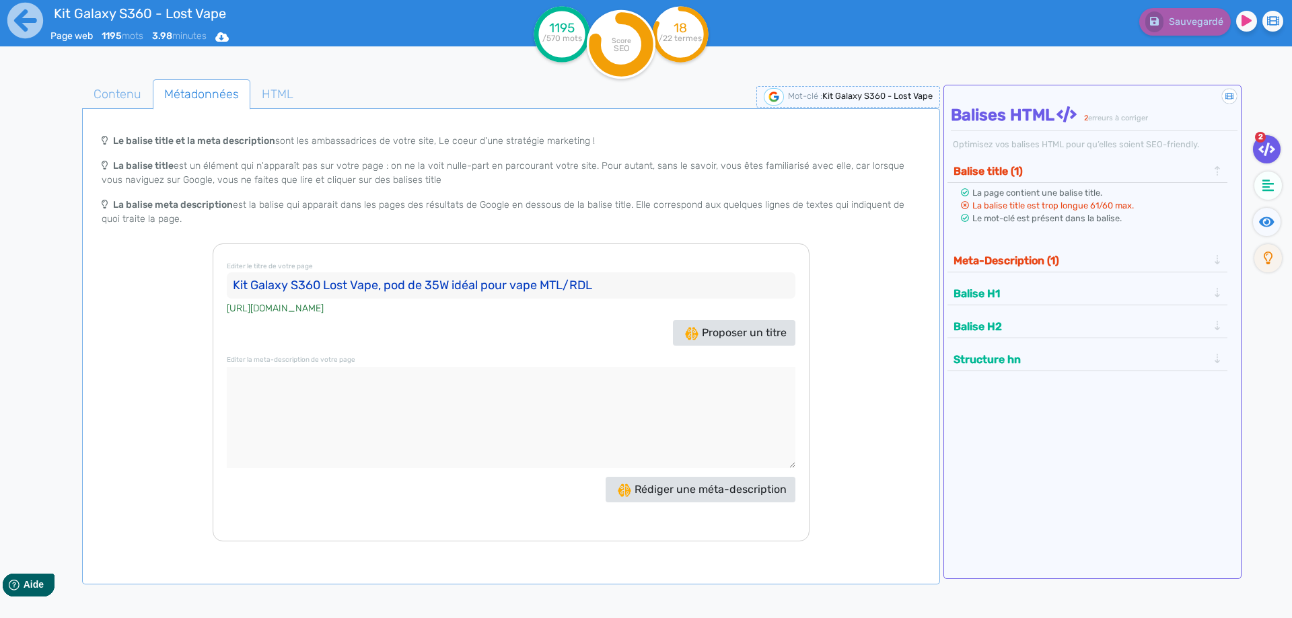
click at [274, 390] on textarea at bounding box center [511, 417] width 568 height 101
paste textarea "Le kit Galaxy S360 de Lost Vape combine un écran 360° avec 300 effets lumineux …"
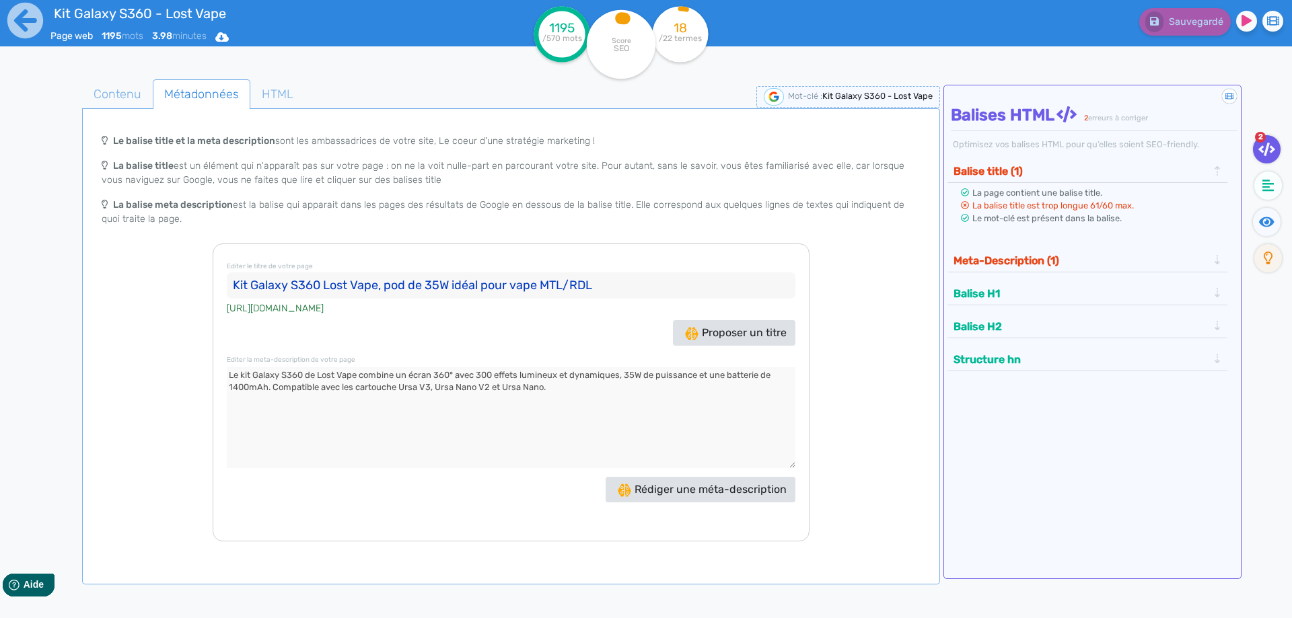
type textarea "Le kit Galaxy S360 de Lost Vape combine un écran 360° avec 300 effets lumineux …"
click at [1000, 260] on button "Meta-Description (1)" at bounding box center [1080, 261] width 262 height 22
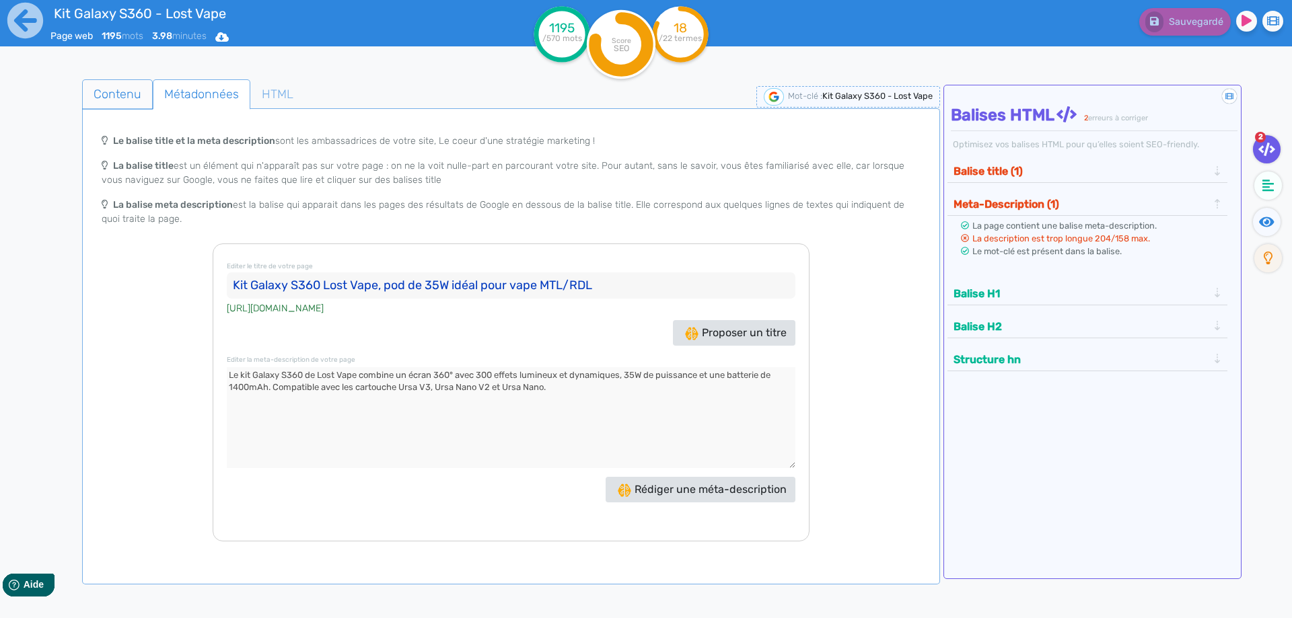
click at [120, 98] on span "Contenu" at bounding box center [117, 94] width 69 height 36
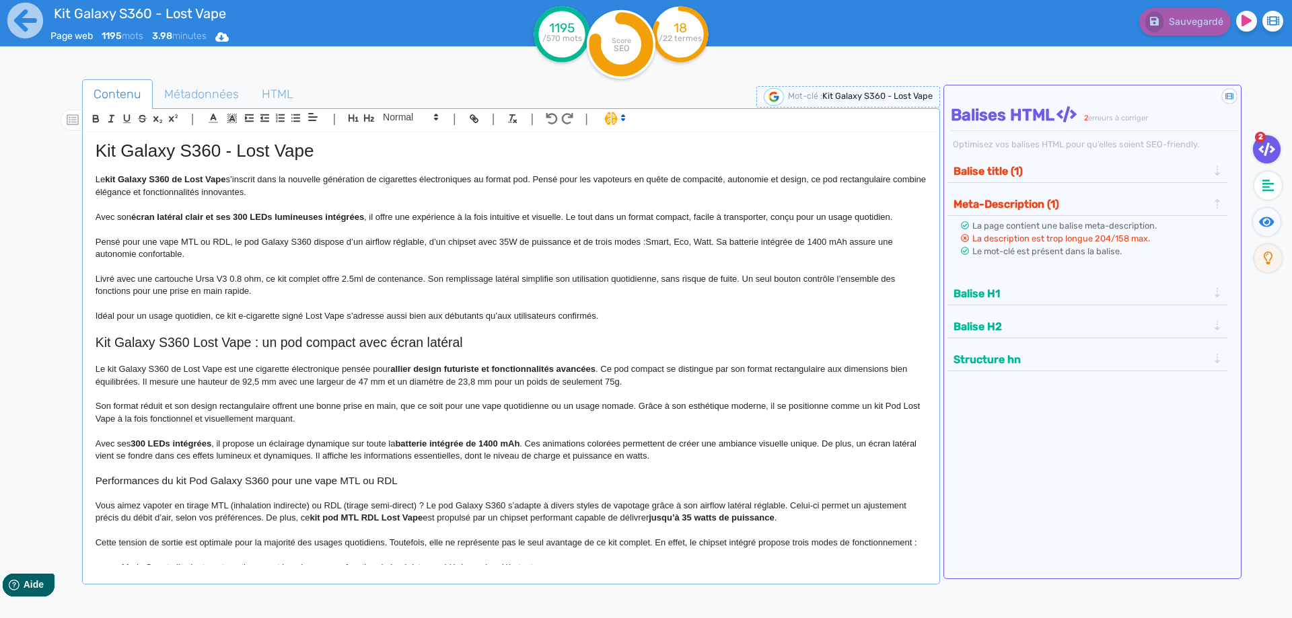
click at [332, 328] on p at bounding box center [511, 329] width 831 height 12
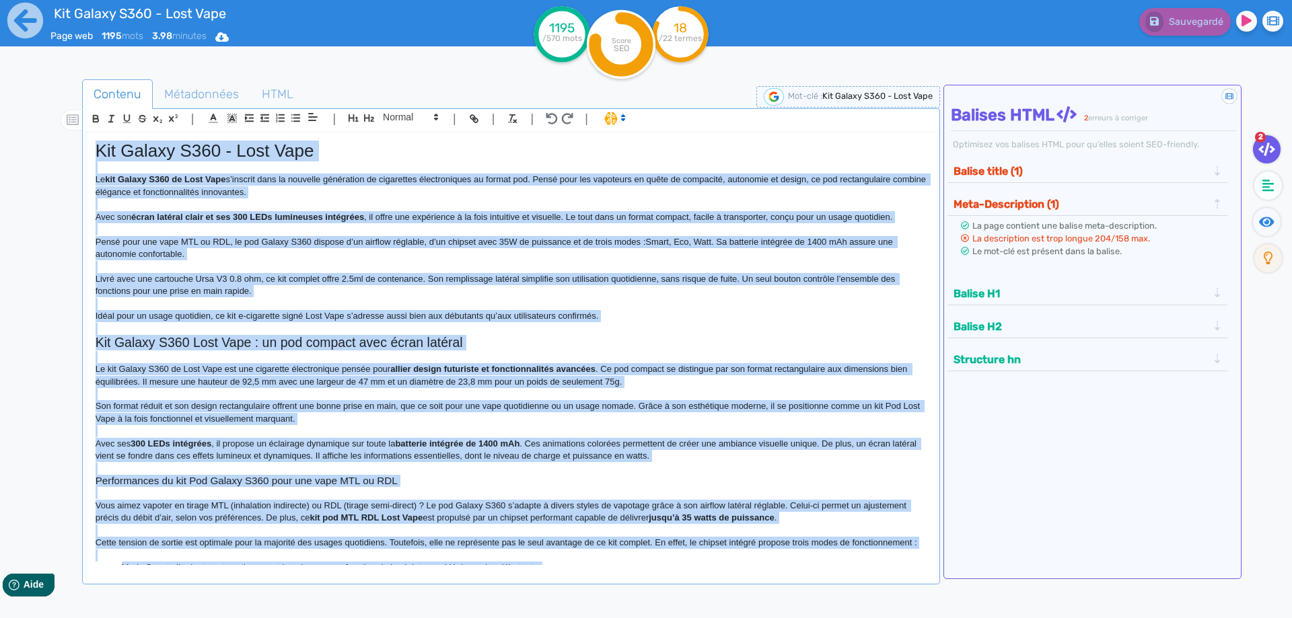
copy div "Lor Ipsumd S120 - Amet Cons Ad eli Seddoe T052 in Utla Etdo m’aliquae admi ve q…"
click at [649, 249] on p "Pensé pour une vape MTL ou RDL, le pod Galaxy S360 dispose d’un airflow réglabl…" at bounding box center [511, 248] width 831 height 25
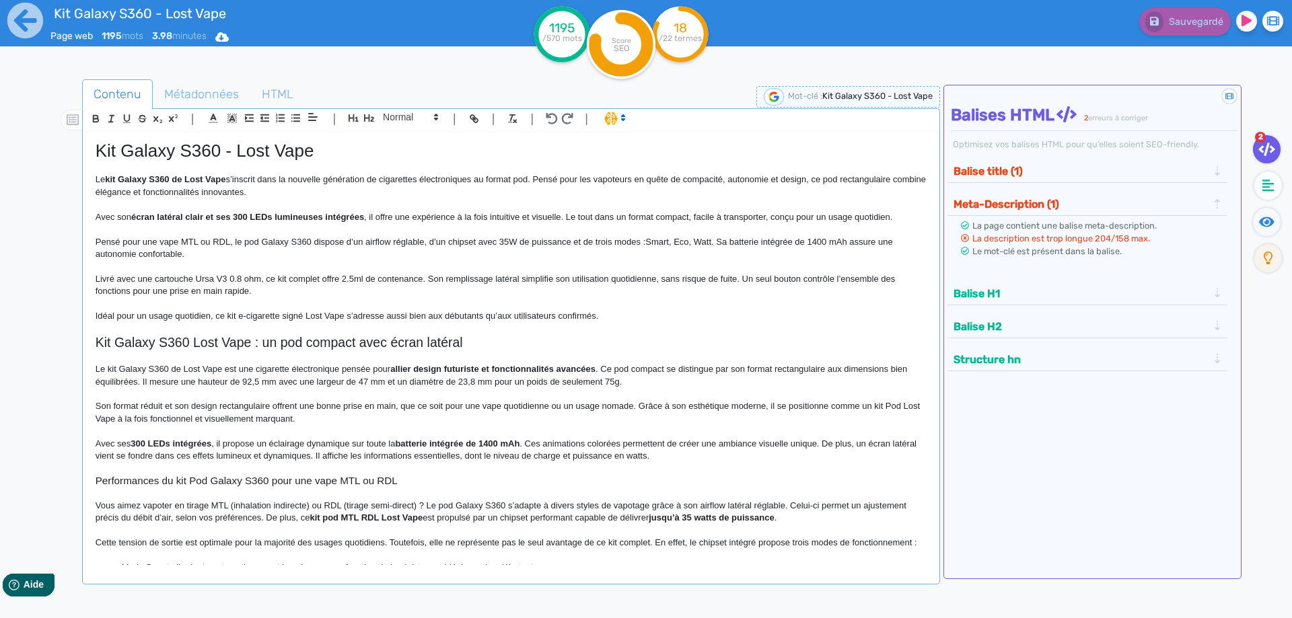
click at [647, 238] on p "Pensé pour une vape MTL ou RDL, le pod Galaxy S360 dispose d’un airflow réglabl…" at bounding box center [511, 248] width 831 height 25
click at [250, 141] on h1 "Kit Galaxy S360 - Lost Vape" at bounding box center [511, 151] width 831 height 21
copy h1 "Kit Galaxy S360 - Lost Vape"
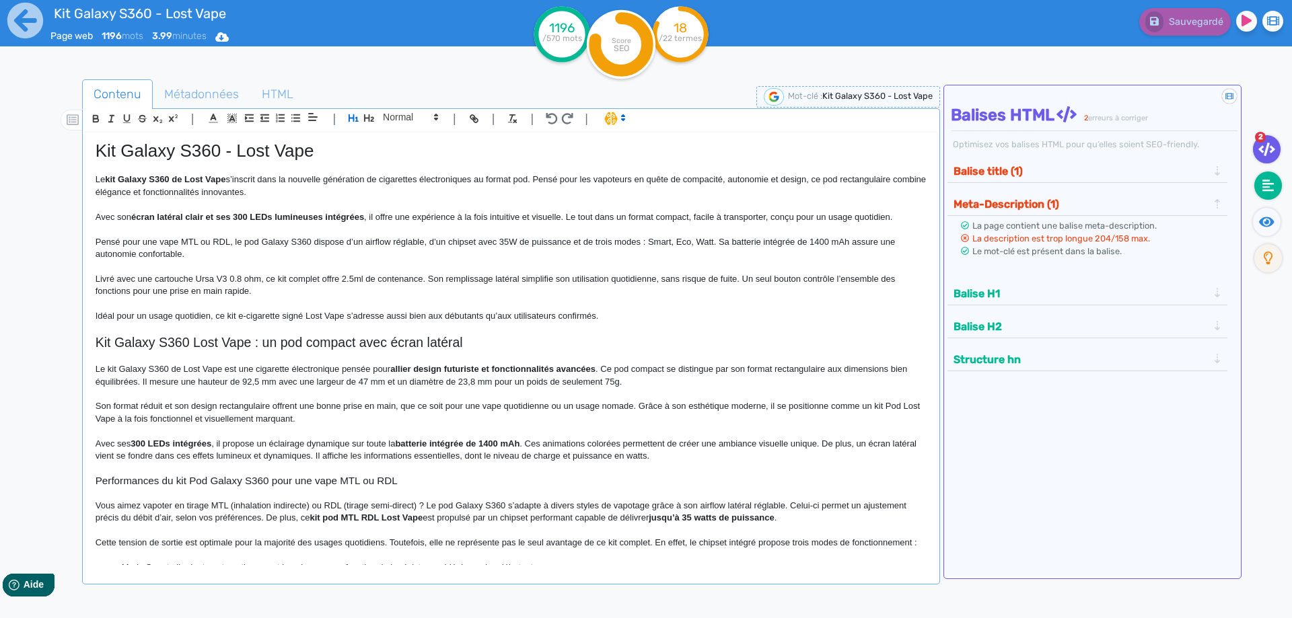
click at [1264, 185] on icon at bounding box center [1268, 185] width 12 height 13
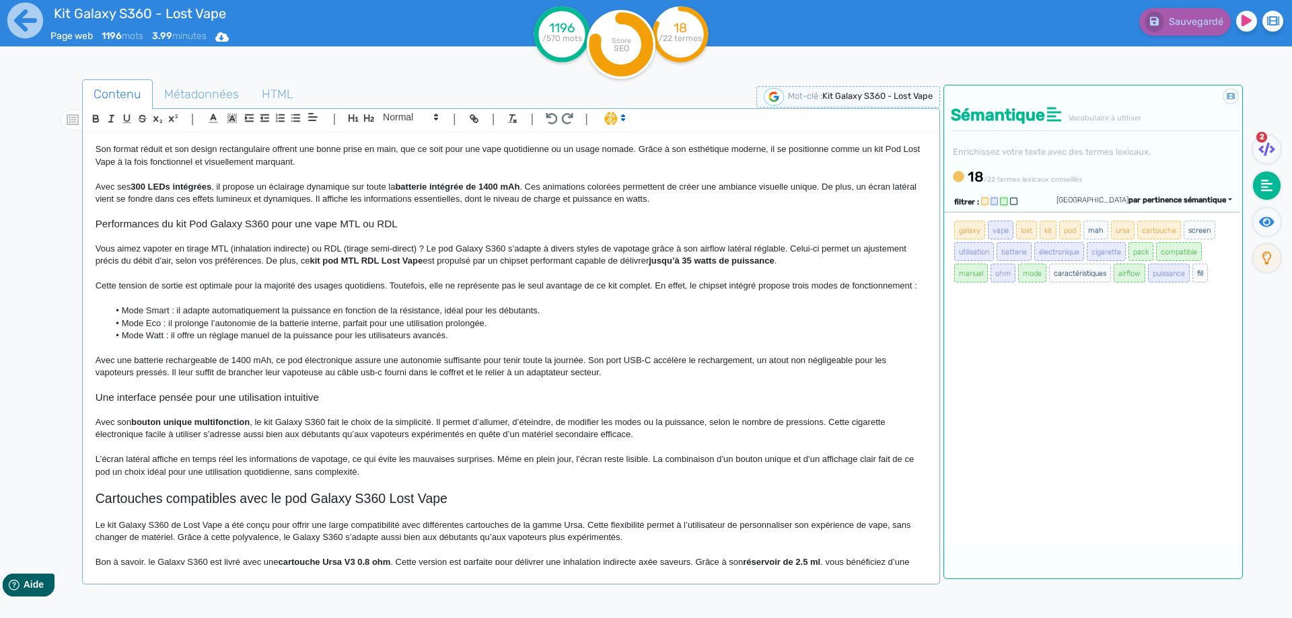
scroll to position [256, 0]
click at [263, 370] on p "Avec une batterie rechargeable de 1400 mAh, ce pod électronique assure une auto…" at bounding box center [511, 367] width 831 height 25
click at [1208, 30] on button "Sauvegarder" at bounding box center [1183, 22] width 95 height 28
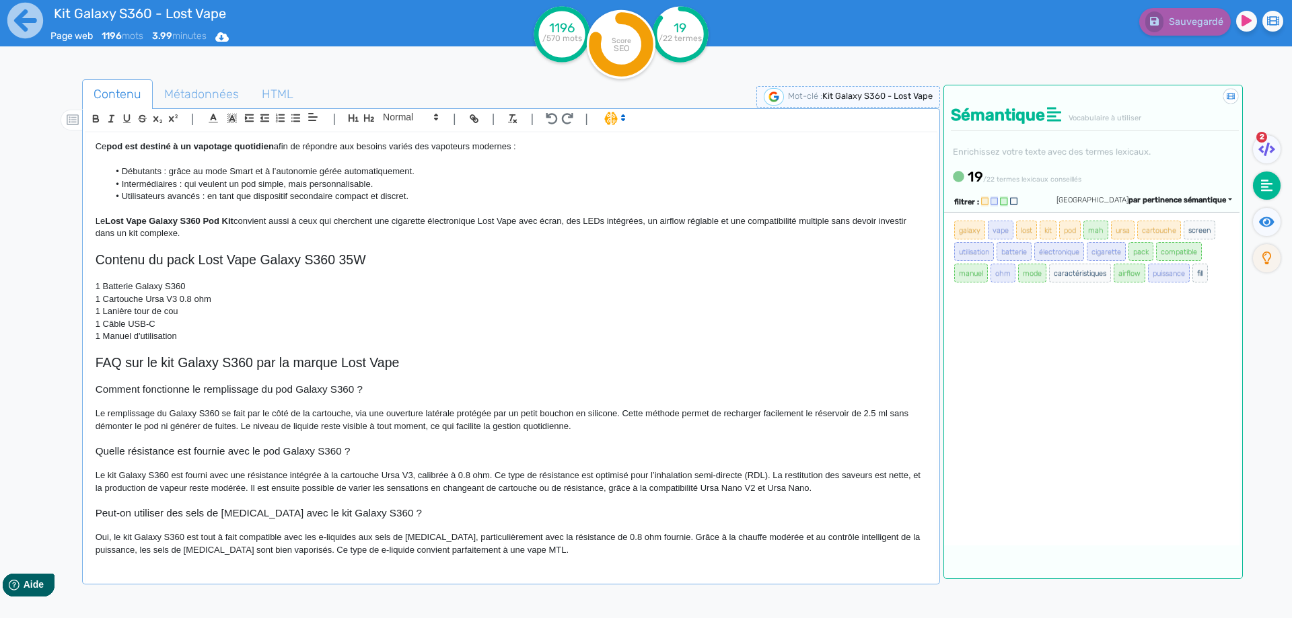
scroll to position [194, 0]
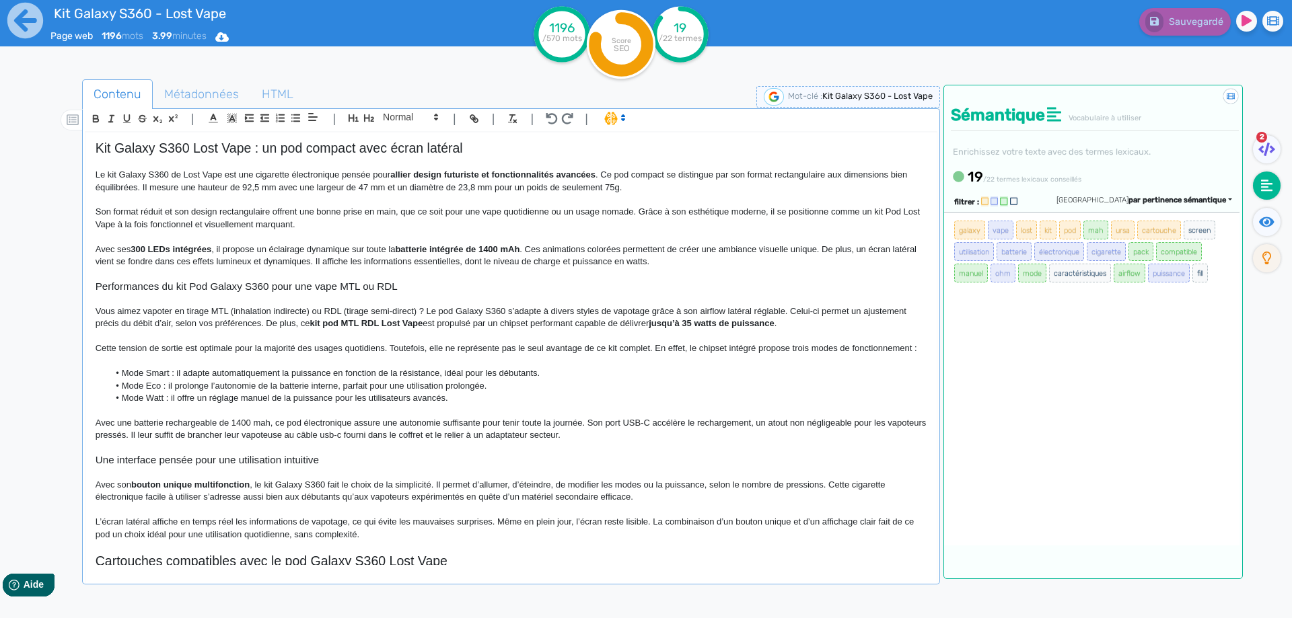
click at [778, 433] on p "Avec une batterie rechargeable de 1400 mah, ce pod électronique assure une auto…" at bounding box center [511, 429] width 831 height 25
click at [779, 433] on p "Avec une batterie rechargeable de 1400 mah, ce pod électronique assure une auto…" at bounding box center [511, 429] width 831 height 25
click at [1169, 32] on button "Sauvegarder" at bounding box center [1183, 22] width 95 height 28
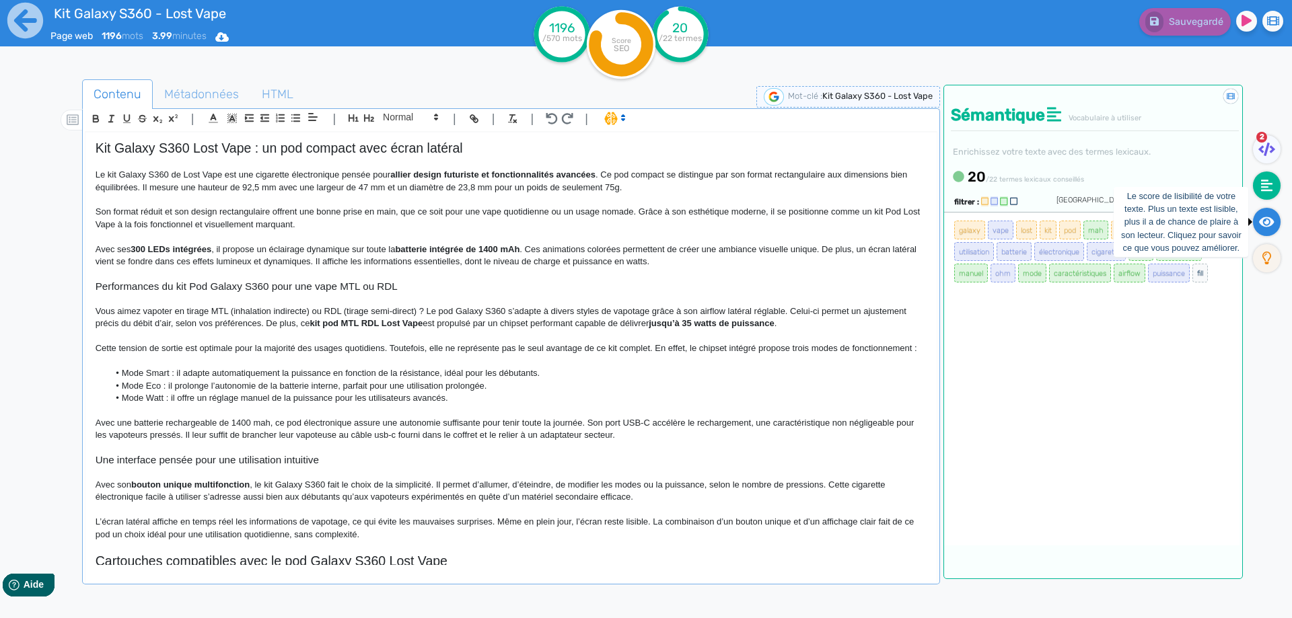
click at [1268, 219] on icon at bounding box center [1266, 221] width 15 height 13
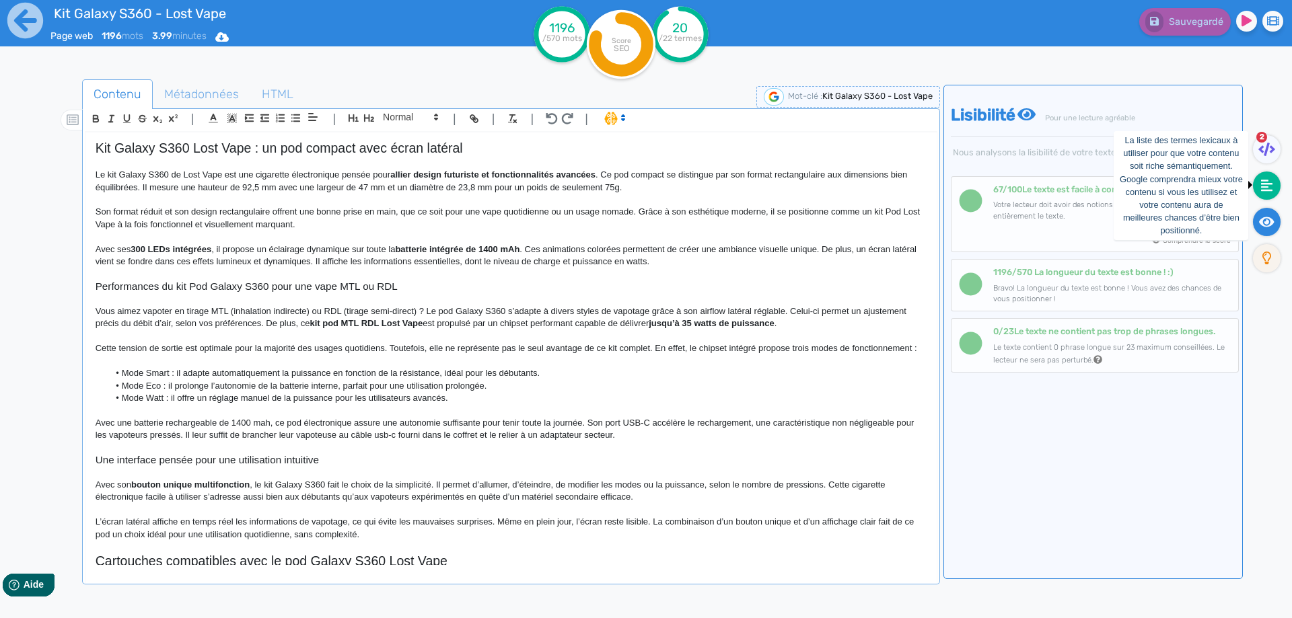
click at [1266, 187] on icon at bounding box center [1267, 186] width 12 height 12
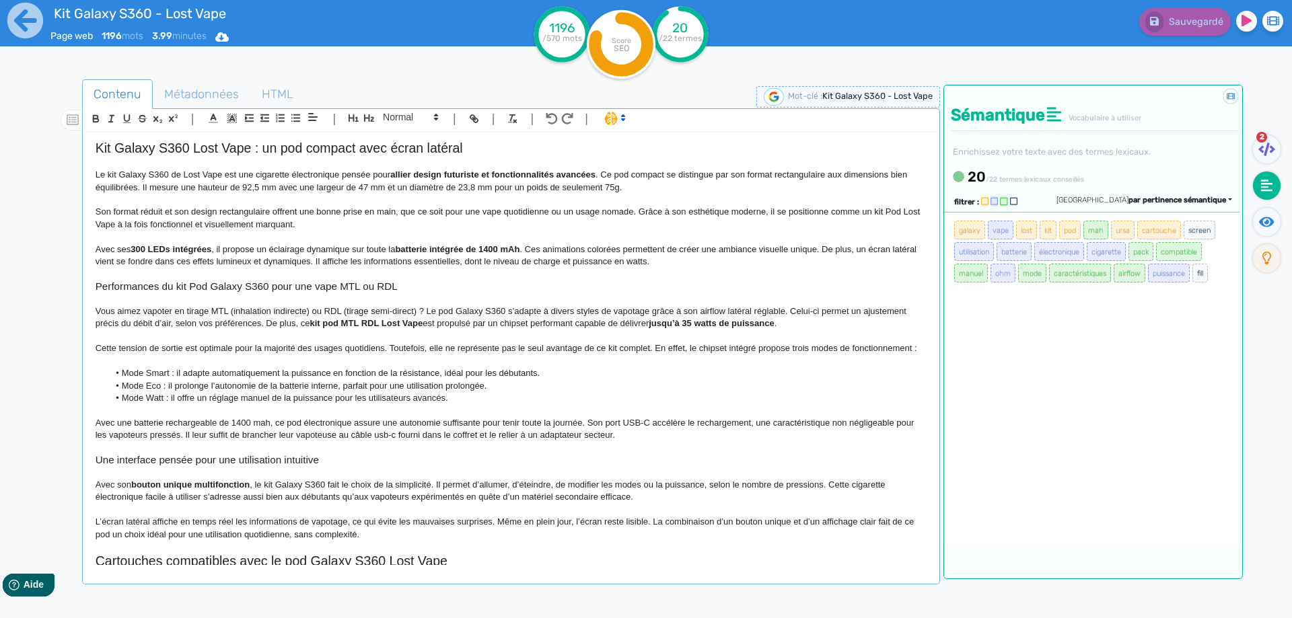
scroll to position [0, 0]
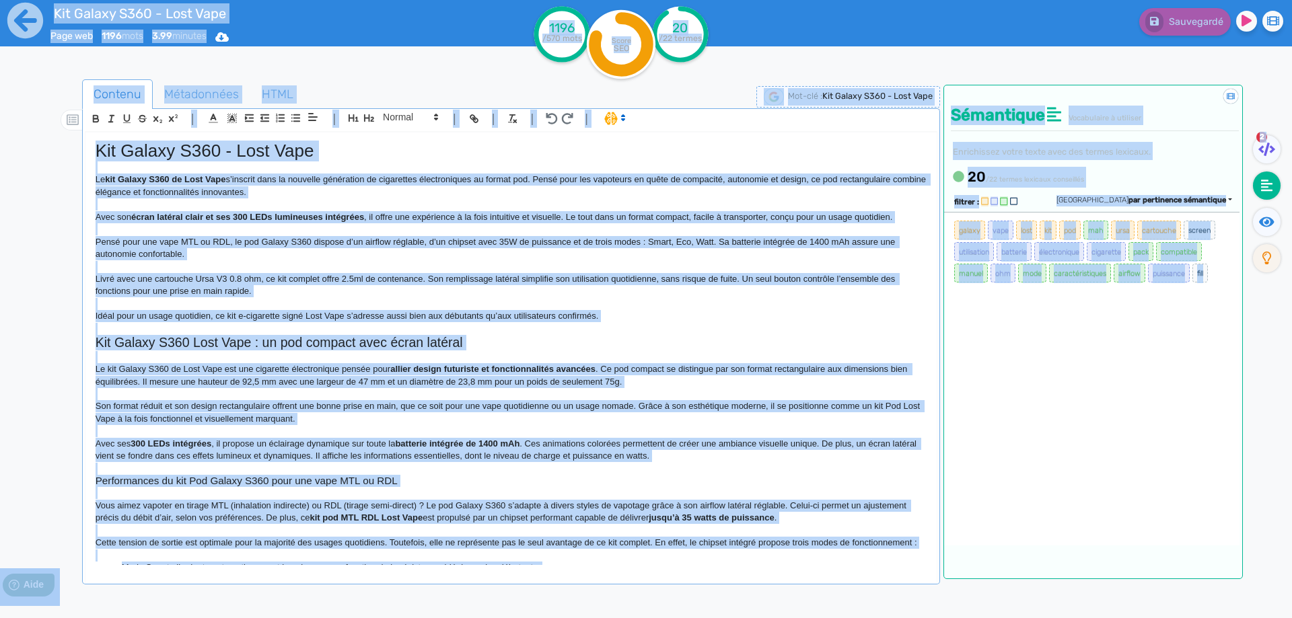
click at [248, 205] on p at bounding box center [511, 204] width 831 height 12
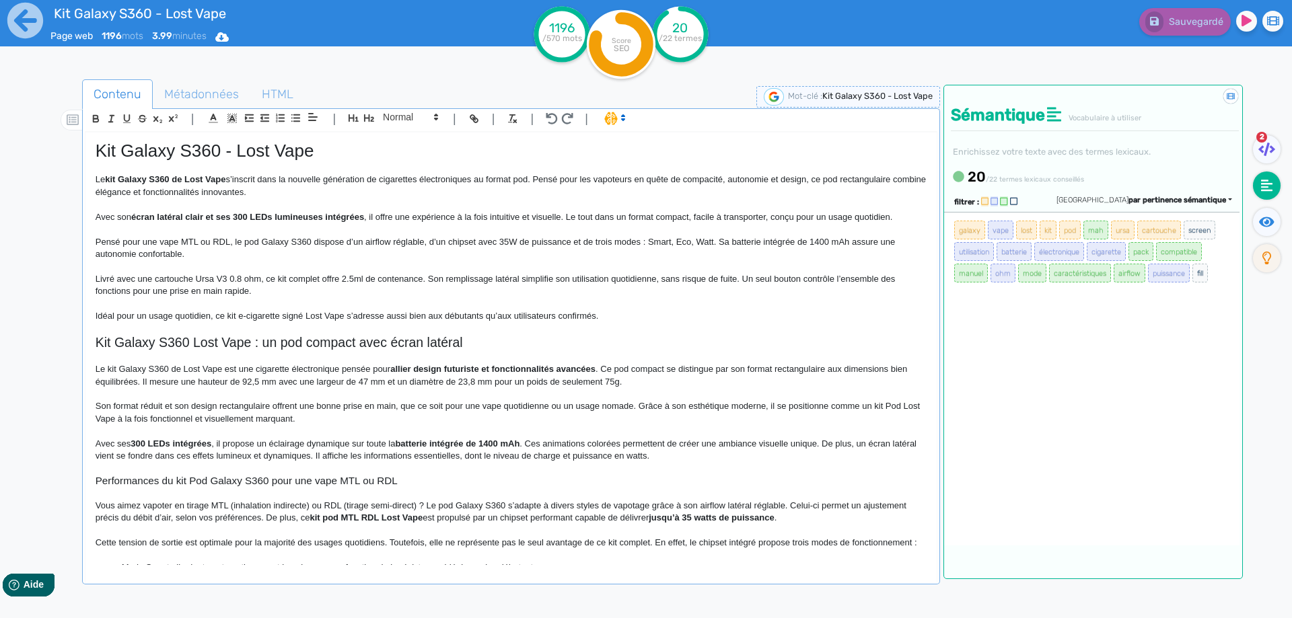
click at [231, 159] on h1 "Kit Galaxy S360 - Lost Vape" at bounding box center [511, 151] width 831 height 21
click at [231, 158] on h1 "Kit Galaxy S360 - Lost Vape" at bounding box center [511, 151] width 831 height 21
copy h1 "Kit Galaxy S360 - Lost Vape"
drag, startPoint x: 155, startPoint y: 277, endPoint x: 170, endPoint y: 264, distance: 19.1
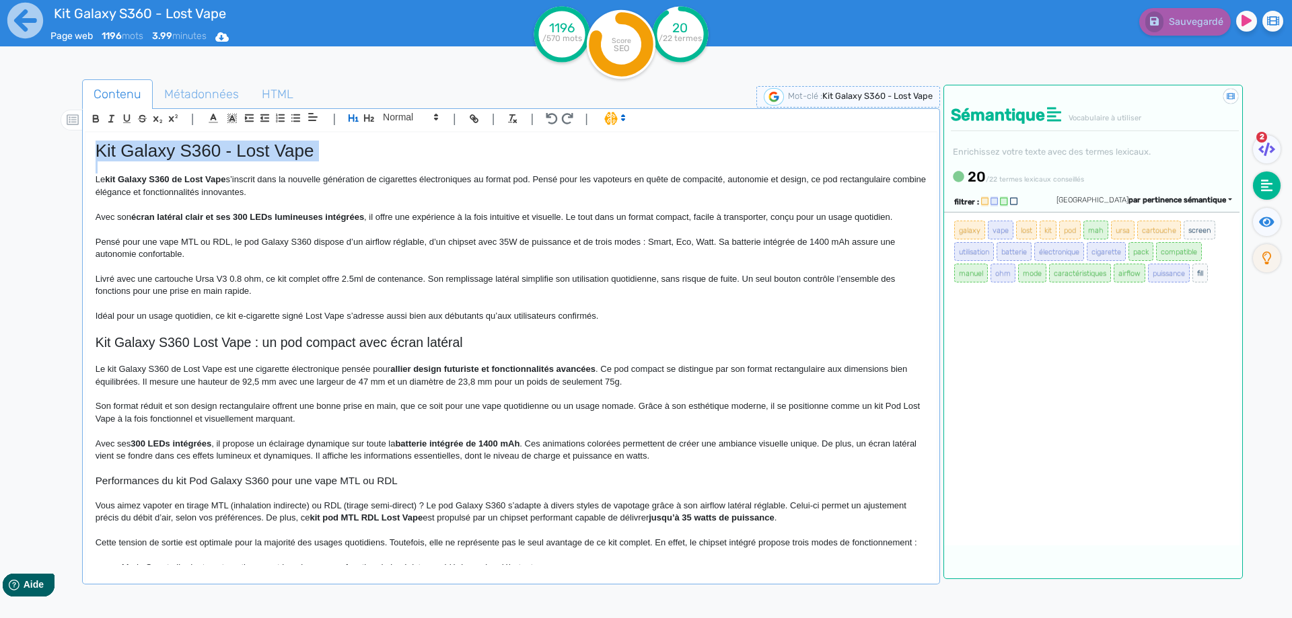
click at [156, 276] on p "Livré avec une cartouche Ursa V3 0.8 ohm, ce kit complet offre 2.5ml de contena…" at bounding box center [511, 285] width 831 height 25
click at [31, 22] on icon at bounding box center [25, 20] width 37 height 37
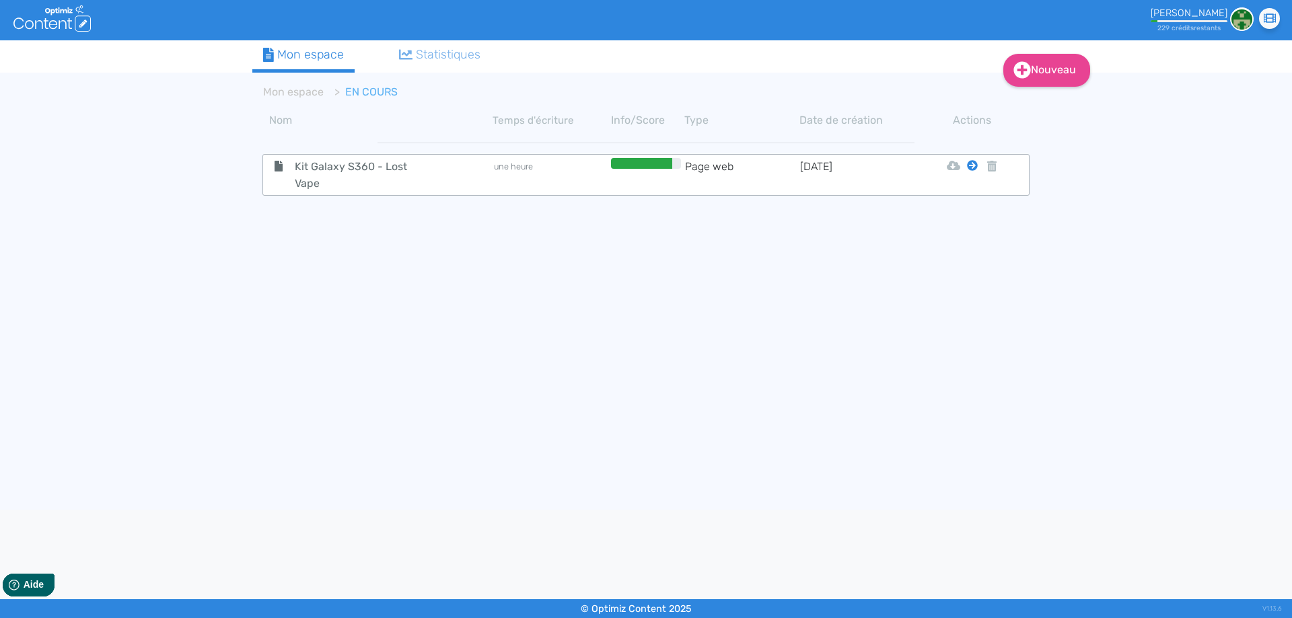
click at [969, 166] on icon at bounding box center [972, 165] width 11 height 11
click at [963, 198] on button "Mon Espace" at bounding box center [966, 199] width 116 height 22
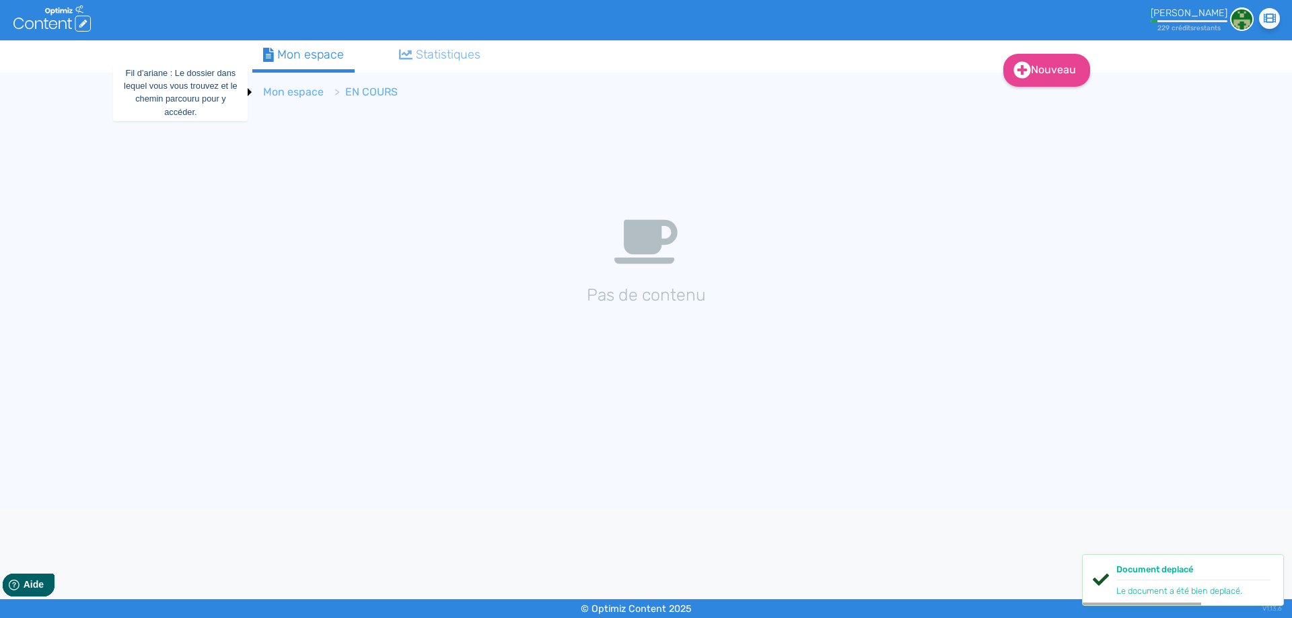
click at [279, 93] on link "Mon espace" at bounding box center [293, 91] width 61 height 13
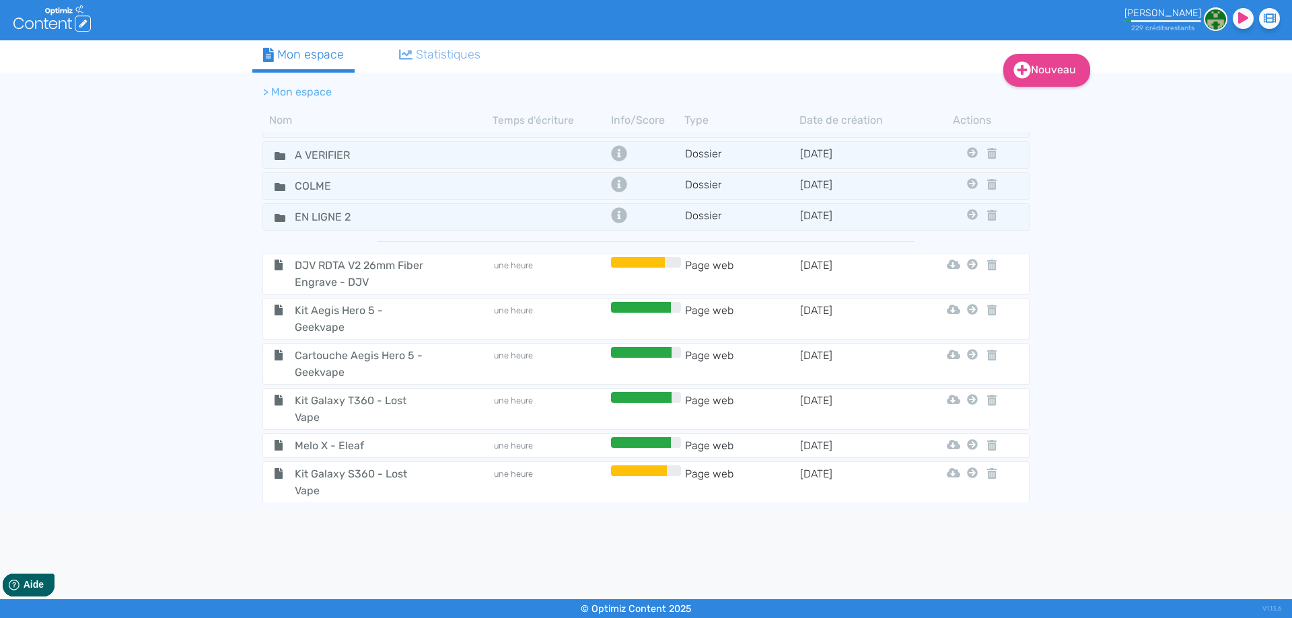
scroll to position [87, 0]
click at [967, 472] on icon at bounding box center [972, 472] width 11 height 11
click at [938, 364] on button "Eloise" at bounding box center [953, 364] width 108 height 22
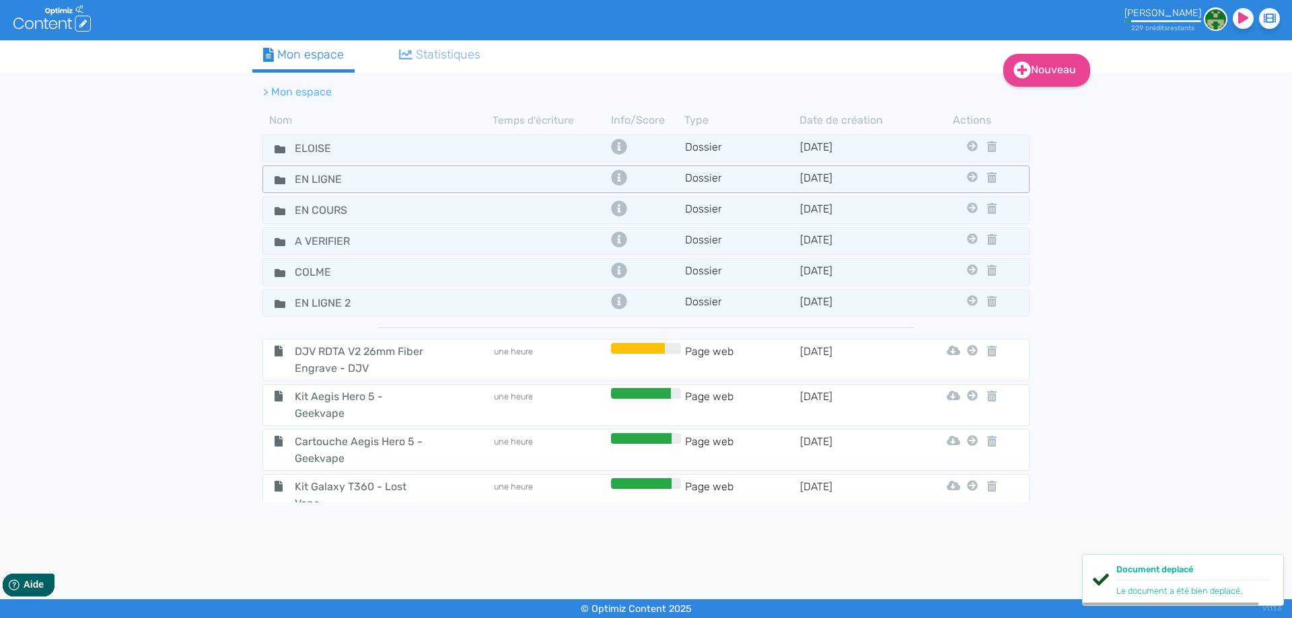
scroll to position [0, 0]
click at [275, 139] on fa-icon at bounding box center [274, 149] width 20 height 20
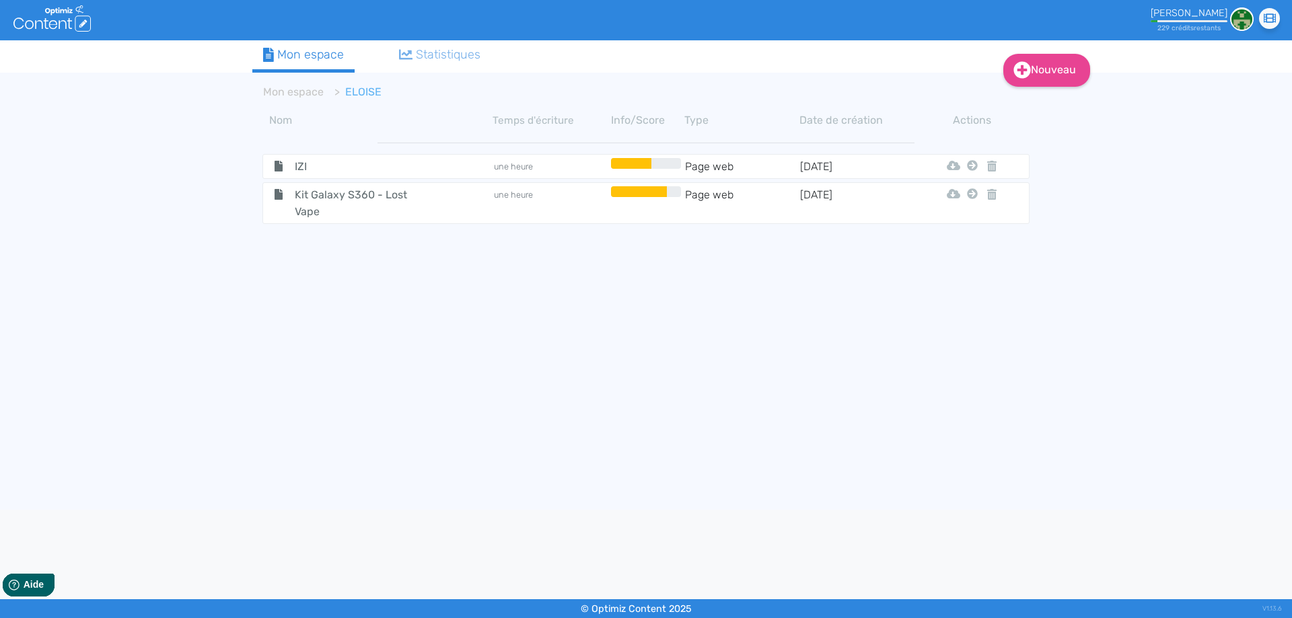
click at [356, 216] on span "Kit Galaxy S360 - Lost Vape" at bounding box center [360, 203] width 151 height 34
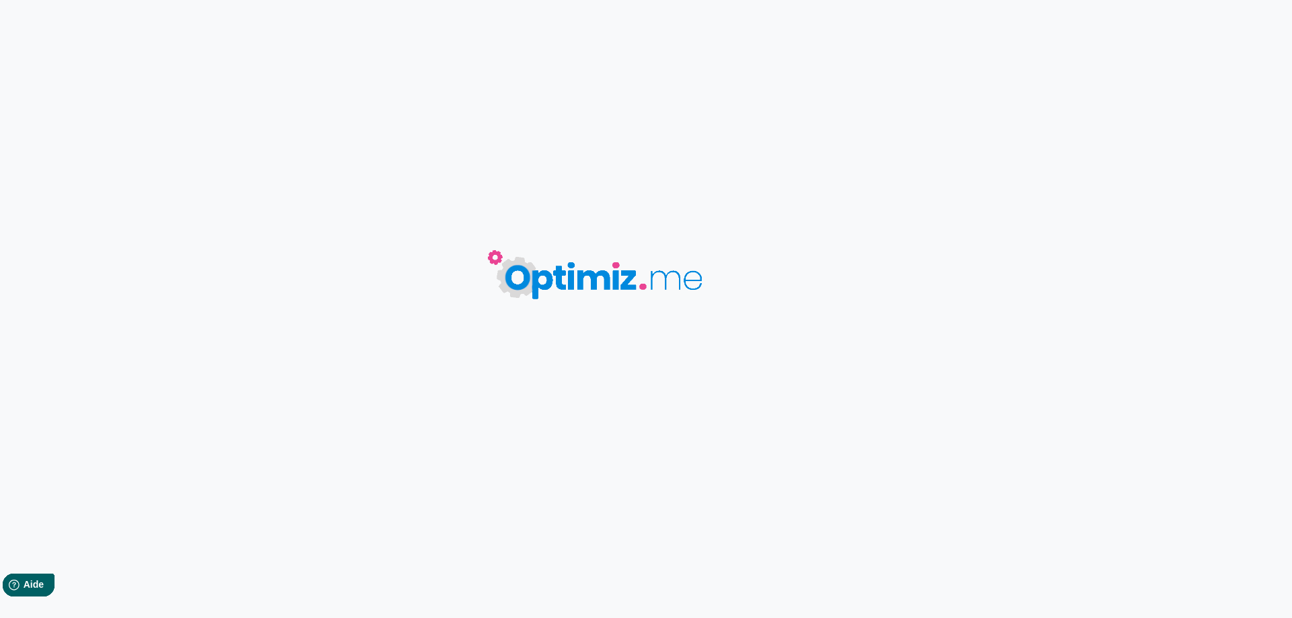
type input "Kit Galaxy S360 - Lost Vape"
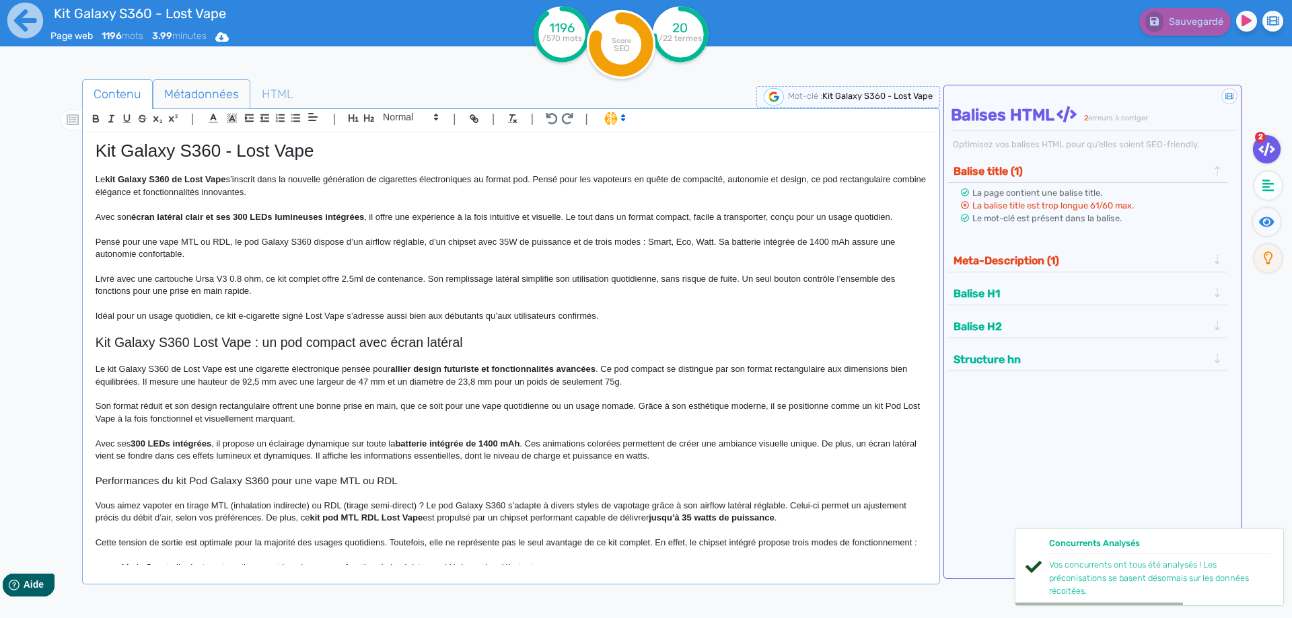
click at [175, 83] on span "Métadonnées" at bounding box center [201, 94] width 96 height 36
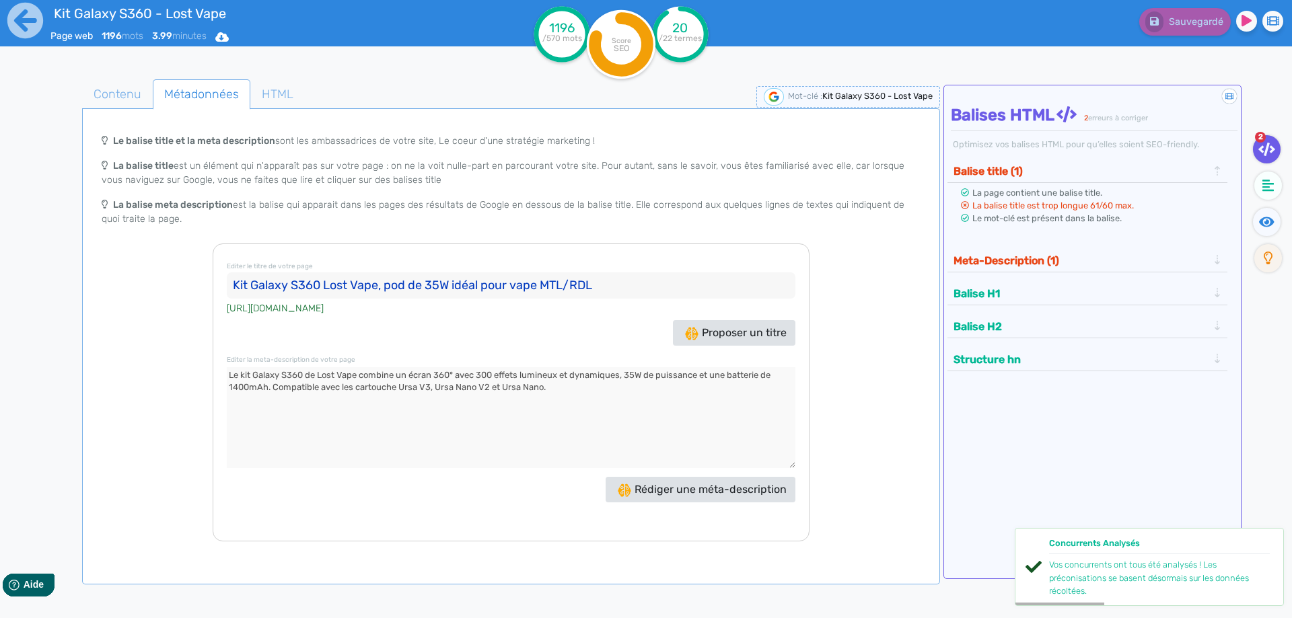
click at [416, 288] on input "Kit Galaxy S360 Lost Vape, pod de 35W idéal pour vape MTL/RDL" at bounding box center [511, 285] width 568 height 27
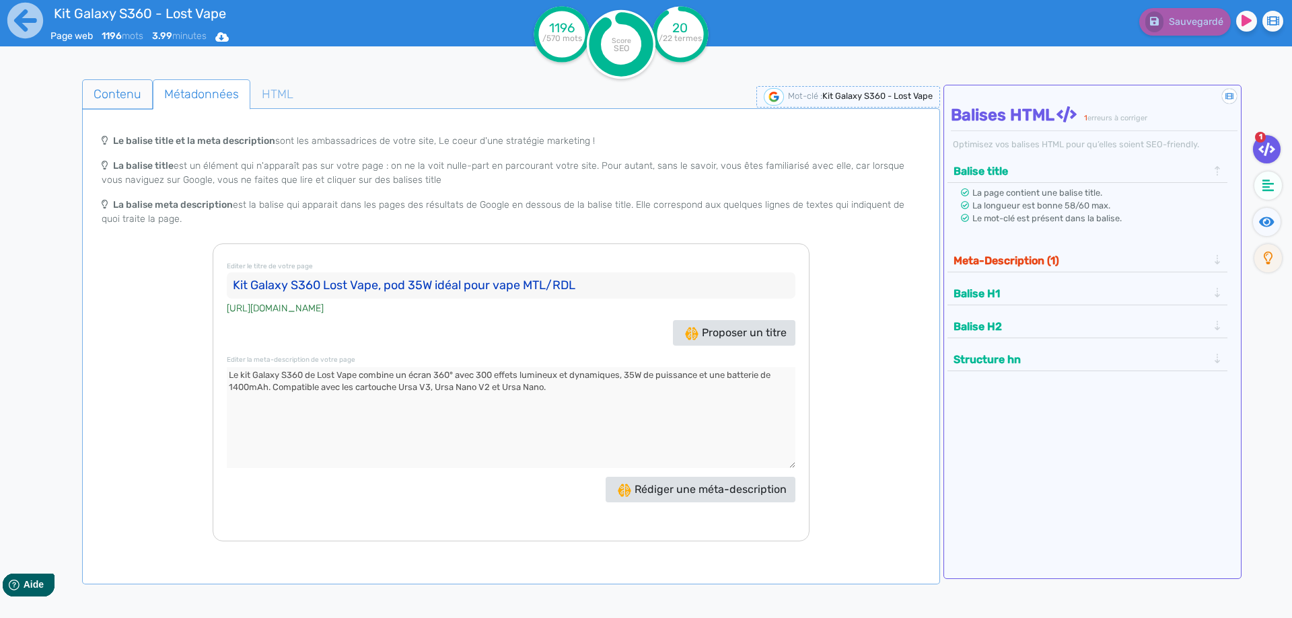
type input "Kit Galaxy S360 Lost Vape, pod 35W idéal pour vape MTL/RDL"
click at [123, 91] on span "Contenu" at bounding box center [117, 94] width 69 height 36
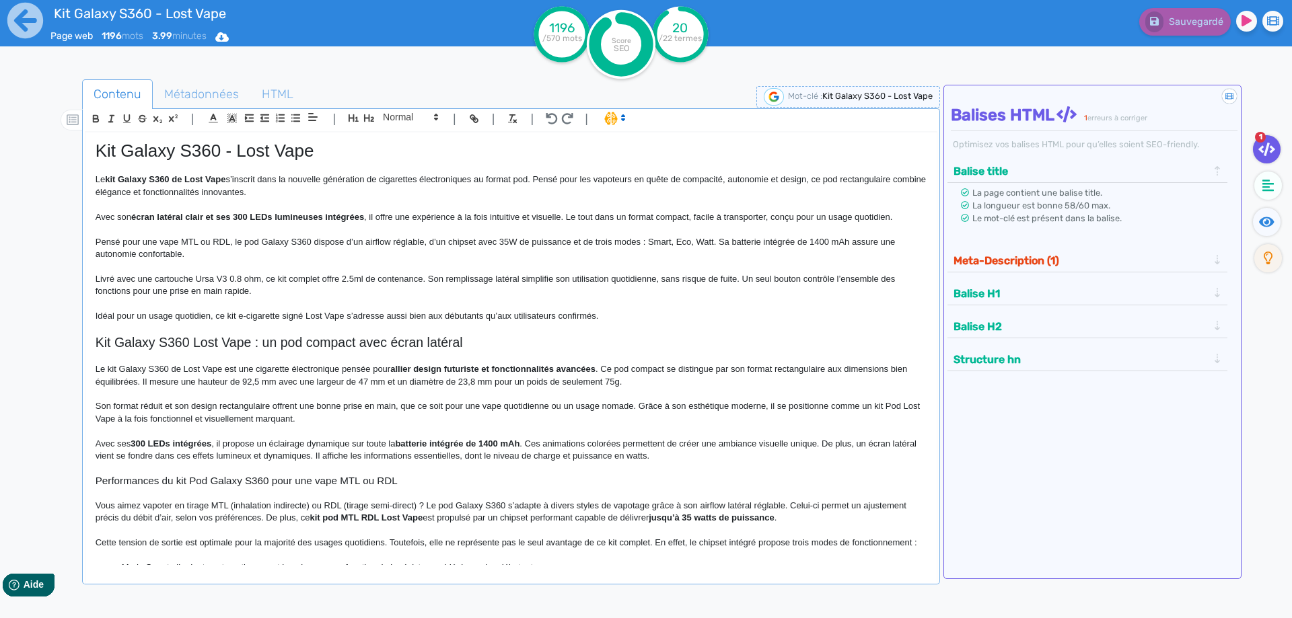
click at [415, 207] on p at bounding box center [511, 204] width 831 height 12
click at [1164, 24] on button "Sauvegarder" at bounding box center [1183, 22] width 95 height 28
click at [1259, 220] on icon at bounding box center [1266, 221] width 15 height 13
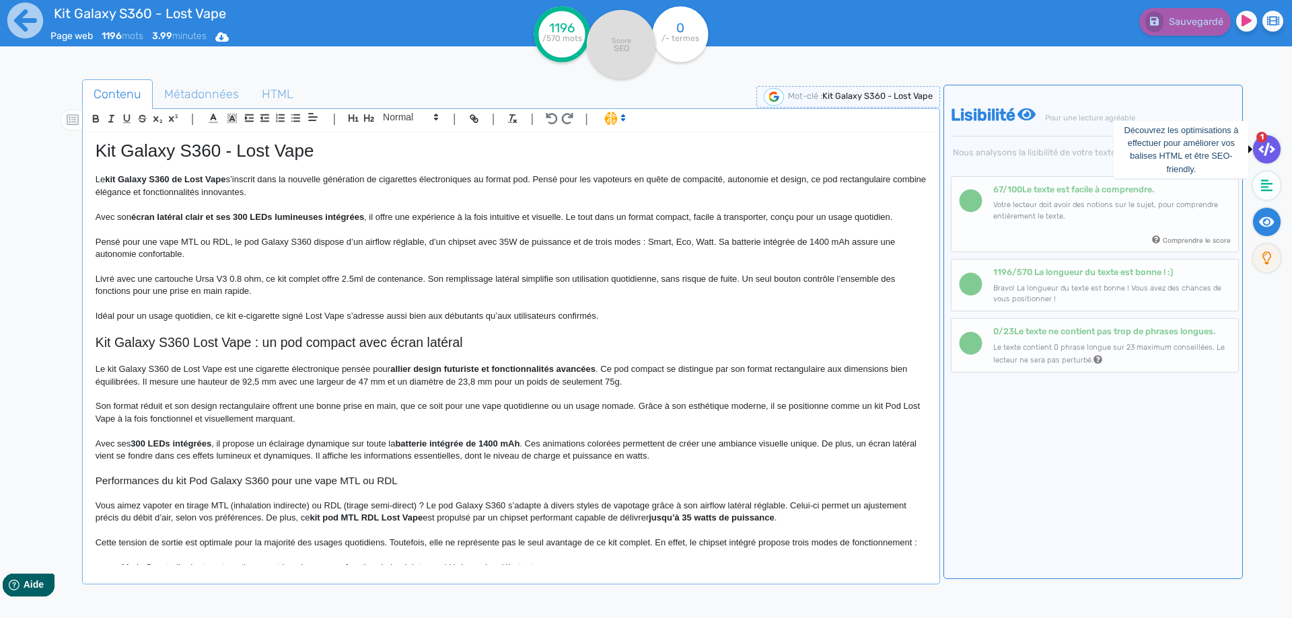
click at [1269, 147] on icon at bounding box center [1266, 149] width 17 height 13
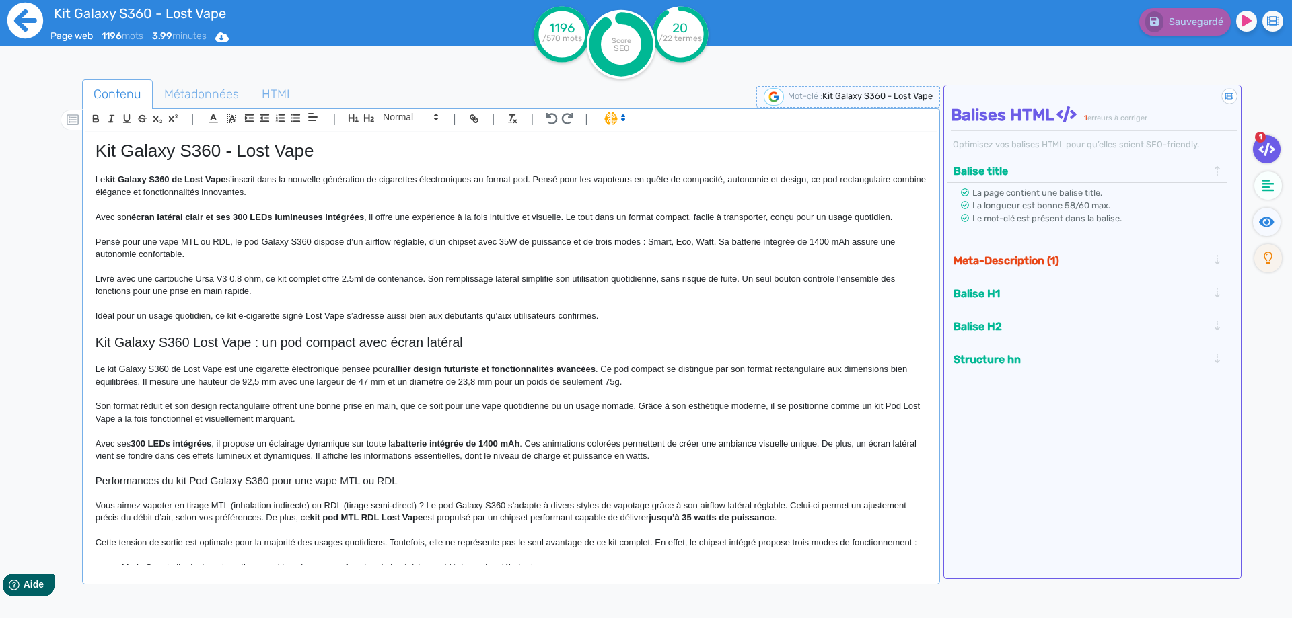
click at [25, 21] on icon at bounding box center [25, 20] width 37 height 37
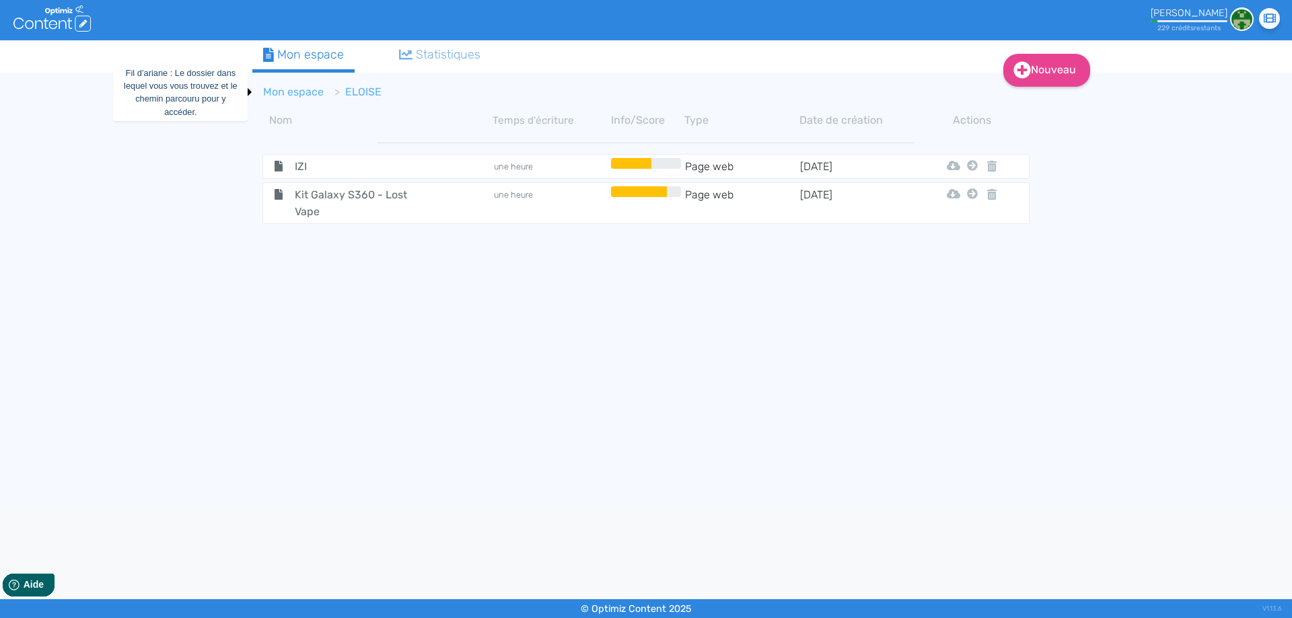
click at [271, 87] on link "Mon espace" at bounding box center [293, 91] width 61 height 13
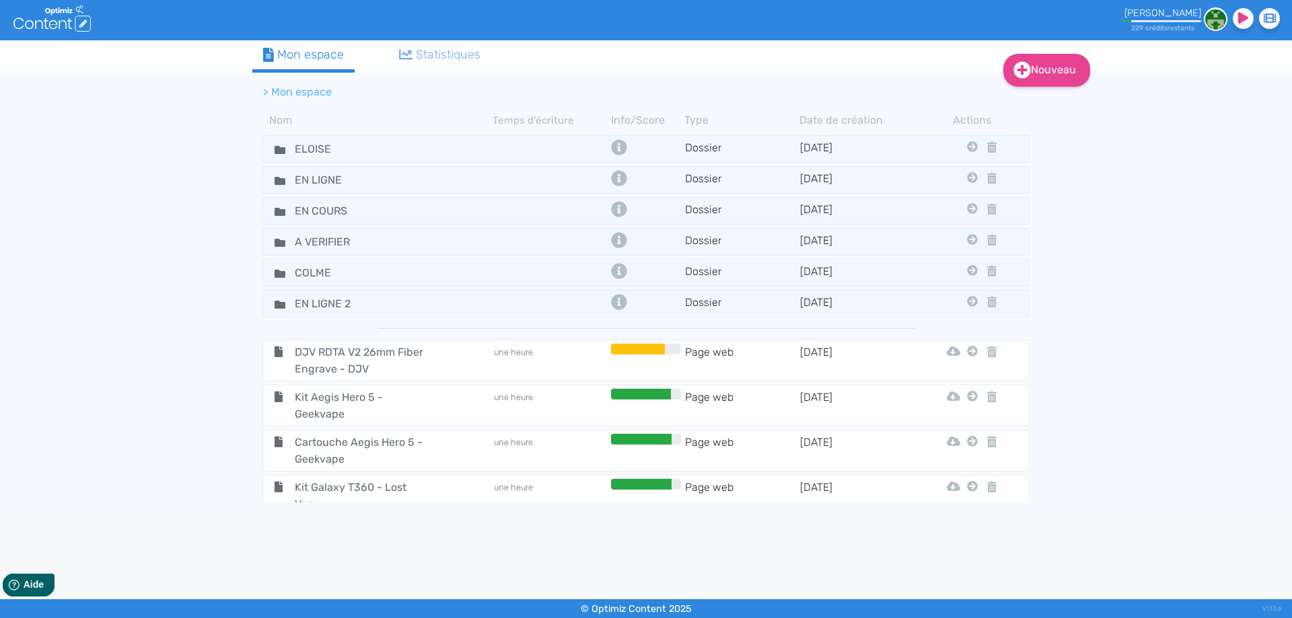
drag, startPoint x: 4, startPoint y: 158, endPoint x: 94, endPoint y: 44, distance: 145.2
click at [6, 155] on div "Nouveau Contenu Dossier Mon espace Statistiques > Mon espace Nom Temps d'écritu…" at bounding box center [646, 275] width 1292 height 470
